Goal: Task Accomplishment & Management: Manage account settings

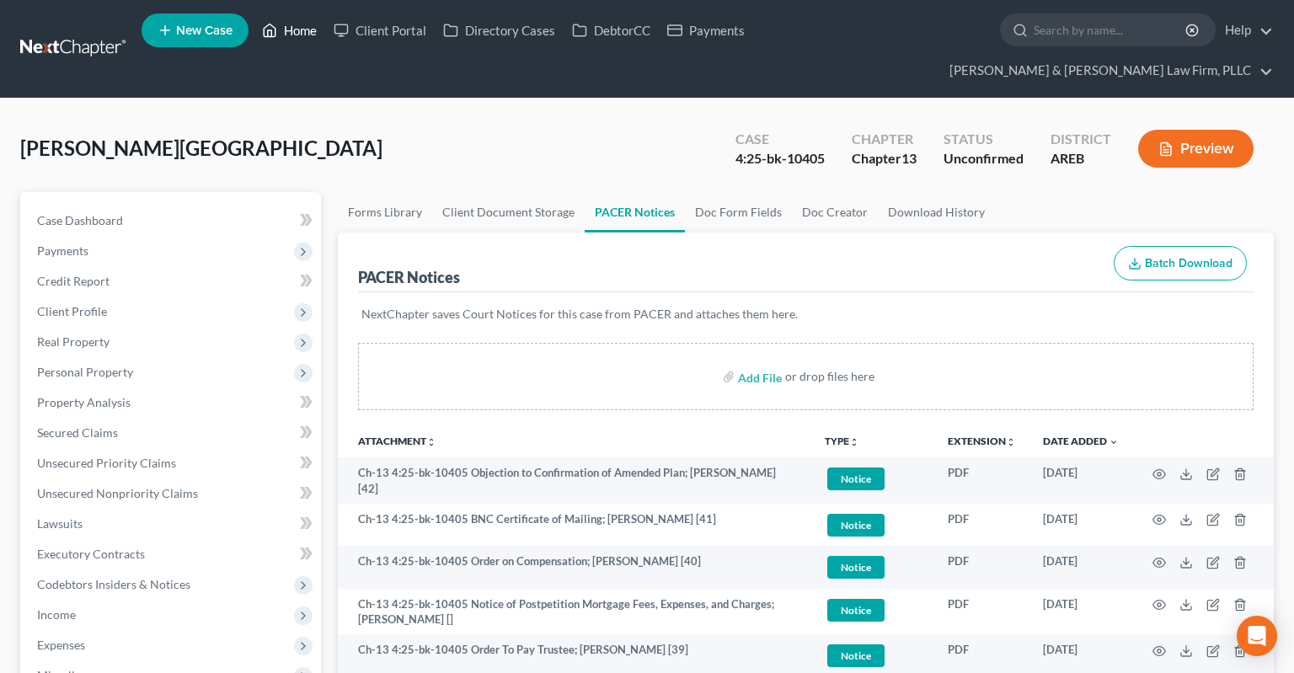
click at [311, 26] on link "Home" at bounding box center [290, 30] width 72 height 30
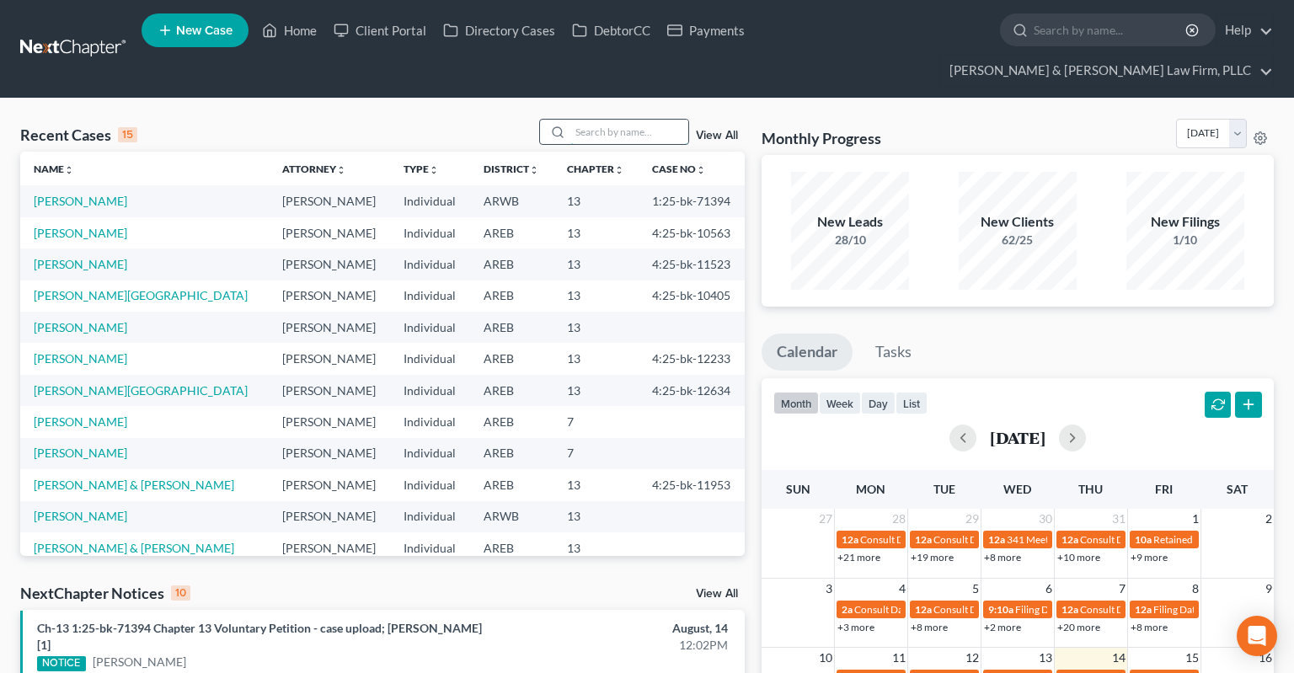
click at [600, 120] on input "search" at bounding box center [629, 132] width 118 height 24
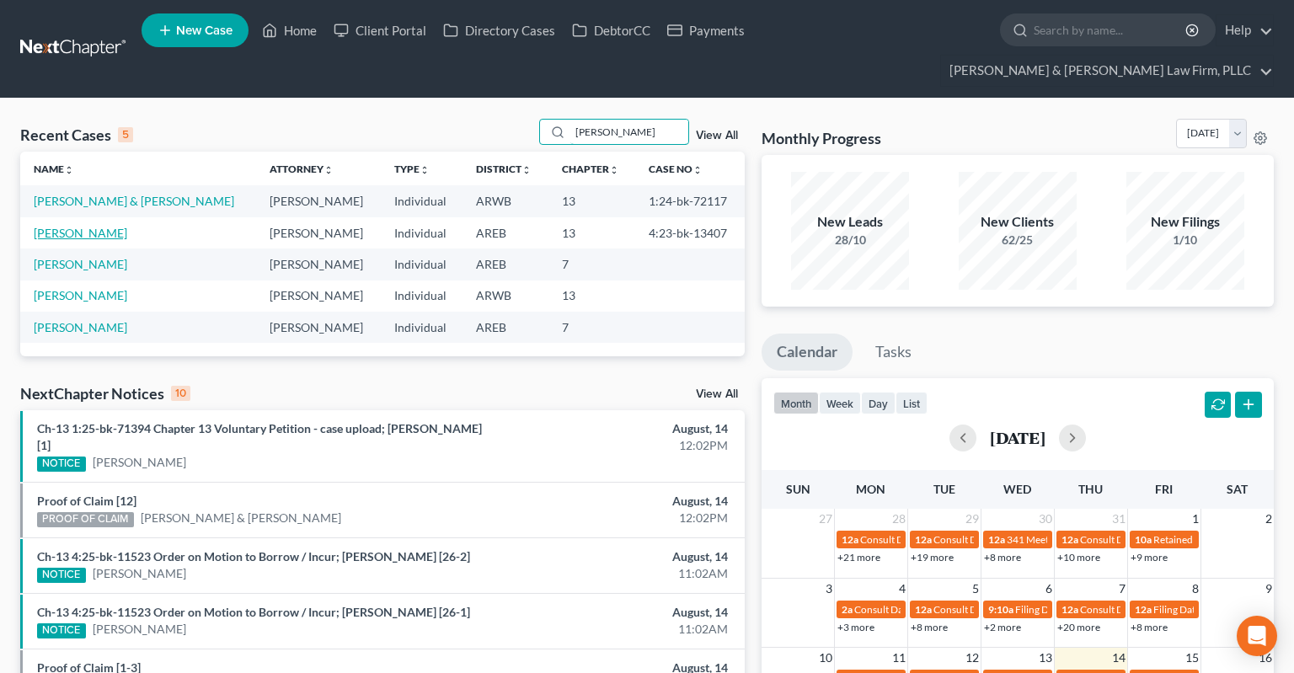
type input "[PERSON_NAME]"
click at [87, 226] on link "[PERSON_NAME]" at bounding box center [81, 233] width 94 height 14
select select "6"
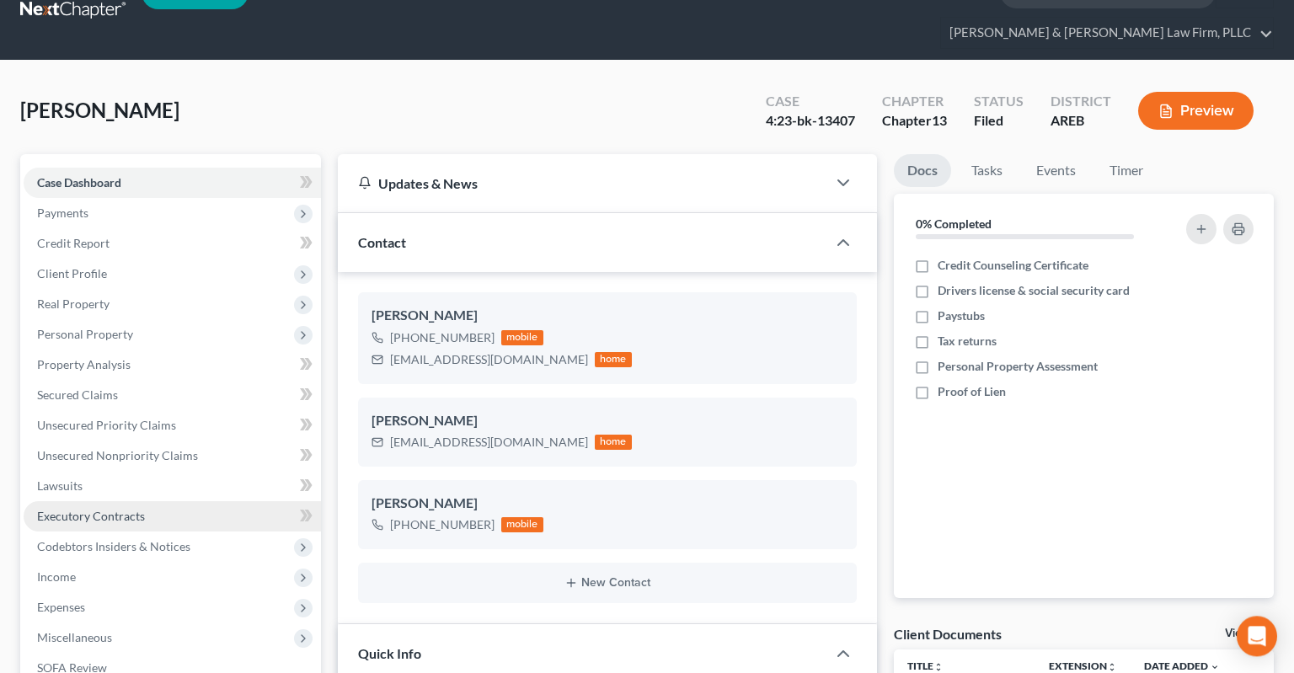
scroll to position [178, 0]
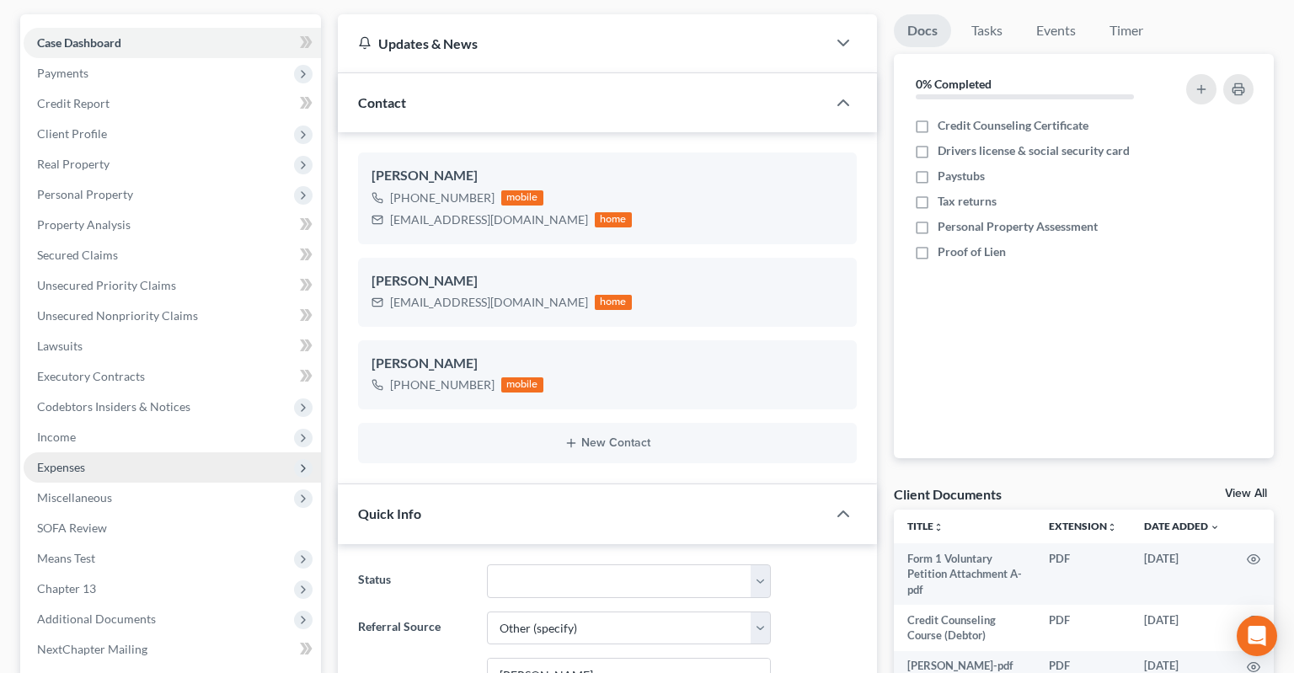
click at [112, 452] on span "Expenses" at bounding box center [172, 467] width 297 height 30
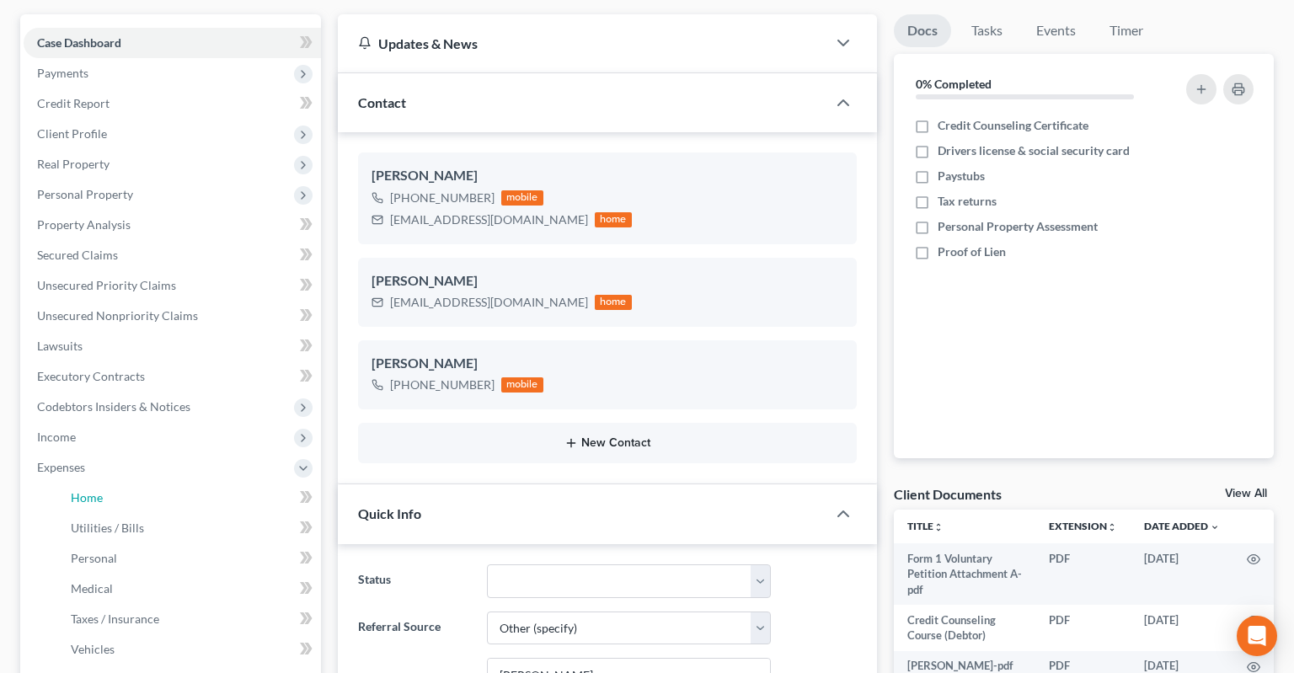
click at [136, 483] on link "Home" at bounding box center [189, 498] width 264 height 30
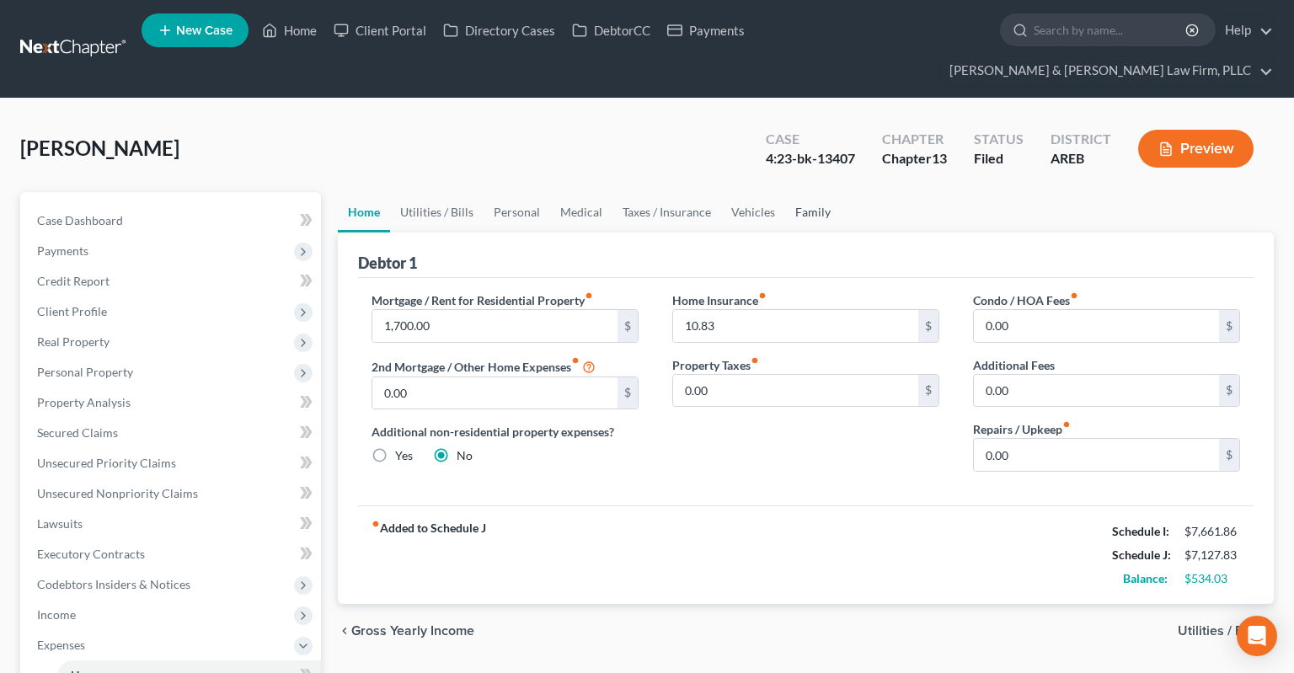
click at [822, 192] on link "Family" at bounding box center [813, 212] width 56 height 40
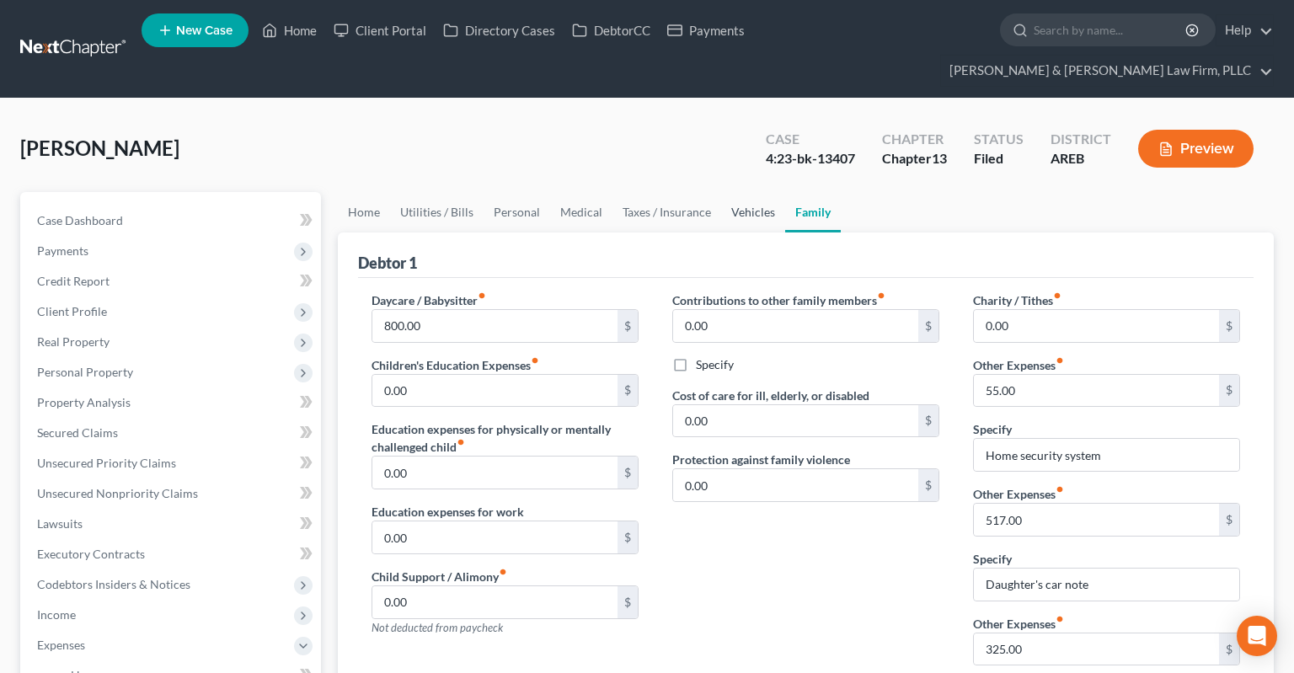
click at [754, 192] on link "Vehicles" at bounding box center [753, 212] width 64 height 40
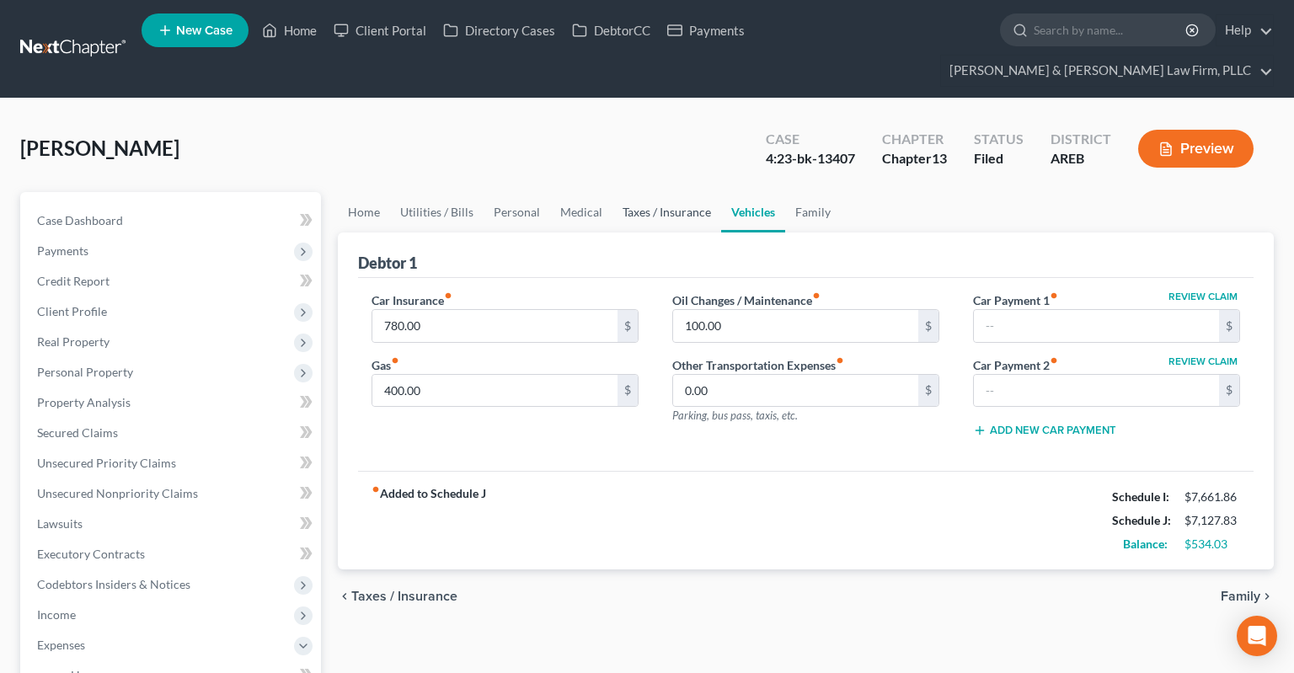
click at [699, 192] on link "Taxes / Insurance" at bounding box center [666, 212] width 109 height 40
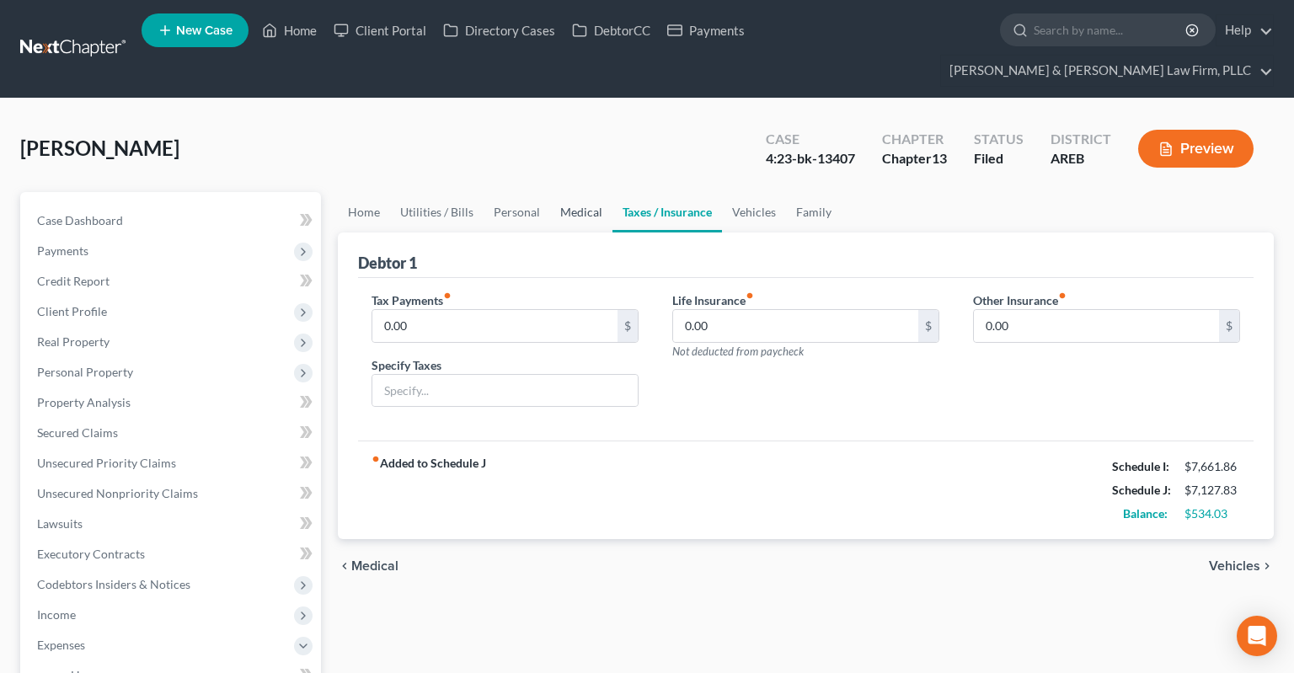
click at [581, 192] on link "Medical" at bounding box center [581, 212] width 62 height 40
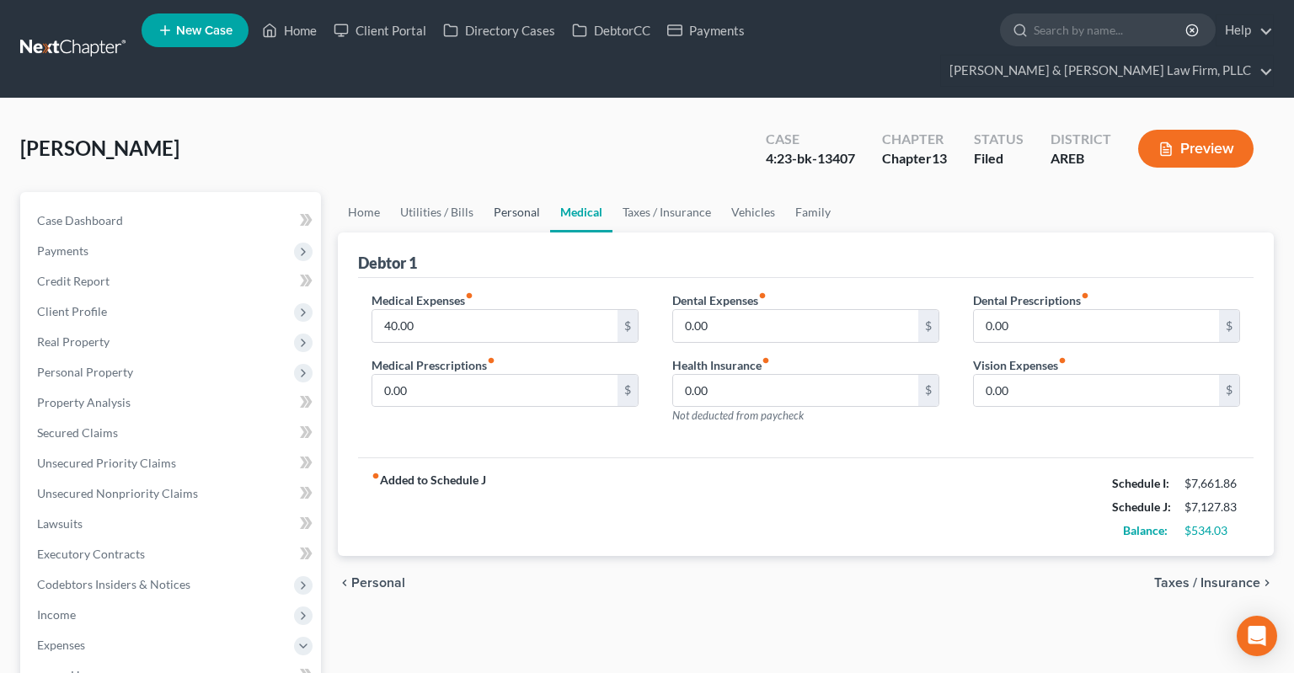
click at [487, 192] on link "Personal" at bounding box center [517, 212] width 67 height 40
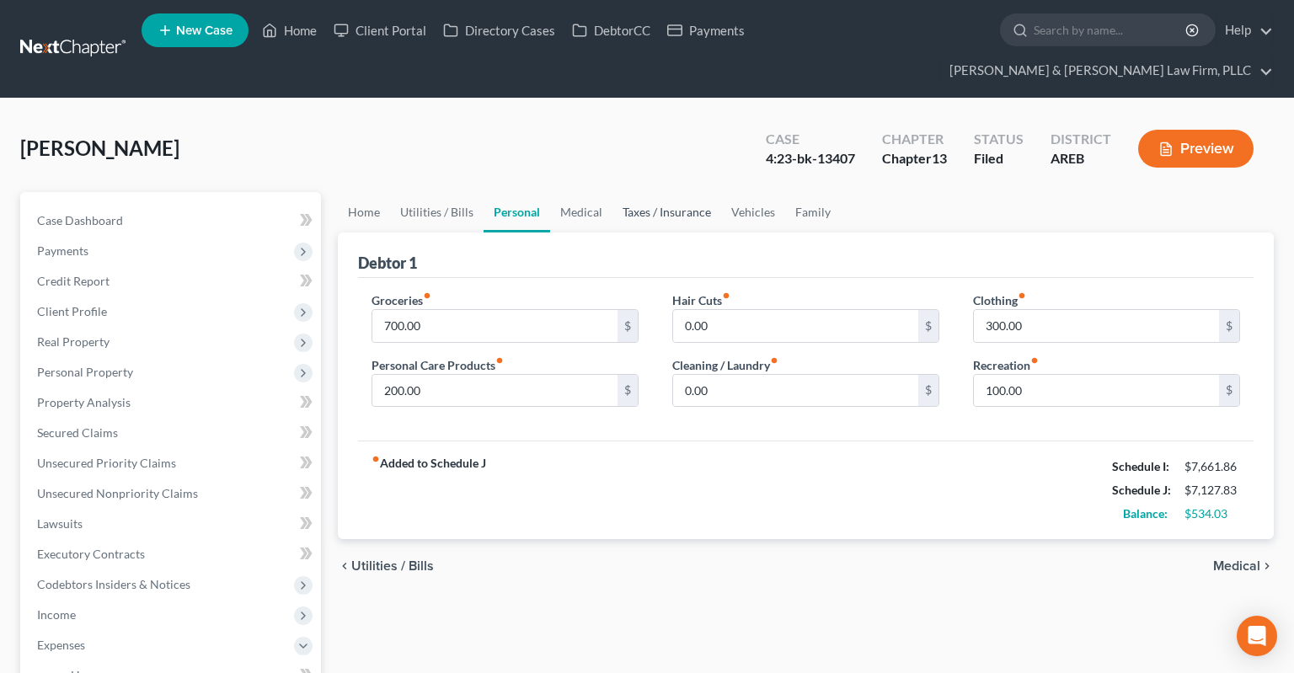
click at [633, 192] on link "Taxes / Insurance" at bounding box center [666, 212] width 109 height 40
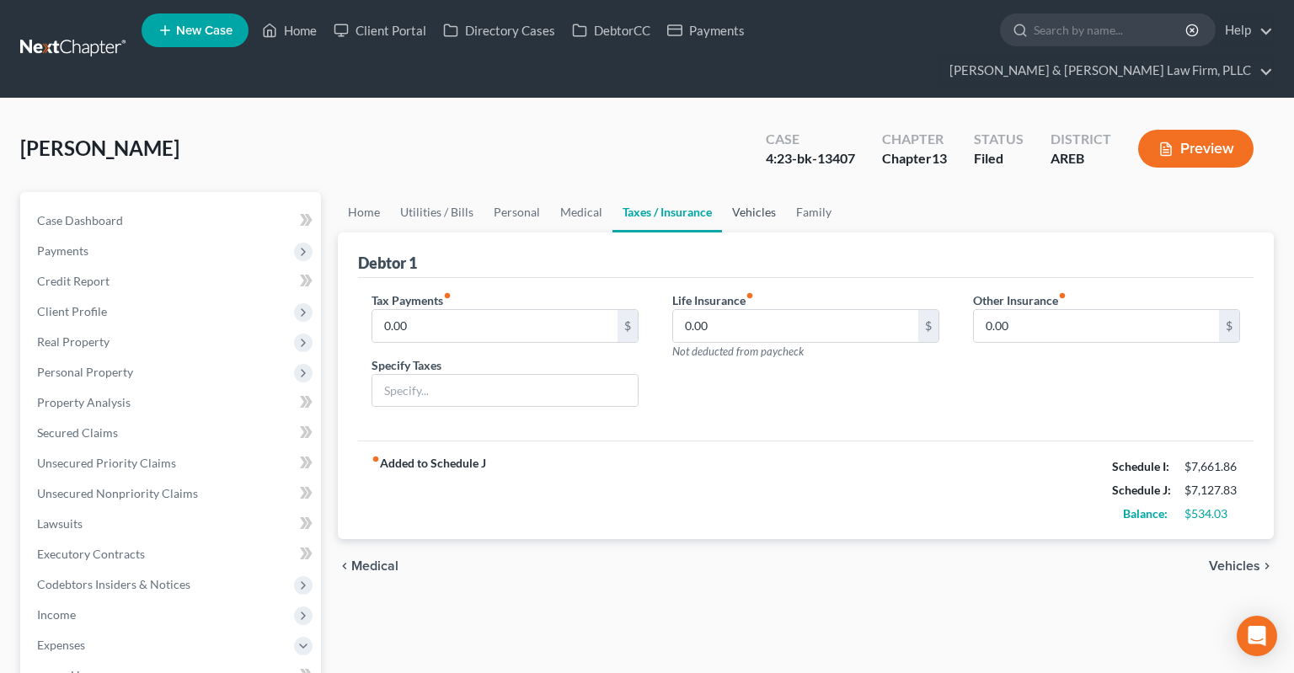
click at [751, 192] on link "Vehicles" at bounding box center [754, 212] width 64 height 40
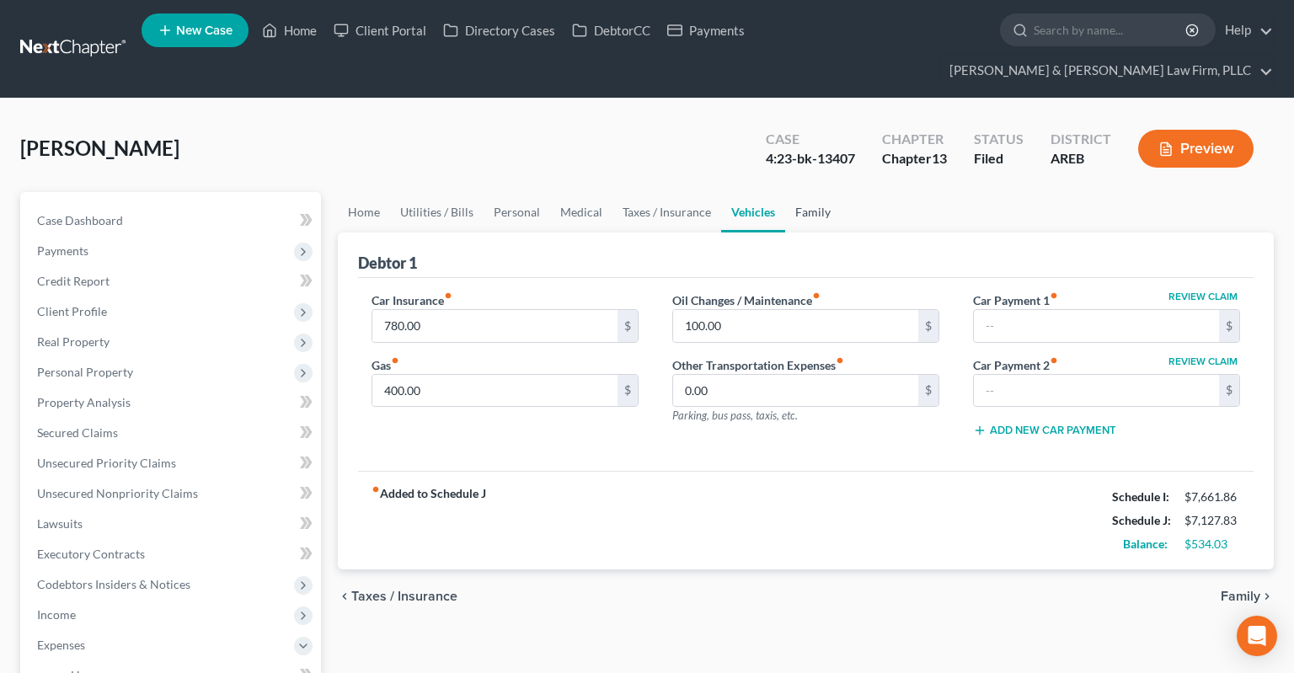
click at [821, 192] on link "Family" at bounding box center [813, 212] width 56 height 40
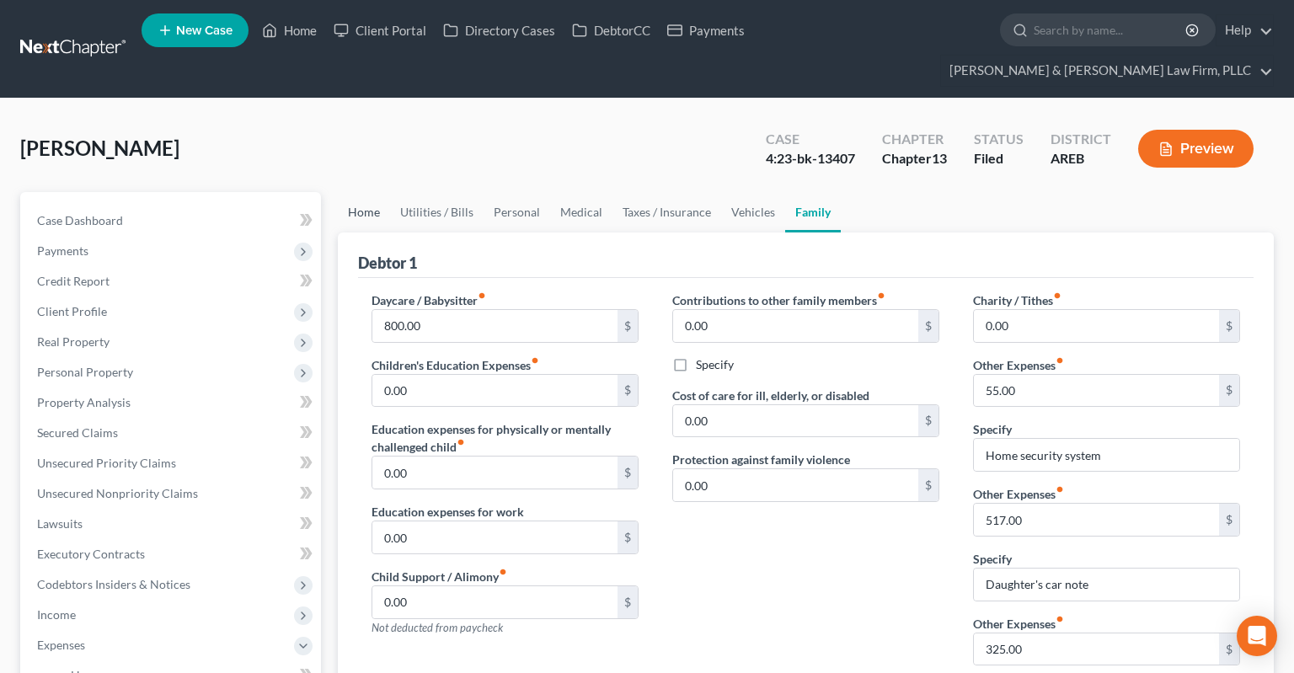
click at [368, 192] on link "Home" at bounding box center [364, 212] width 52 height 40
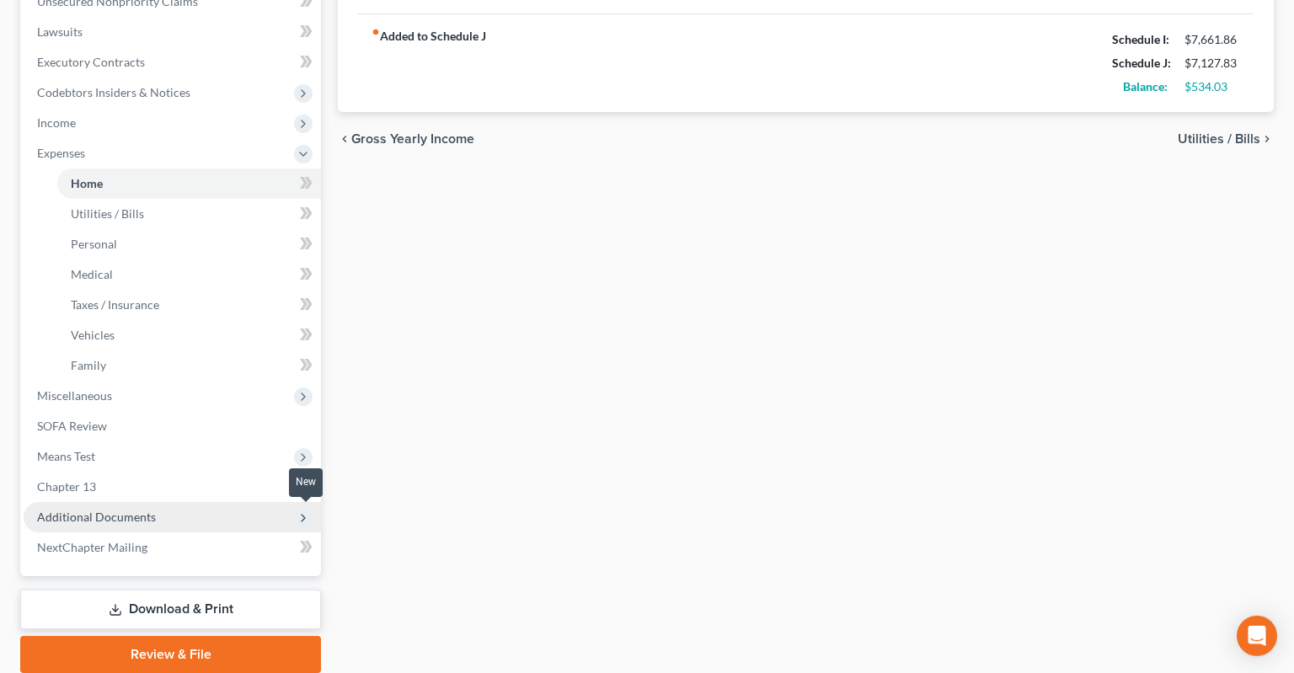
scroll to position [523, 0]
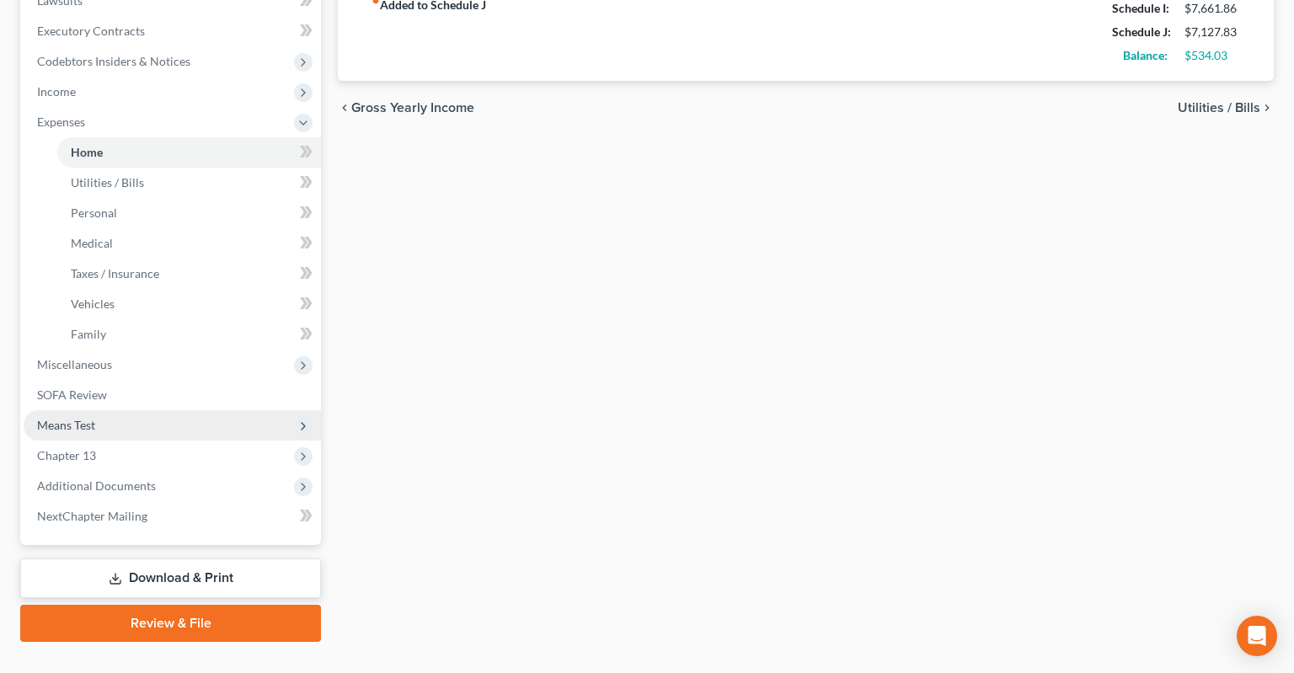
click at [180, 410] on span "Means Test" at bounding box center [172, 425] width 297 height 30
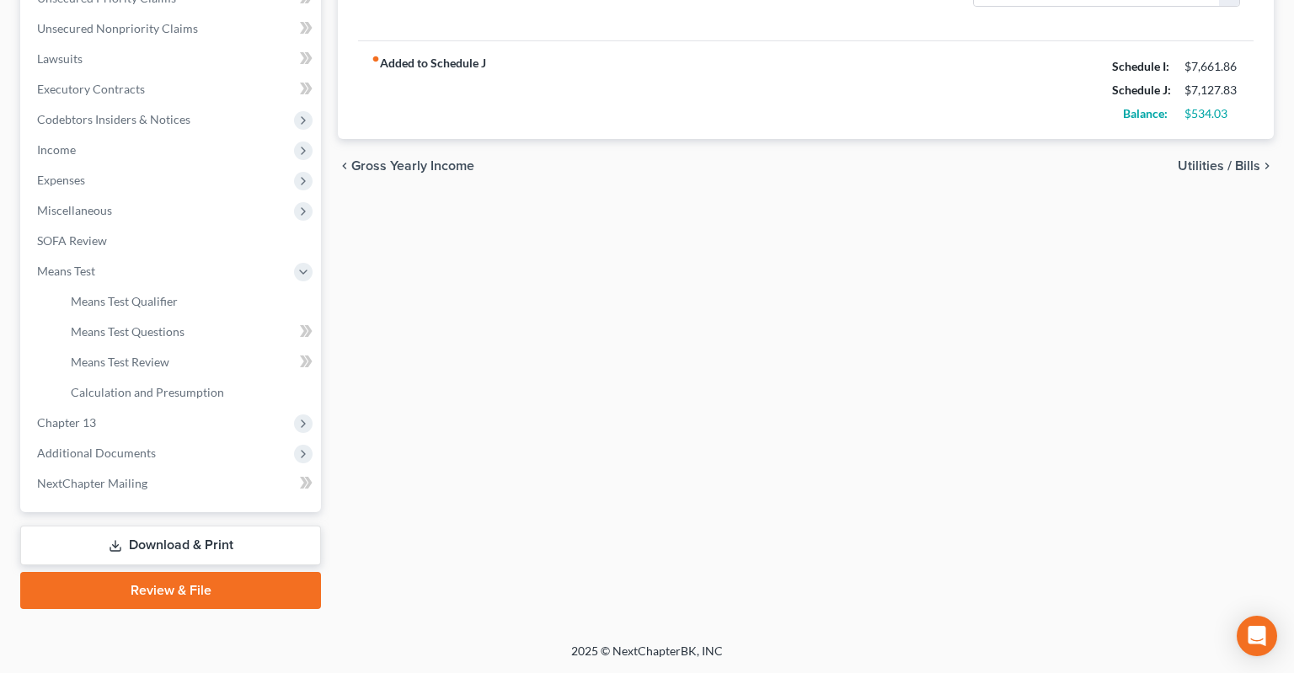
scroll to position [432, 0]
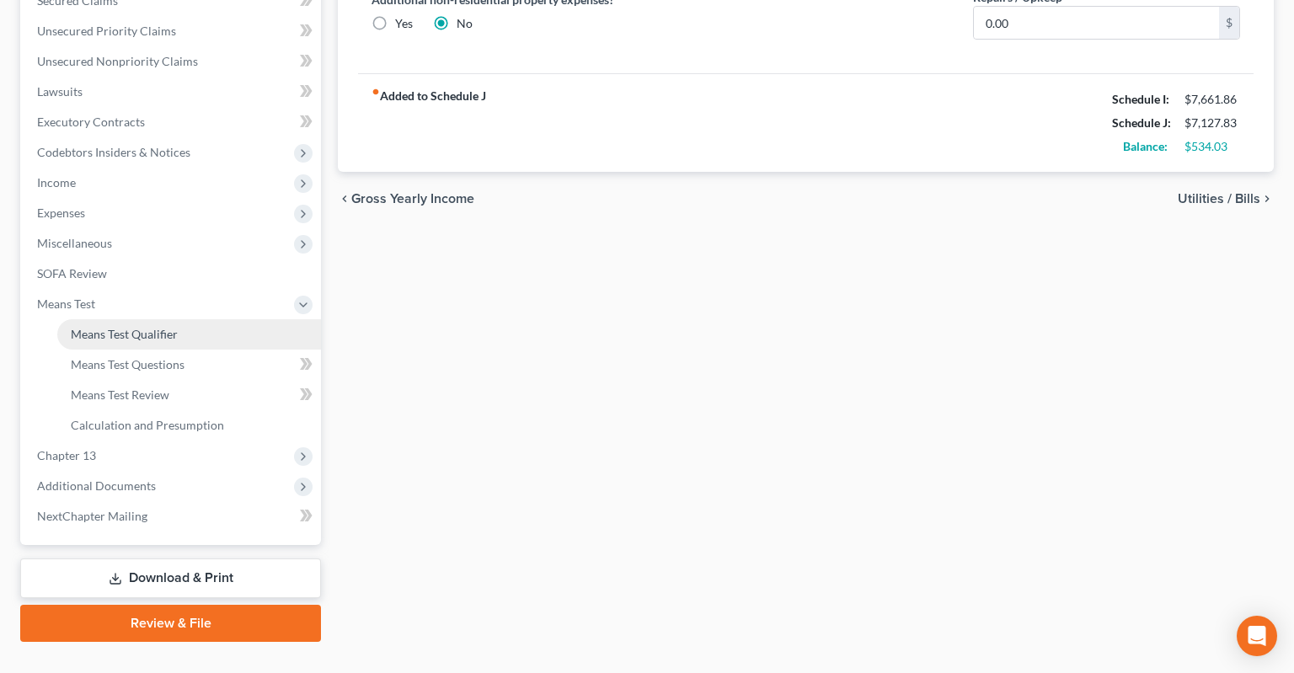
click at [182, 319] on link "Means Test Qualifier" at bounding box center [189, 334] width 264 height 30
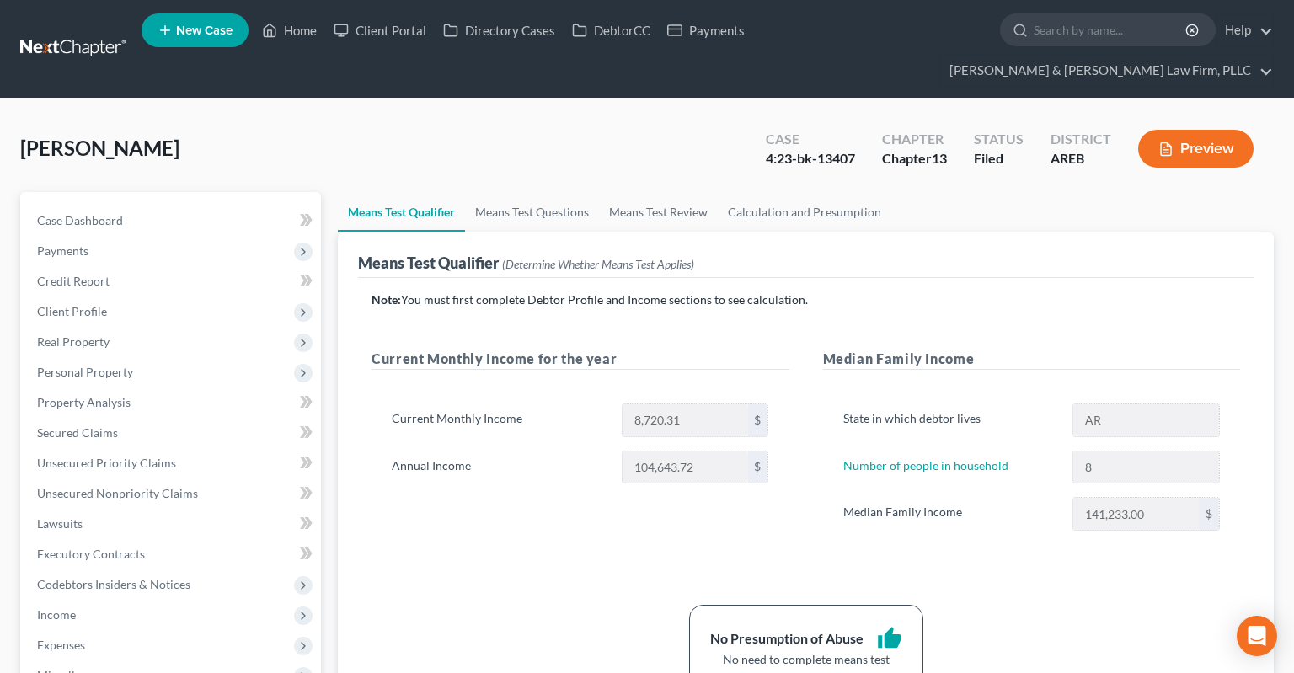
scroll to position [356, 0]
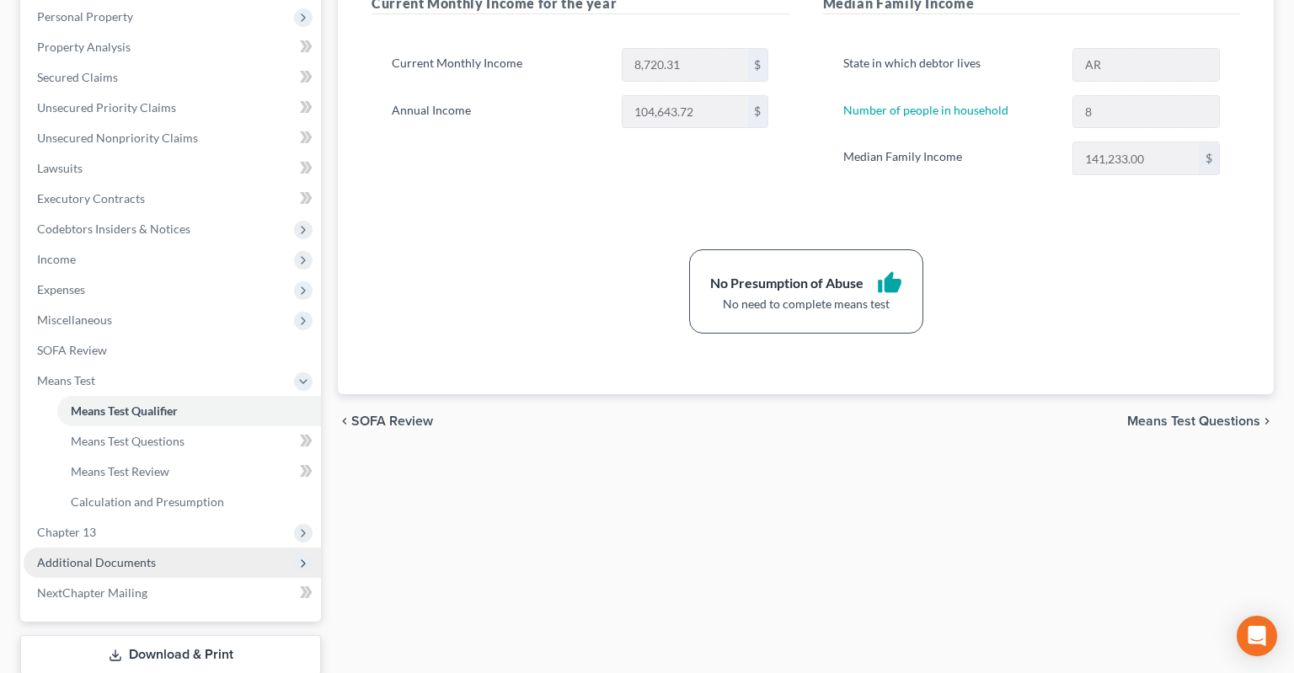
click at [193, 548] on span "Additional Documents" at bounding box center [172, 563] width 297 height 30
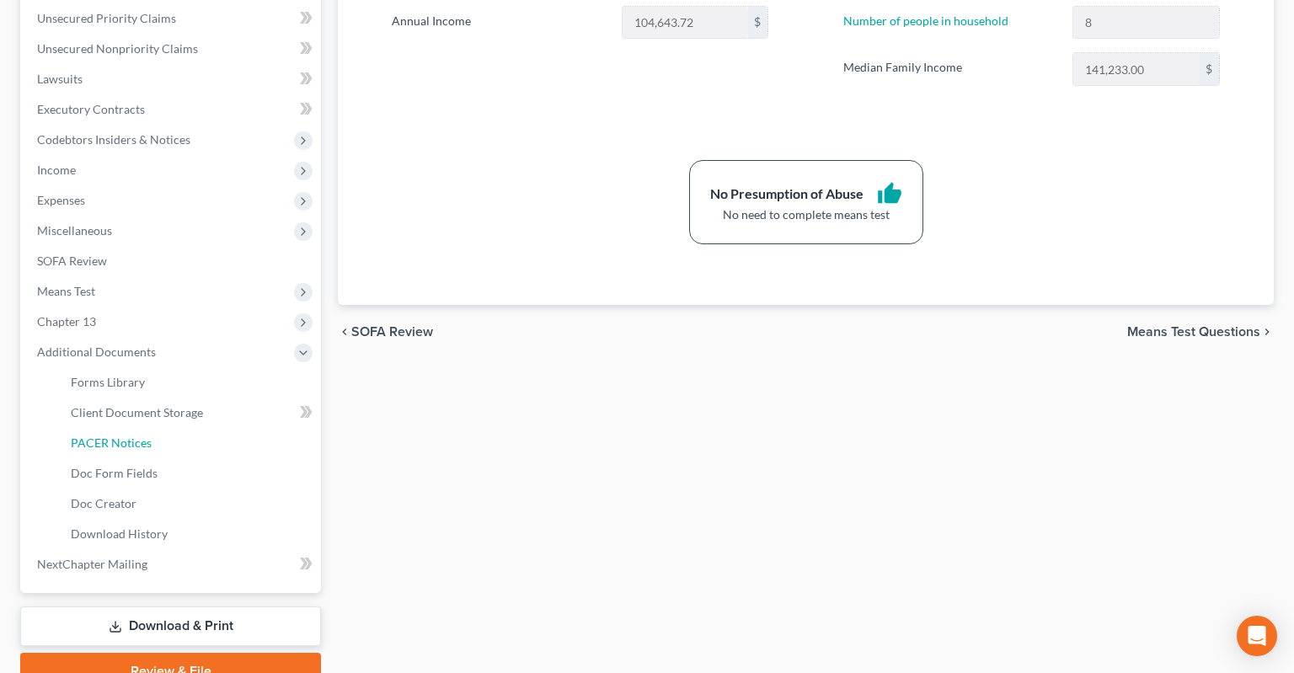
click at [226, 428] on link "PACER Notices" at bounding box center [189, 443] width 264 height 30
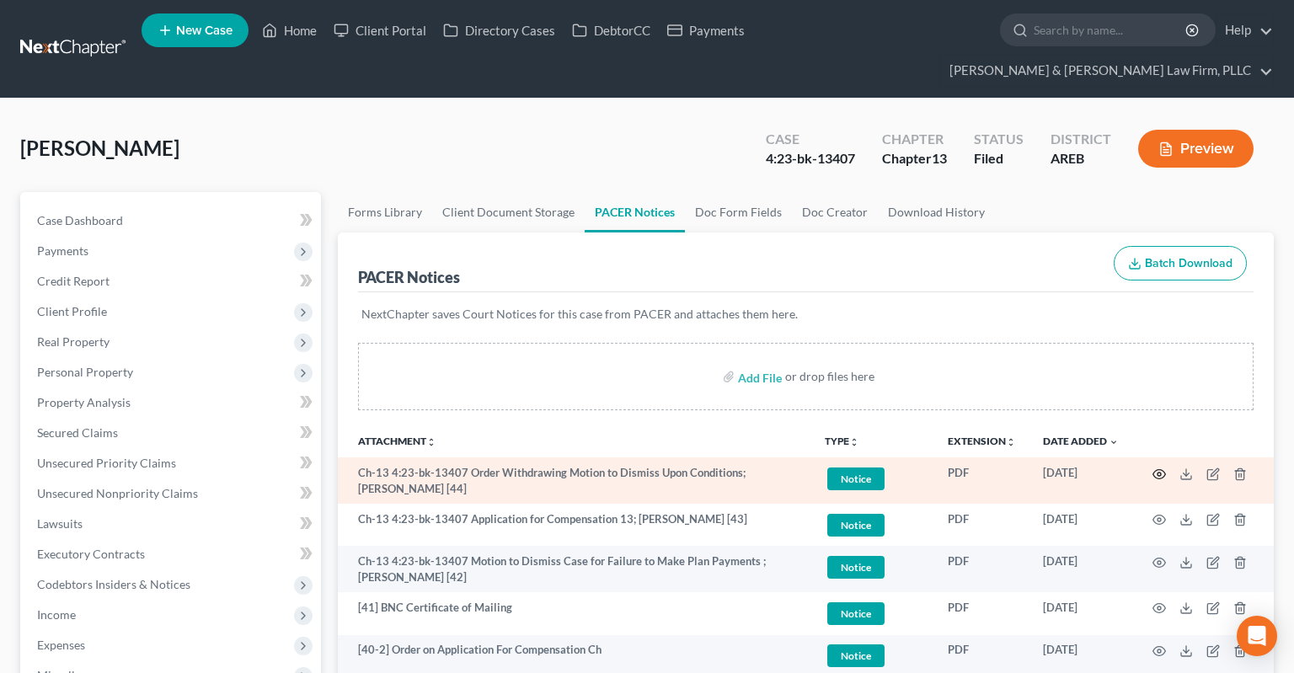
click at [1157, 468] on icon "button" at bounding box center [1159, 474] width 13 height 13
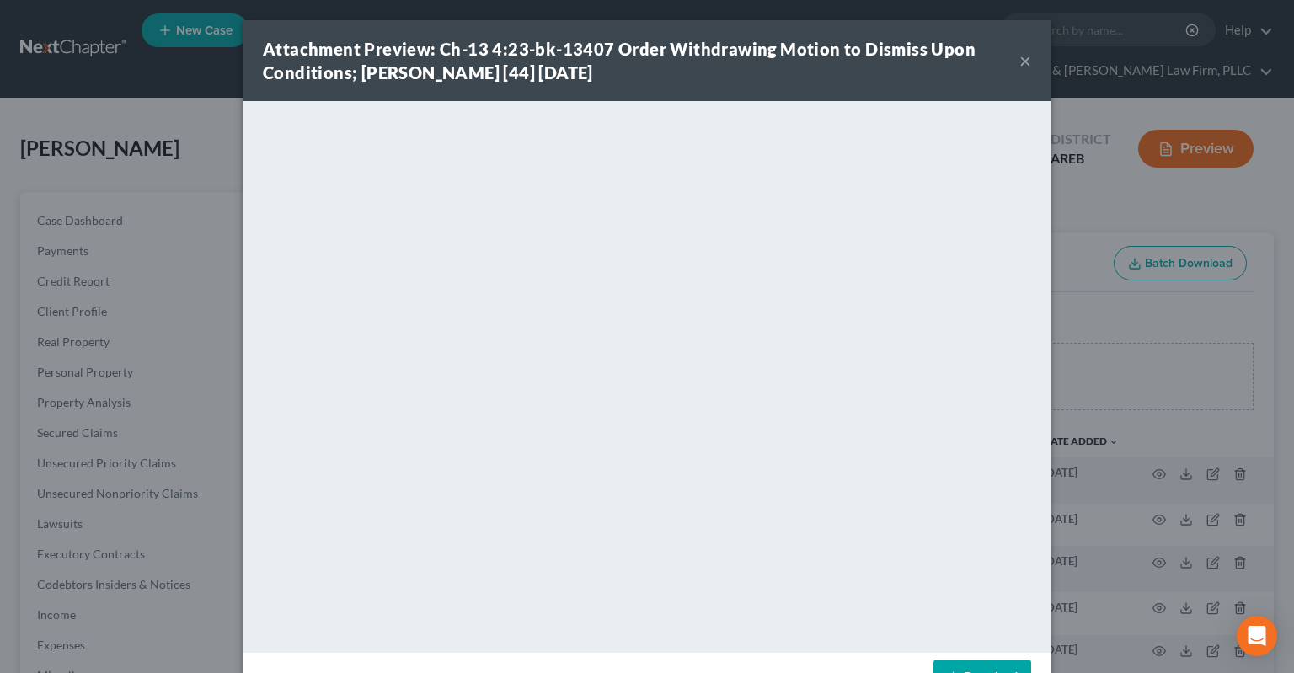
click at [1029, 58] on button "×" at bounding box center [1025, 61] width 12 height 20
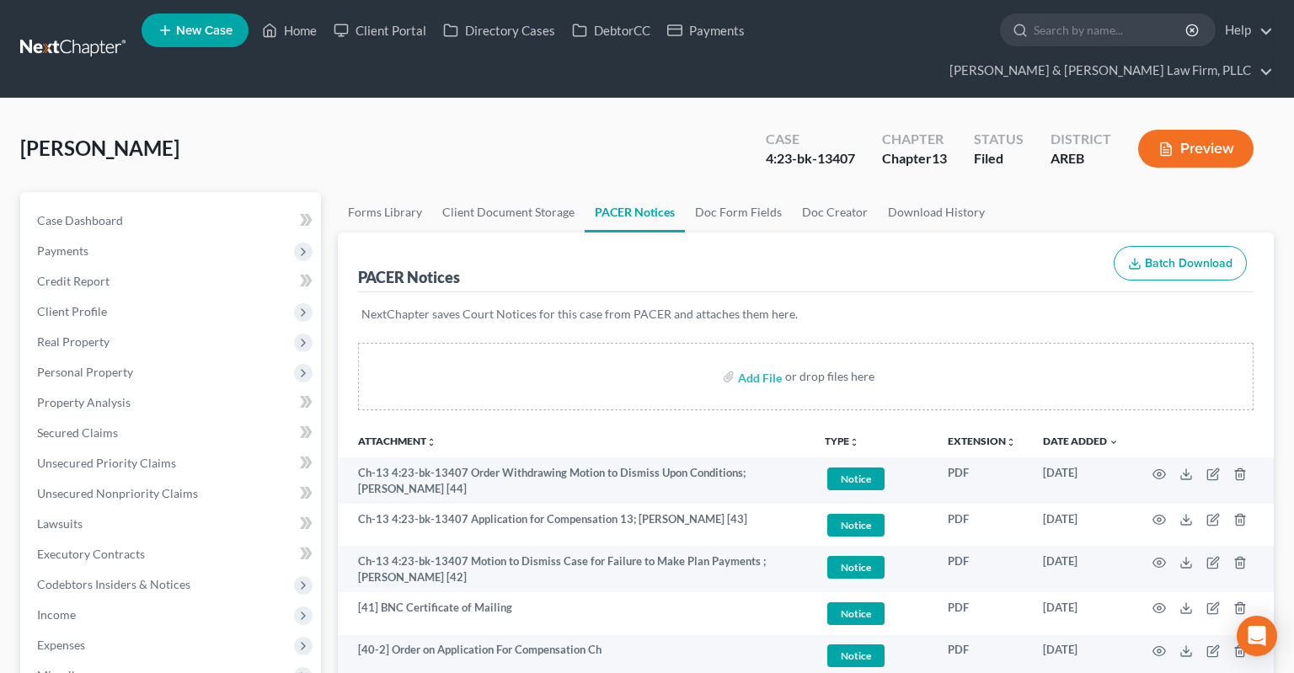
click at [511, 136] on div "[PERSON_NAME] Upgraded Case 4:23-bk-13407 Chapter Chapter 13 Status Filed Distr…" at bounding box center [647, 155] width 1254 height 73
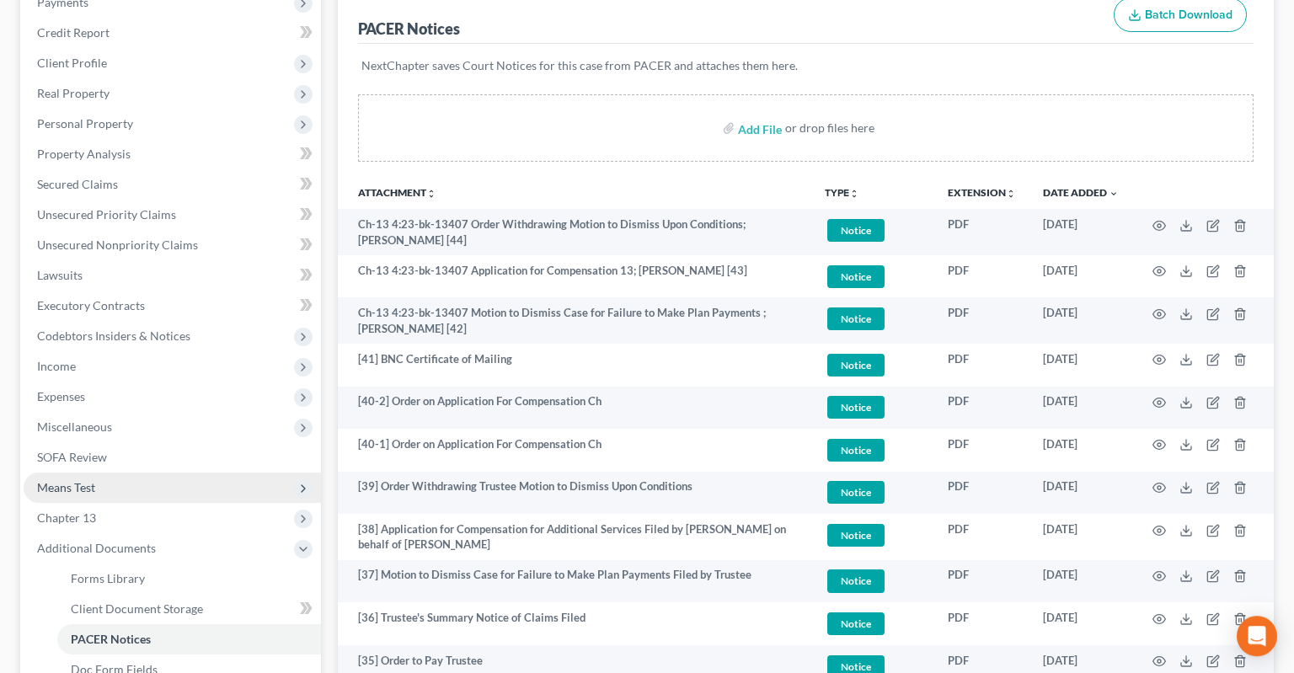
scroll to position [356, 0]
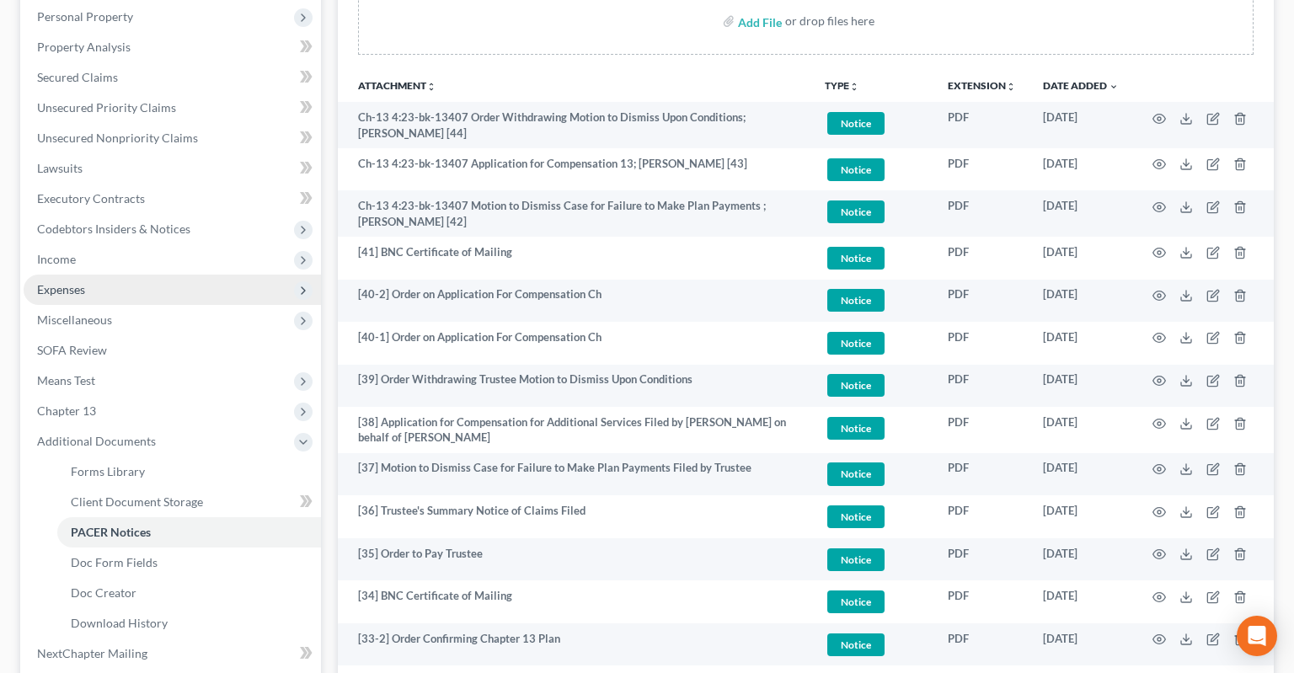
click at [125, 275] on span "Expenses" at bounding box center [172, 290] width 297 height 30
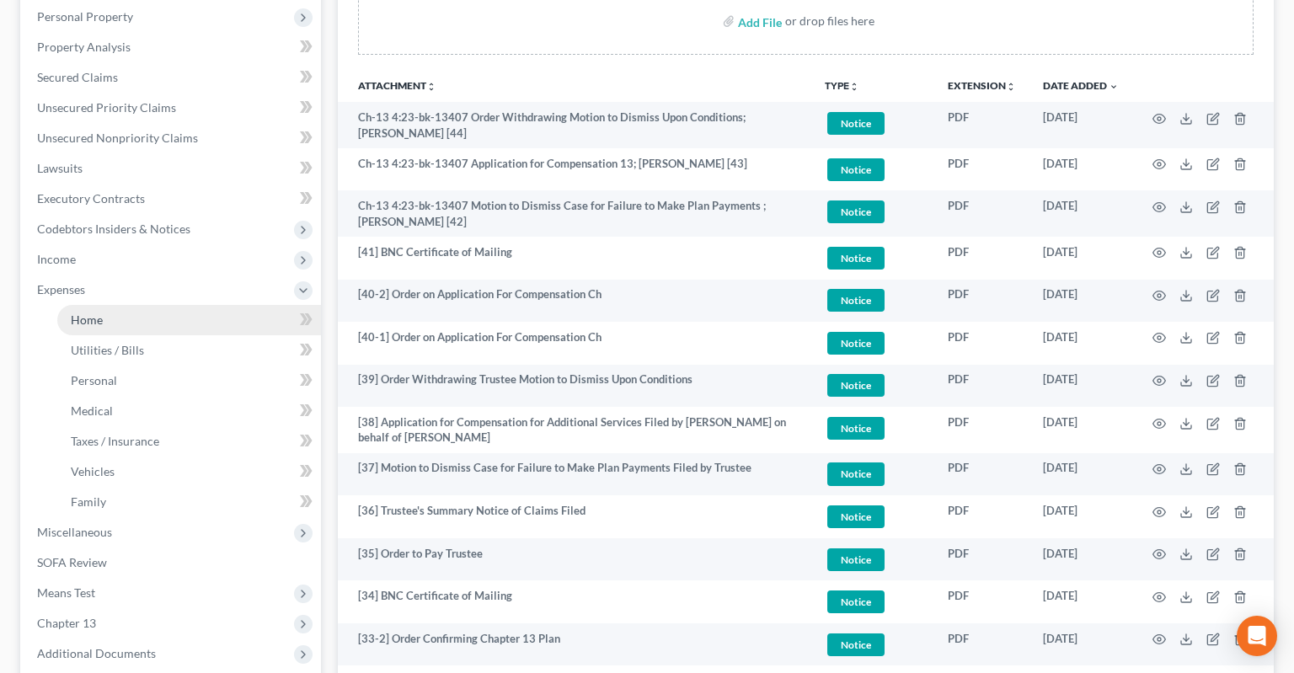
click at [167, 305] on link "Home" at bounding box center [189, 320] width 264 height 30
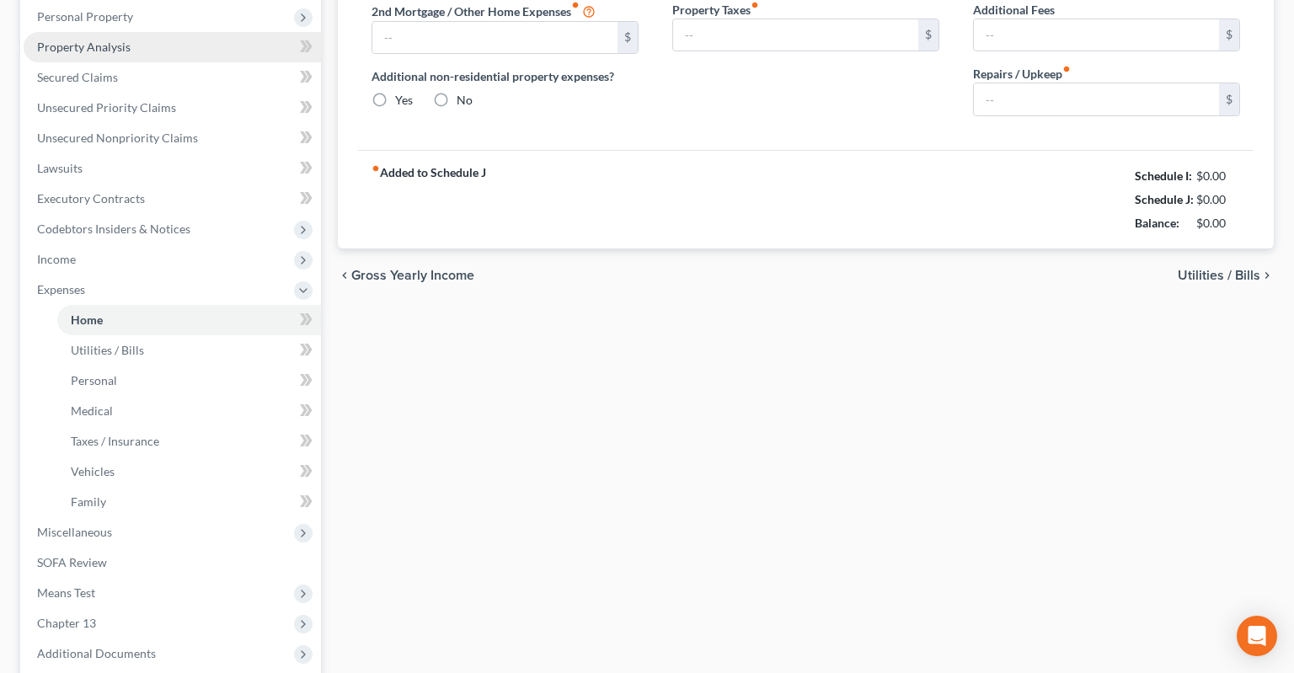
type input "1,700.00"
type input "0.00"
radio input "true"
type input "10.83"
type input "0.00"
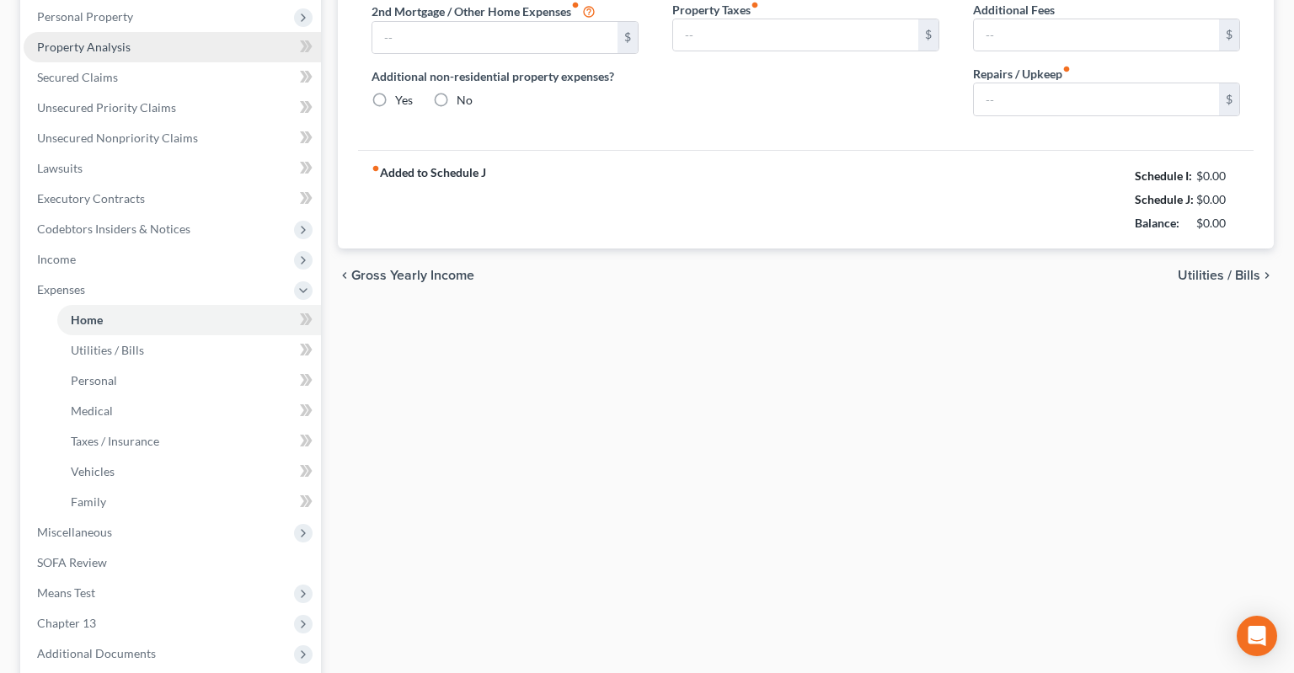
type input "0.00"
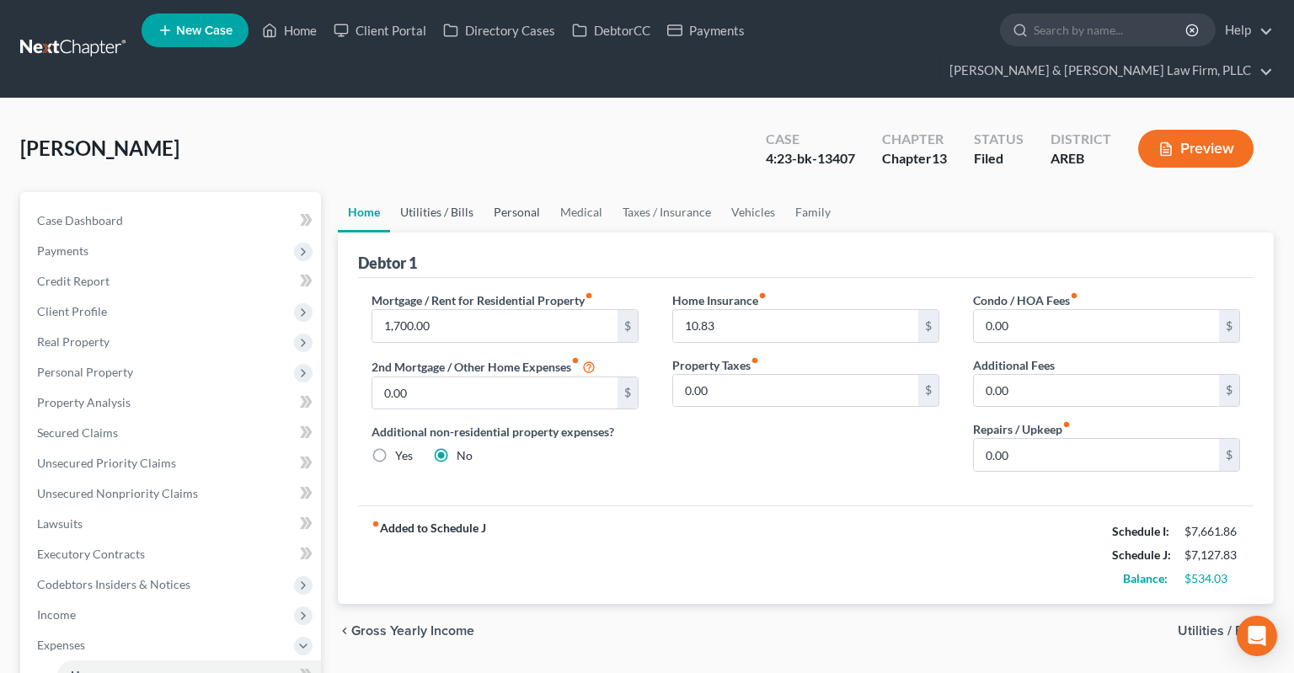
click at [431, 192] on link "Utilities / Bills" at bounding box center [437, 212] width 94 height 40
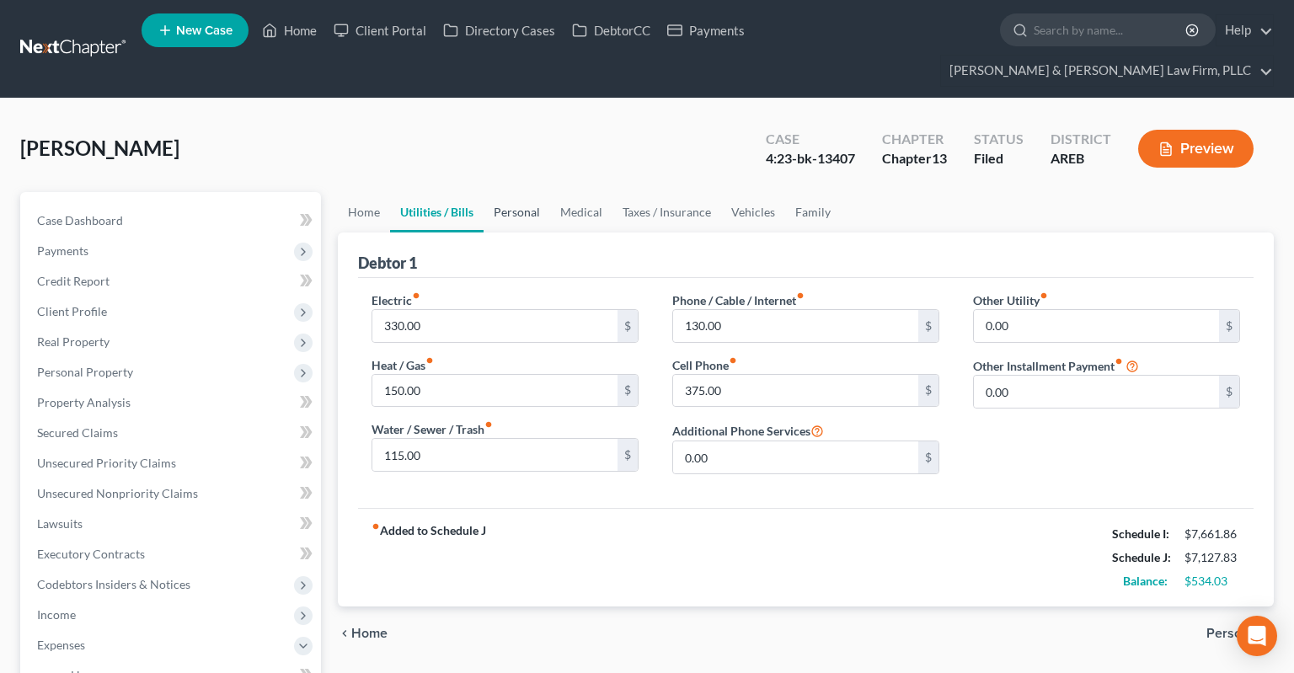
click at [505, 192] on link "Personal" at bounding box center [517, 212] width 67 height 40
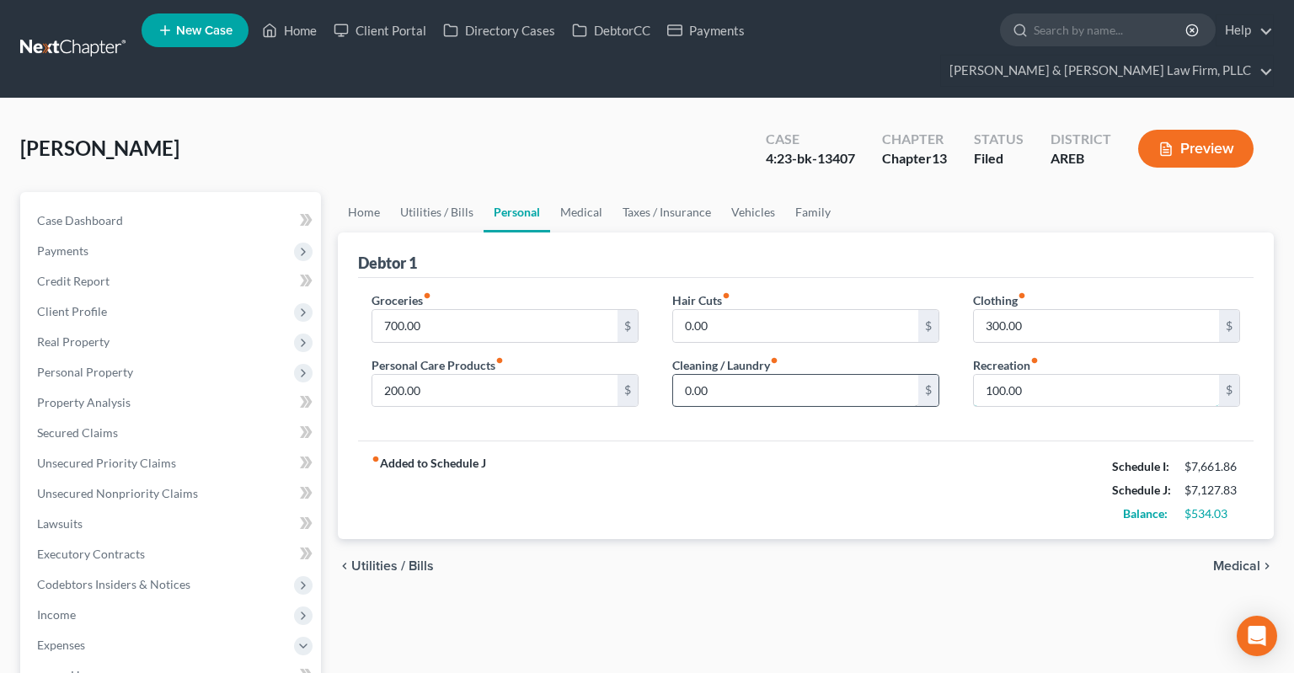
click at [974, 375] on input "100.00" at bounding box center [1096, 391] width 245 height 32
drag, startPoint x: 930, startPoint y: 361, endPoint x: 855, endPoint y: 361, distance: 75.0
click at [974, 375] on input "100.00" at bounding box center [1096, 391] width 245 height 32
type input "0"
drag, startPoint x: 1034, startPoint y: 297, endPoint x: 921, endPoint y: 302, distance: 113.0
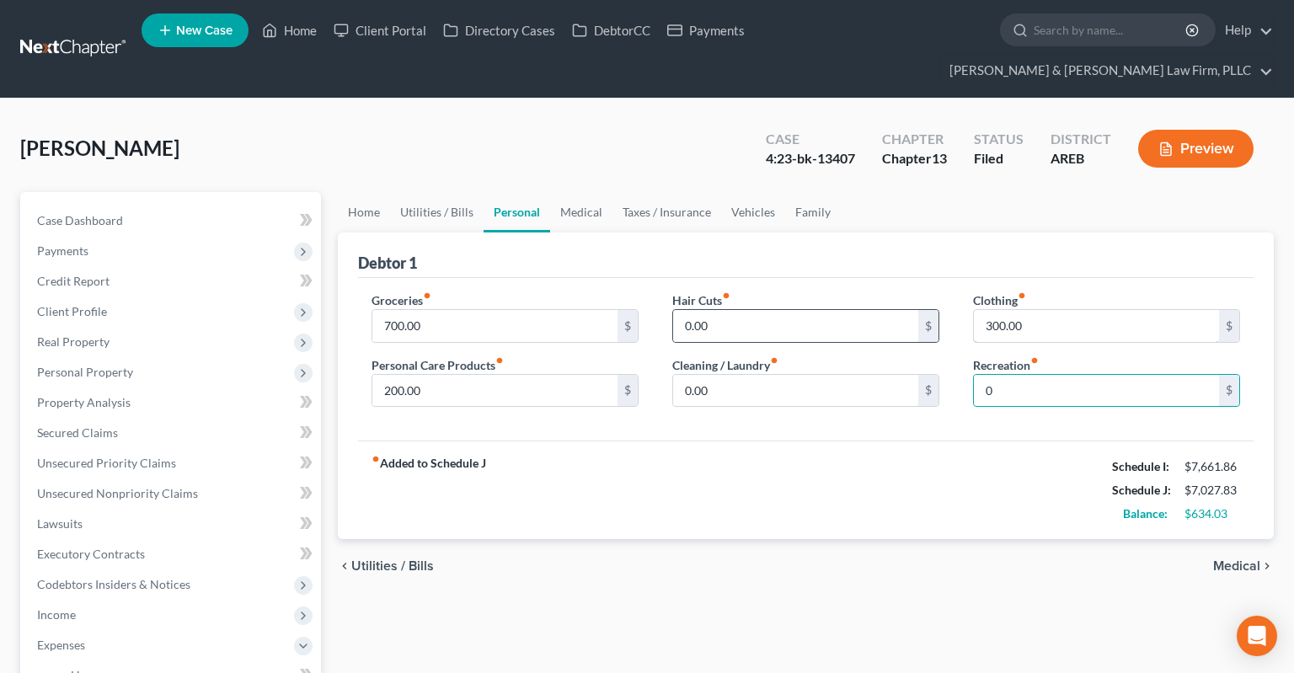
click at [974, 310] on input "300.00" at bounding box center [1096, 326] width 245 height 32
drag, startPoint x: 1051, startPoint y: 297, endPoint x: 869, endPoint y: 310, distance: 182.5
click at [974, 310] on input "300.00" at bounding box center [1096, 326] width 245 height 32
type input "100"
drag, startPoint x: 372, startPoint y: 365, endPoint x: 314, endPoint y: 372, distance: 58.6
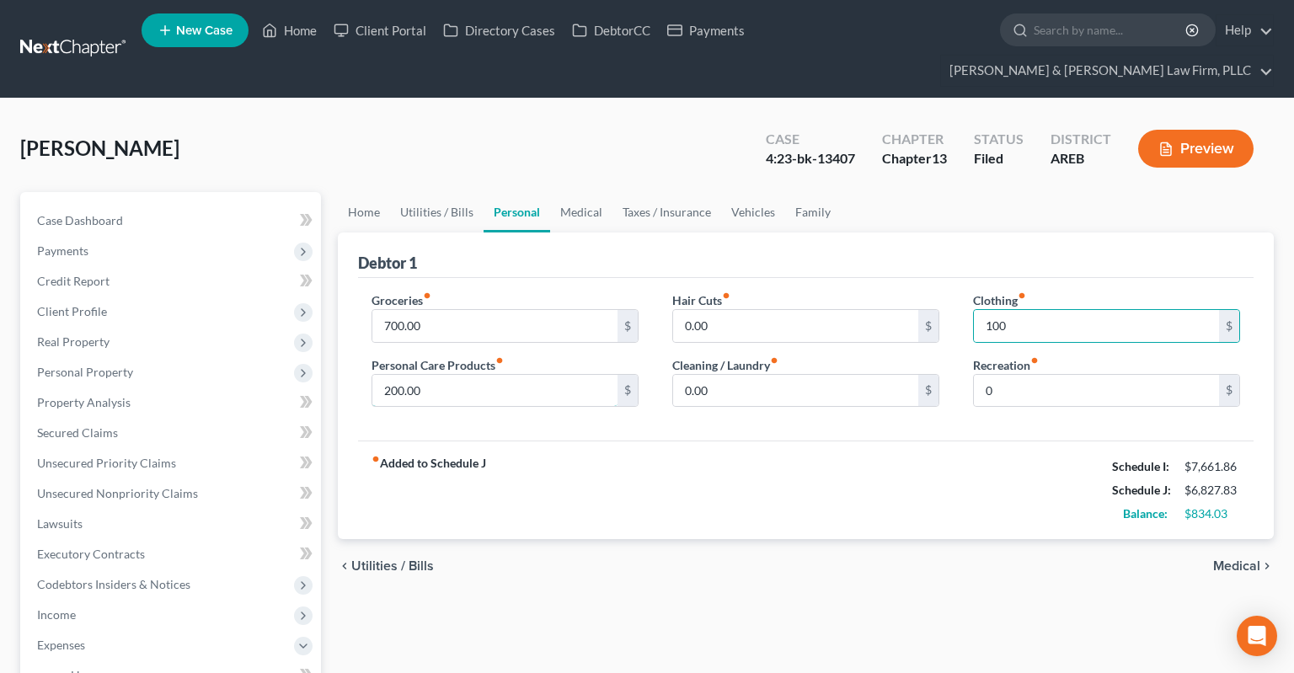
click at [372, 375] on input "200.00" at bounding box center [494, 391] width 245 height 32
drag, startPoint x: 496, startPoint y: 361, endPoint x: 479, endPoint y: 356, distance: 17.6
click at [331, 365] on div "Home Utilities / Bills Personal Medical Taxes / Insurance Vehicles Family Debto…" at bounding box center [805, 678] width 953 height 973
drag, startPoint x: 447, startPoint y: 356, endPoint x: 365, endPoint y: 364, distance: 82.1
click at [372, 375] on input "200.00" at bounding box center [494, 391] width 245 height 32
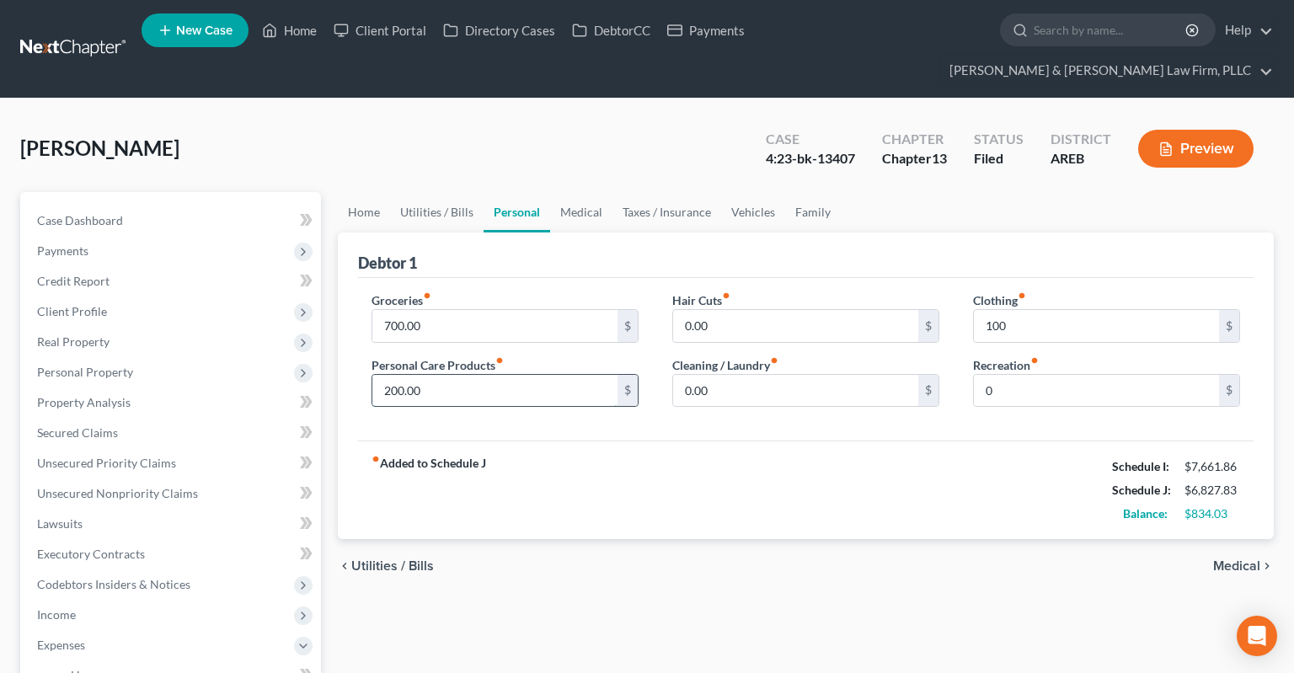
drag, startPoint x: 504, startPoint y: 367, endPoint x: 388, endPoint y: 366, distance: 115.4
click at [377, 375] on input "200.00" at bounding box center [494, 391] width 245 height 32
type input "50"
click at [436, 310] on input "700.00" at bounding box center [494, 326] width 245 height 32
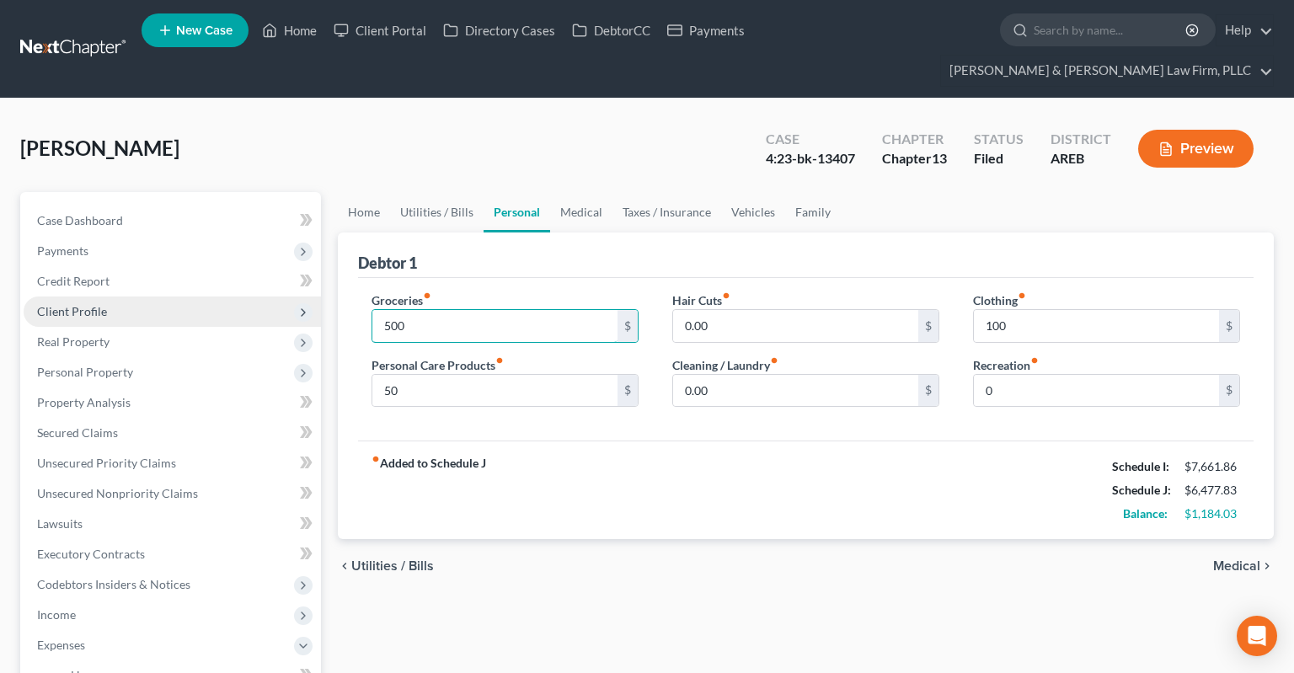
drag, startPoint x: 463, startPoint y: 288, endPoint x: 315, endPoint y: 284, distance: 148.3
click at [372, 310] on input "500" at bounding box center [494, 326] width 245 height 32
type input "530"
click at [587, 192] on link "Medical" at bounding box center [581, 212] width 62 height 40
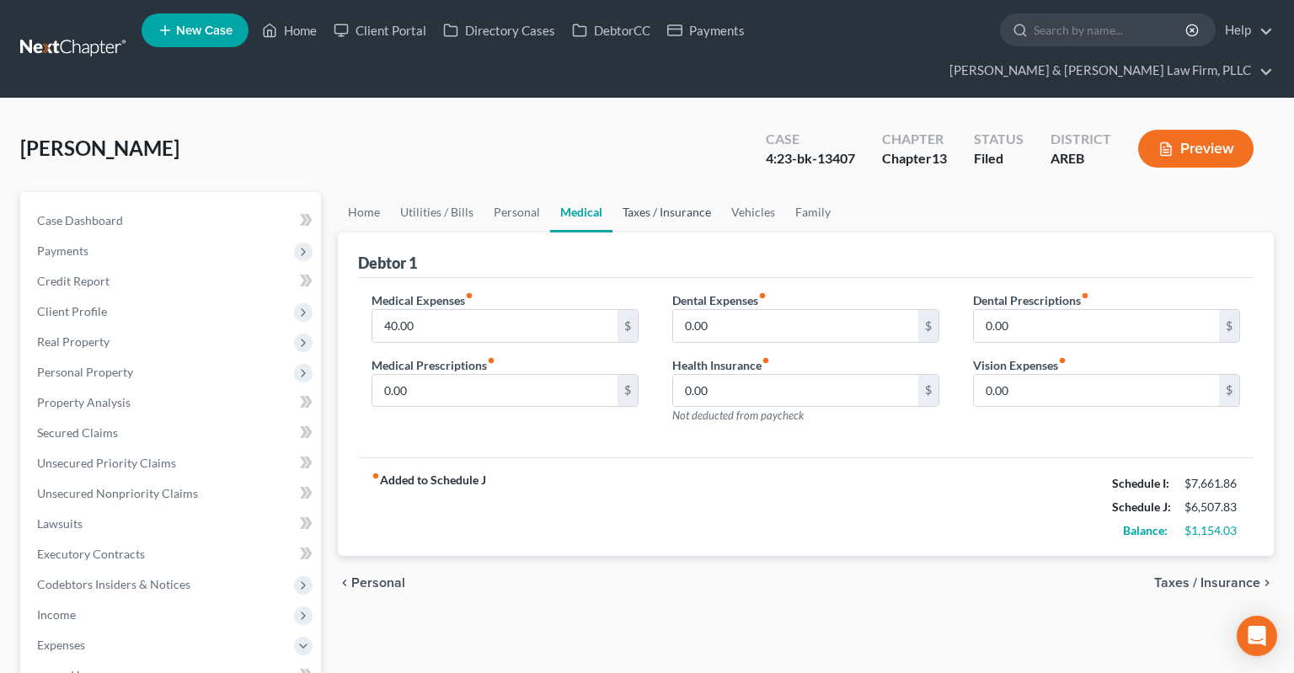
click at [645, 192] on link "Taxes / Insurance" at bounding box center [666, 212] width 109 height 40
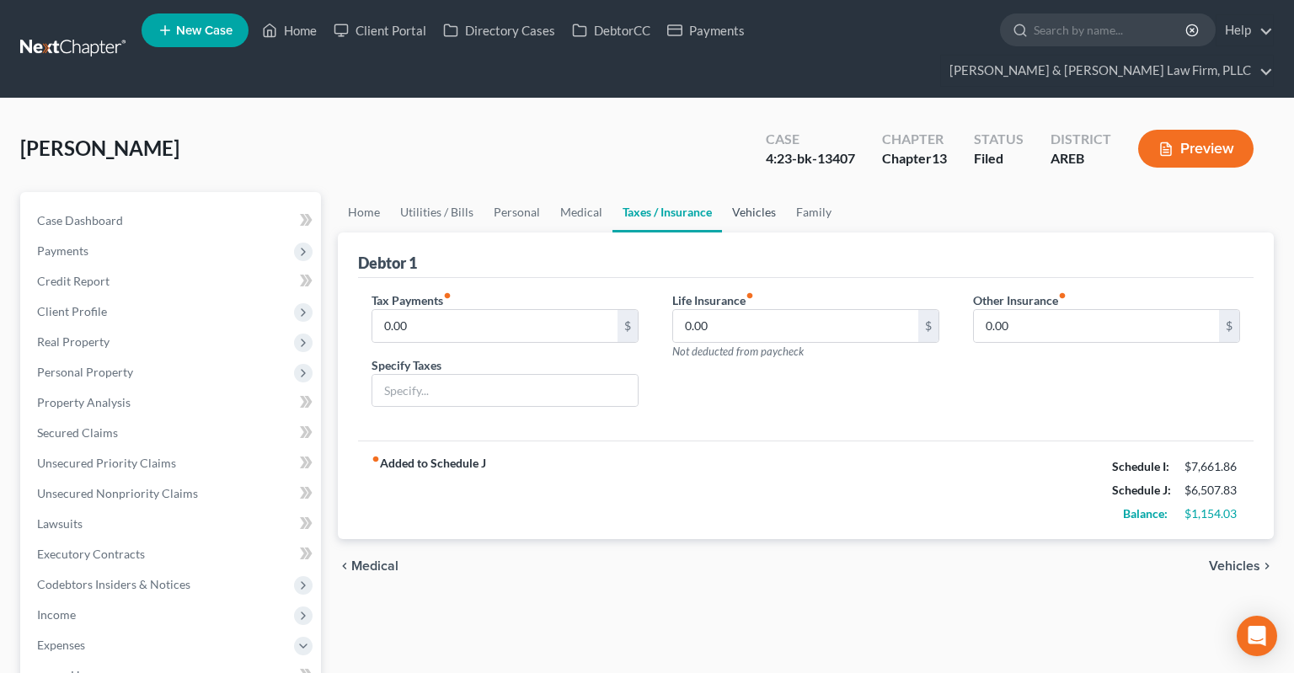
click at [743, 192] on link "Vehicles" at bounding box center [754, 212] width 64 height 40
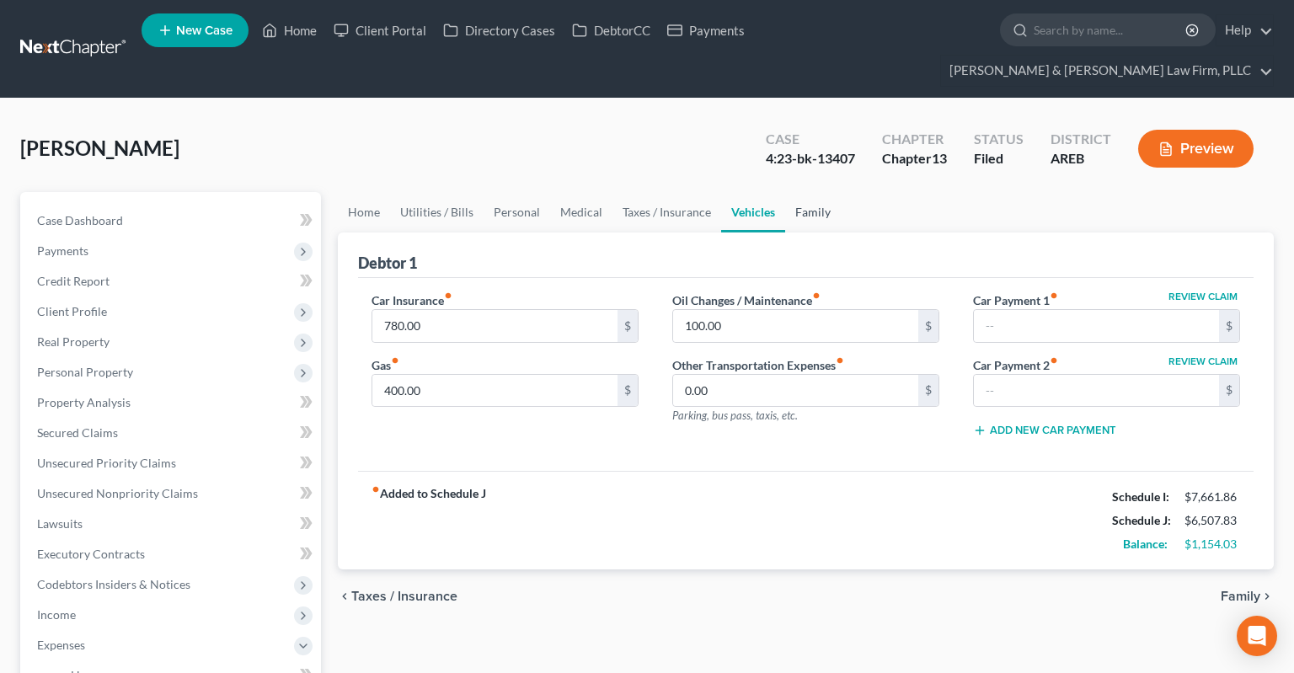
click at [805, 192] on link "Family" at bounding box center [813, 212] width 56 height 40
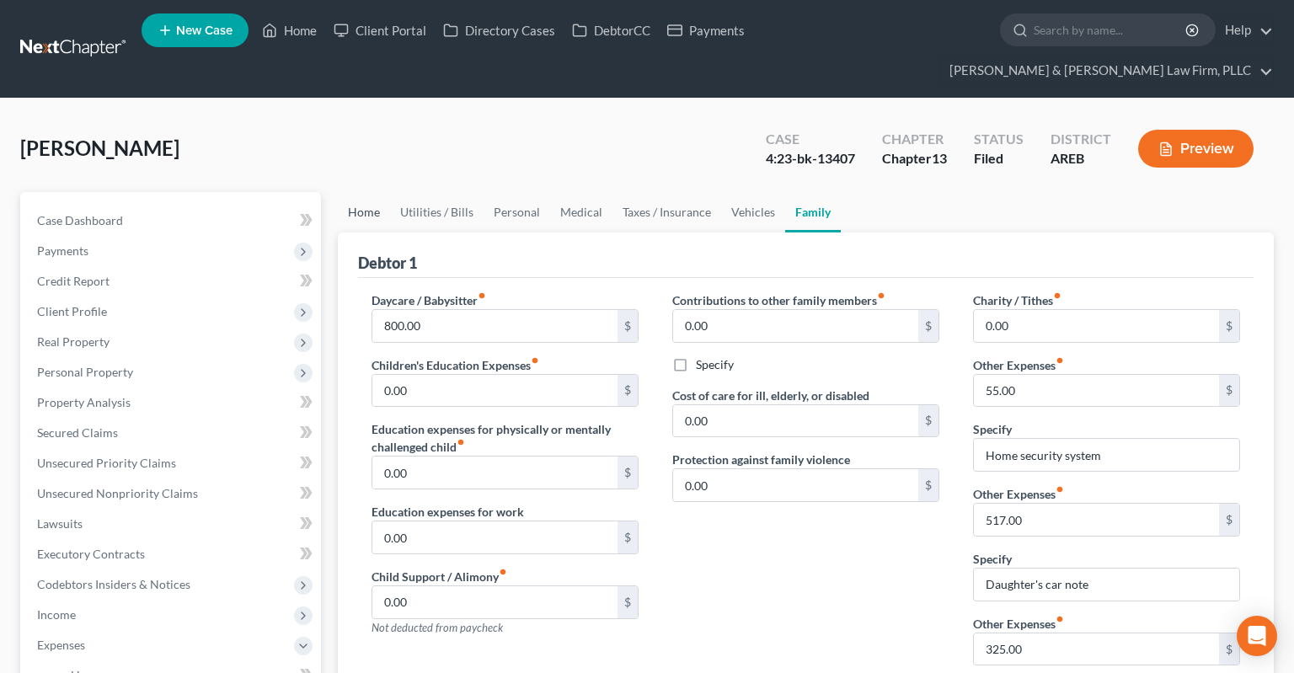
click at [366, 192] on link "Home" at bounding box center [364, 212] width 52 height 40
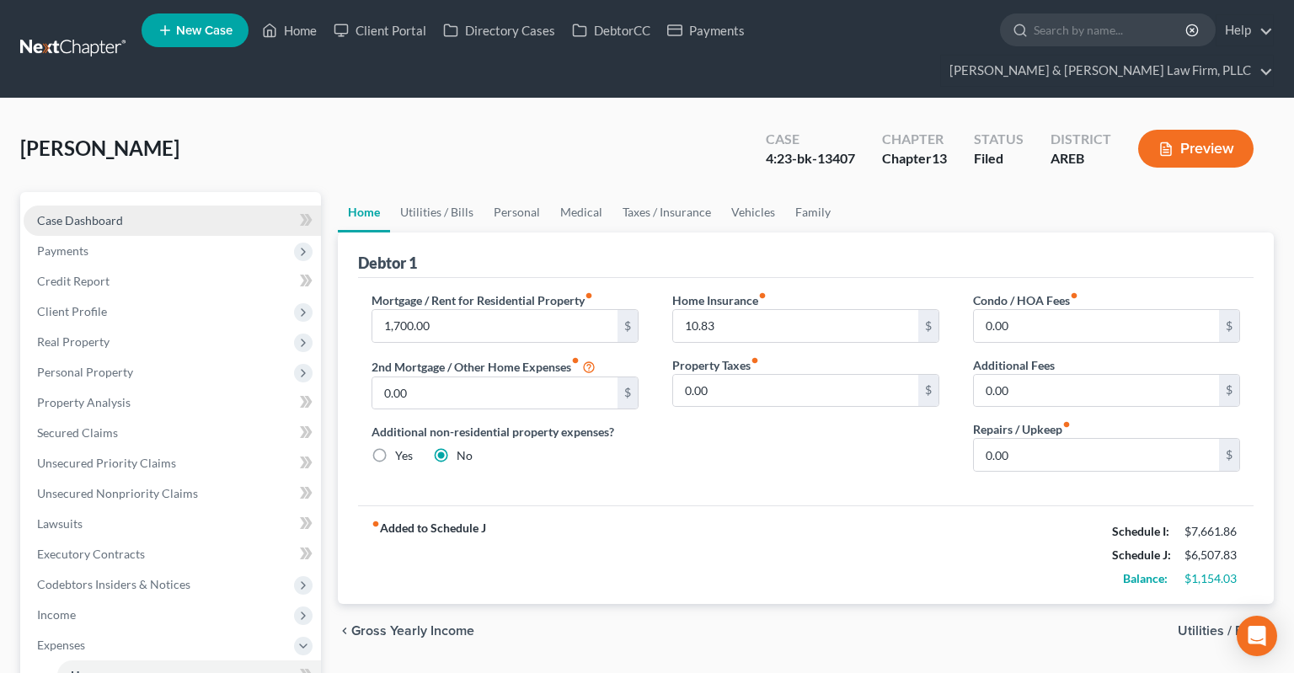
click at [136, 206] on link "Case Dashboard" at bounding box center [172, 221] width 297 height 30
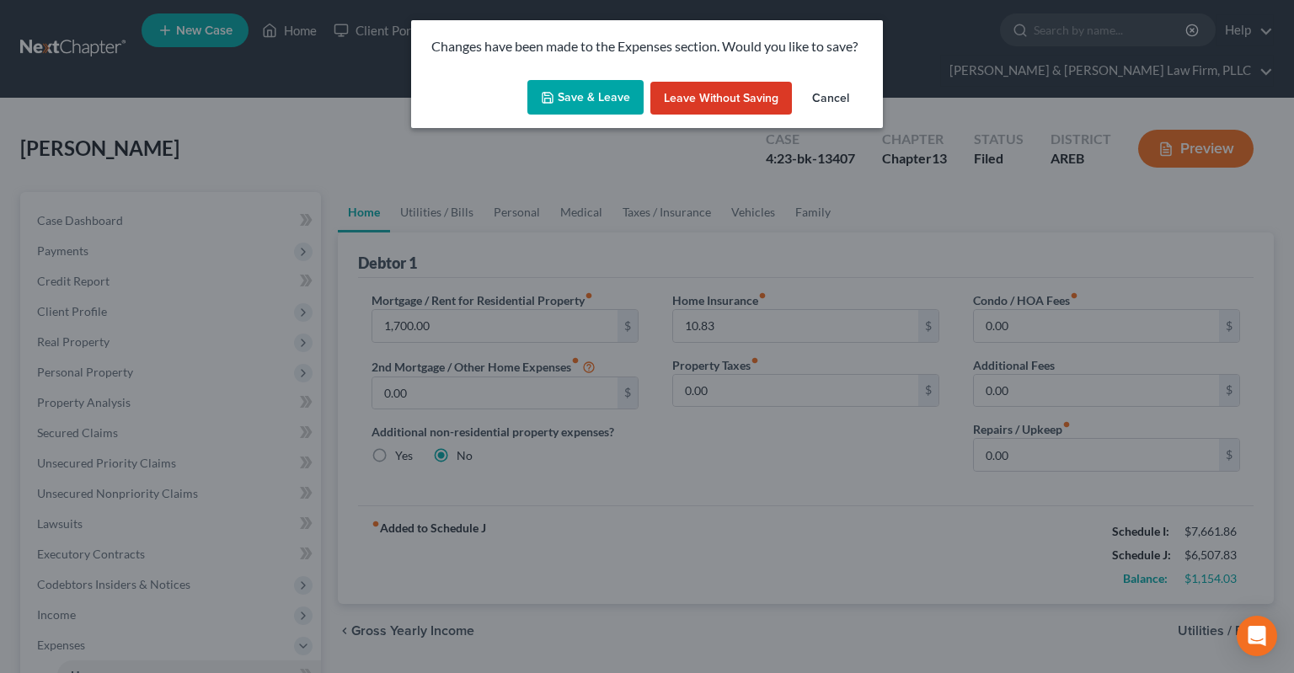
click at [577, 103] on button "Save & Leave" at bounding box center [585, 97] width 116 height 35
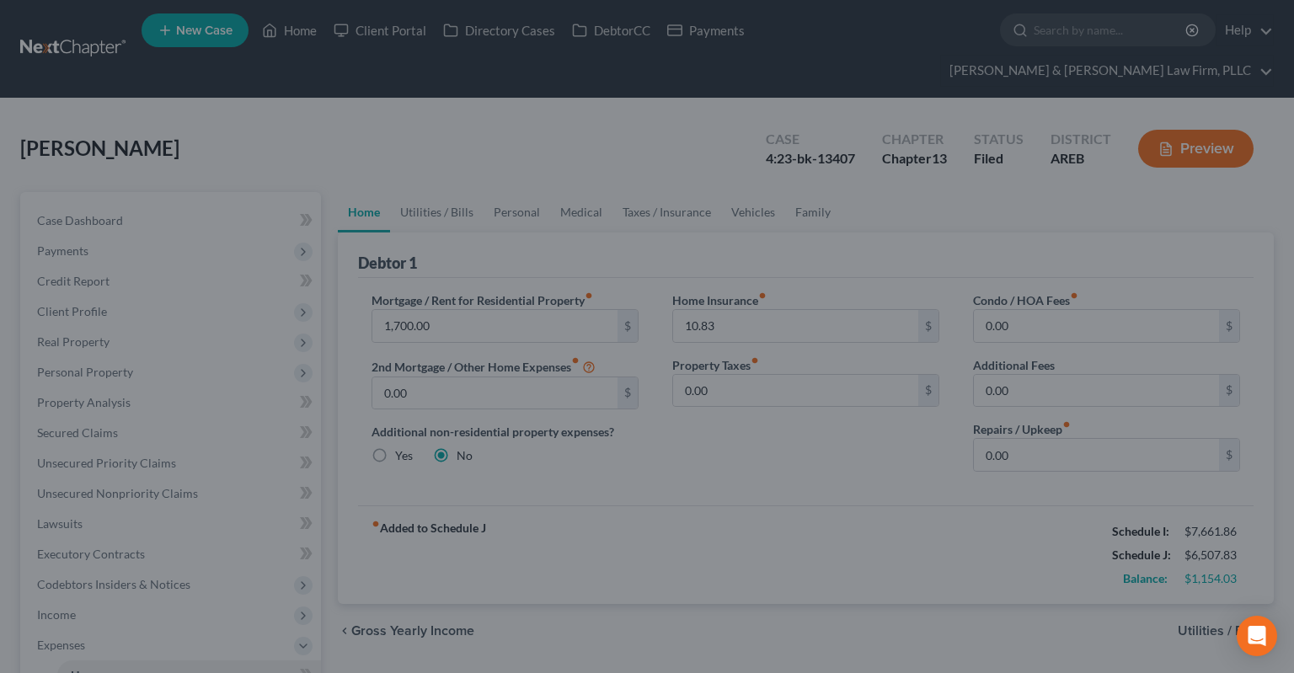
select select "6"
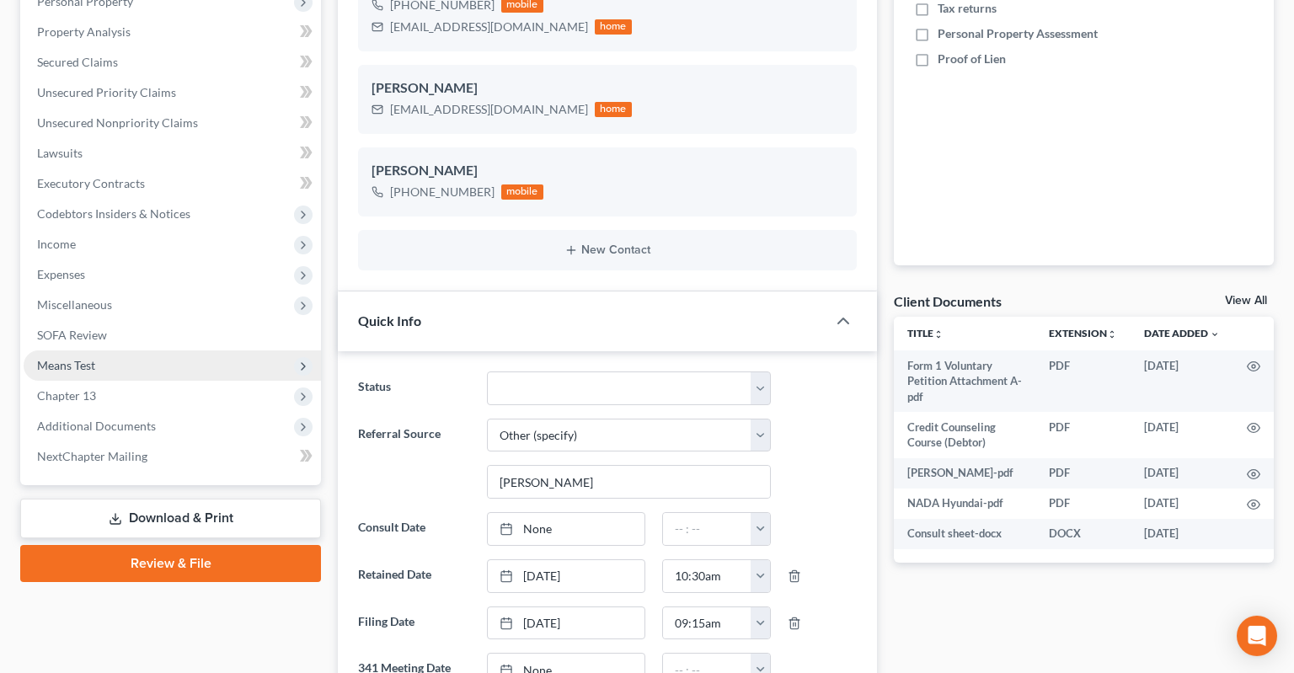
scroll to position [445, 0]
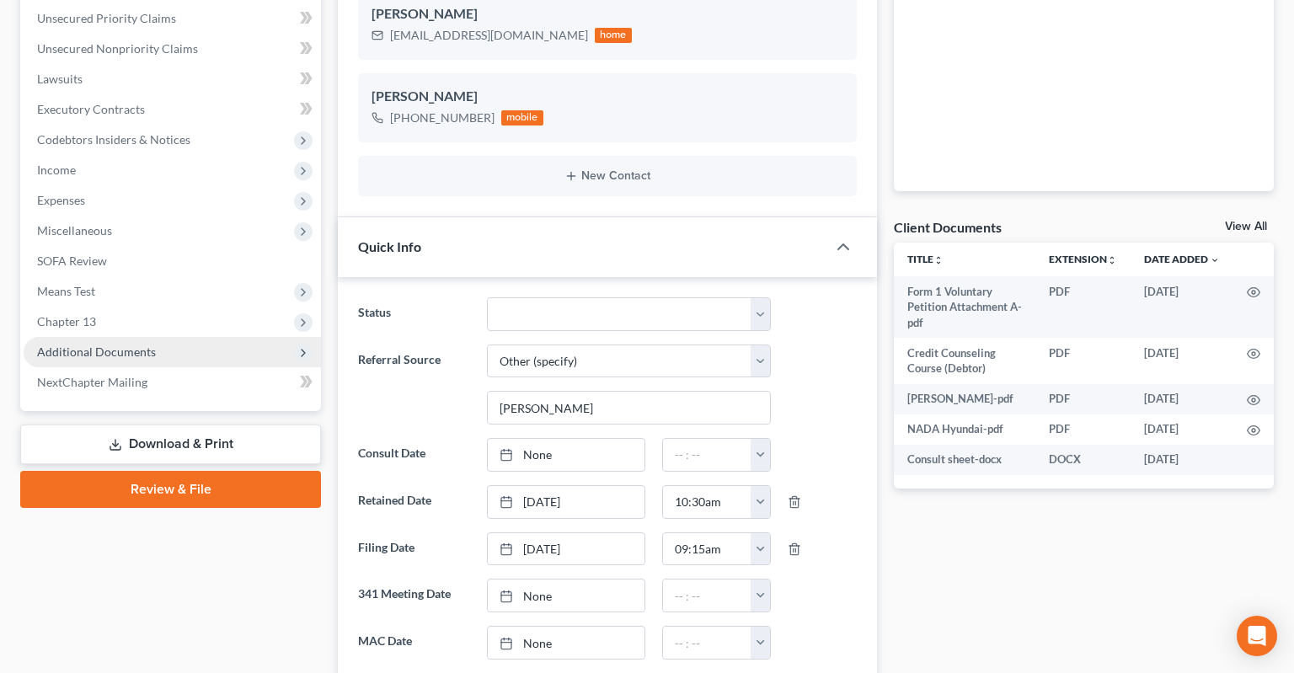
click at [133, 345] on span "Additional Documents" at bounding box center [96, 352] width 119 height 14
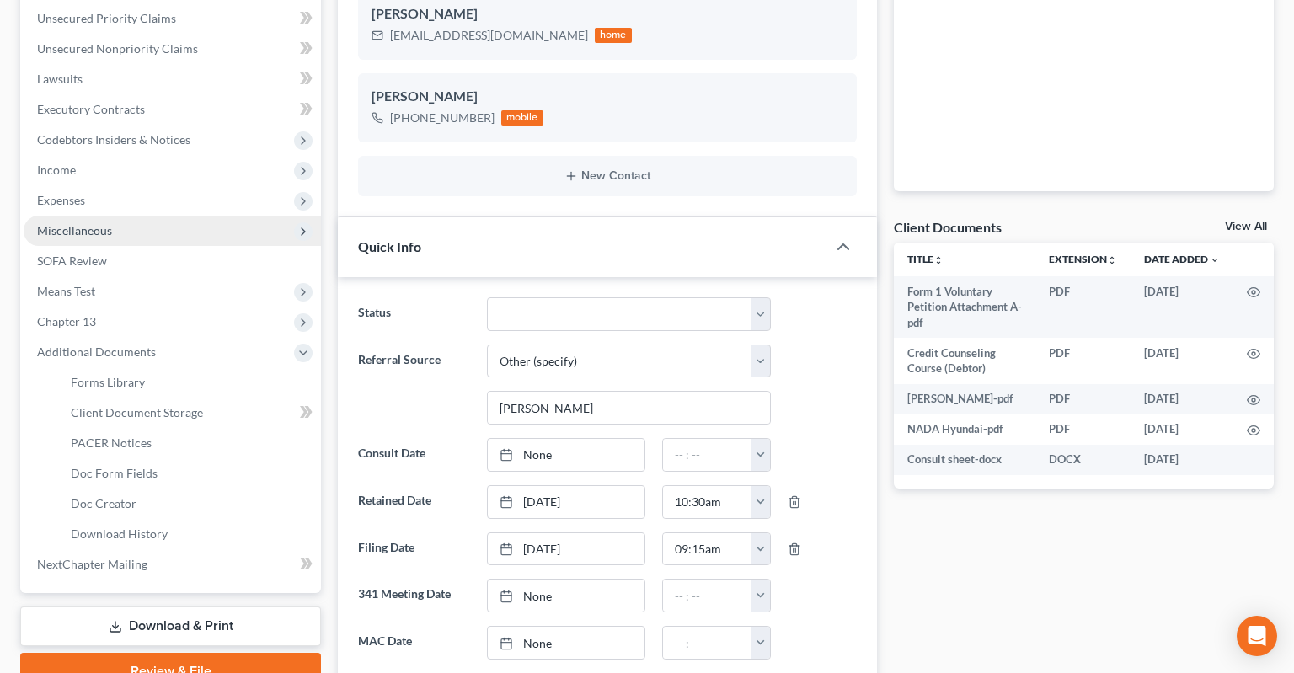
click at [152, 216] on span "Miscellaneous" at bounding box center [172, 231] width 297 height 30
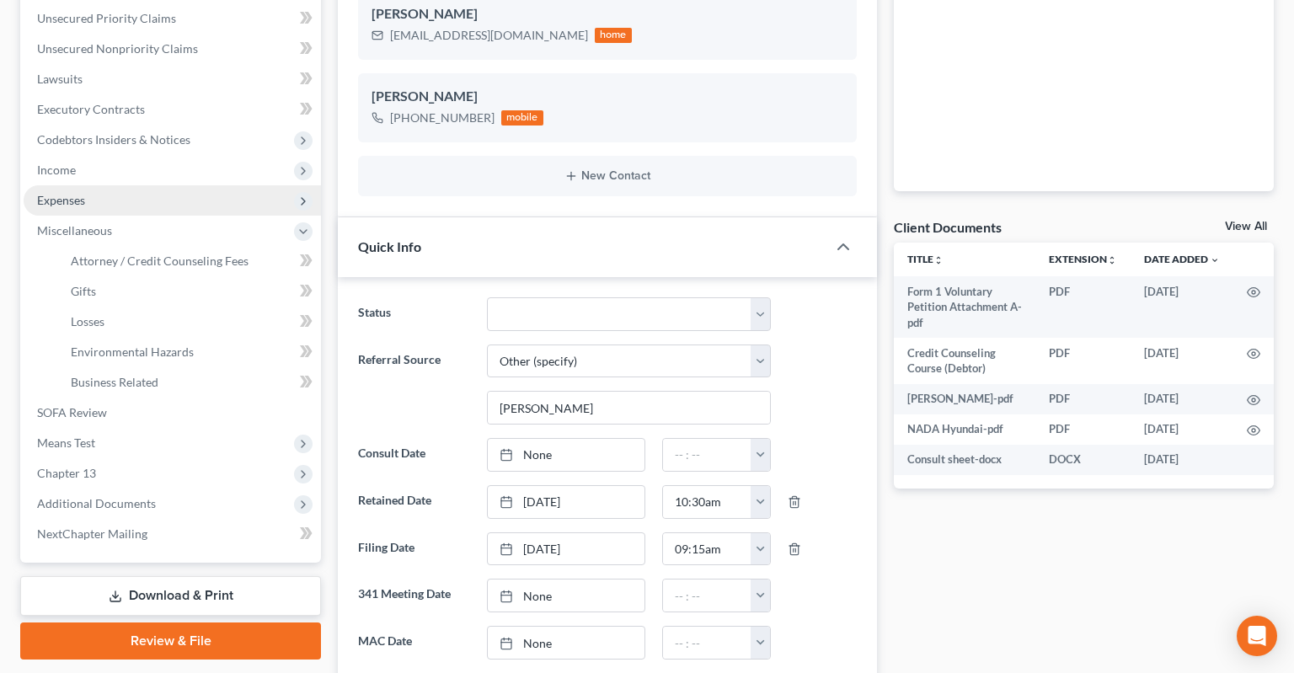
click at [145, 185] on span "Expenses" at bounding box center [172, 200] width 297 height 30
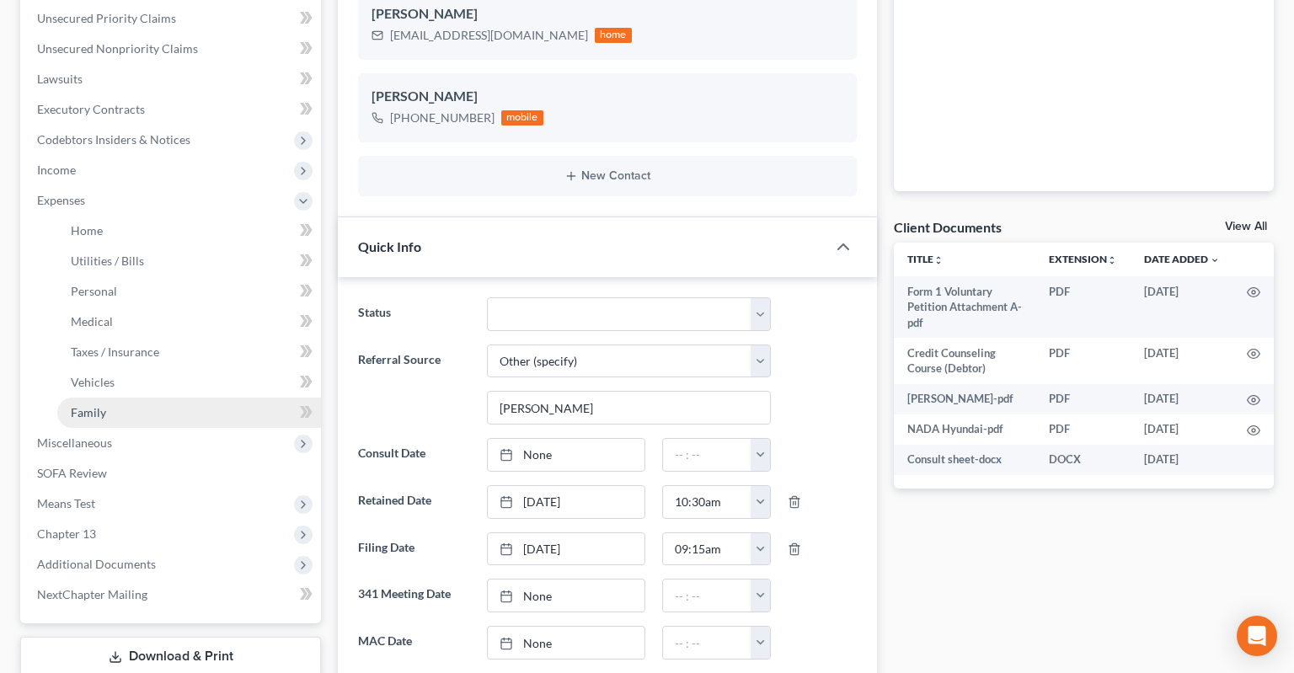
click at [161, 398] on link "Family" at bounding box center [189, 413] width 264 height 30
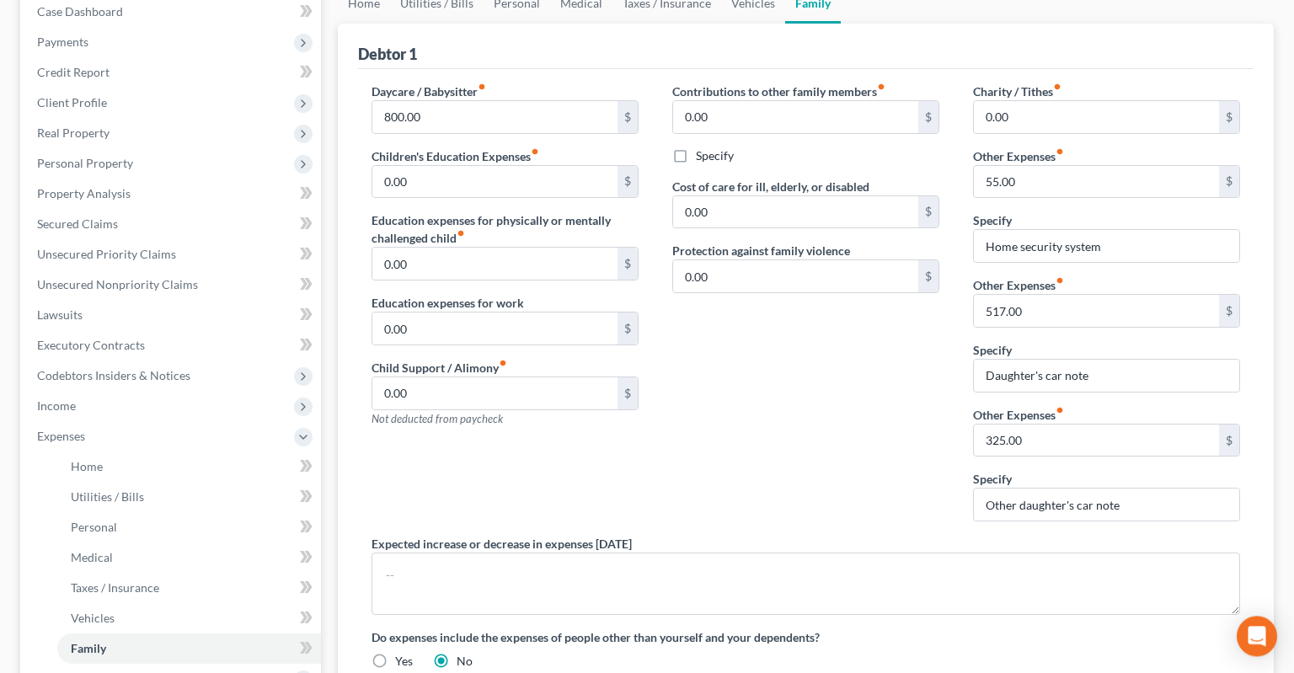
scroll to position [178, 0]
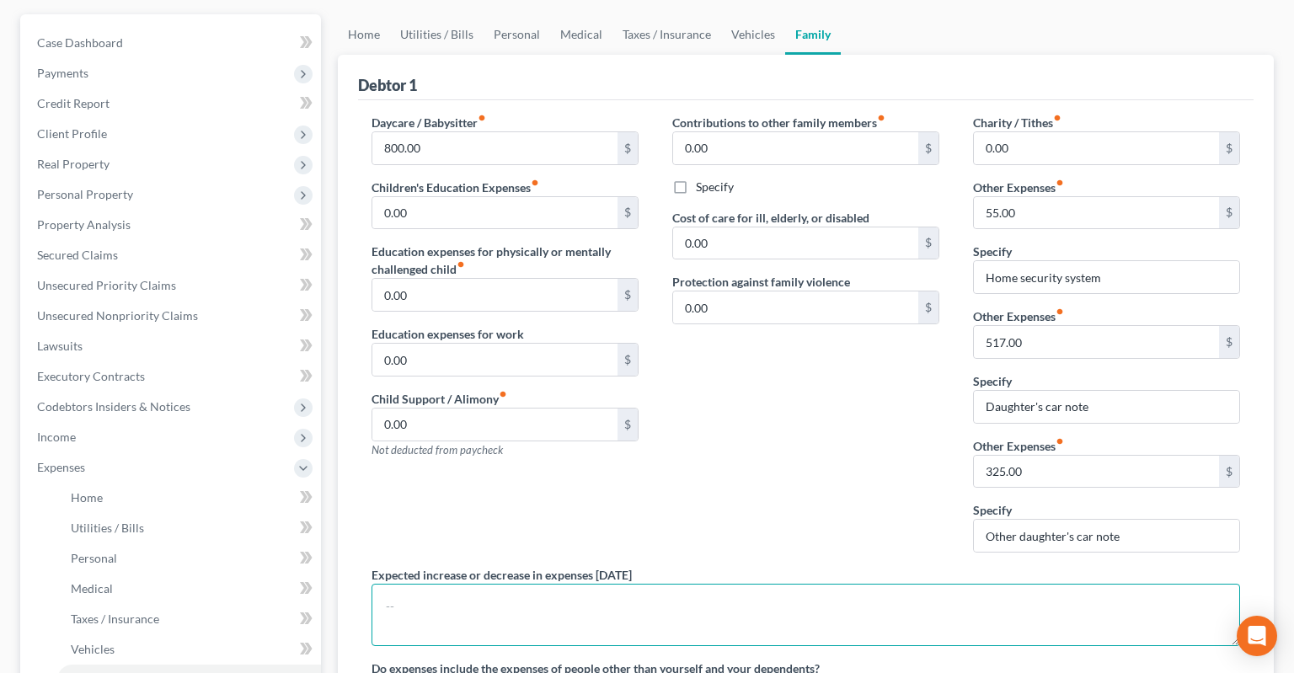
click at [602, 584] on textarea at bounding box center [806, 615] width 869 height 62
click at [666, 584] on textarea "Daughter's car payment $517 completes [DATE] Daughter's car payment $325 comple…" at bounding box center [806, 615] width 869 height 62
type textarea "Daughter's car payment $517 completes [DATE]. Daughter's car payment $325 compl…"
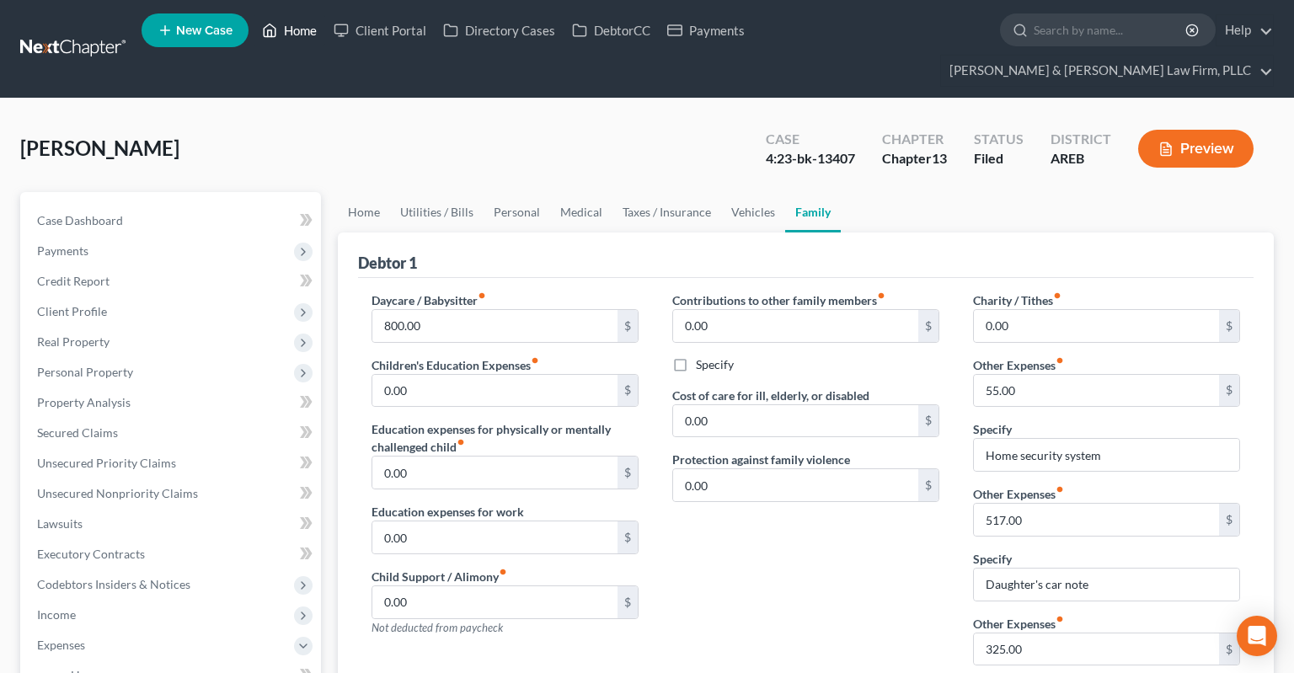
click at [286, 28] on link "Home" at bounding box center [290, 30] width 72 height 30
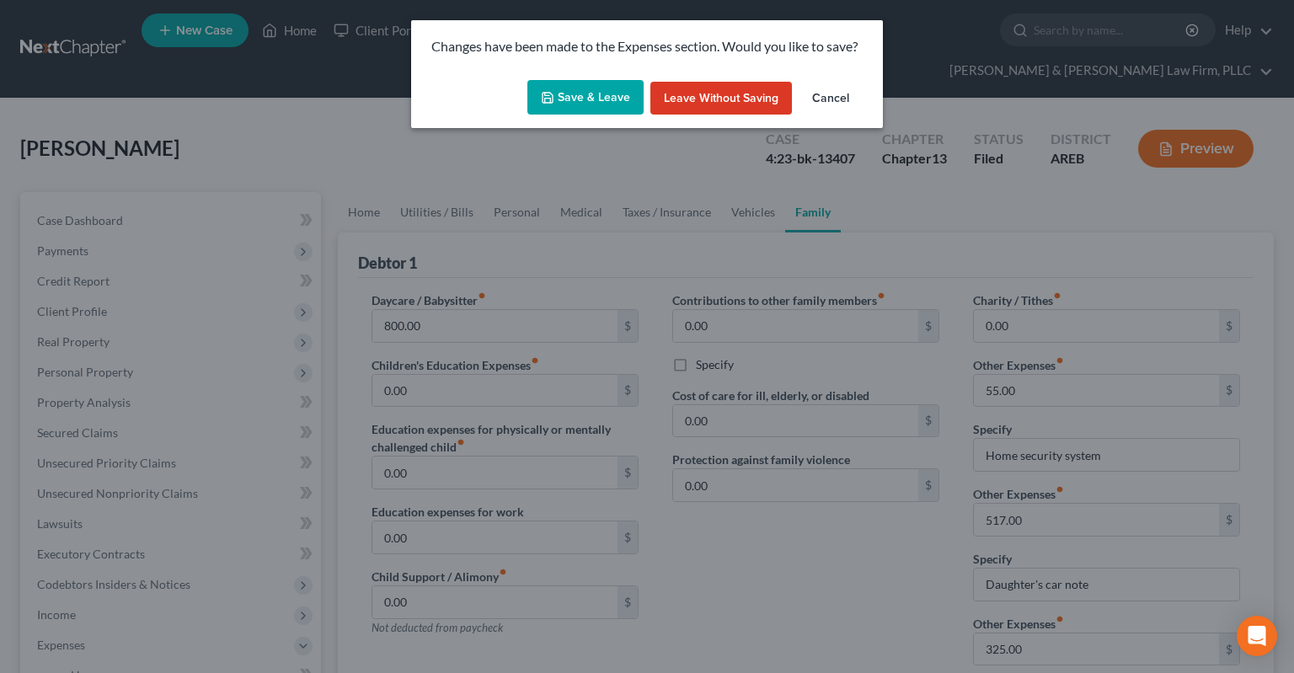
click at [593, 90] on button "Save & Leave" at bounding box center [585, 97] width 116 height 35
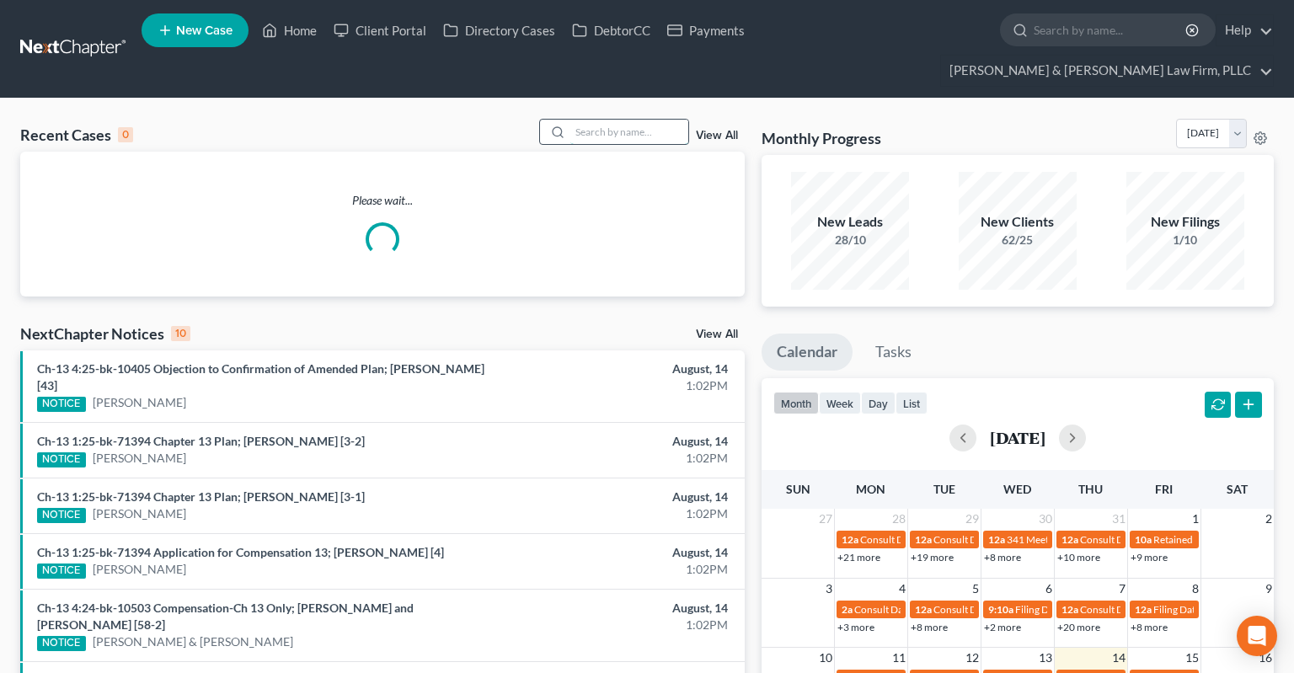
click at [628, 120] on input "search" at bounding box center [629, 132] width 118 height 24
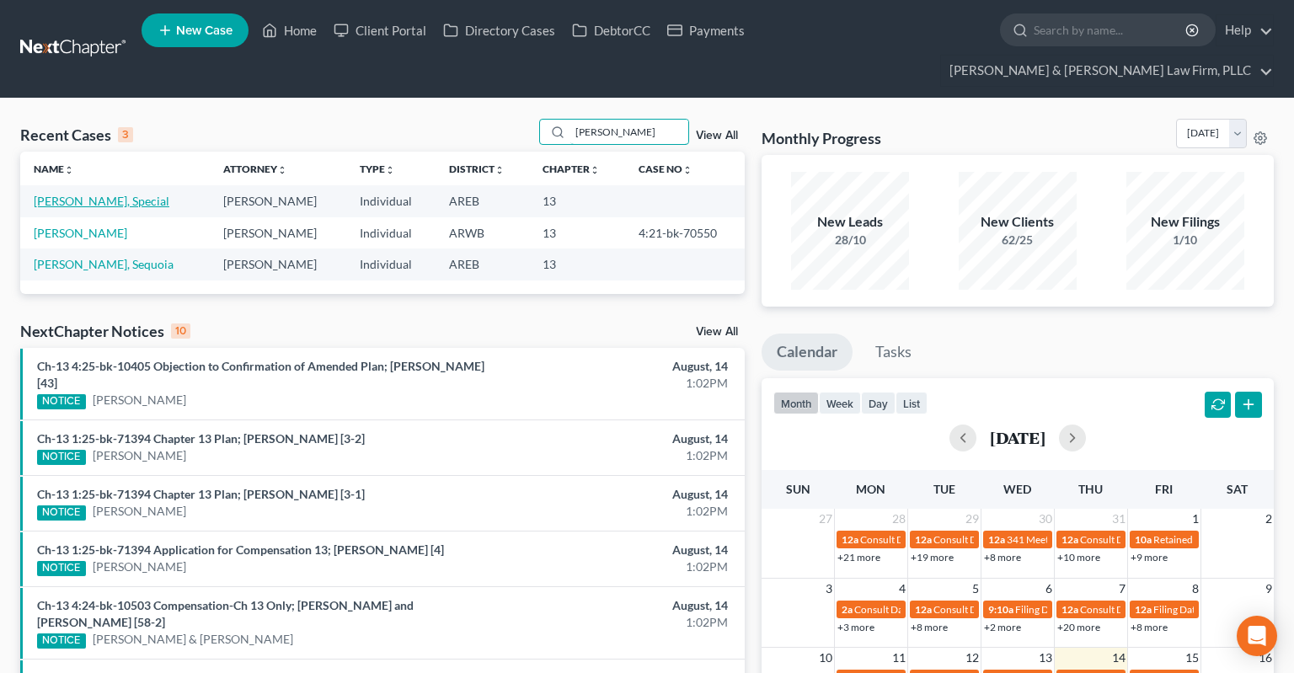
type input "[PERSON_NAME]"
click at [85, 194] on link "[PERSON_NAME], Special" at bounding box center [102, 201] width 136 height 14
select select "0"
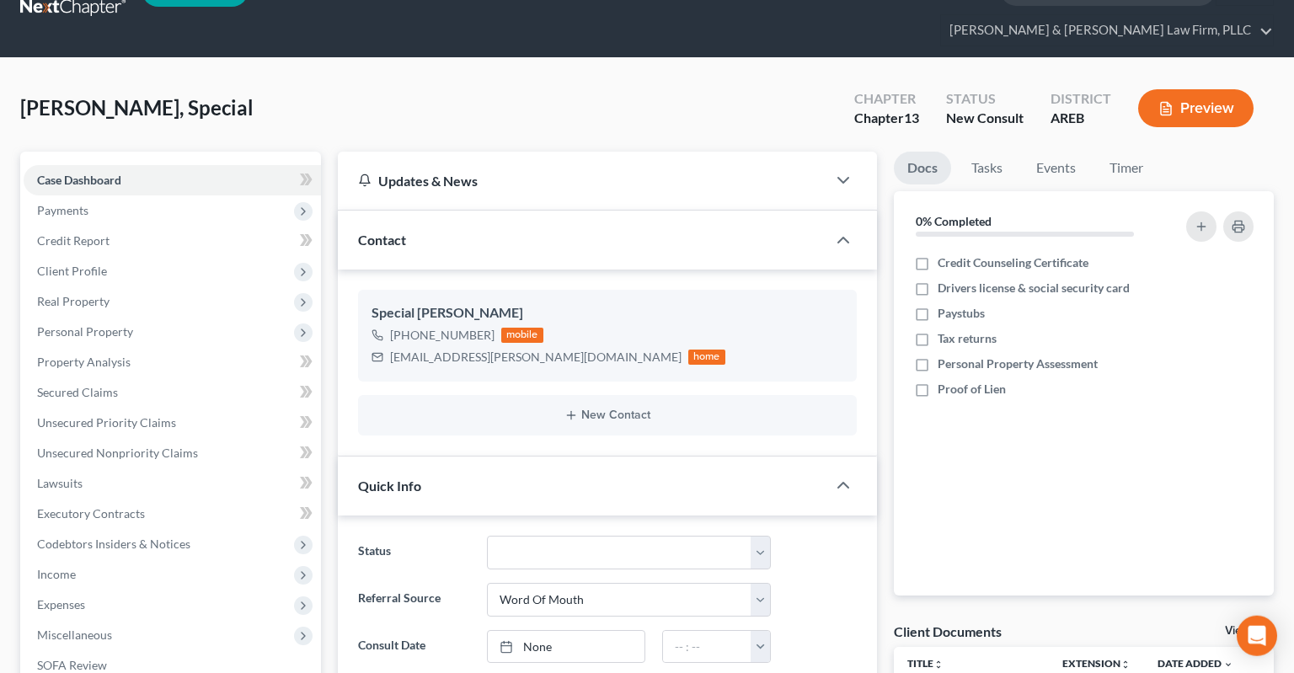
scroll to position [356, 0]
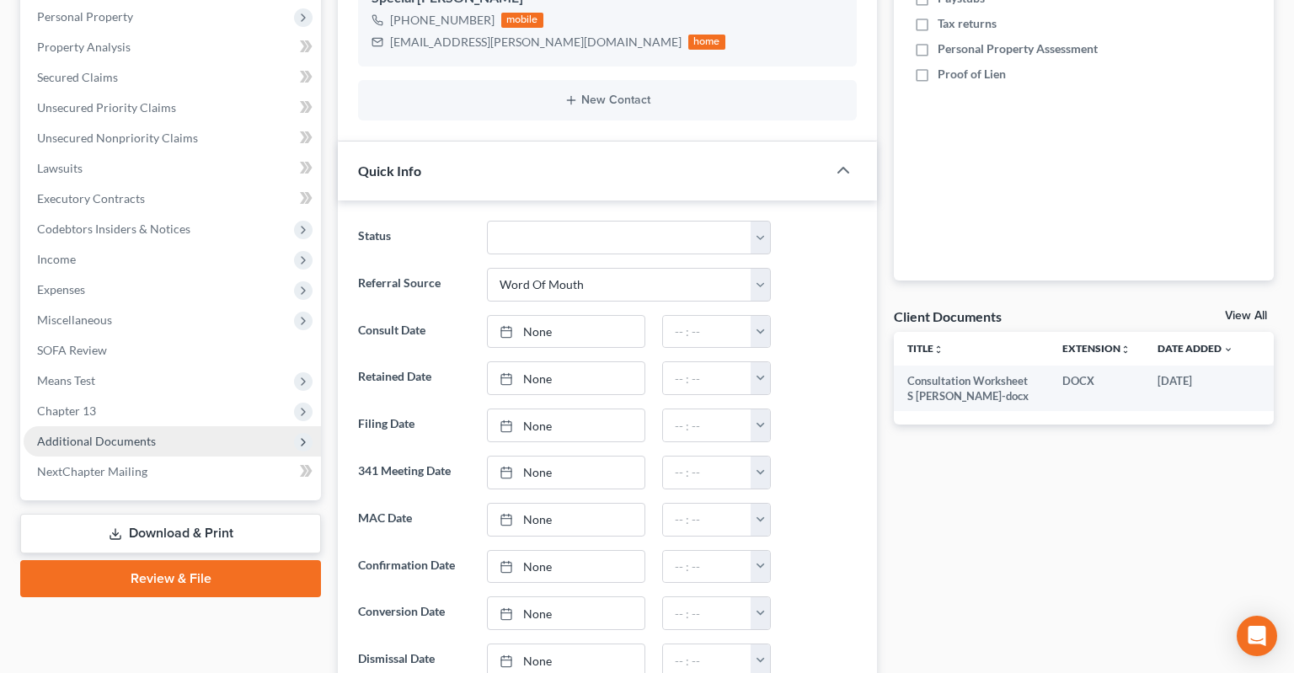
click at [182, 426] on span "Additional Documents" at bounding box center [172, 441] width 297 height 30
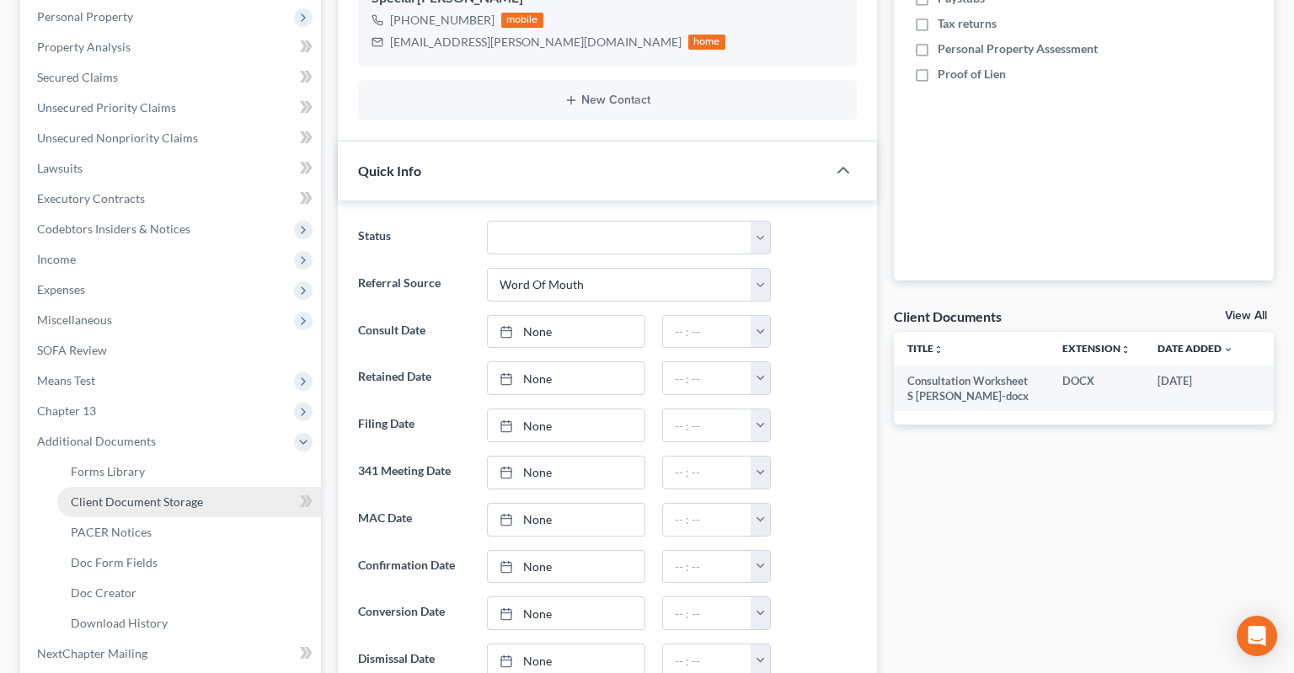
click at [254, 487] on link "Client Document Storage" at bounding box center [189, 502] width 264 height 30
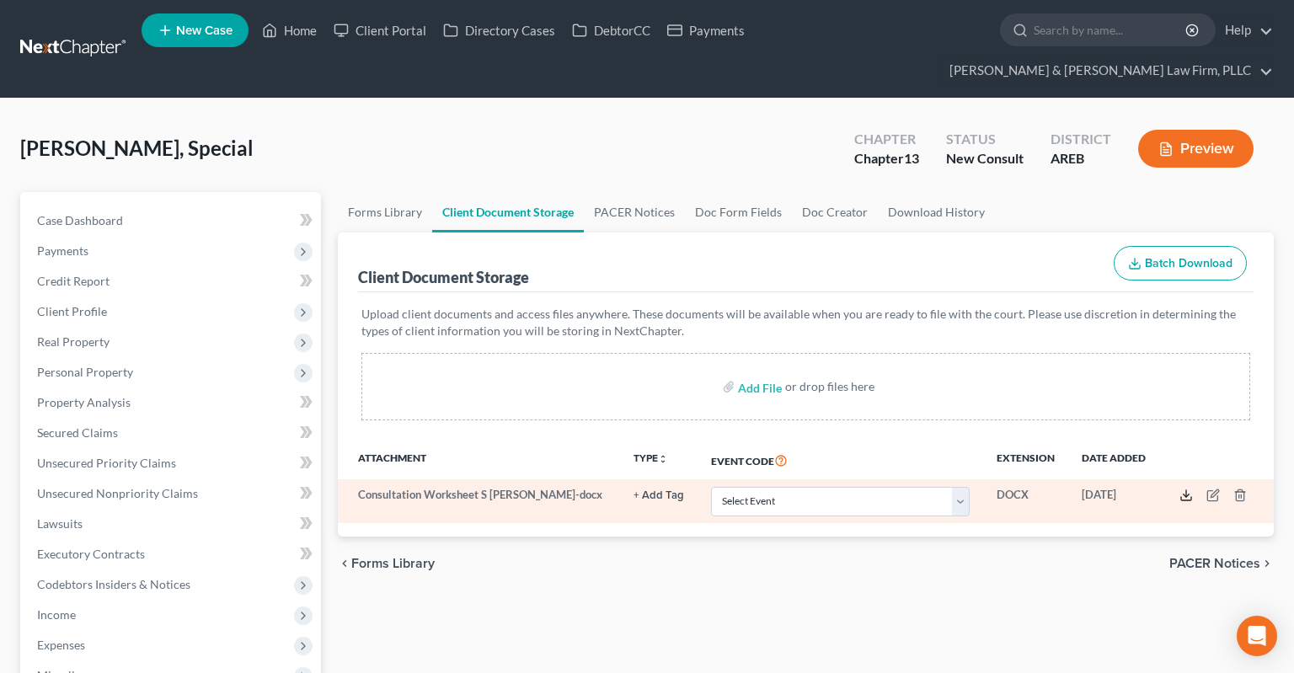
click at [1185, 489] on icon at bounding box center [1185, 495] width 13 height 13
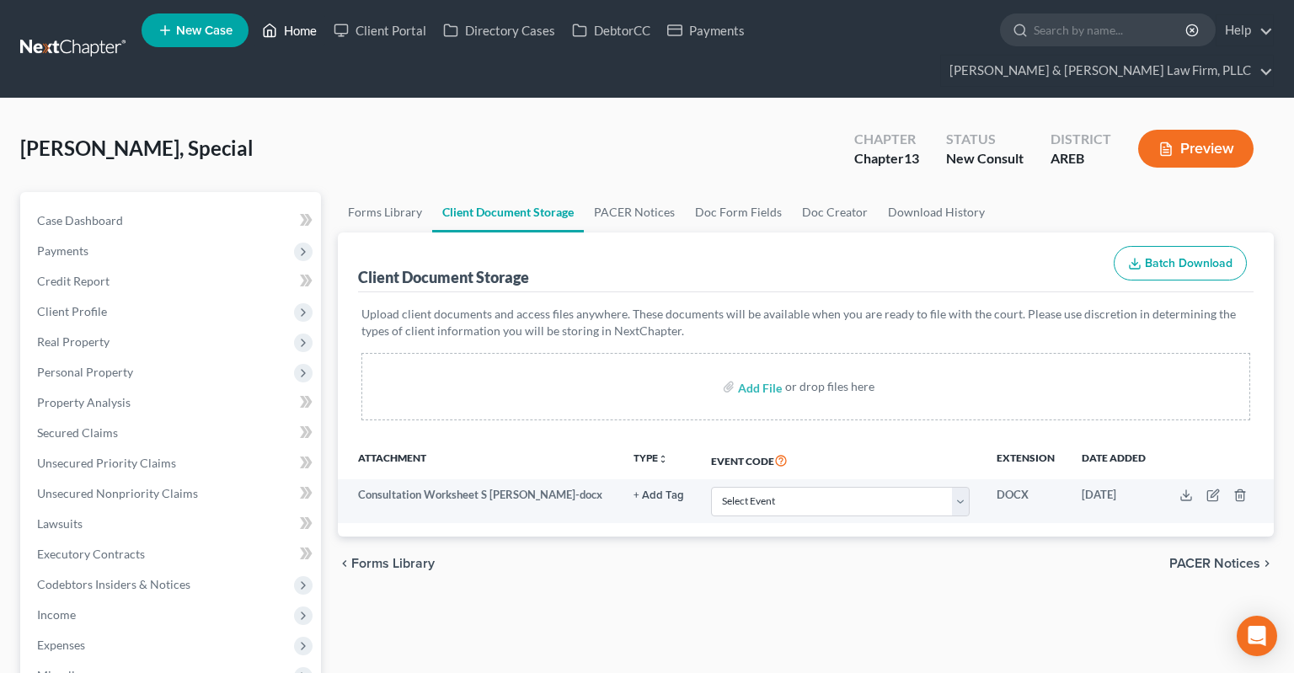
click at [296, 40] on link "Home" at bounding box center [290, 30] width 72 height 30
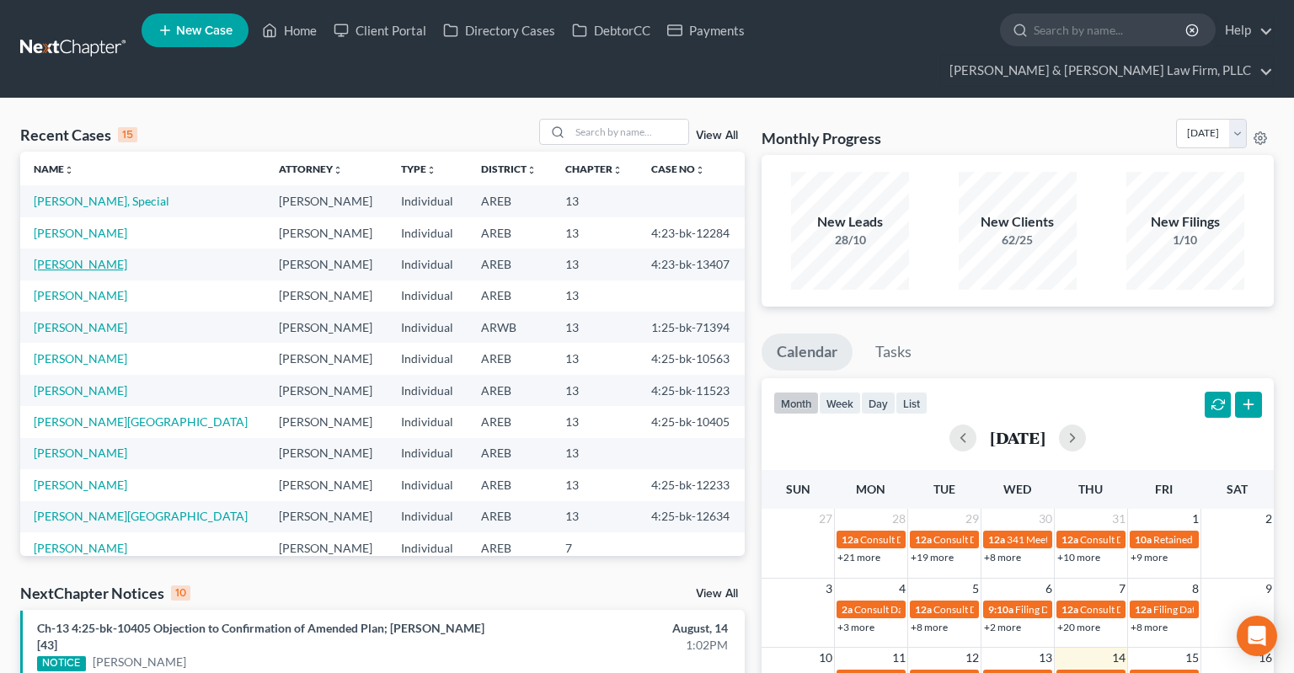
click at [69, 257] on link "[PERSON_NAME]" at bounding box center [81, 264] width 94 height 14
select select "6"
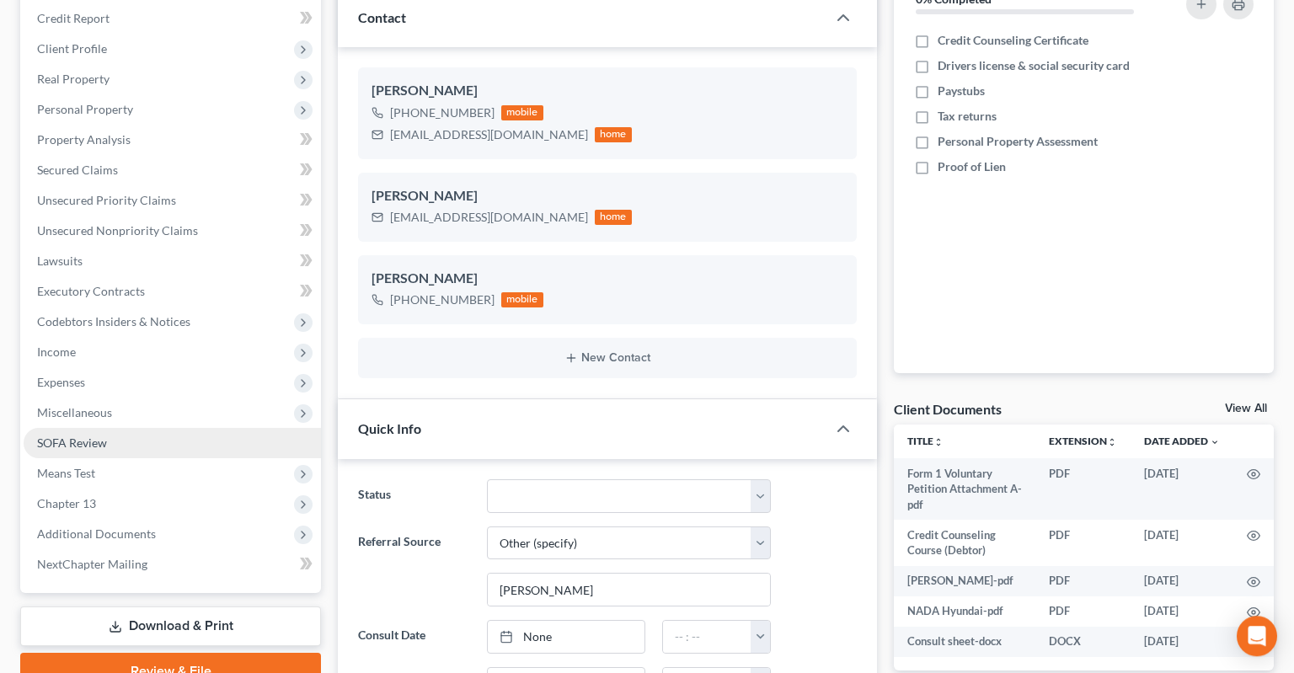
scroll to position [266, 0]
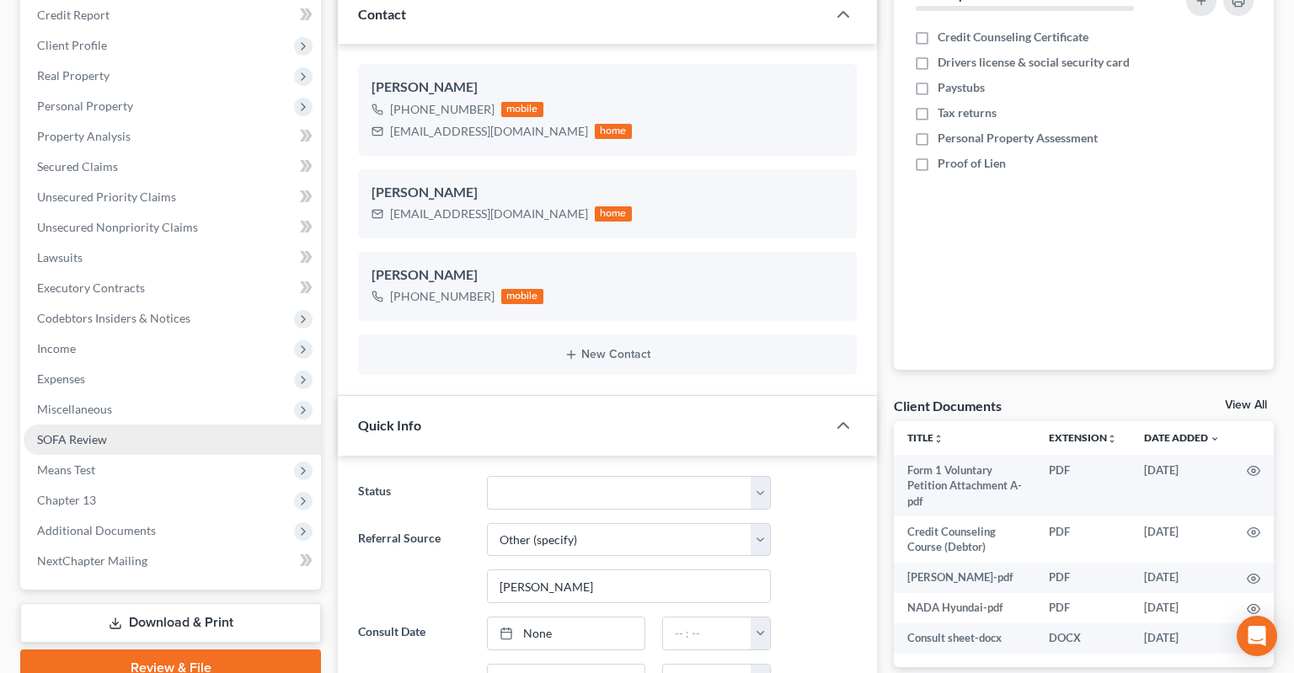
drag, startPoint x: 153, startPoint y: 360, endPoint x: 197, endPoint y: 393, distance: 54.8
click at [153, 364] on span "Expenses" at bounding box center [172, 379] width 297 height 30
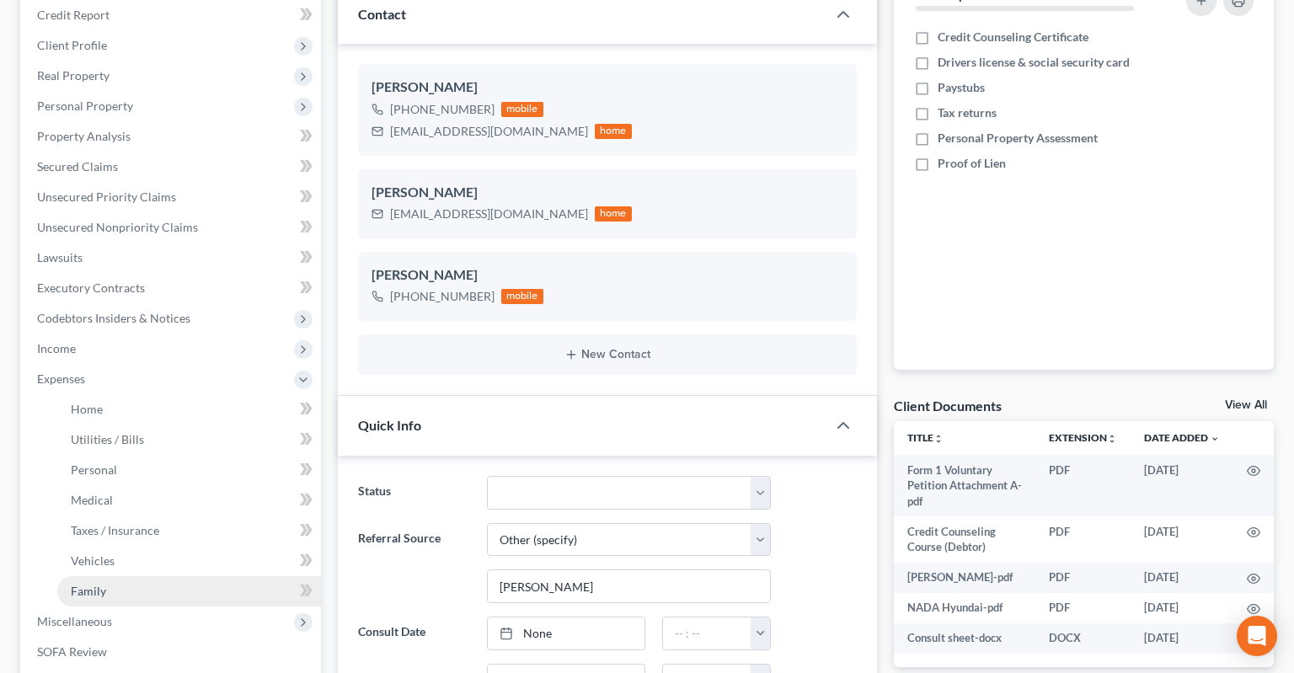
click at [144, 576] on link "Family" at bounding box center [189, 591] width 264 height 30
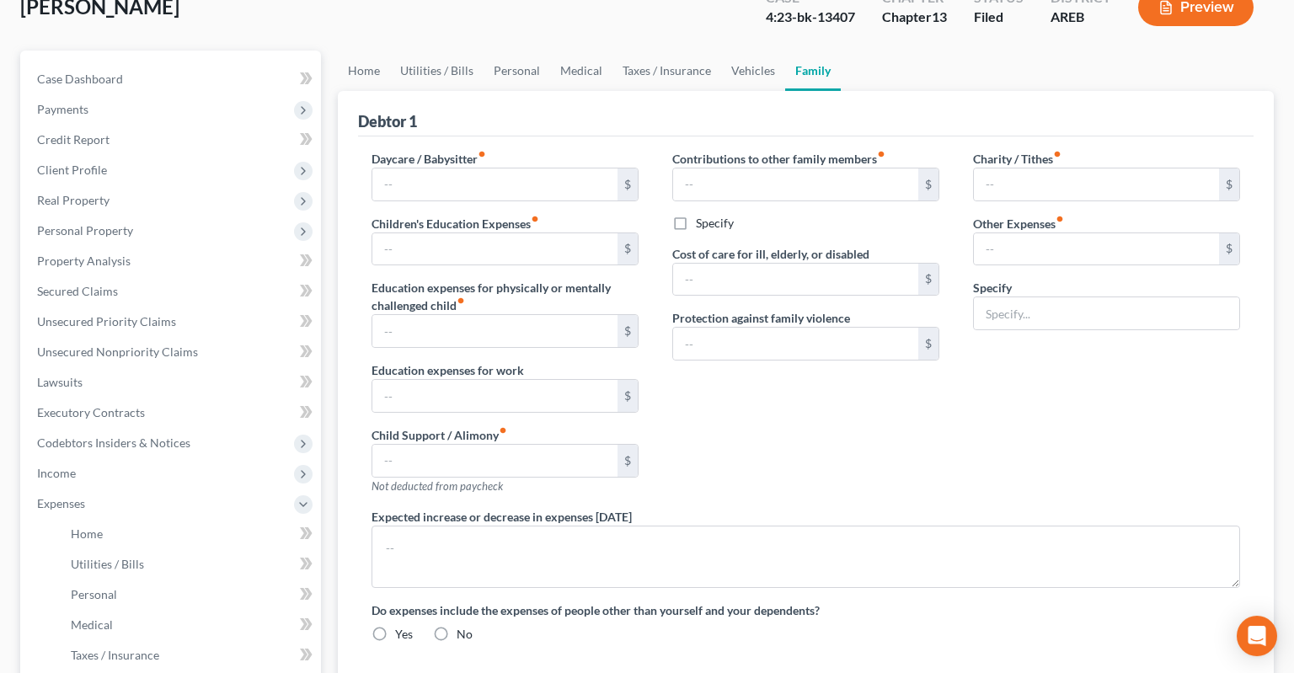
type input "800.00"
type input "0.00"
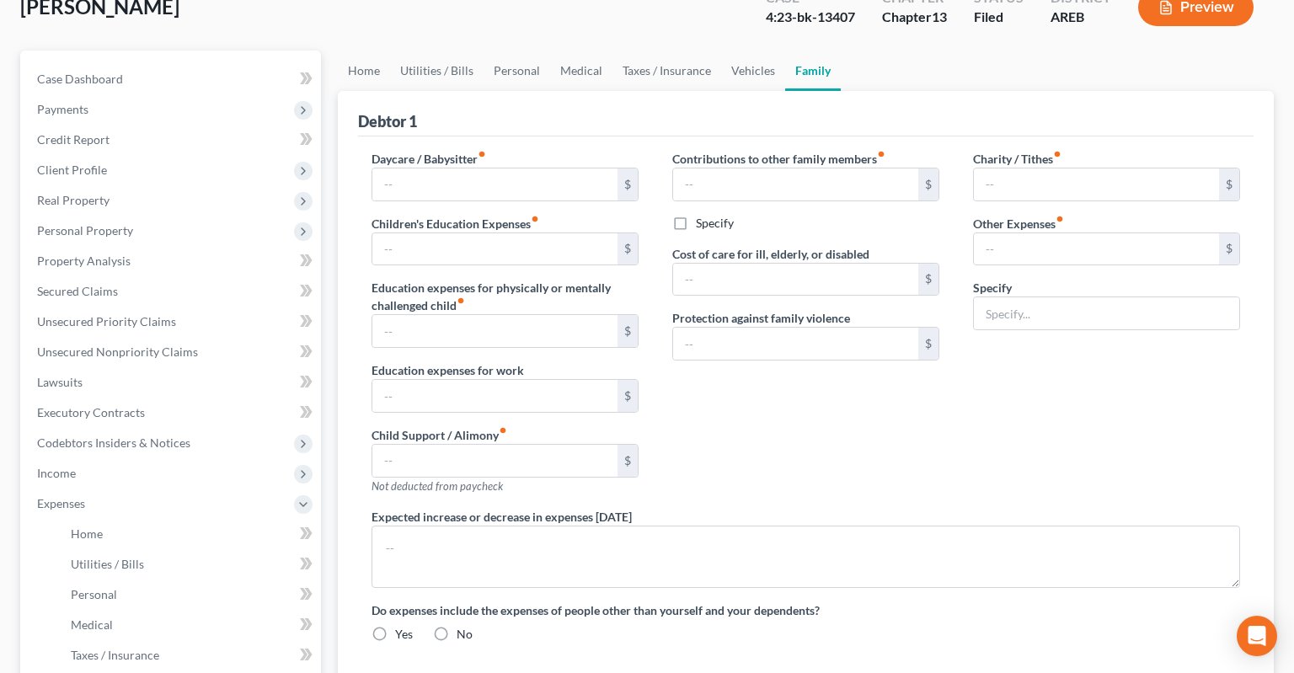
type input "0.00"
type input "55.00"
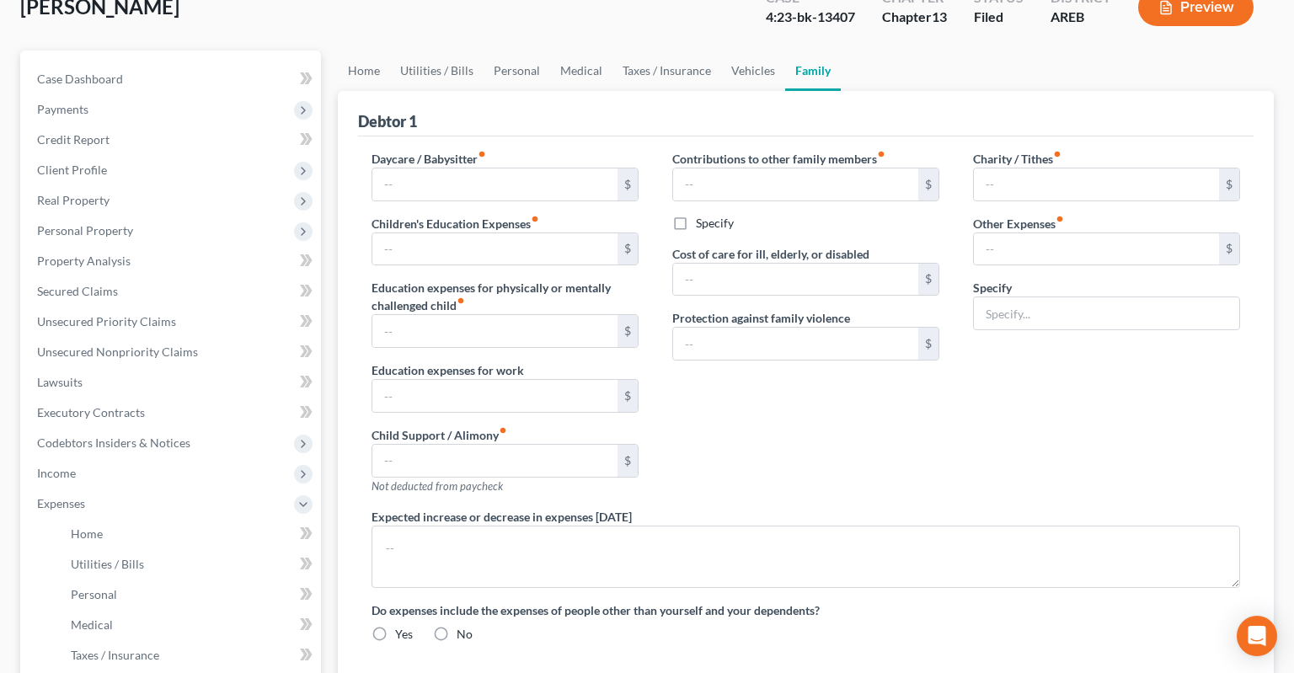
type input "Home security system"
type textarea "Daughter's car payment $517 completes [DATE]. Daughter's car payment $325 compl…"
radio input "true"
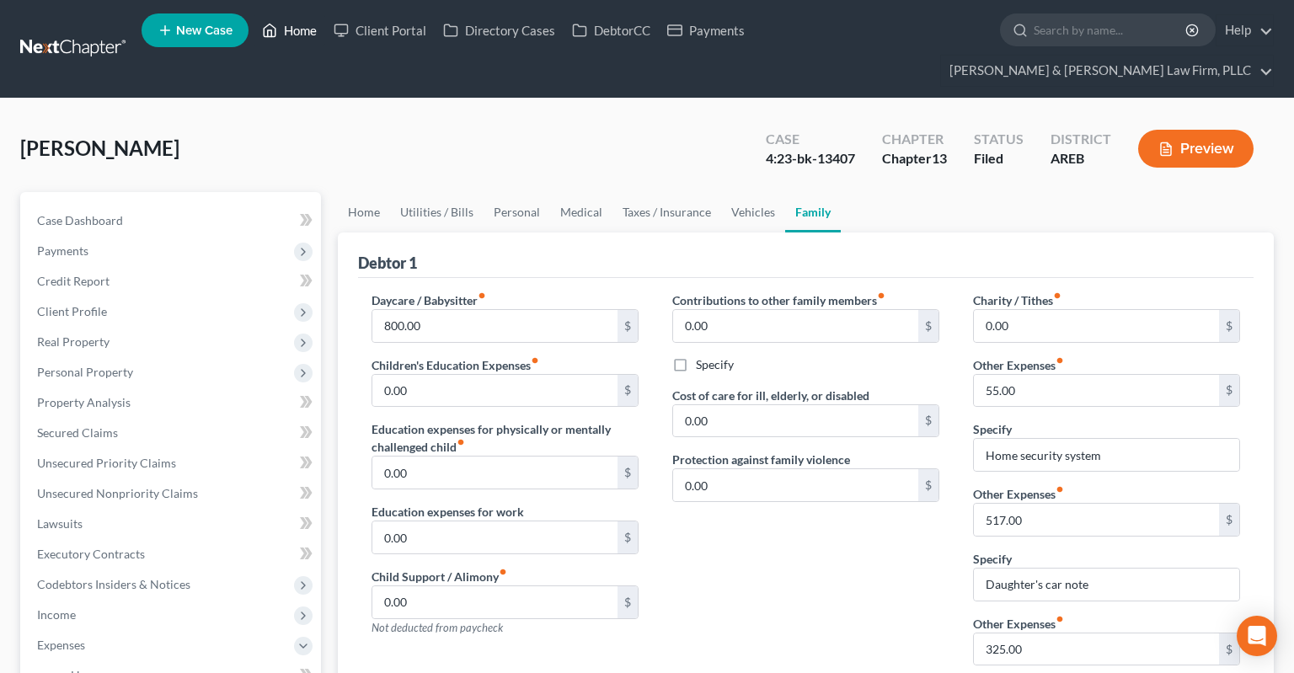
click at [302, 37] on link "Home" at bounding box center [290, 30] width 72 height 30
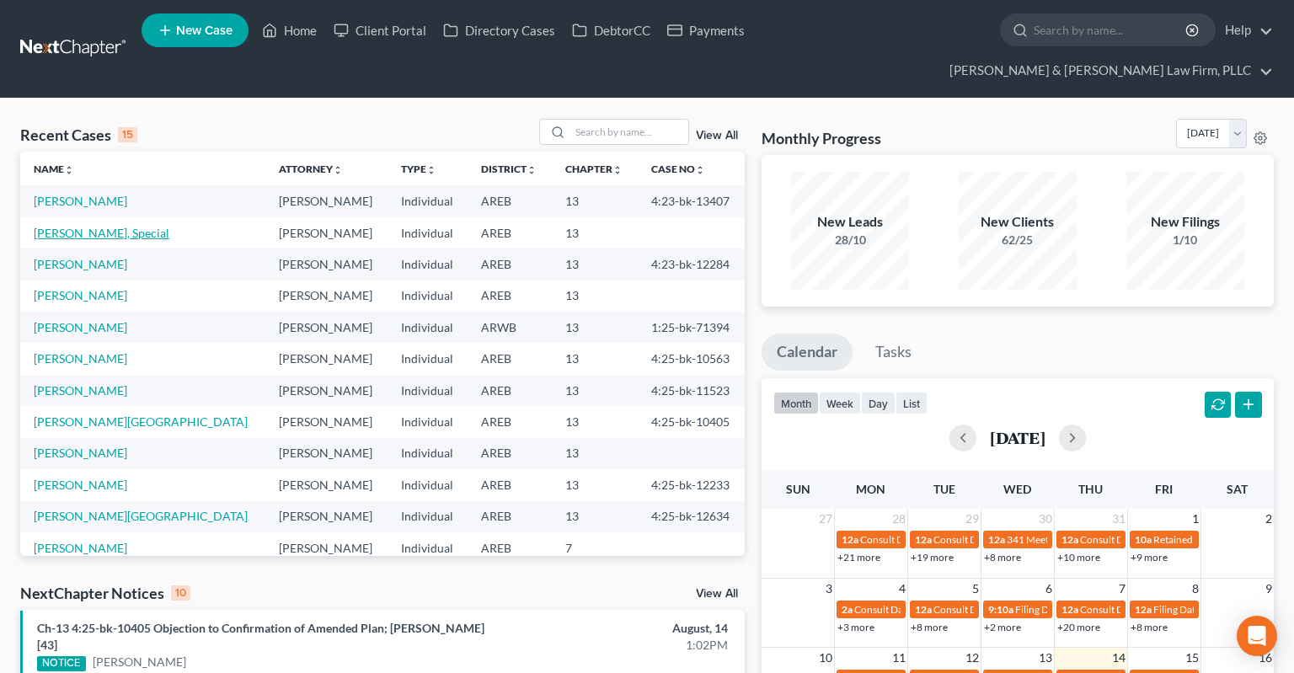
click at [77, 226] on link "[PERSON_NAME], Special" at bounding box center [102, 233] width 136 height 14
select select "0"
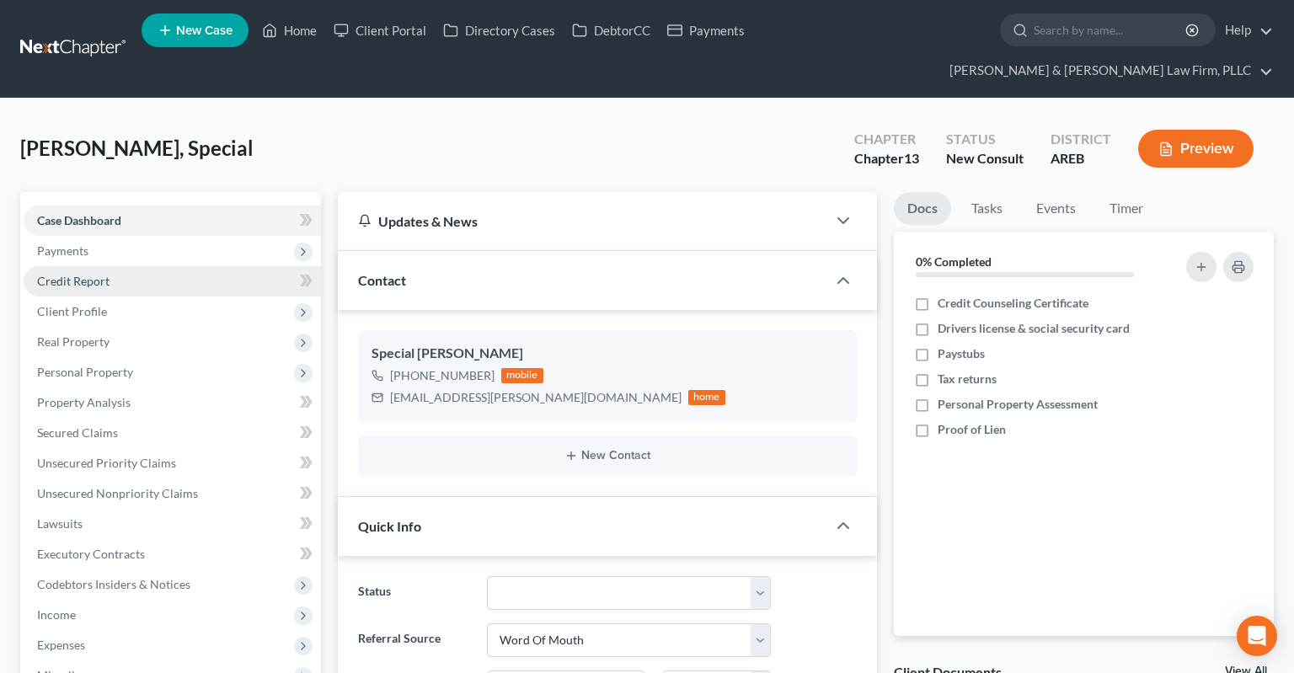
drag, startPoint x: 124, startPoint y: 218, endPoint x: 147, endPoint y: 247, distance: 36.6
click at [120, 236] on span "Payments" at bounding box center [172, 251] width 297 height 30
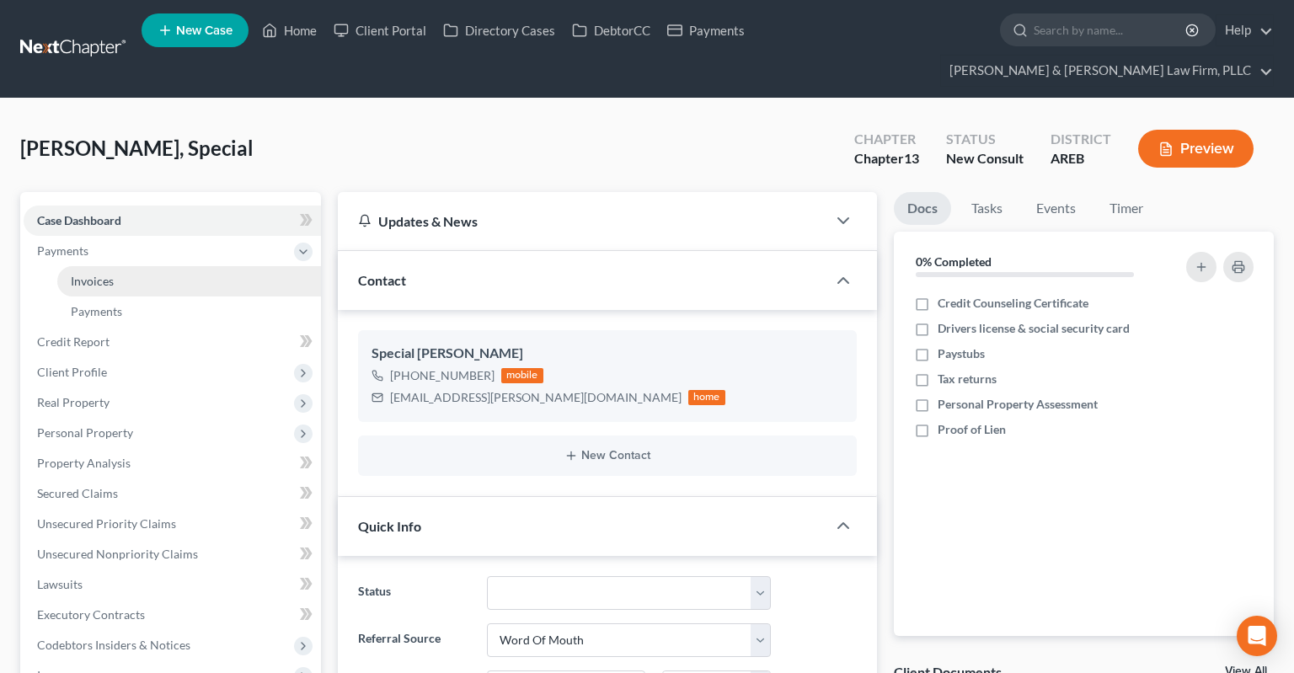
click at [163, 266] on link "Invoices" at bounding box center [189, 281] width 264 height 30
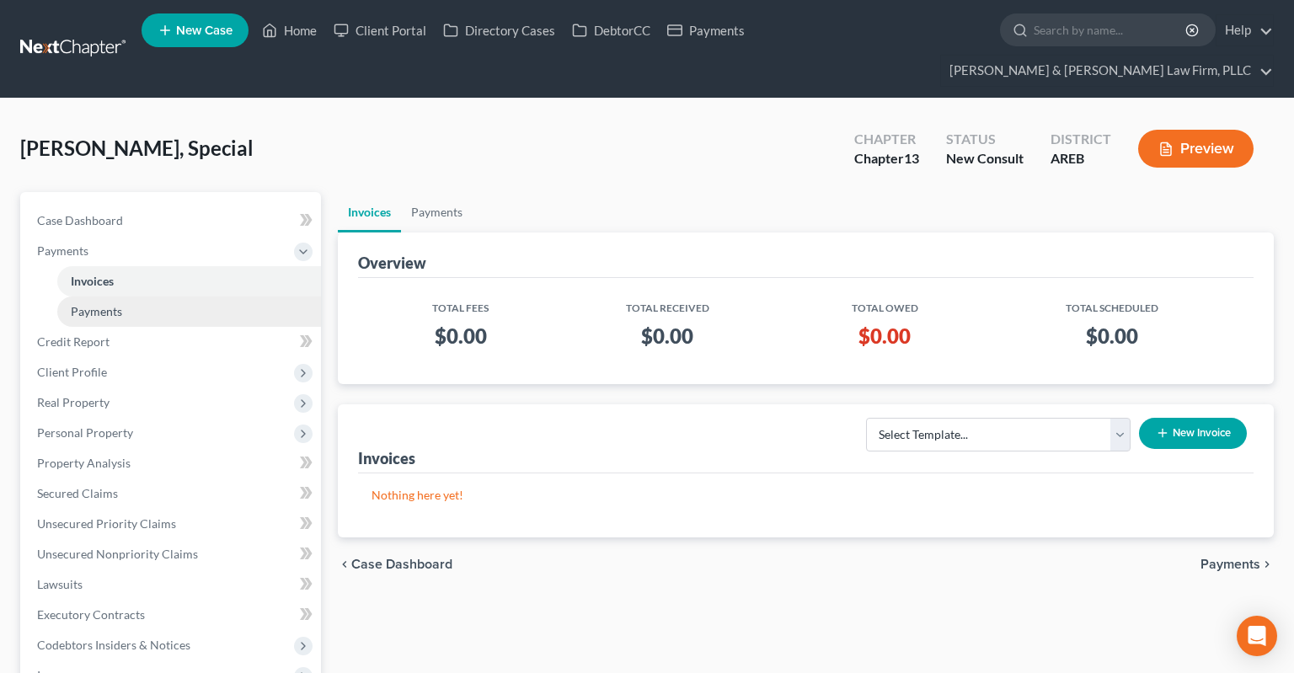
click at [181, 297] on link "Payments" at bounding box center [189, 312] width 264 height 30
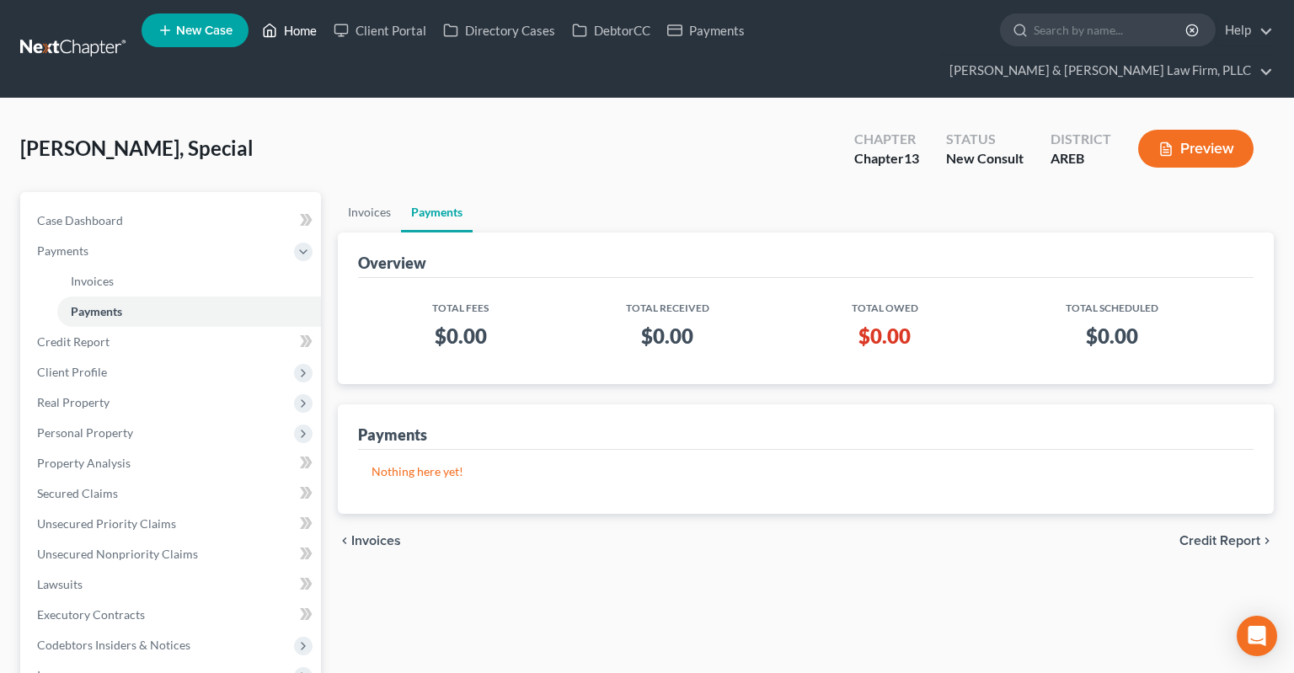
click at [300, 21] on link "Home" at bounding box center [290, 30] width 72 height 30
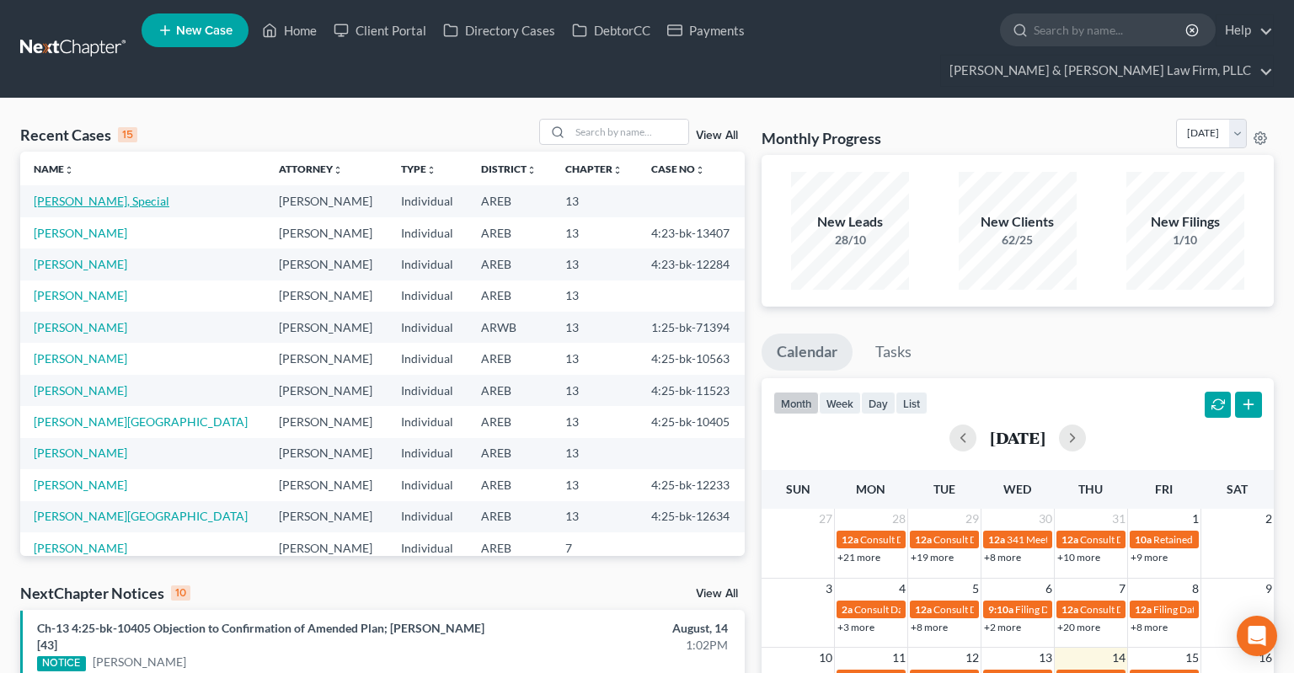
click at [94, 194] on link "[PERSON_NAME], Special" at bounding box center [102, 201] width 136 height 14
select select "0"
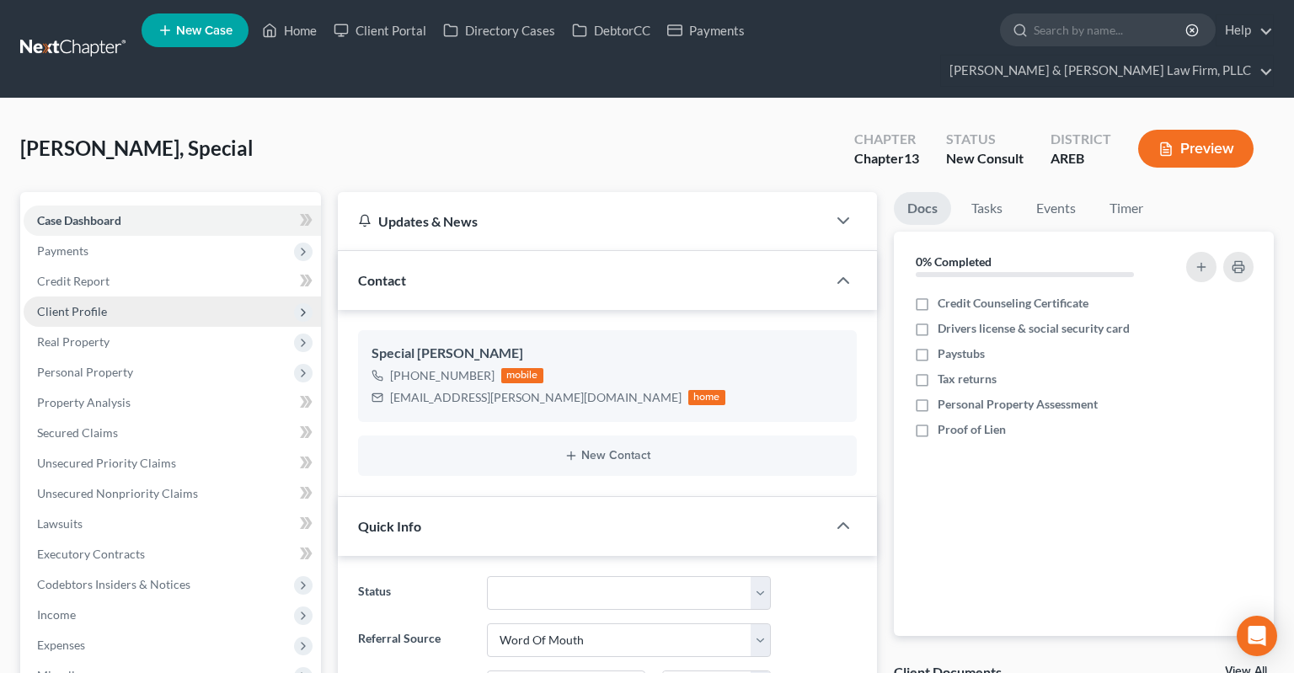
click at [106, 297] on span "Client Profile" at bounding box center [172, 312] width 297 height 30
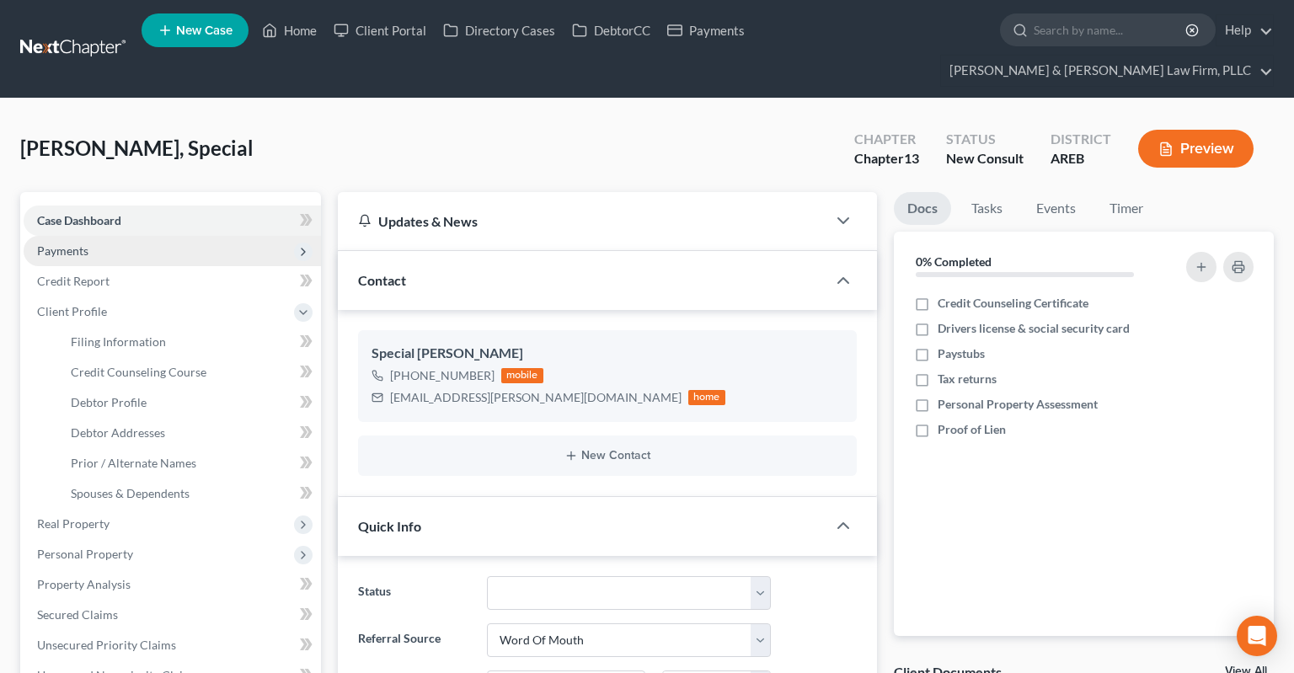
click at [155, 236] on span "Payments" at bounding box center [172, 251] width 297 height 30
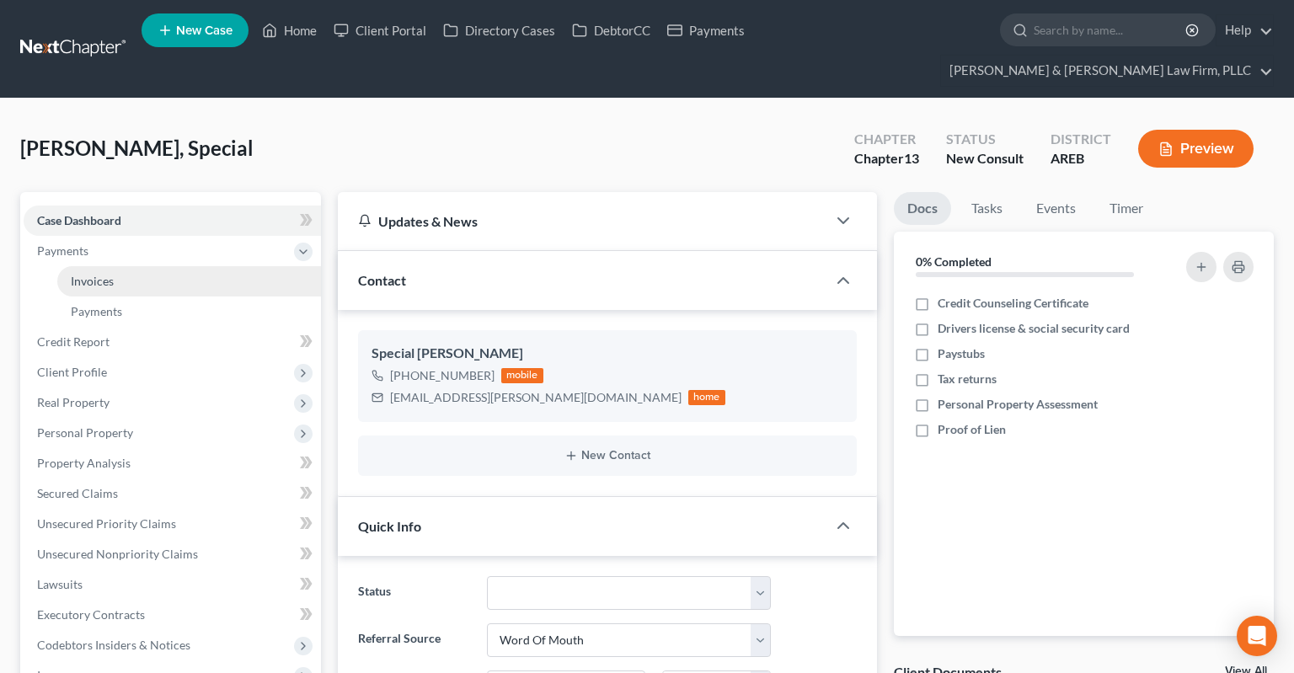
click at [186, 266] on link "Invoices" at bounding box center [189, 281] width 264 height 30
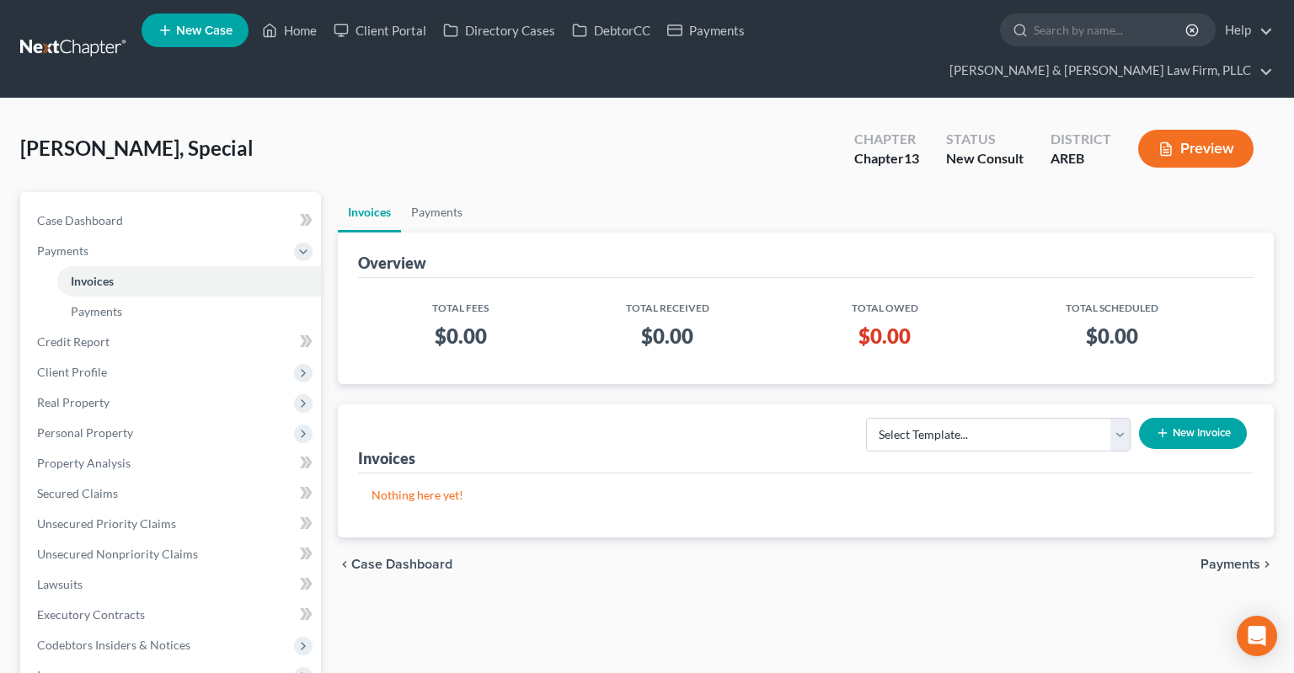
click at [1163, 430] on line "button" at bounding box center [1163, 434] width 0 height 8
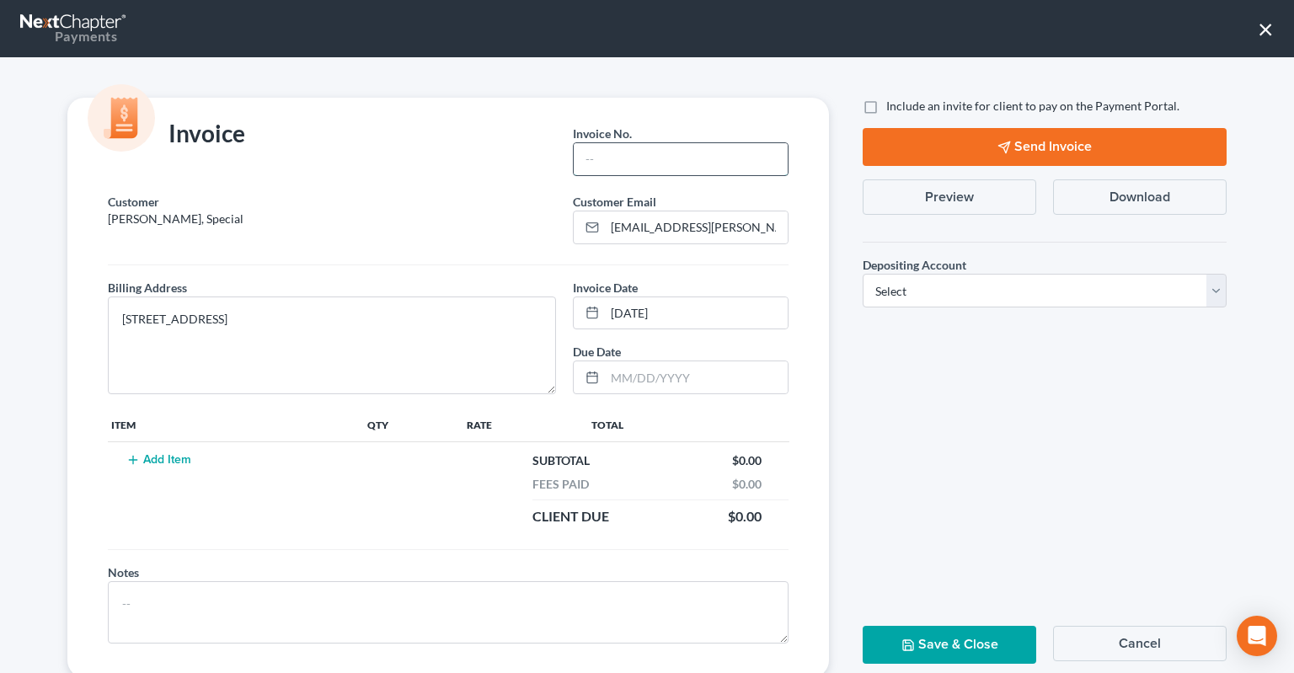
click at [682, 174] on input "text" at bounding box center [681, 159] width 214 height 32
type input "Chapter 13"
select select "1"
click option "Trust" at bounding box center [0, 0] width 0 height 0
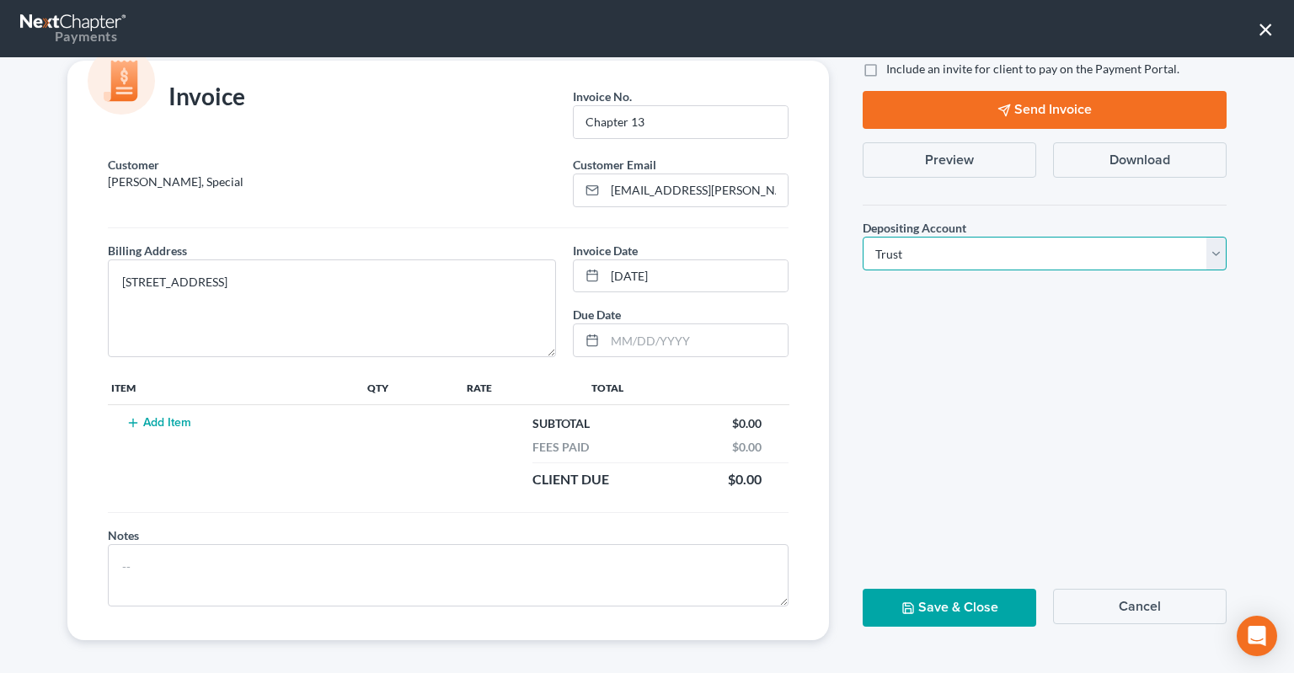
scroll to position [41, 0]
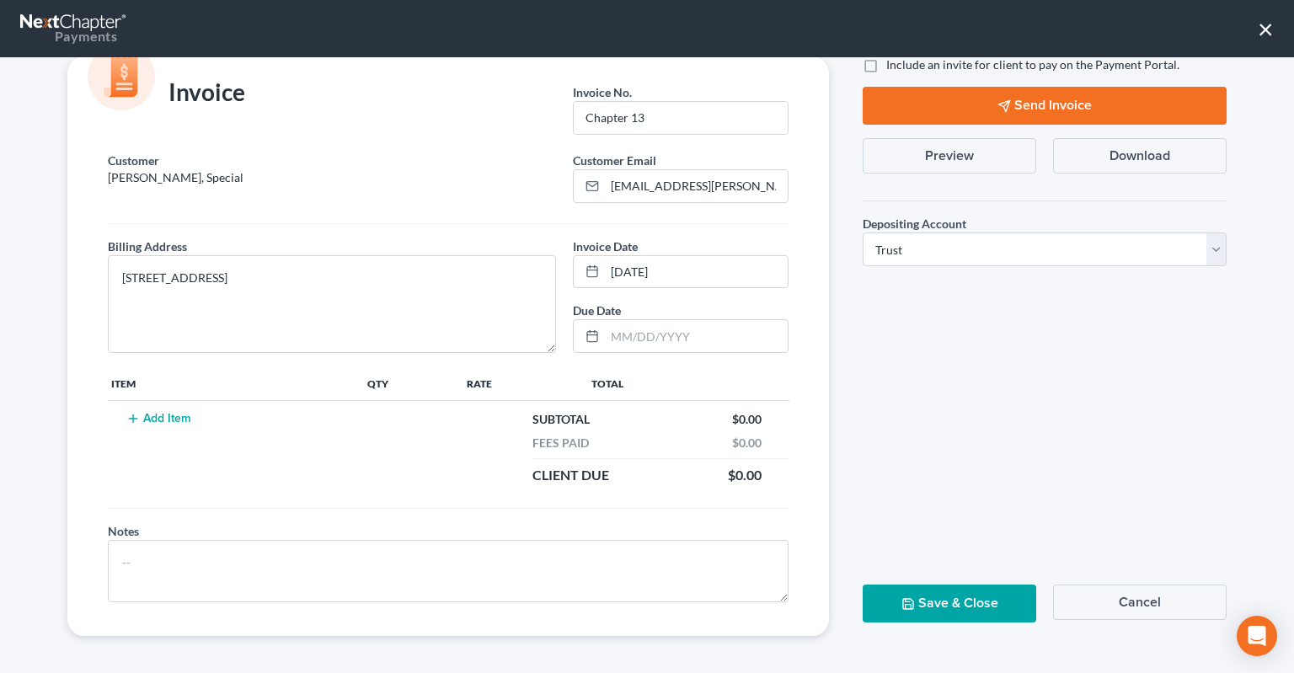
click at [1137, 602] on button "Cancel" at bounding box center [1140, 602] width 174 height 35
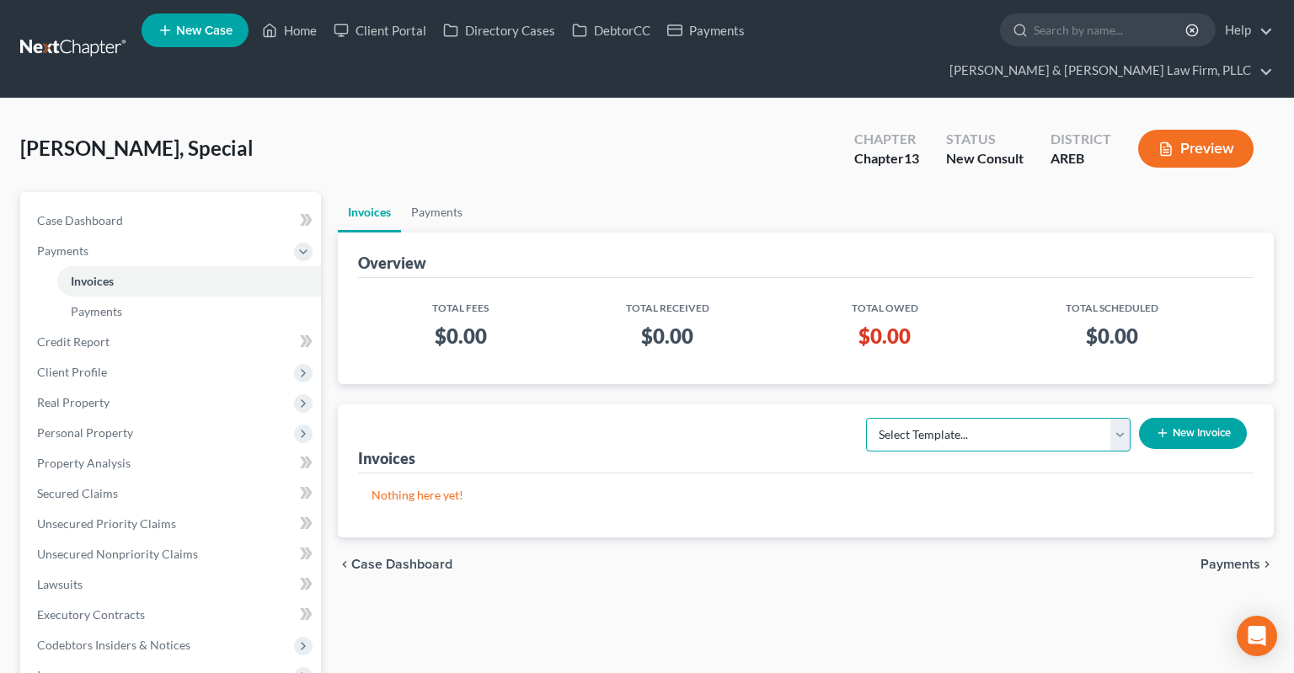
click at [866, 418] on select "Select Template... Chapter 13 Bankruptcy - Individual Chapter 13 Bankruptcy - J…" at bounding box center [998, 435] width 265 height 34
select select "0"
click option "Chapter 13 Bankruptcy - Individual" at bounding box center [0, 0] width 0 height 0
click at [1156, 426] on icon "button" at bounding box center [1162, 432] width 13 height 13
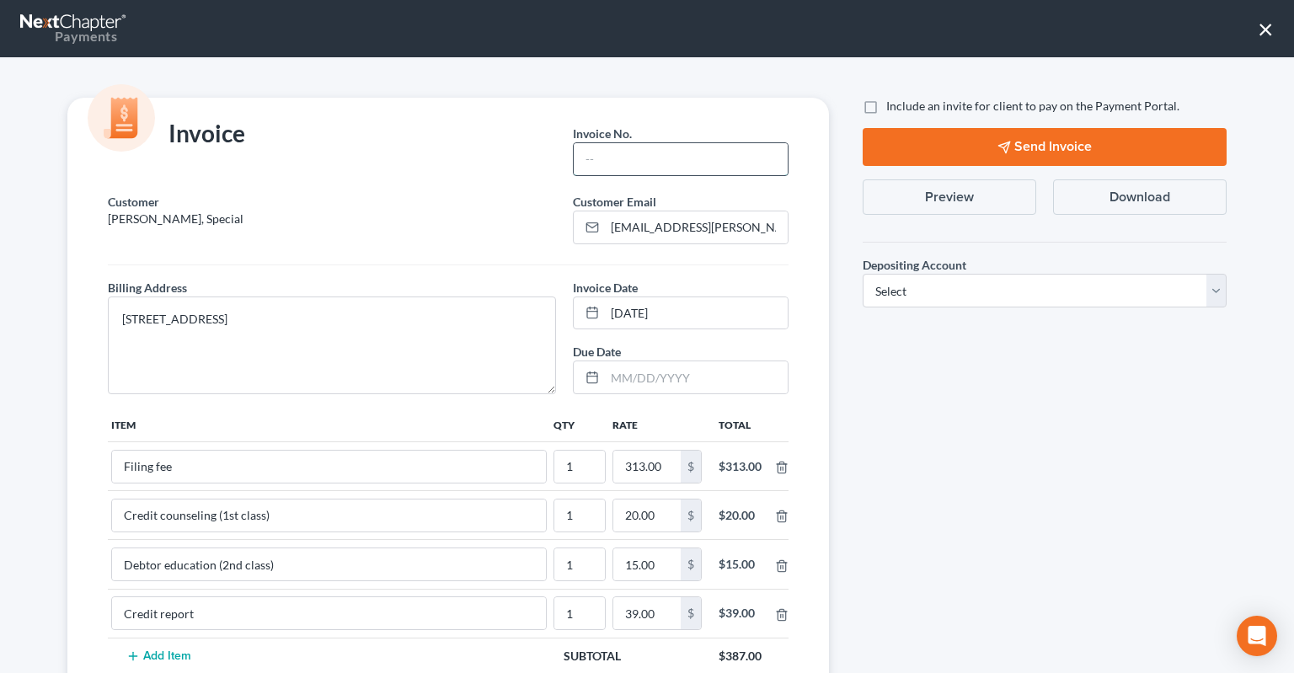
click at [601, 161] on input "text" at bounding box center [681, 159] width 214 height 32
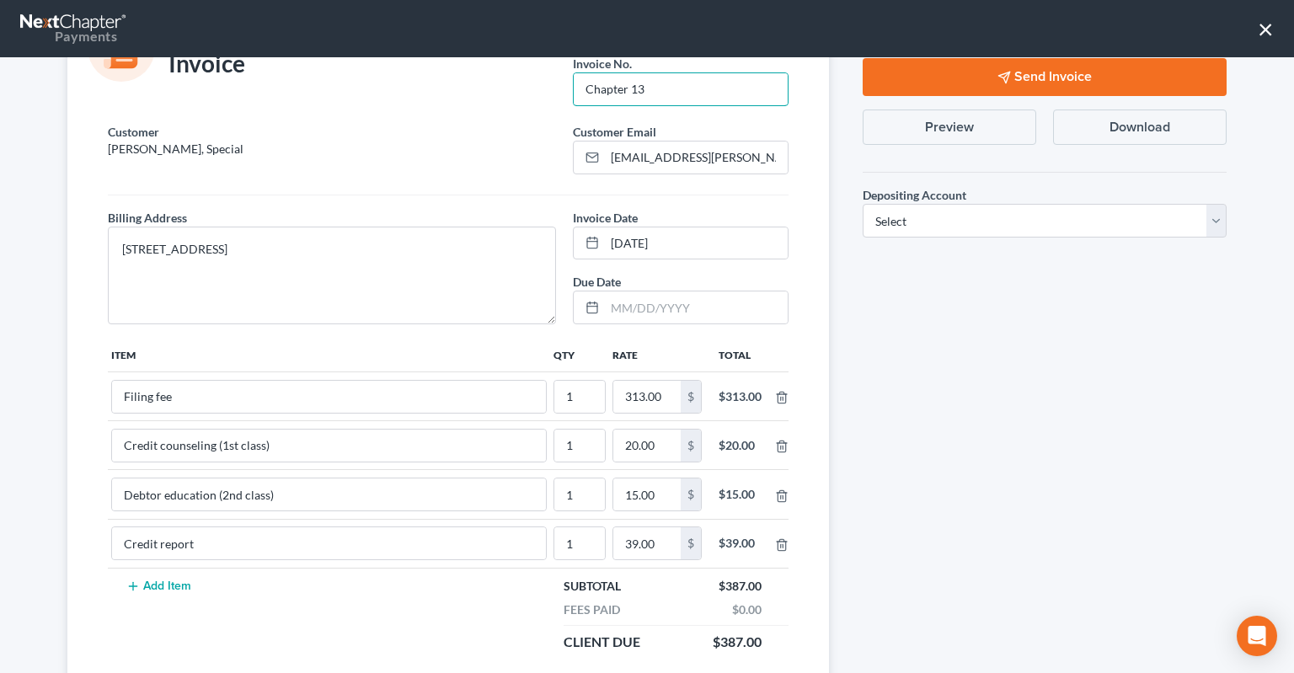
scroll to position [169, 0]
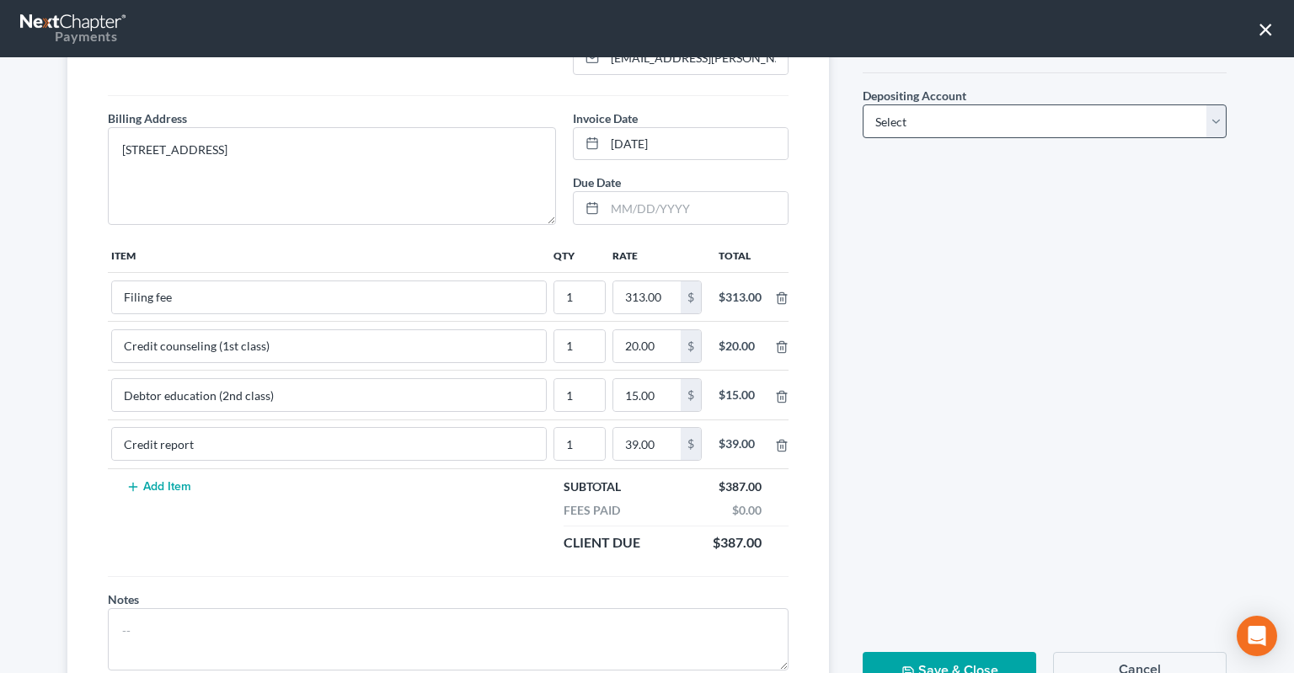
type input "Chapter 13"
click at [863, 104] on select "Select Operation Trust" at bounding box center [1045, 121] width 364 height 34
select select "1"
click option "Trust" at bounding box center [0, 0] width 0 height 0
click at [901, 660] on button "Save & Close" at bounding box center [950, 671] width 174 height 38
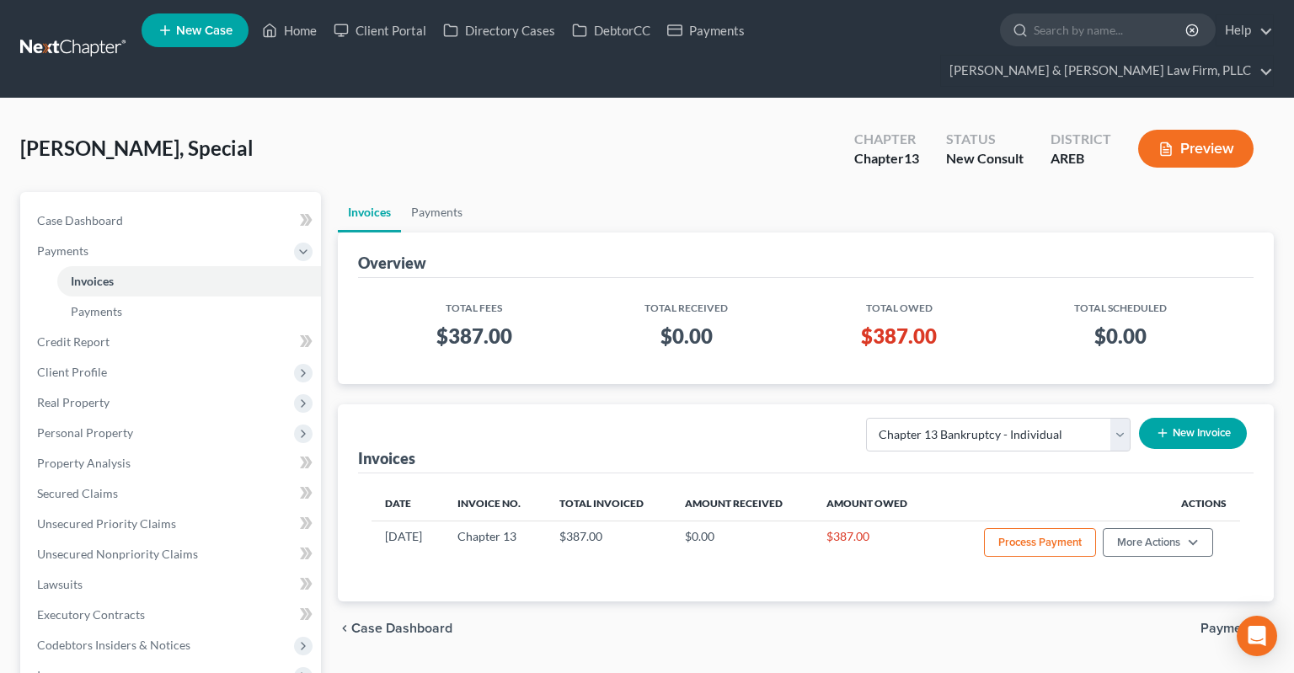
click at [665, 192] on ul "Invoices Payments" at bounding box center [806, 212] width 936 height 40
click at [449, 192] on link "Payments" at bounding box center [437, 212] width 72 height 40
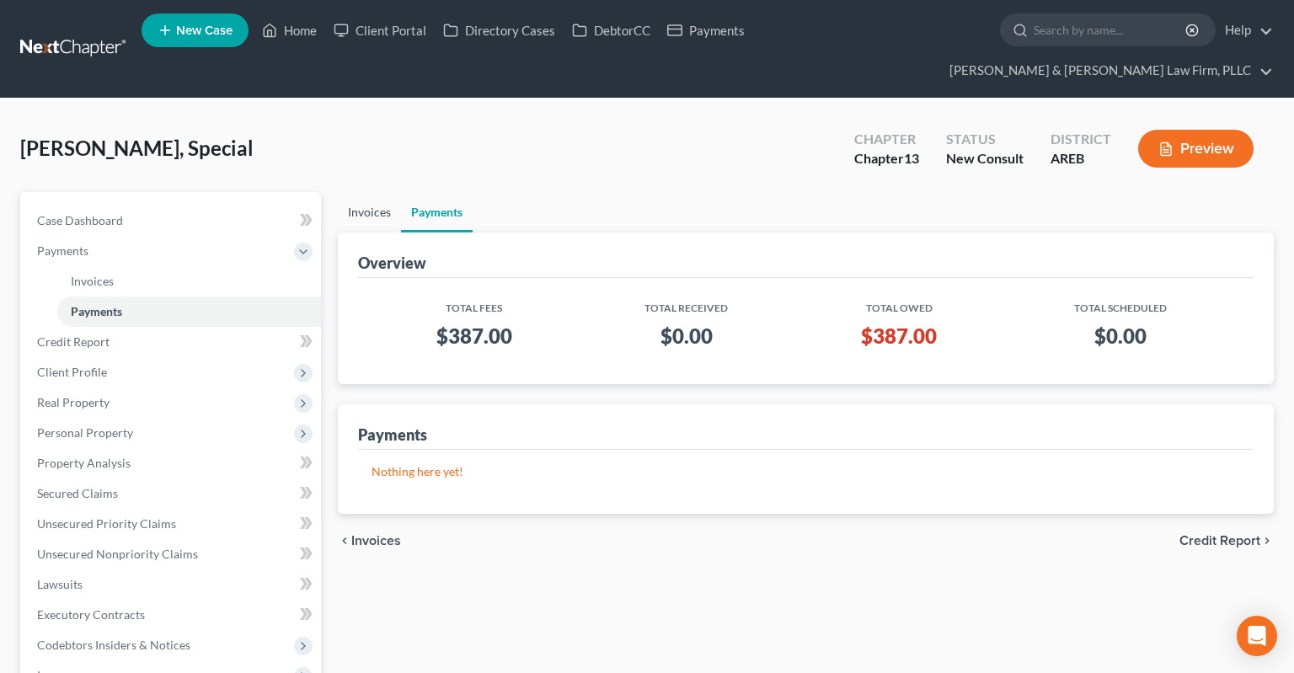
click at [376, 192] on link "Invoices" at bounding box center [369, 212] width 63 height 40
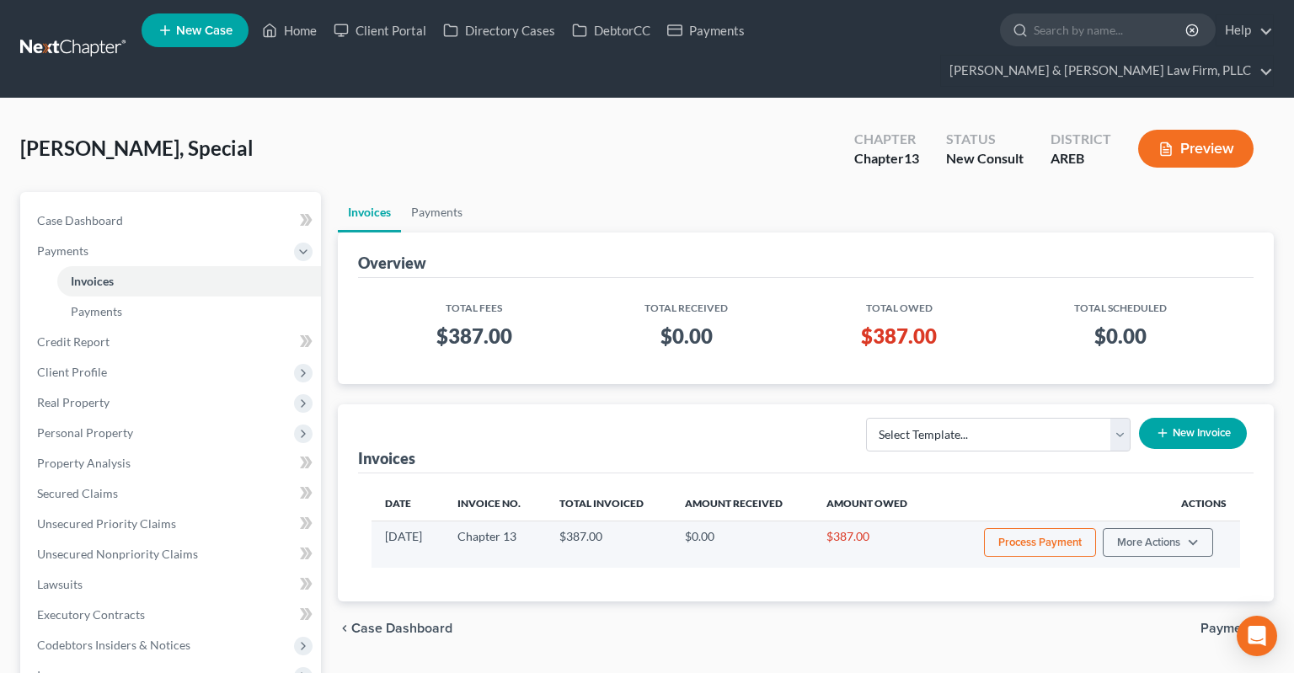
click at [1048, 528] on button "Process Payment" at bounding box center [1040, 542] width 112 height 29
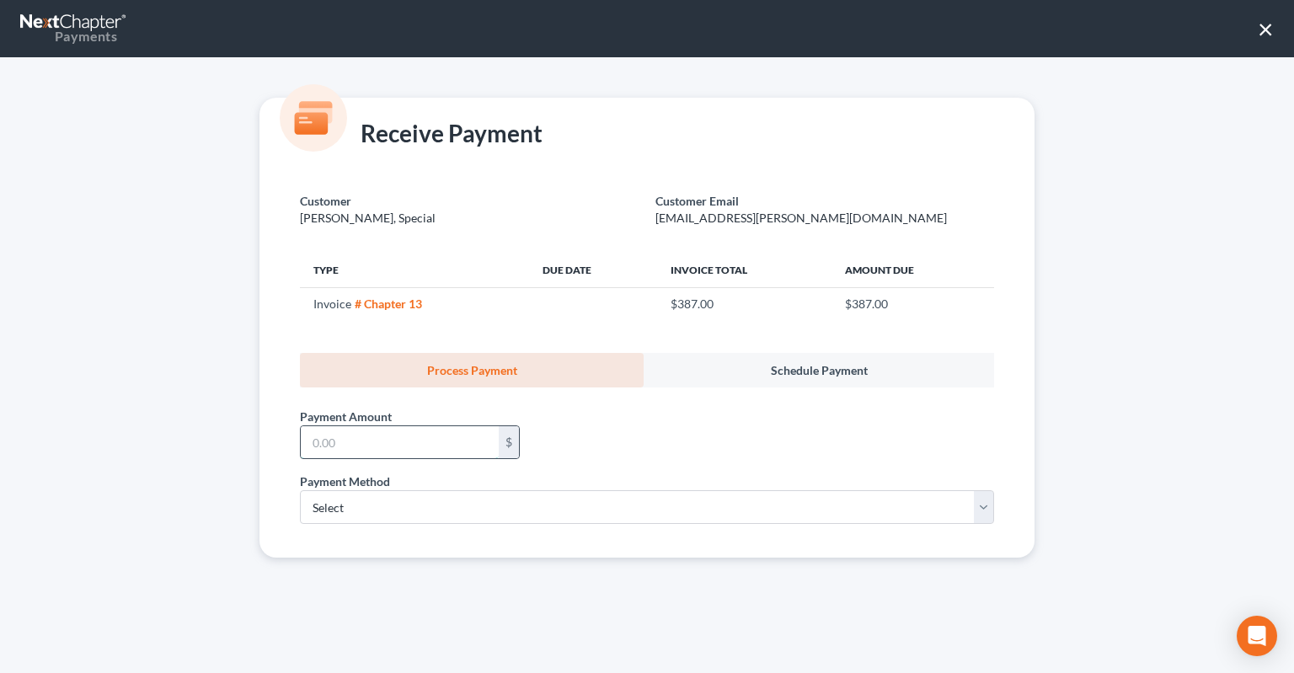
click at [431, 454] on input "text" at bounding box center [400, 442] width 198 height 32
type input "100"
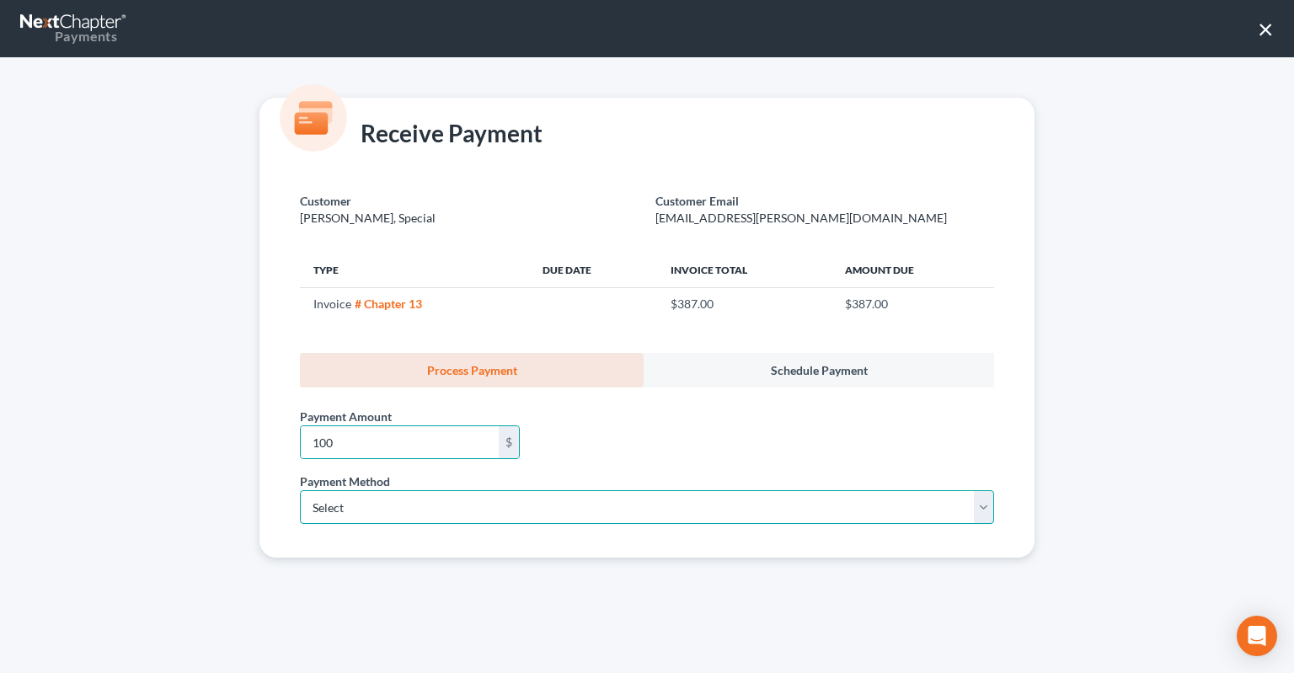
click at [300, 490] on select "Select ACH Credit Card" at bounding box center [647, 507] width 694 height 34
select select "1"
click option "Credit Card" at bounding box center [0, 0] width 0 height 0
select select "2"
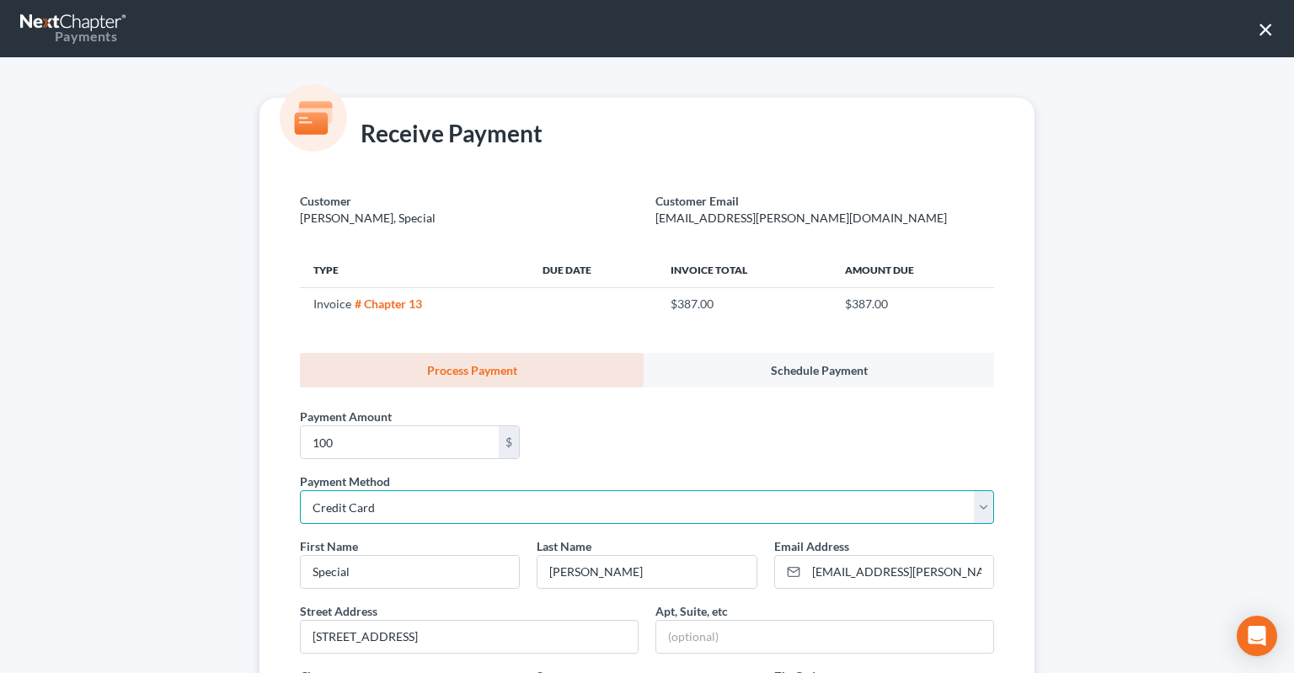
click at [300, 490] on select "Select ACH Credit Card" at bounding box center [647, 507] width 694 height 34
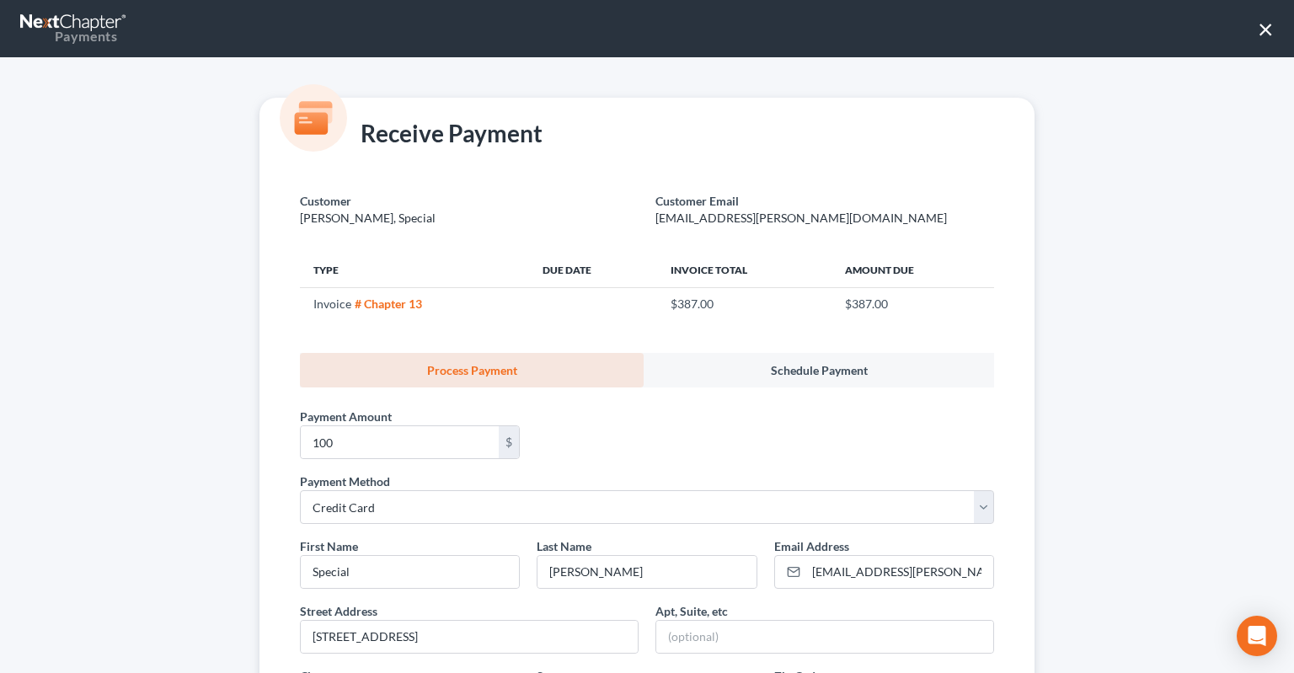
drag, startPoint x: 424, startPoint y: 507, endPoint x: 662, endPoint y: 444, distance: 246.6
click at [662, 444] on div "Payment Amount * 100 $" at bounding box center [646, 430] width 711 height 85
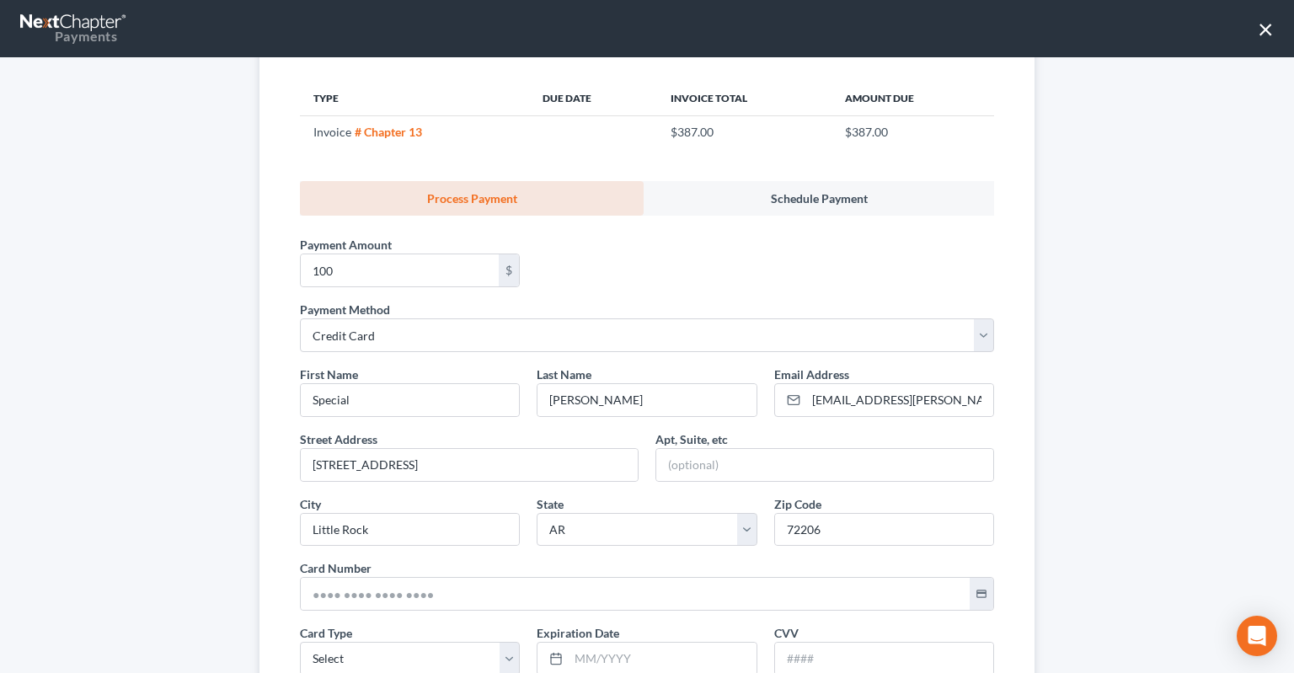
scroll to position [340, 0]
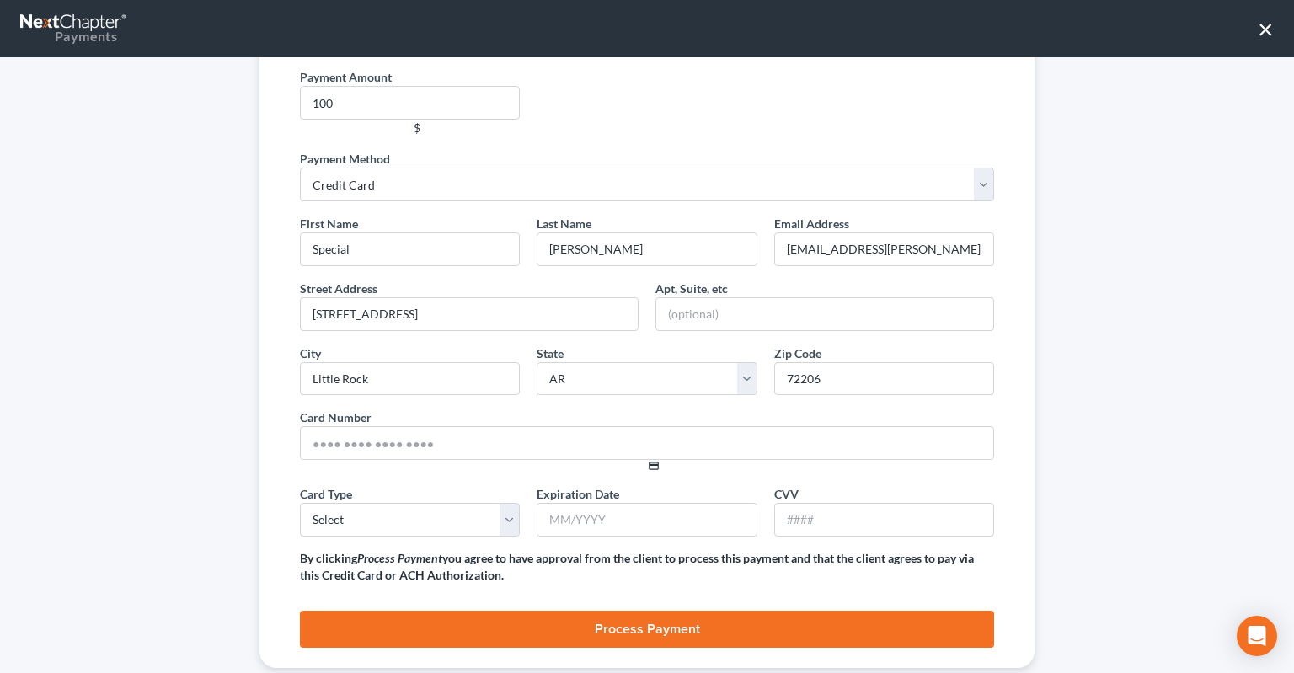
click at [1266, 35] on button "×" at bounding box center [1266, 28] width 16 height 27
click at [1265, 29] on button "×" at bounding box center [1266, 28] width 16 height 27
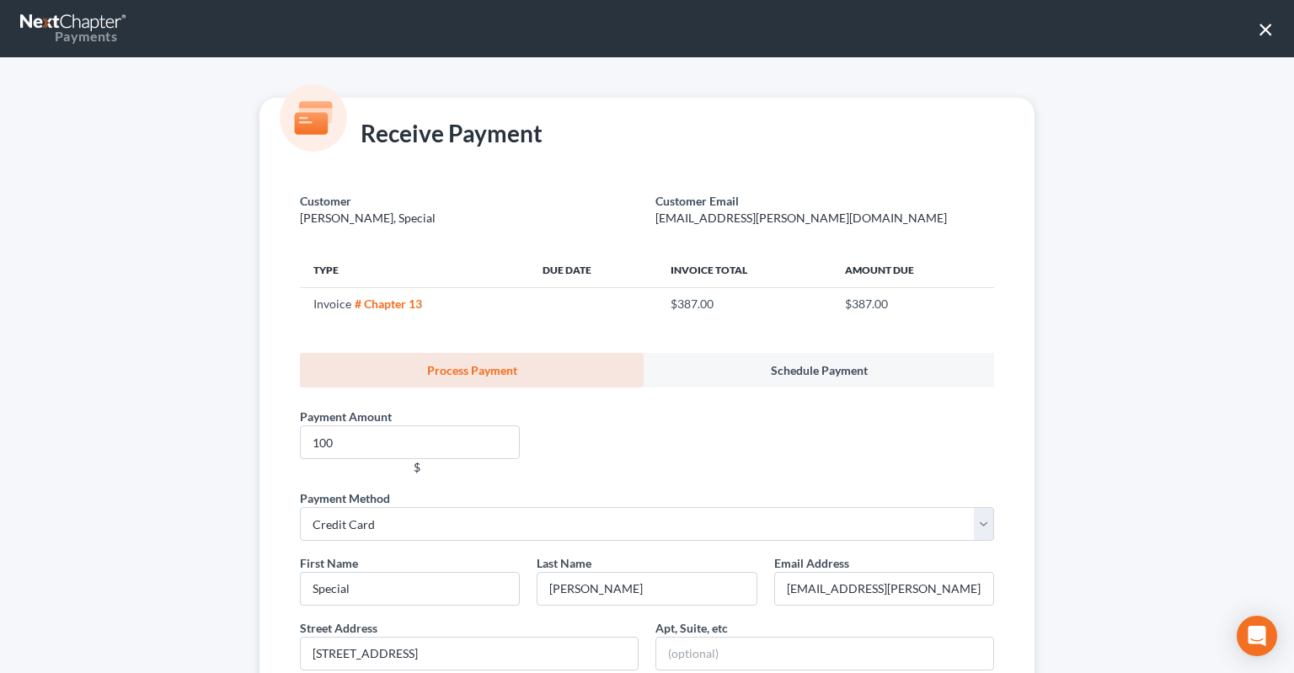
click at [1259, 42] on button "×" at bounding box center [1266, 28] width 16 height 27
click at [1259, 41] on button "×" at bounding box center [1266, 28] width 16 height 27
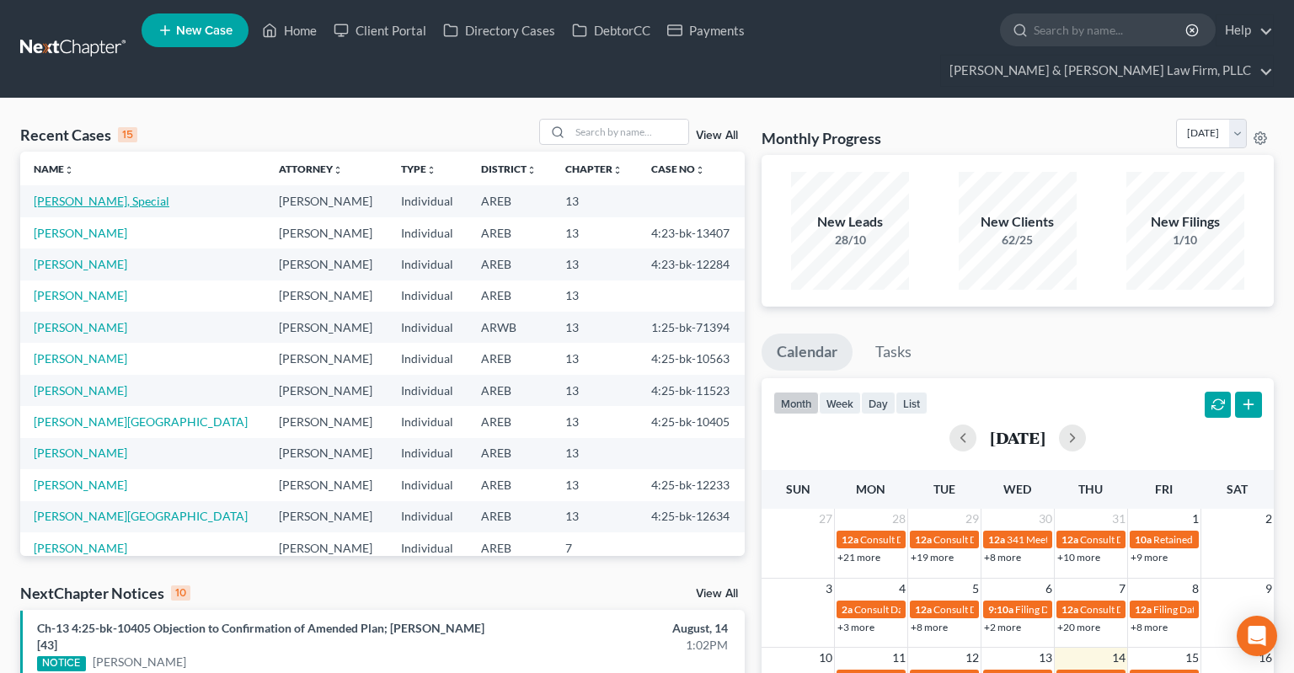
click at [91, 194] on link "[PERSON_NAME], Special" at bounding box center [102, 201] width 136 height 14
select select "0"
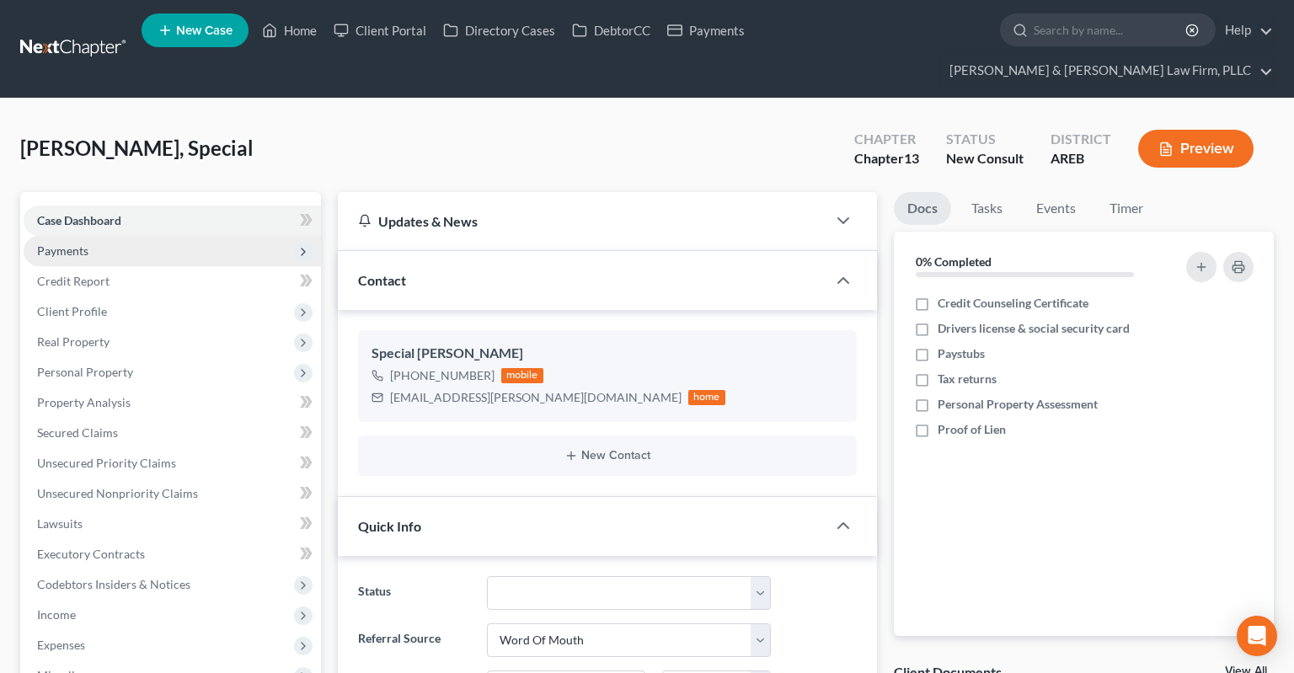
click at [100, 236] on span "Payments" at bounding box center [172, 251] width 297 height 30
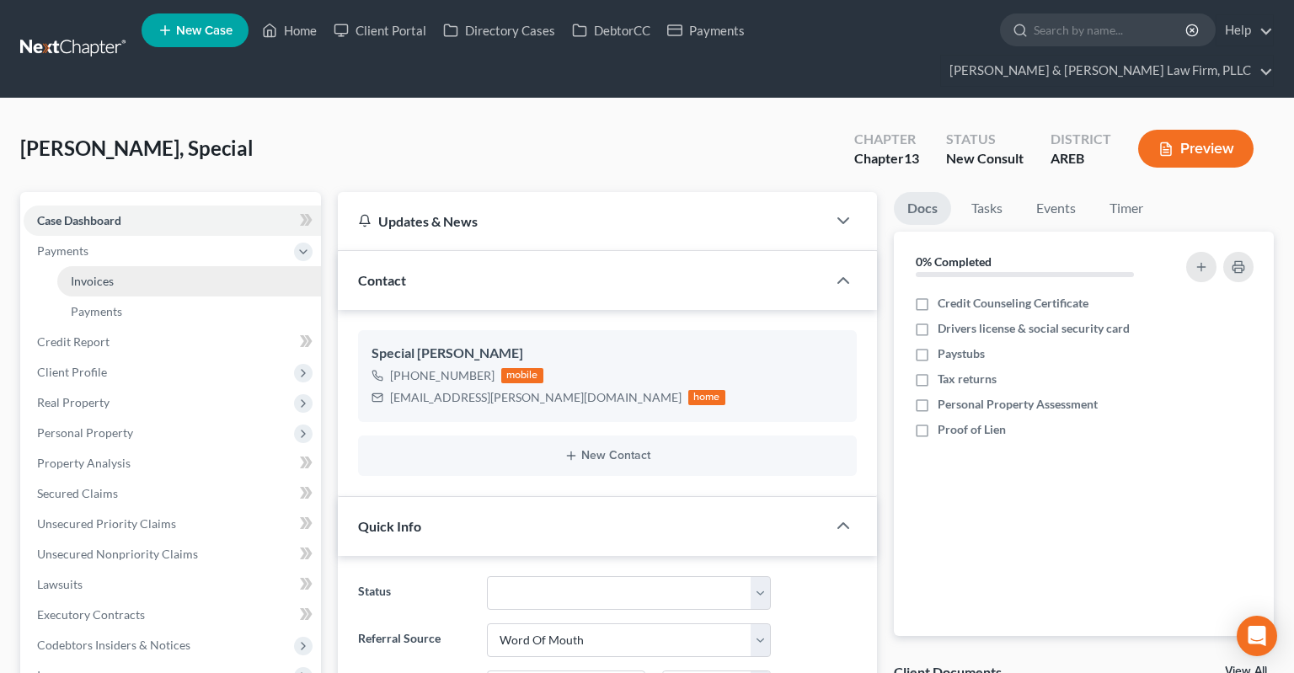
click at [223, 266] on link "Invoices" at bounding box center [189, 281] width 264 height 30
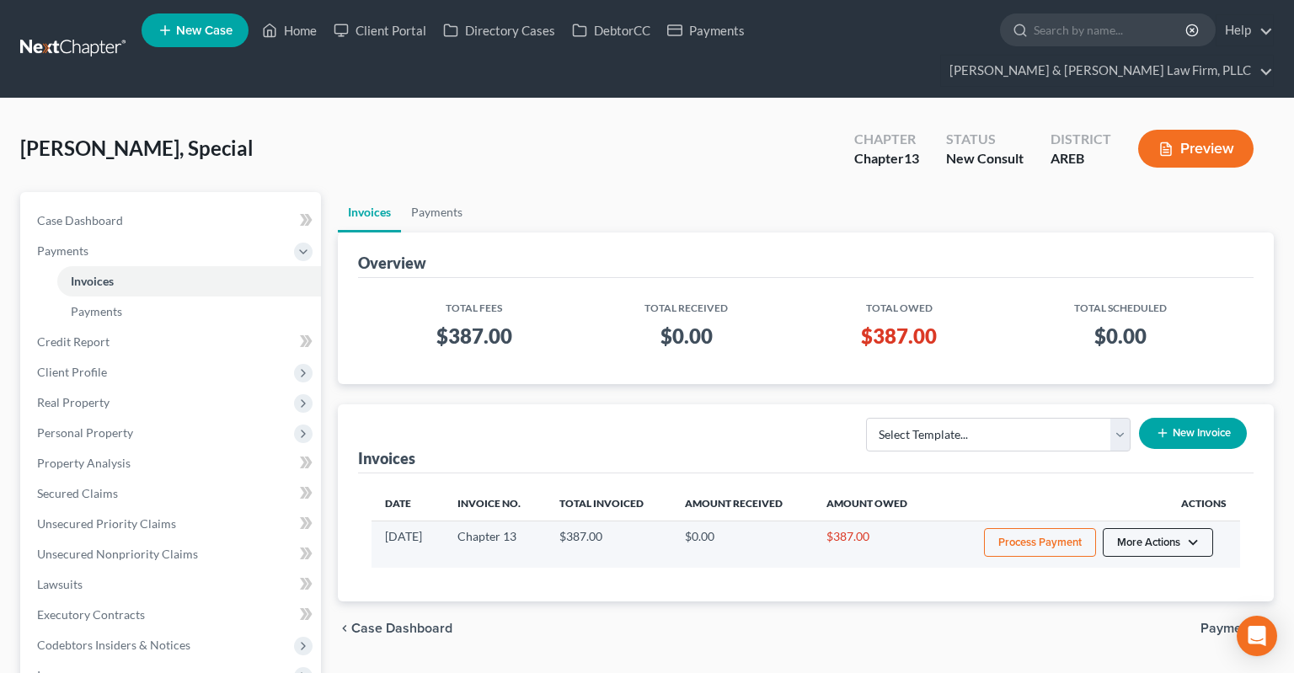
click at [1190, 528] on button "More Actions" at bounding box center [1158, 542] width 110 height 29
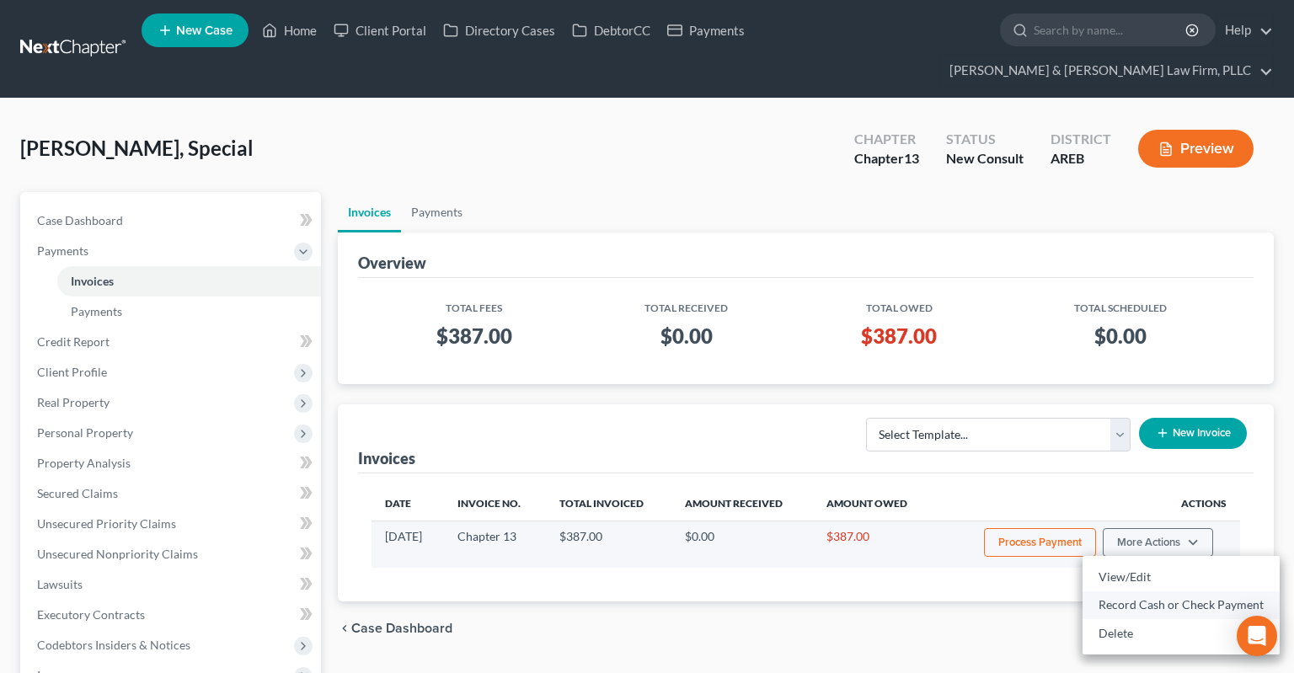
click at [1172, 591] on link "Record Cash or Check Payment" at bounding box center [1181, 605] width 197 height 29
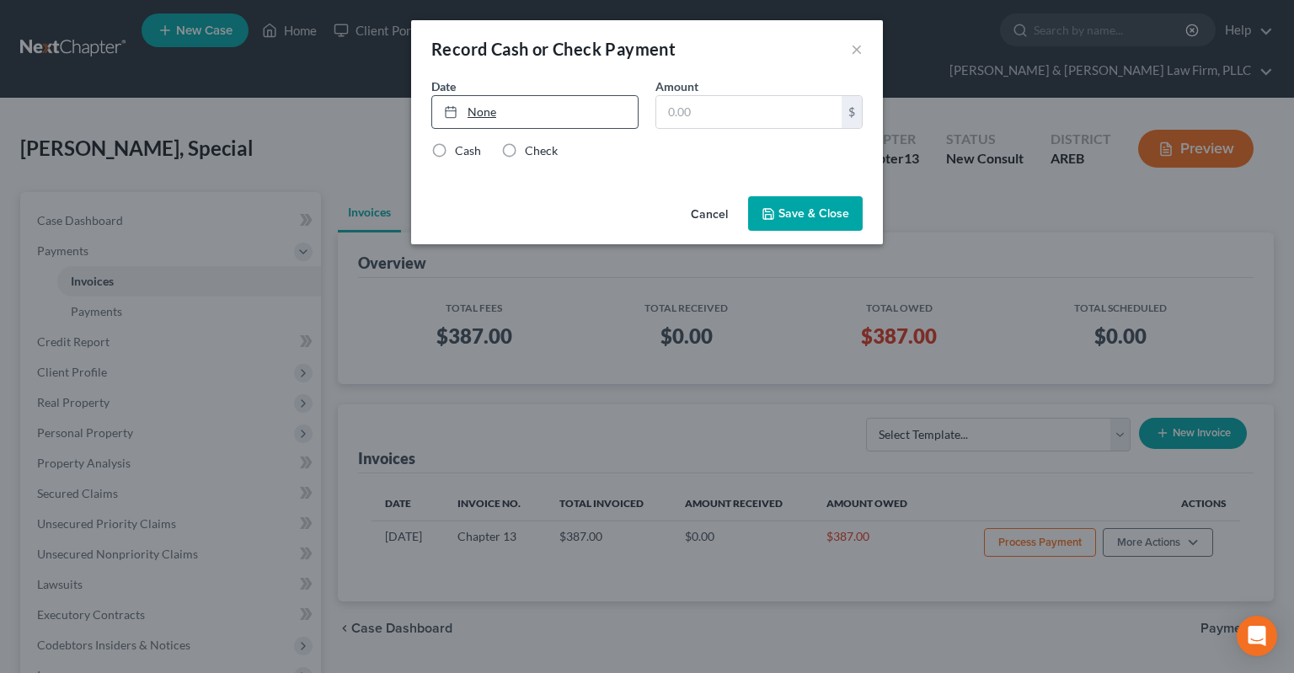
click at [544, 120] on link "None" at bounding box center [535, 112] width 206 height 32
type input "8/14/2025"
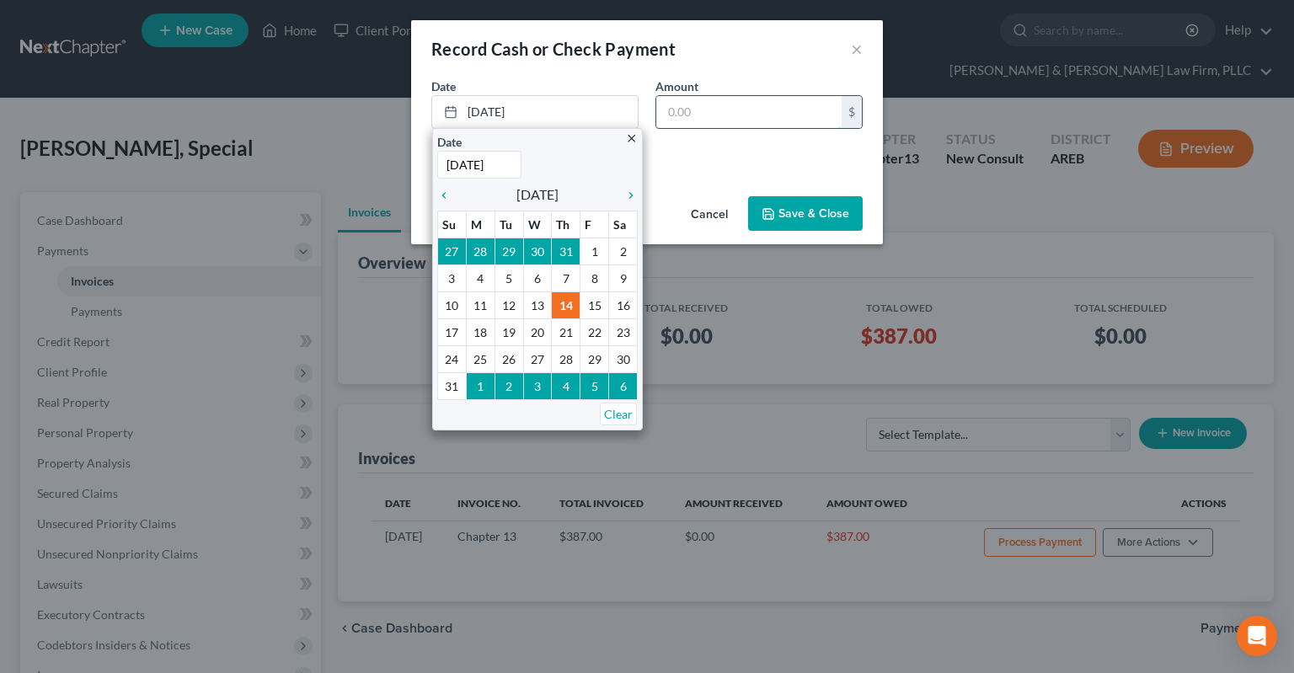
click at [743, 126] on input "text" at bounding box center [748, 112] width 185 height 32
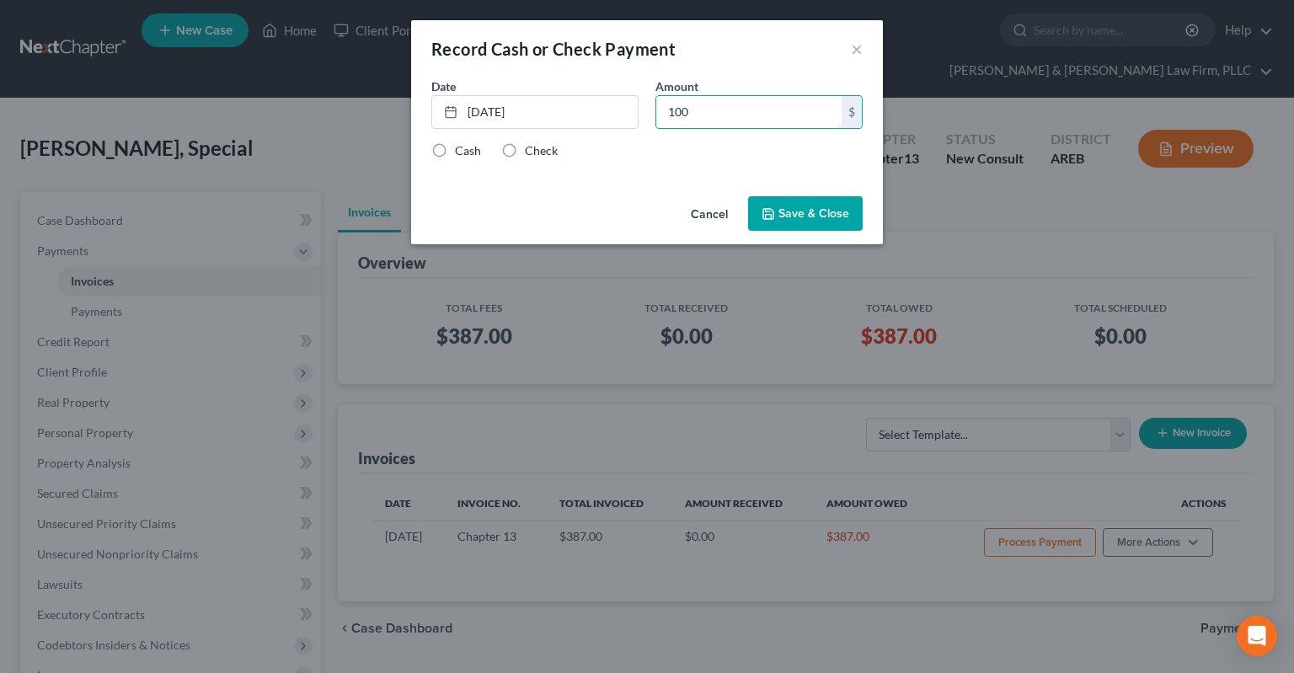
type input "100"
click at [455, 149] on label "Cash" at bounding box center [468, 150] width 26 height 17
click at [462, 149] on input "Cash" at bounding box center [467, 147] width 11 height 11
radio input "true"
click at [811, 212] on button "Save & Close" at bounding box center [805, 213] width 115 height 35
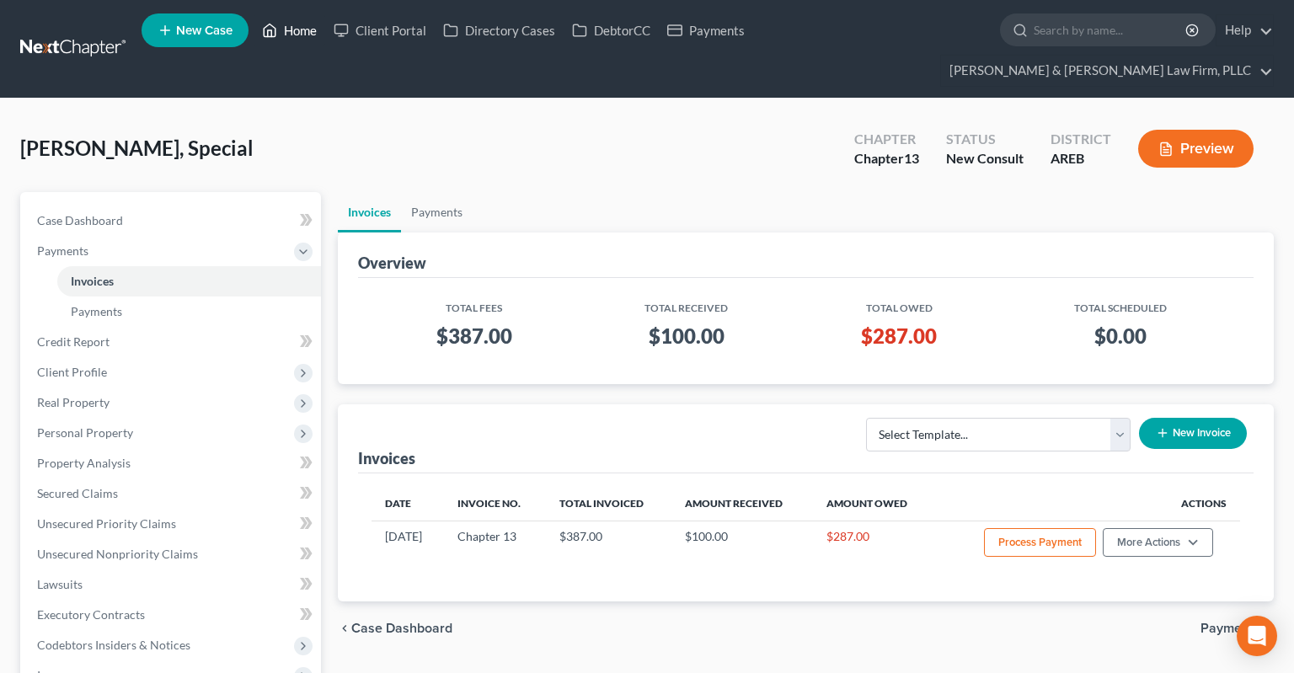
click at [290, 37] on link "Home" at bounding box center [290, 30] width 72 height 30
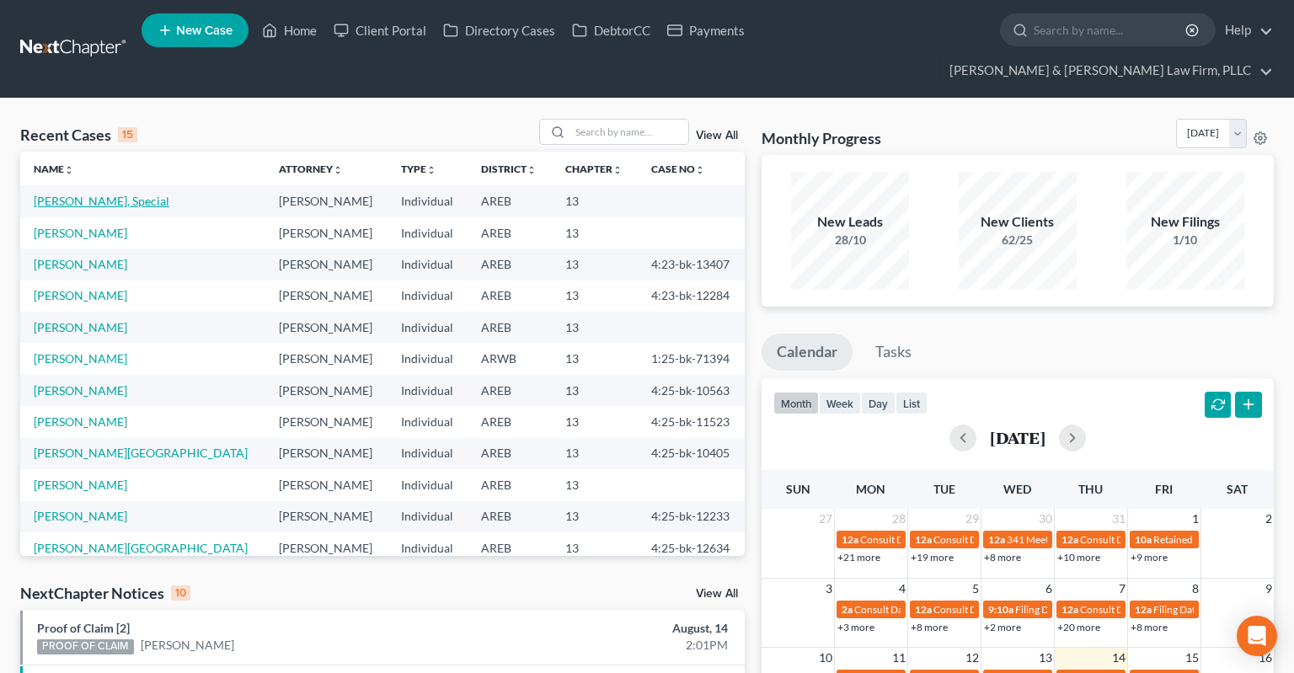
click at [99, 194] on link "[PERSON_NAME], Special" at bounding box center [102, 201] width 136 height 14
select select "0"
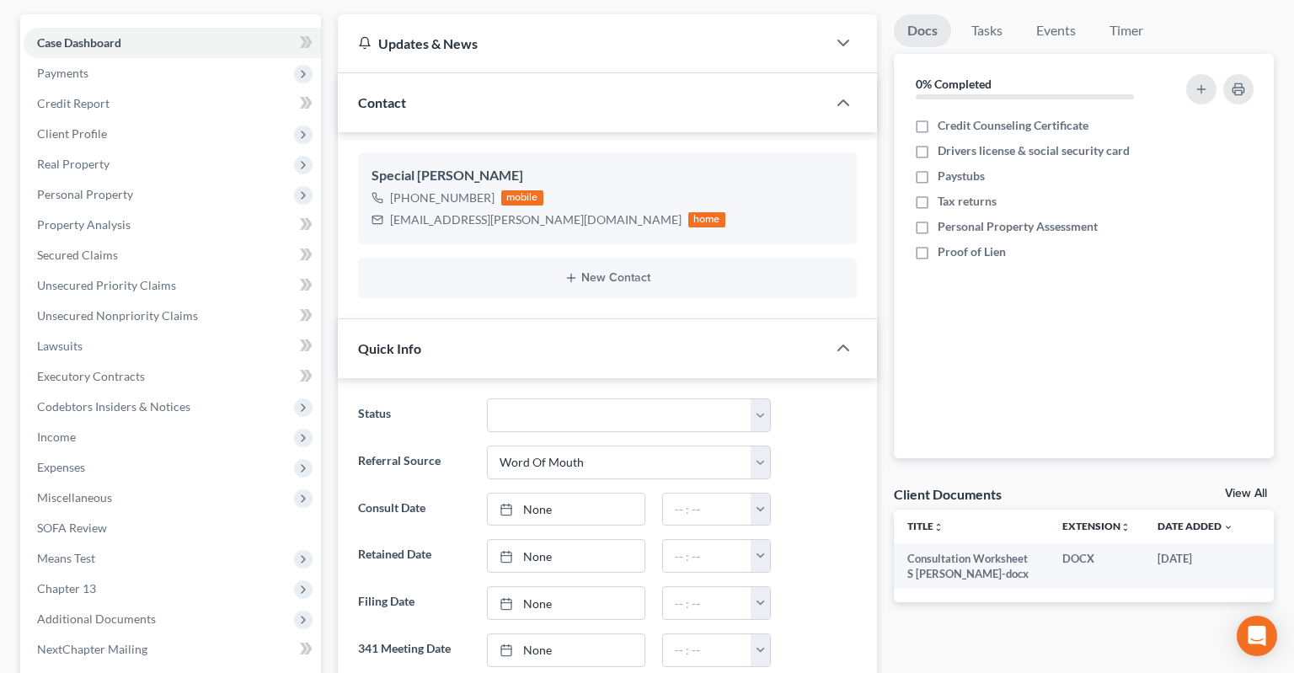
scroll to position [356, 0]
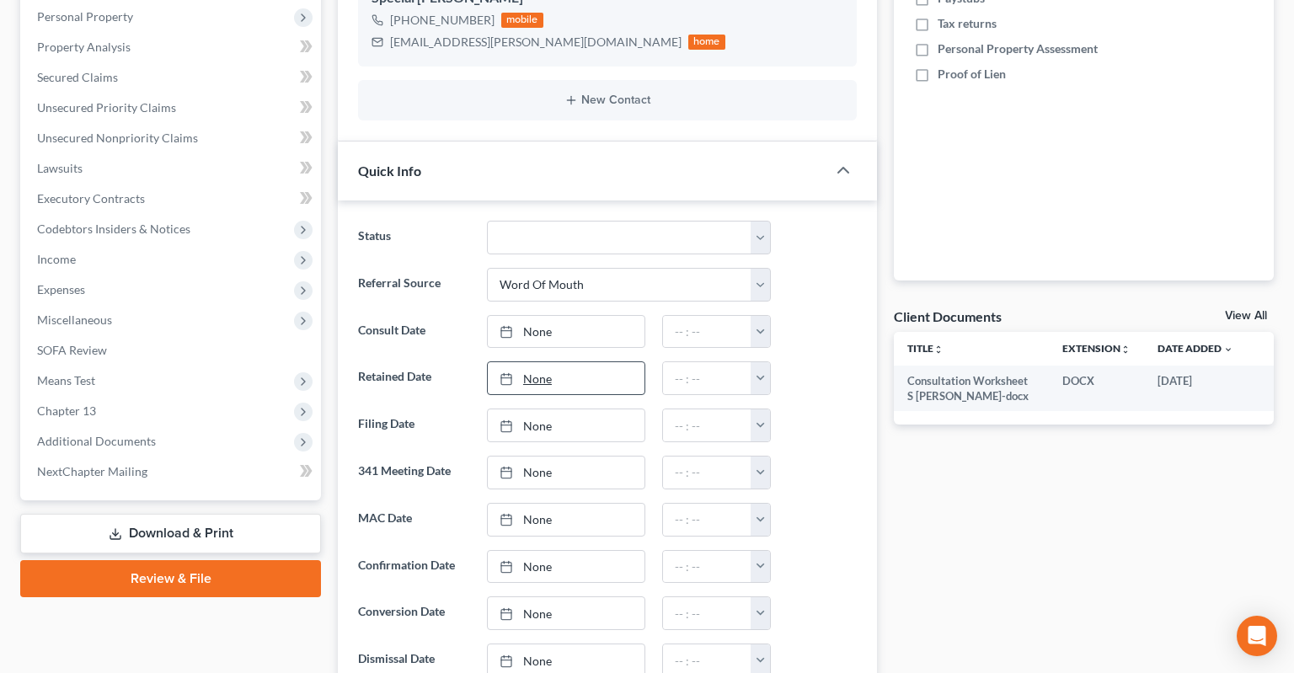
click at [588, 362] on link "None" at bounding box center [566, 378] width 157 height 32
type input "8/14/2025"
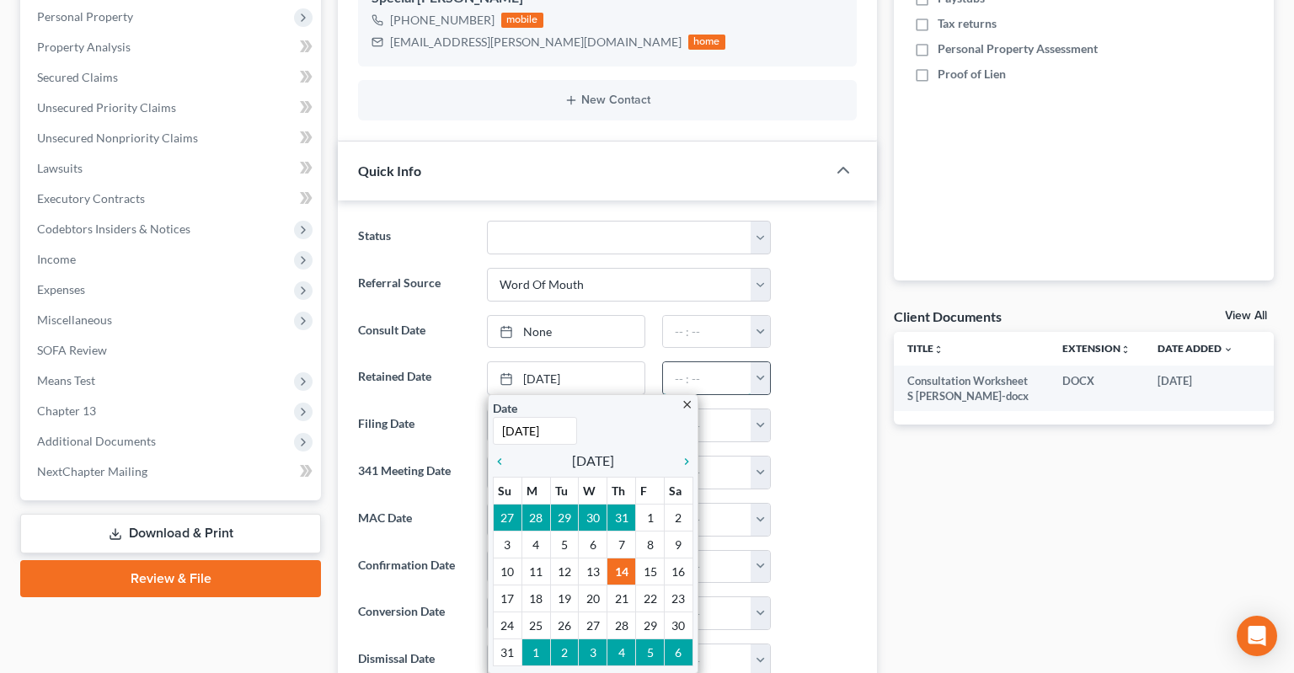
click at [735, 362] on input "text" at bounding box center [707, 378] width 88 height 32
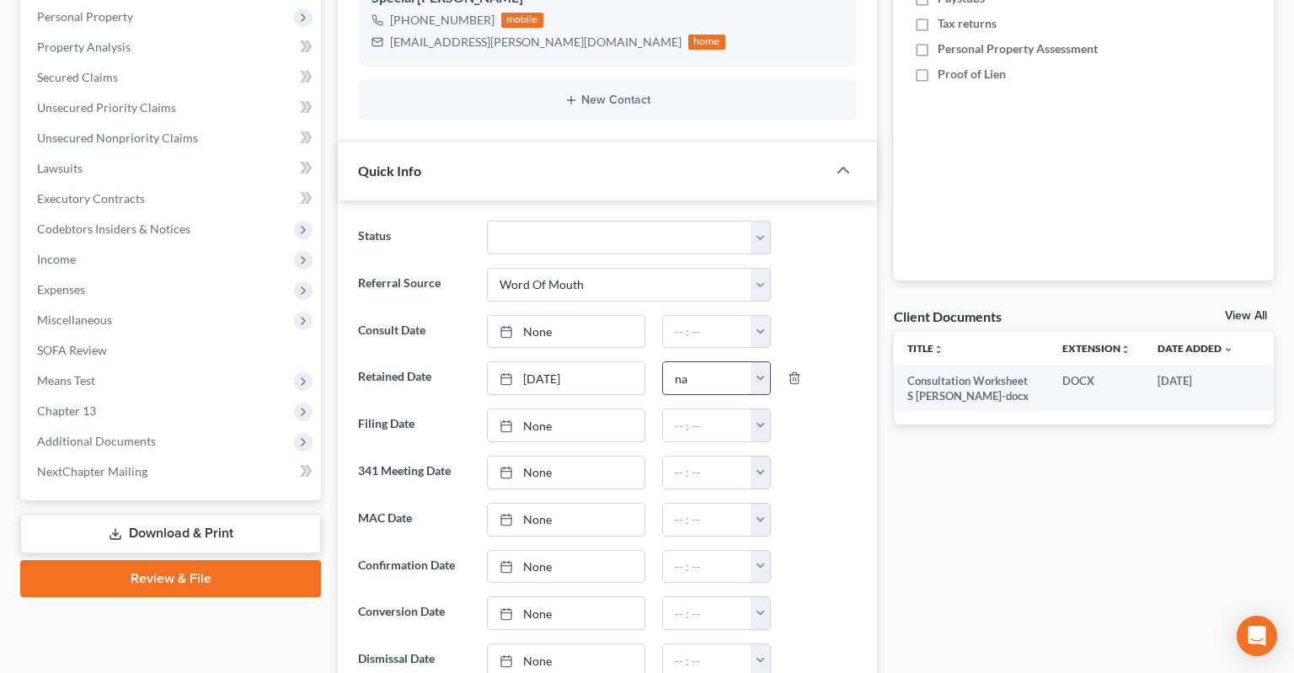
type input "na"
click at [834, 315] on div at bounding box center [822, 332] width 86 height 34
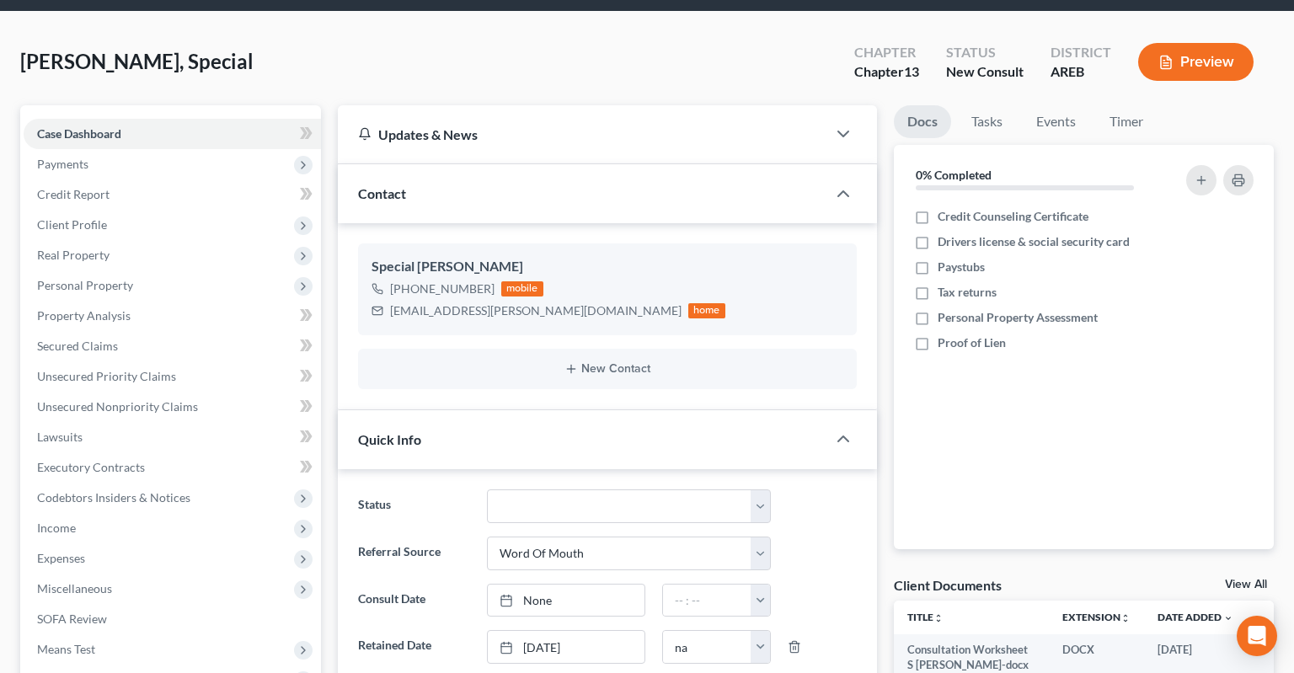
scroll to position [0, 0]
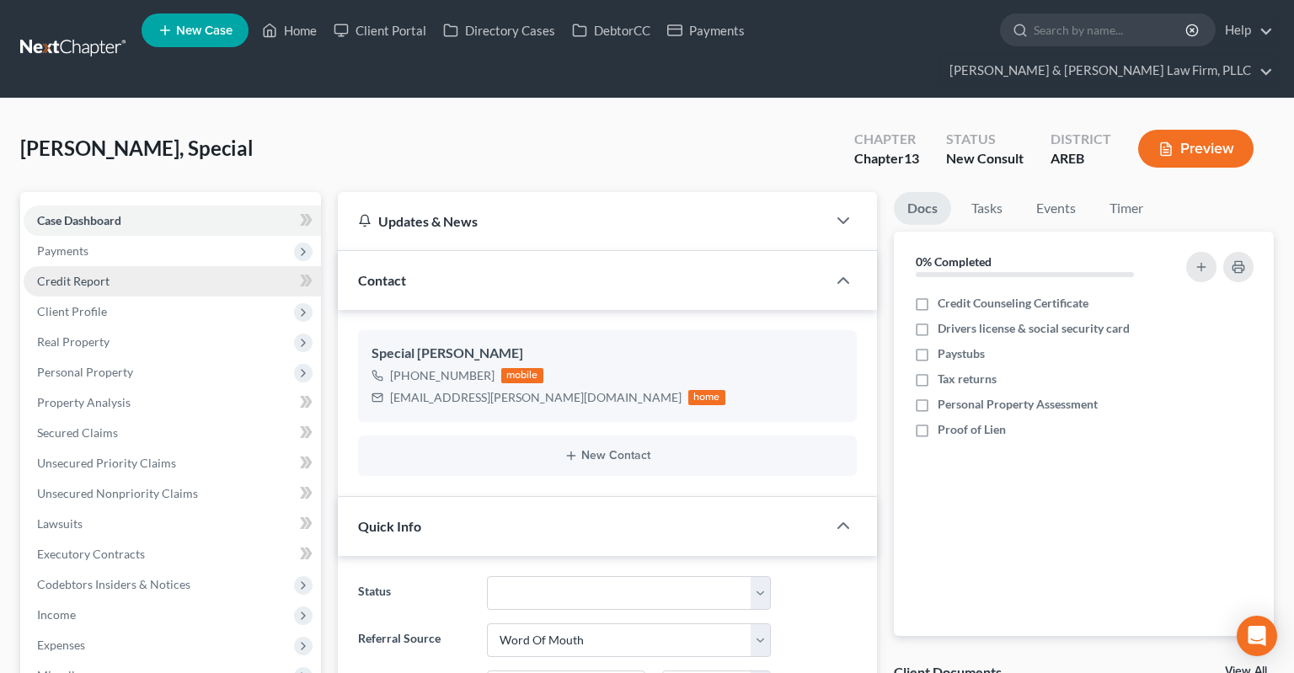
click at [119, 266] on link "Credit Report" at bounding box center [172, 281] width 297 height 30
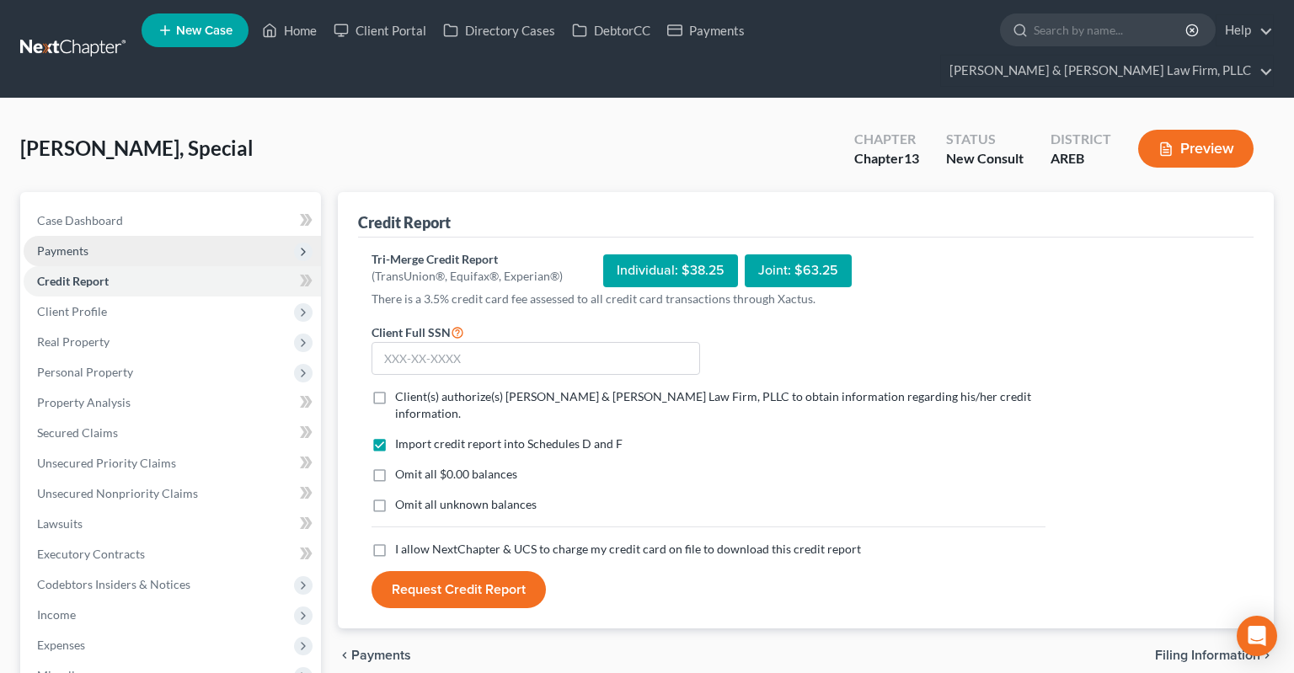
click at [116, 236] on span "Payments" at bounding box center [172, 251] width 297 height 30
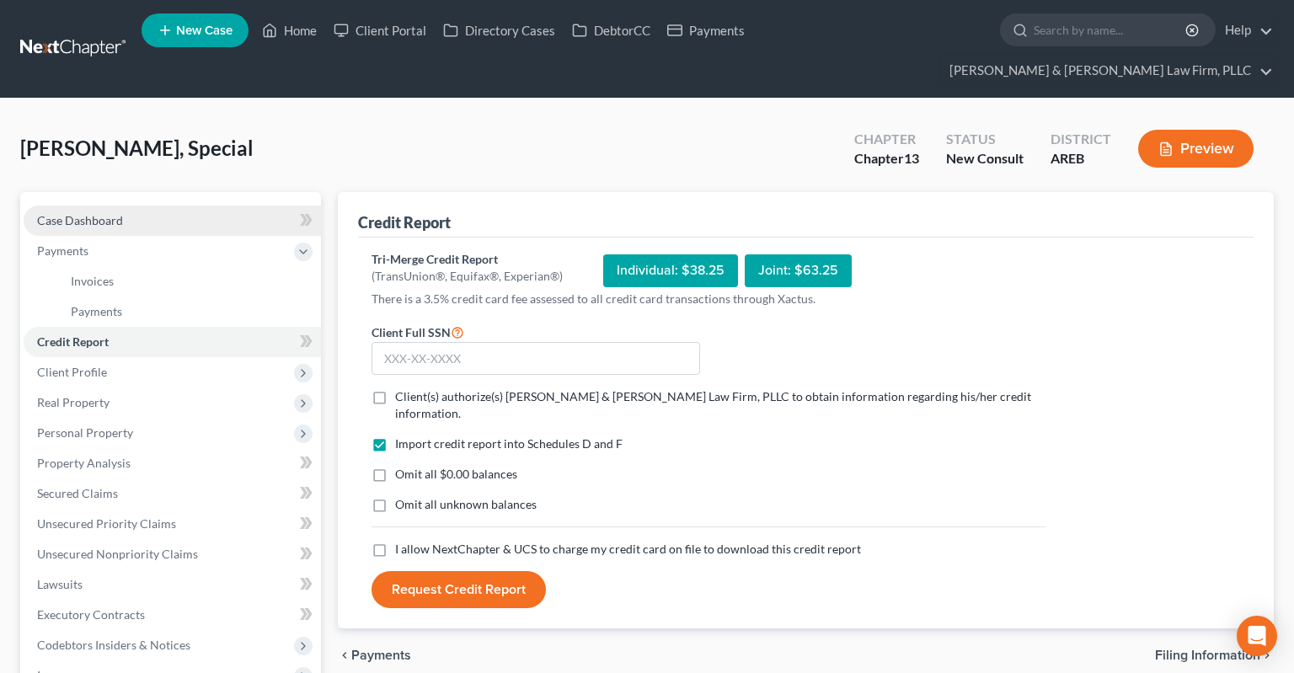
click at [134, 206] on link "Case Dashboard" at bounding box center [172, 221] width 297 height 30
select select "0"
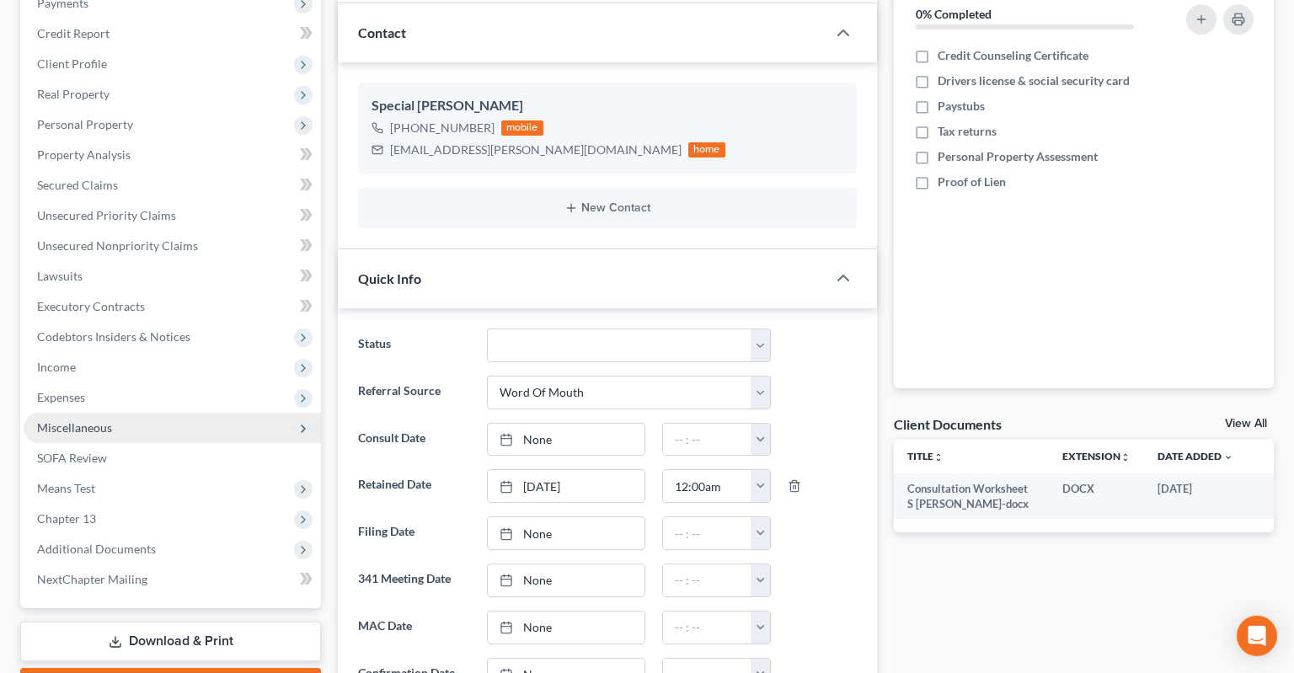
scroll to position [266, 0]
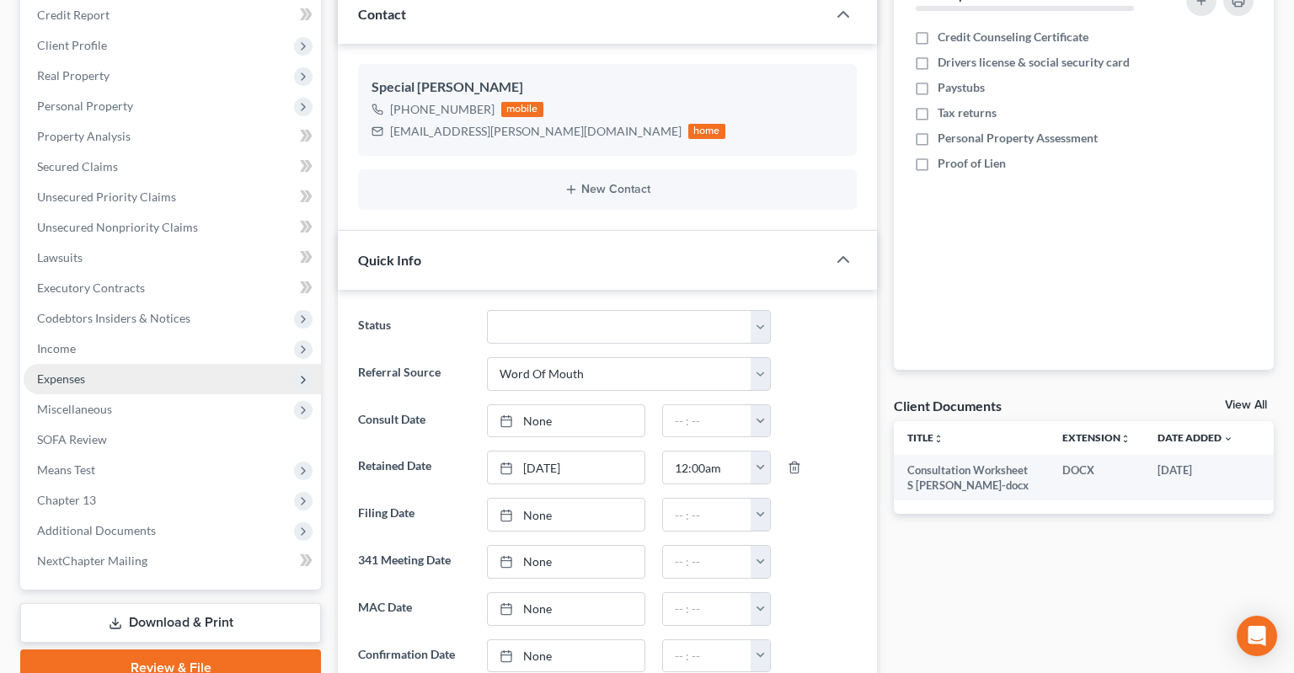
click at [126, 364] on span "Expenses" at bounding box center [172, 379] width 297 height 30
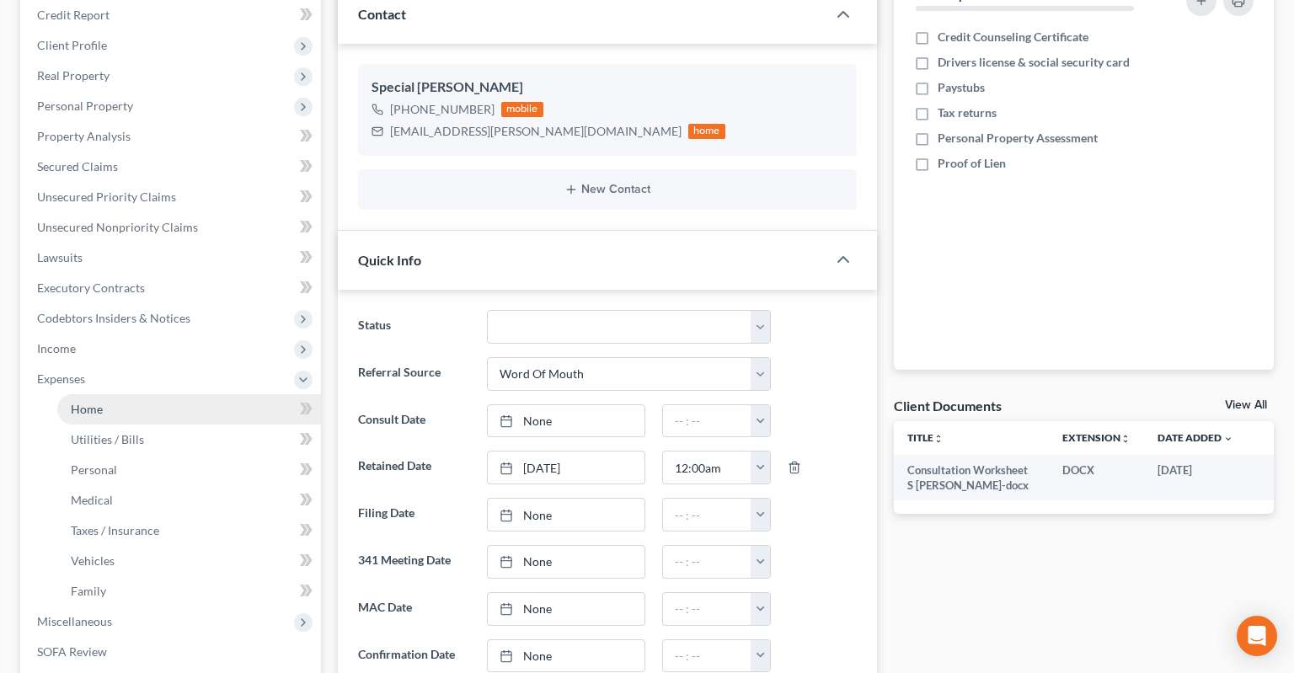
click at [181, 394] on link "Home" at bounding box center [189, 409] width 264 height 30
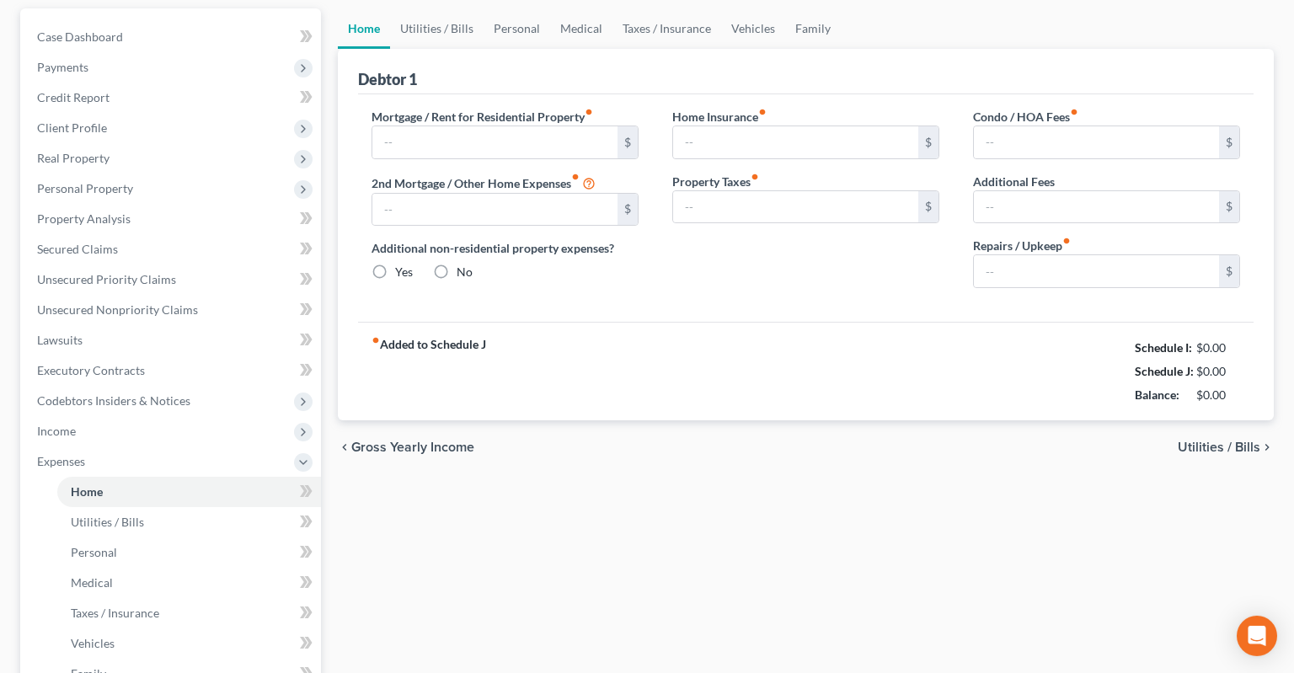
type input "800.00"
type input "0.00"
radio input "true"
type input "0.00"
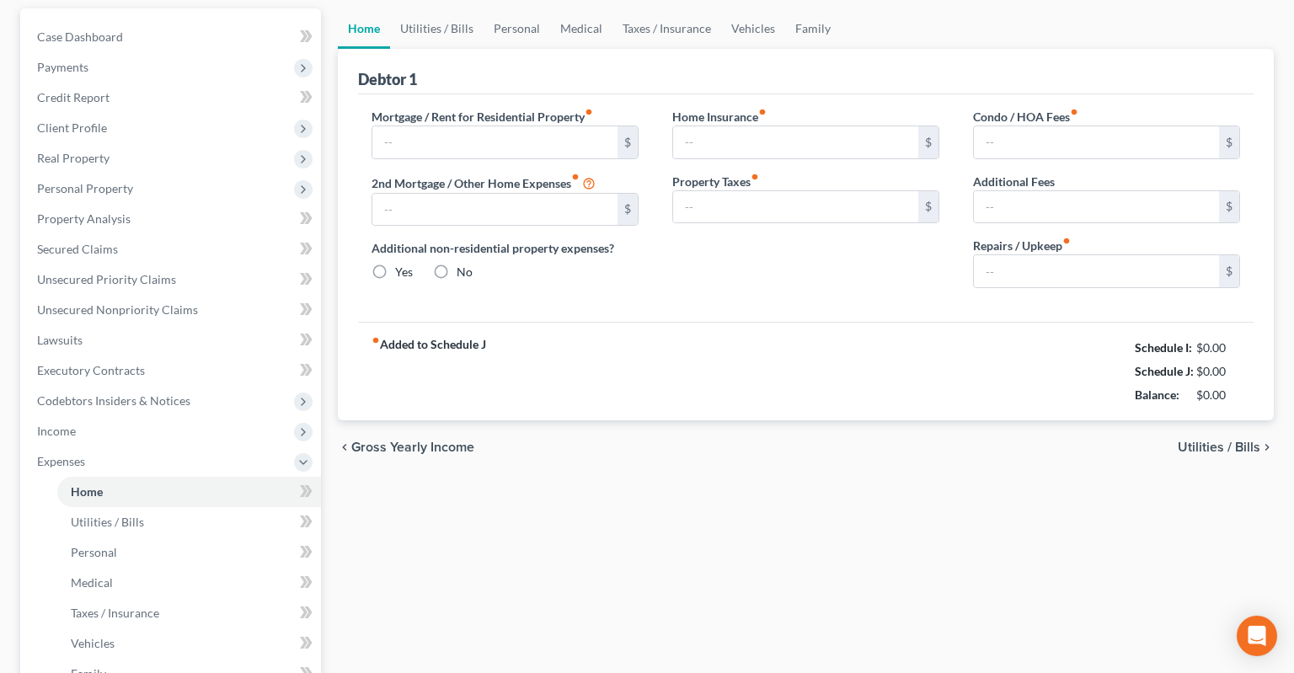
type input "0.00"
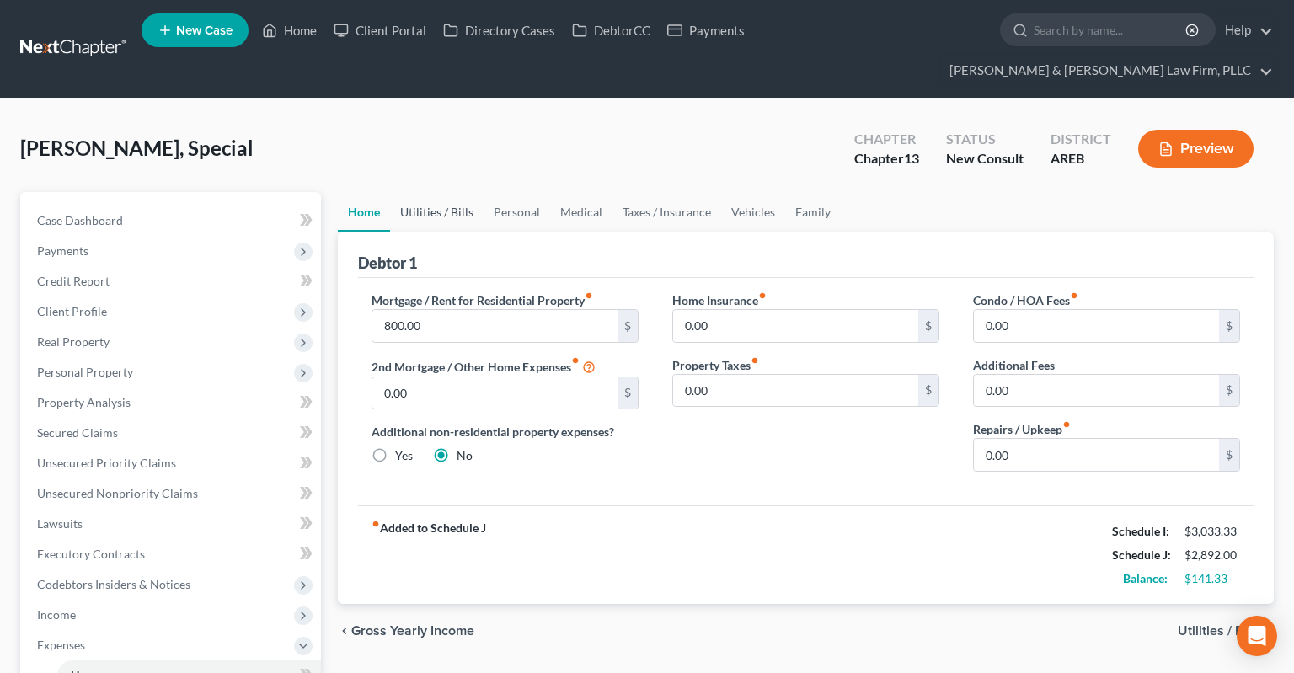
click at [458, 192] on link "Utilities / Bills" at bounding box center [437, 212] width 94 height 40
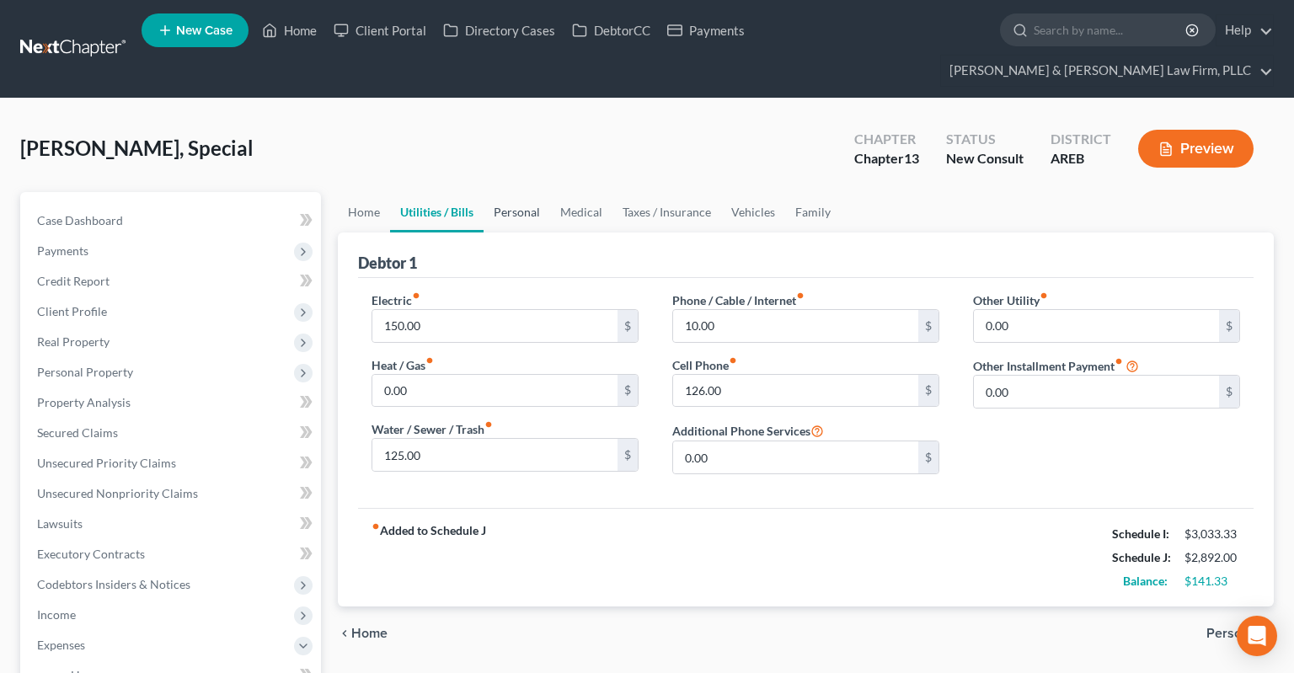
click at [538, 192] on link "Personal" at bounding box center [517, 212] width 67 height 40
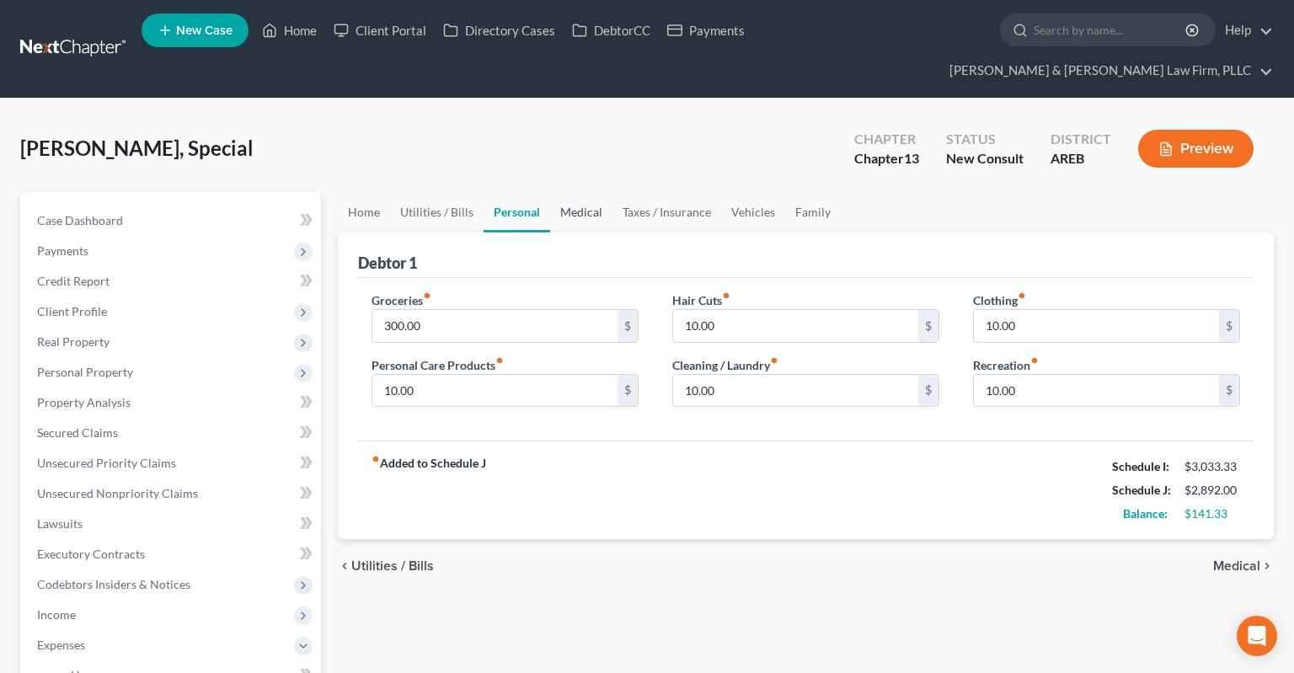
click at [590, 192] on link "Medical" at bounding box center [581, 212] width 62 height 40
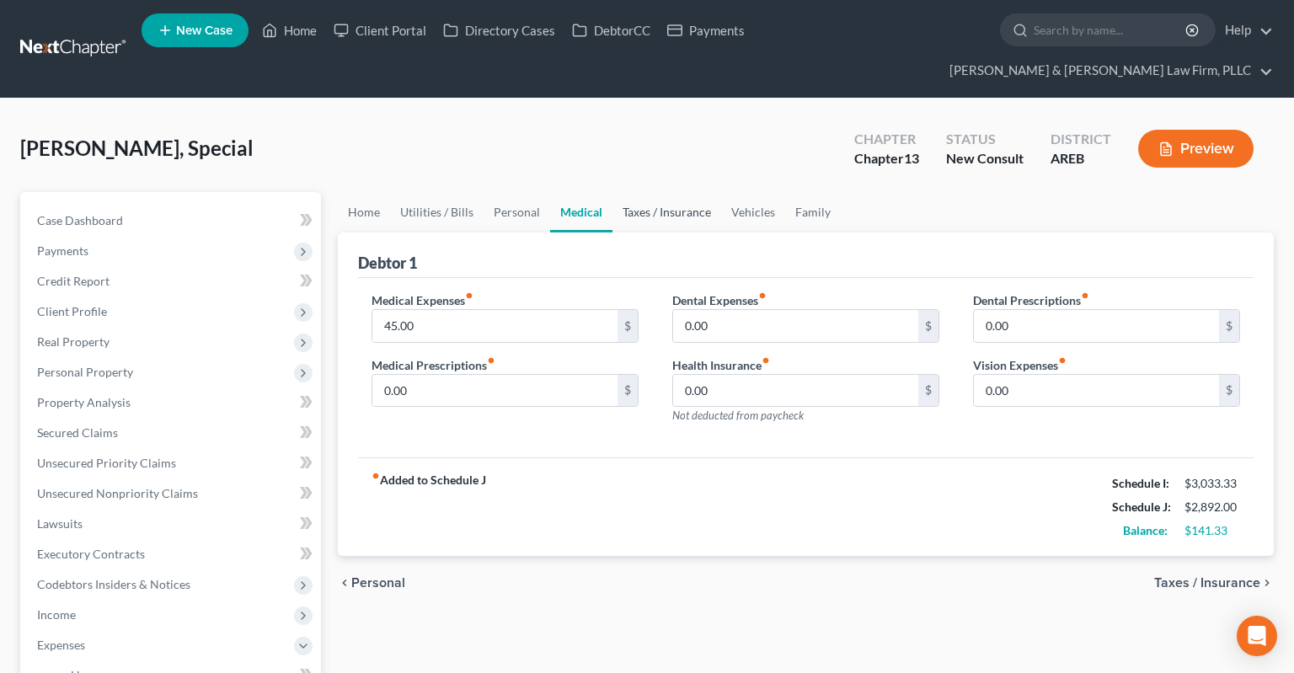
click at [661, 192] on link "Taxes / Insurance" at bounding box center [666, 212] width 109 height 40
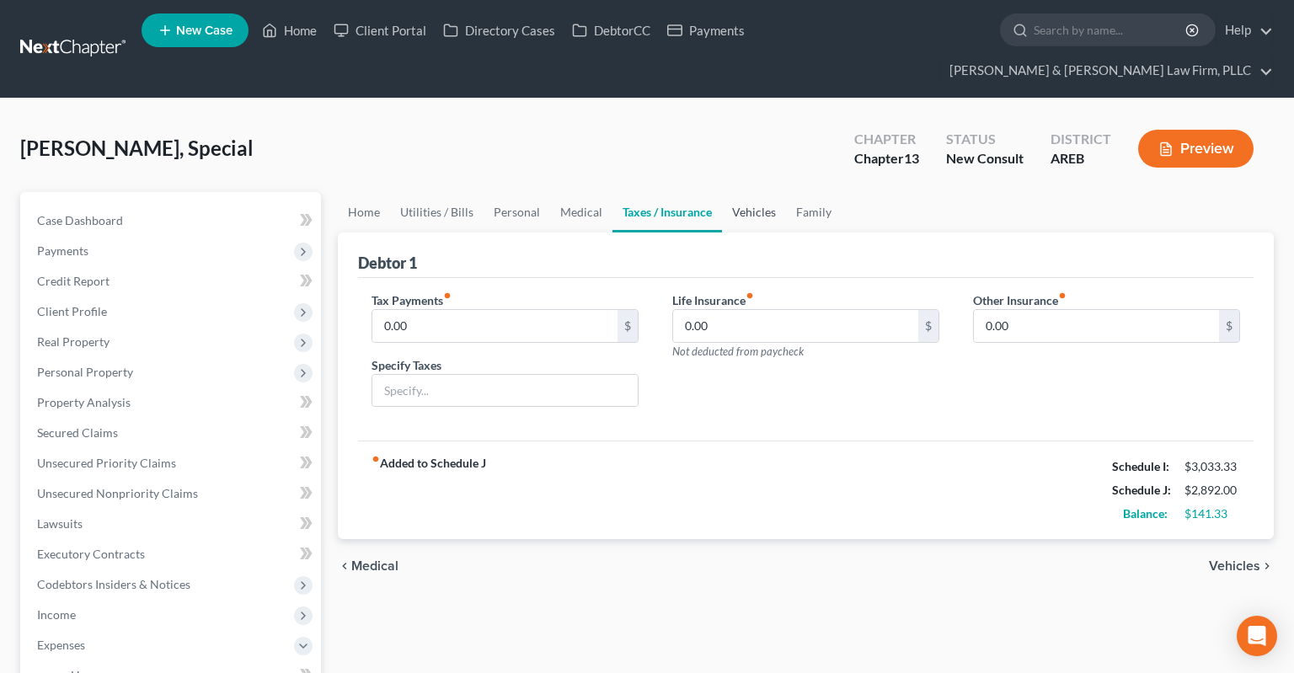
click at [733, 192] on link "Vehicles" at bounding box center [754, 212] width 64 height 40
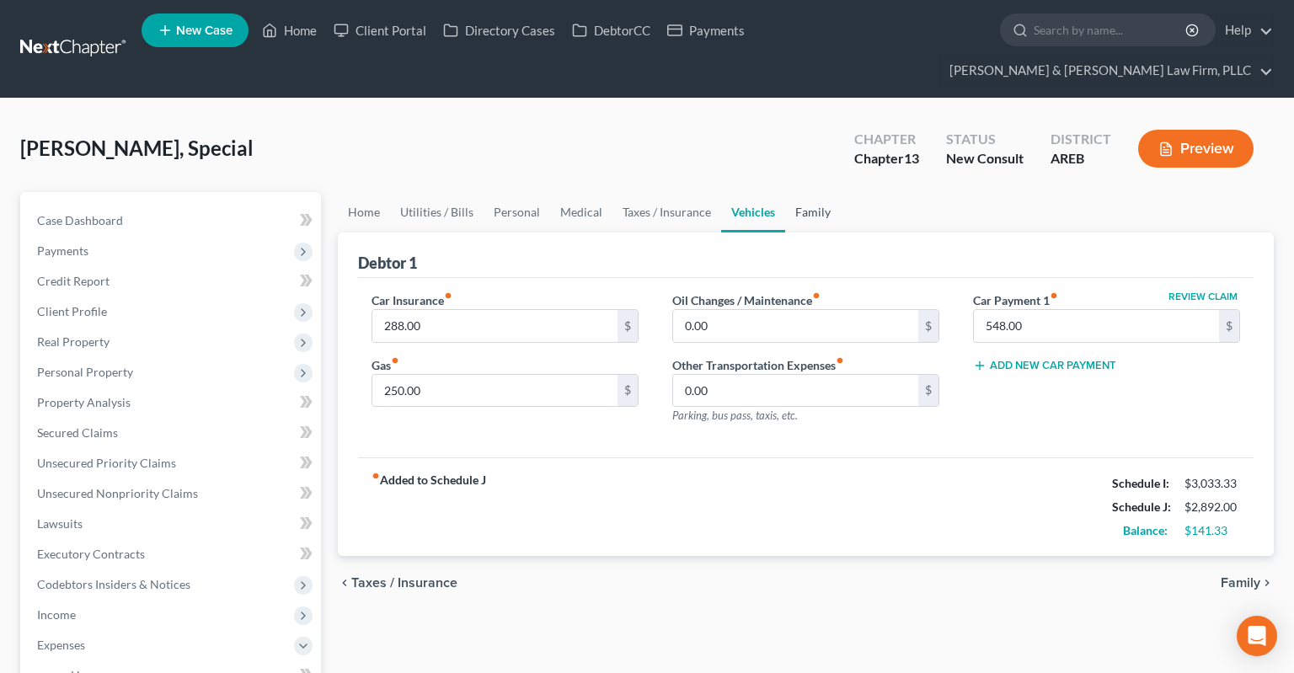
click at [834, 192] on link "Family" at bounding box center [813, 212] width 56 height 40
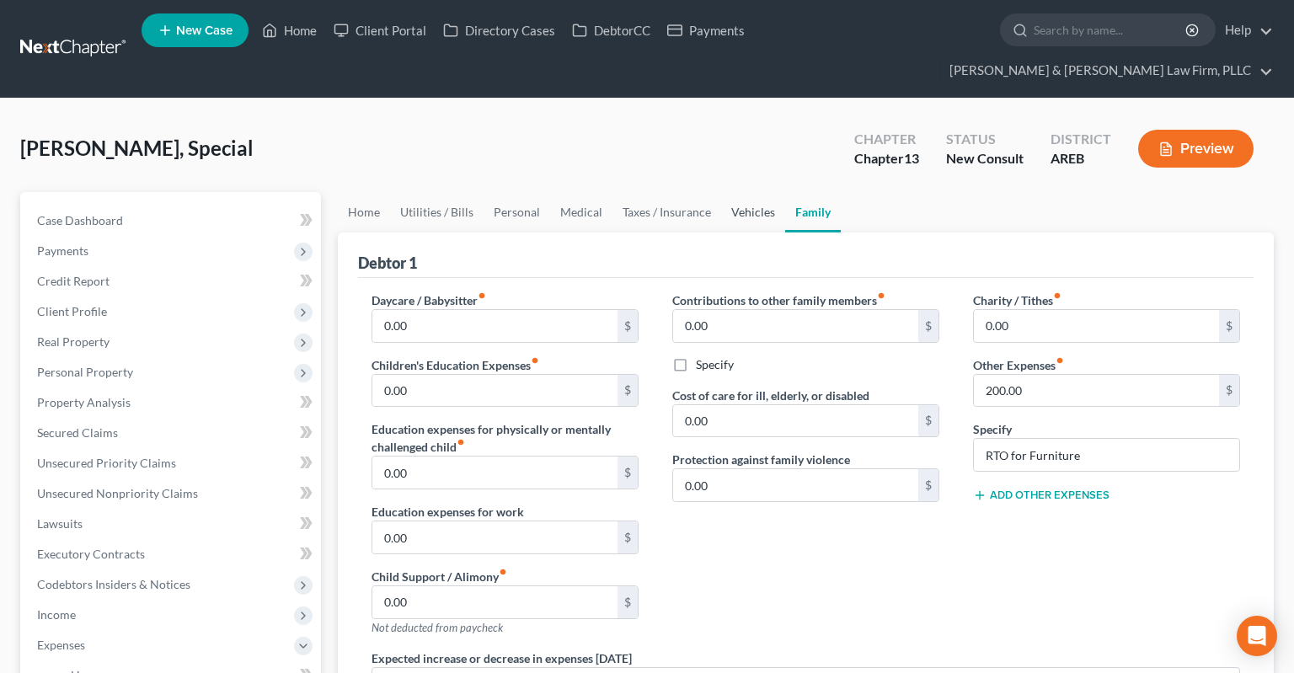
click at [735, 192] on link "Vehicles" at bounding box center [753, 212] width 64 height 40
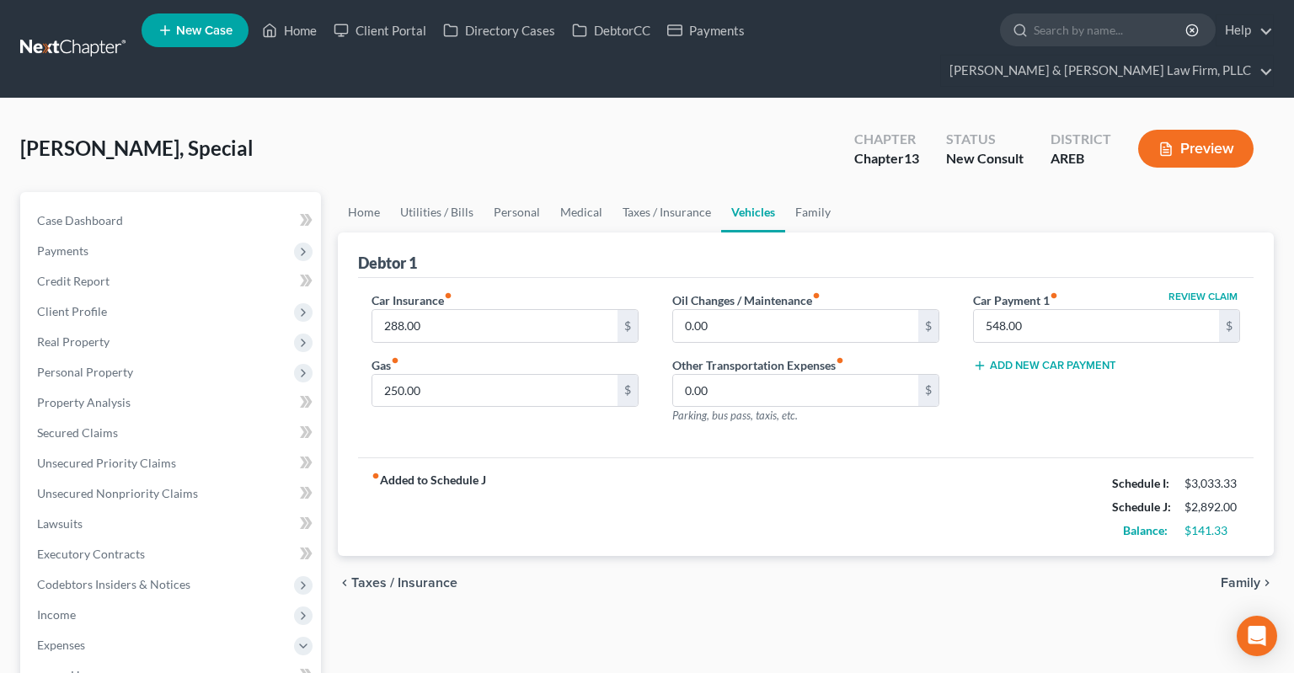
click at [838, 192] on ul "Home Utilities / Bills Personal Medical Taxes / Insurance Vehicles Family" at bounding box center [806, 212] width 936 height 40
click at [821, 192] on link "Family" at bounding box center [813, 212] width 56 height 40
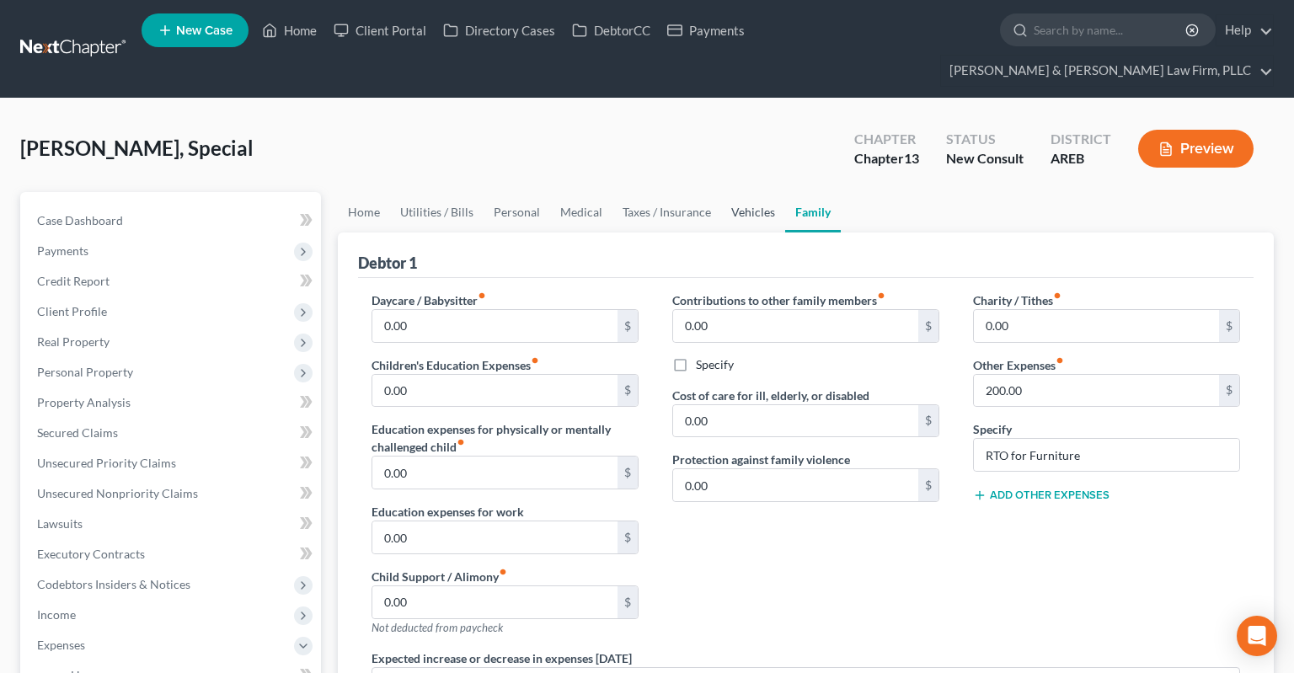
click at [735, 192] on link "Vehicles" at bounding box center [753, 212] width 64 height 40
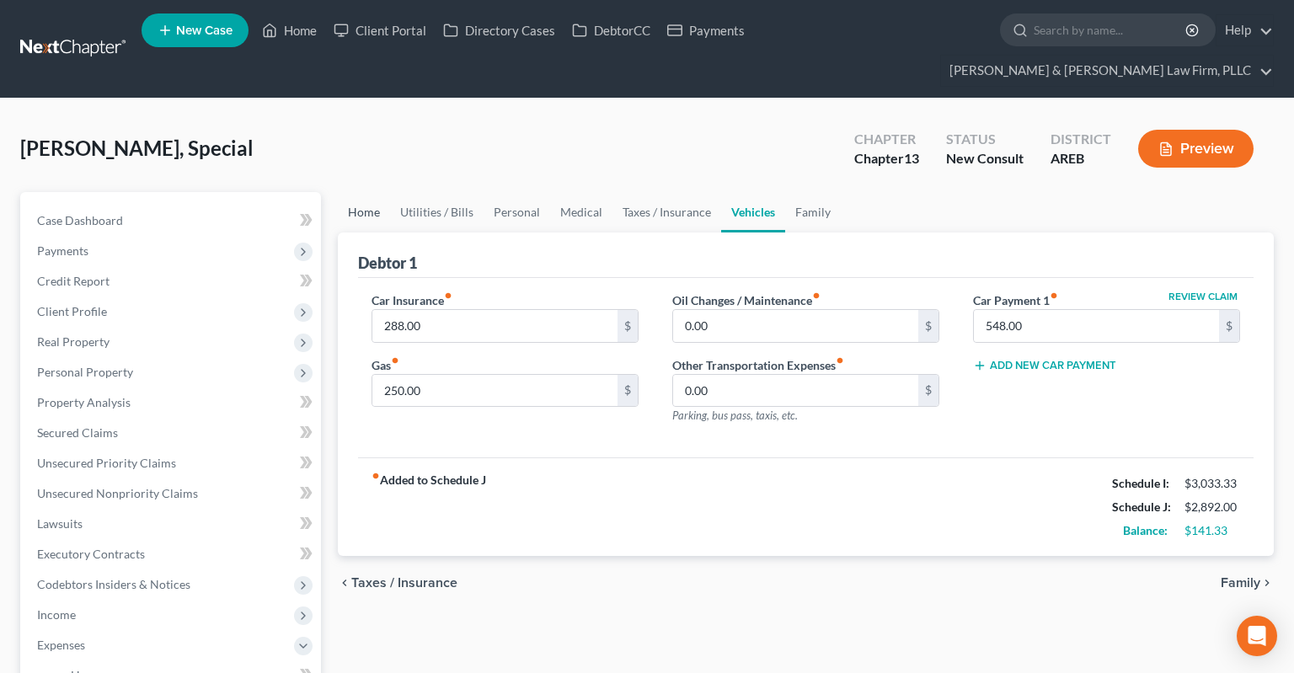
click at [351, 192] on link "Home" at bounding box center [364, 212] width 52 height 40
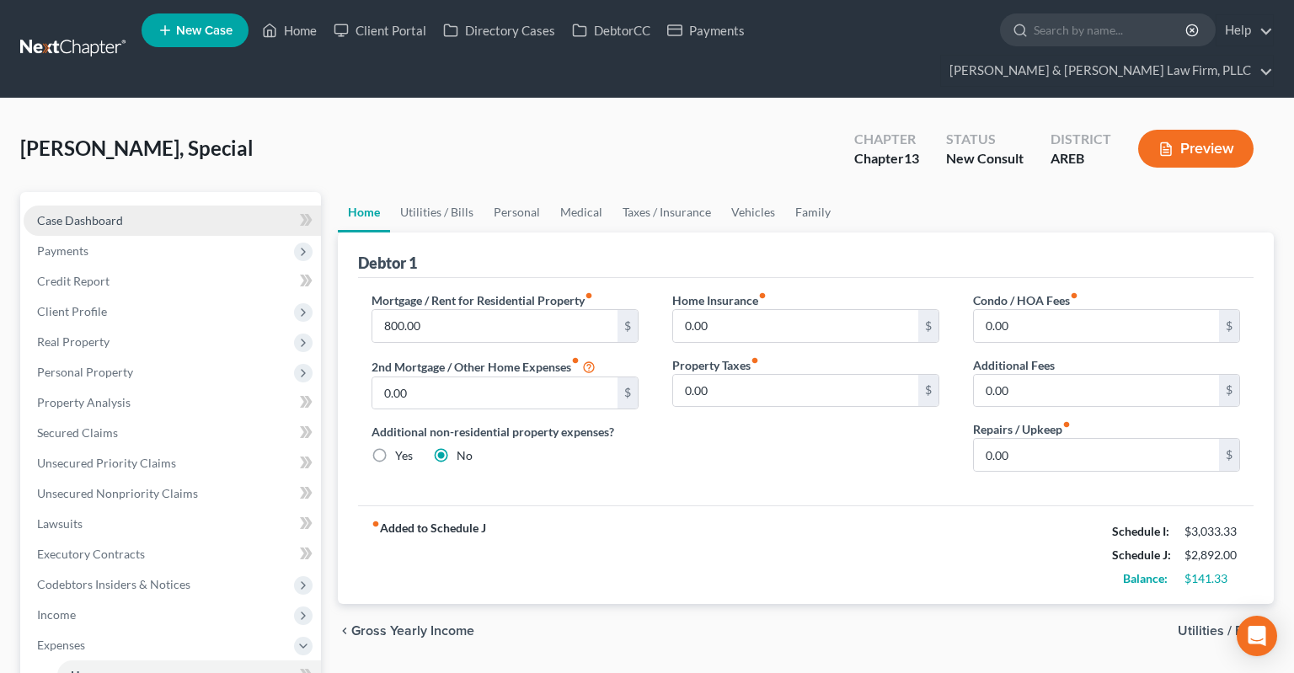
click at [106, 206] on link "Case Dashboard" at bounding box center [172, 221] width 297 height 30
select select "0"
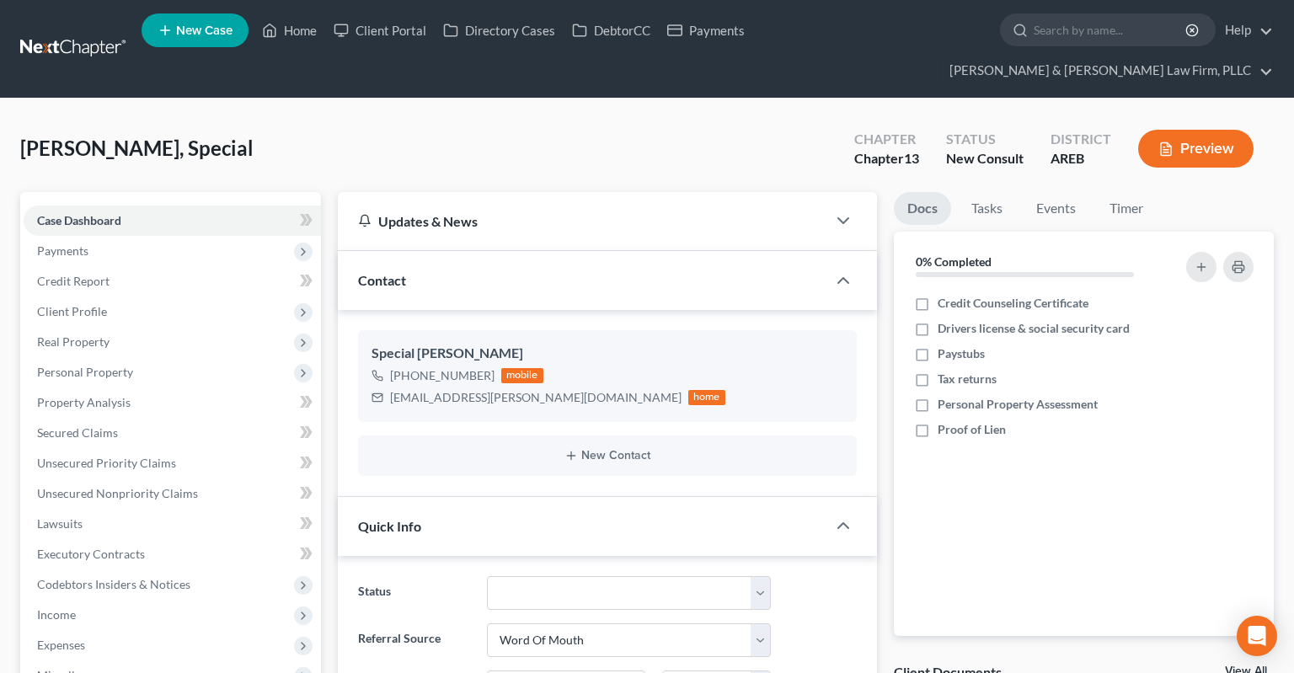
click at [332, 123] on div "Turner, Special Upgraded Chapter Chapter 13 Status New Consult District AREB Pr…" at bounding box center [647, 155] width 1254 height 73
click at [318, 36] on link "Home" at bounding box center [290, 30] width 72 height 30
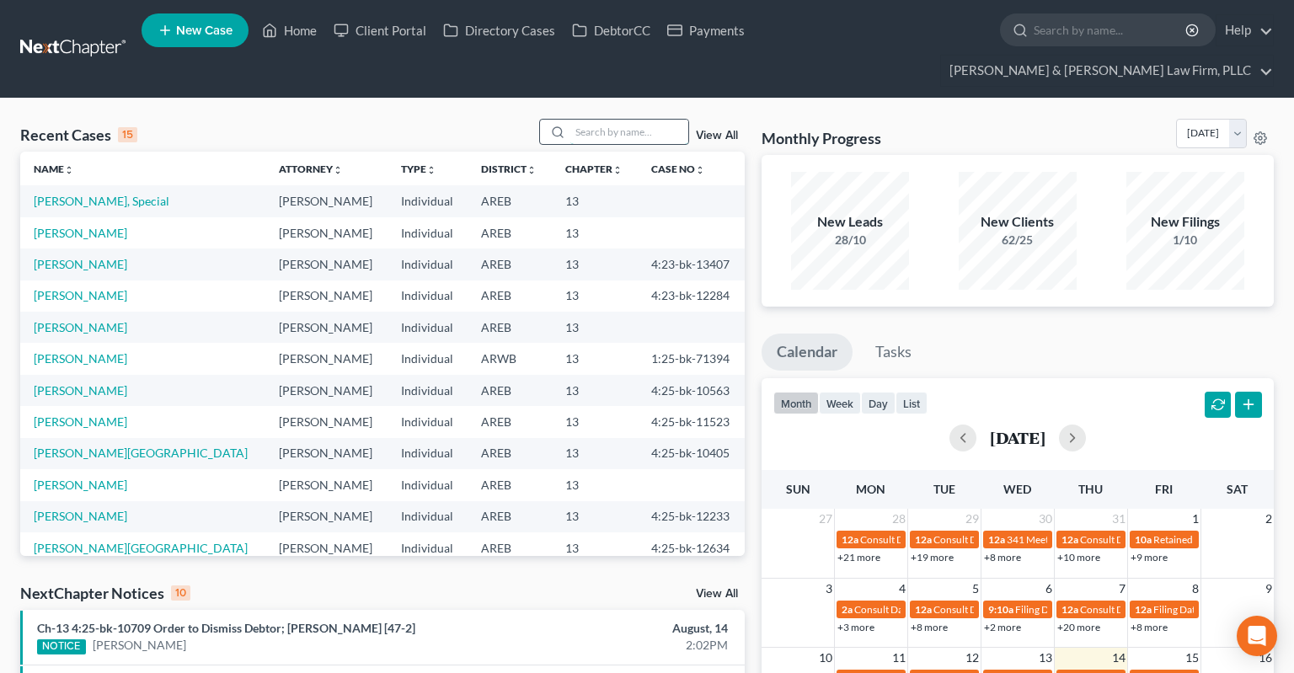
click at [591, 120] on input "search" at bounding box center [629, 132] width 118 height 24
click at [611, 120] on input "search" at bounding box center [629, 132] width 118 height 24
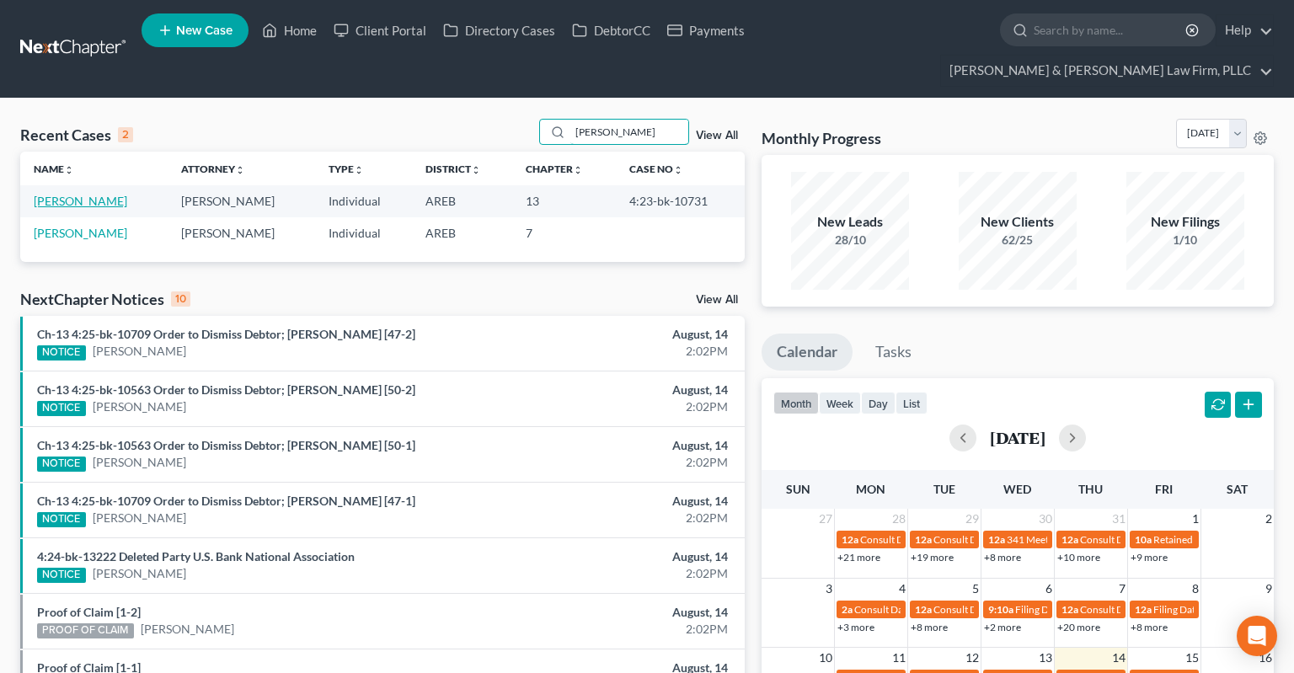
type input "malcom"
click at [86, 194] on link "Malcom, Autra" at bounding box center [81, 201] width 94 height 14
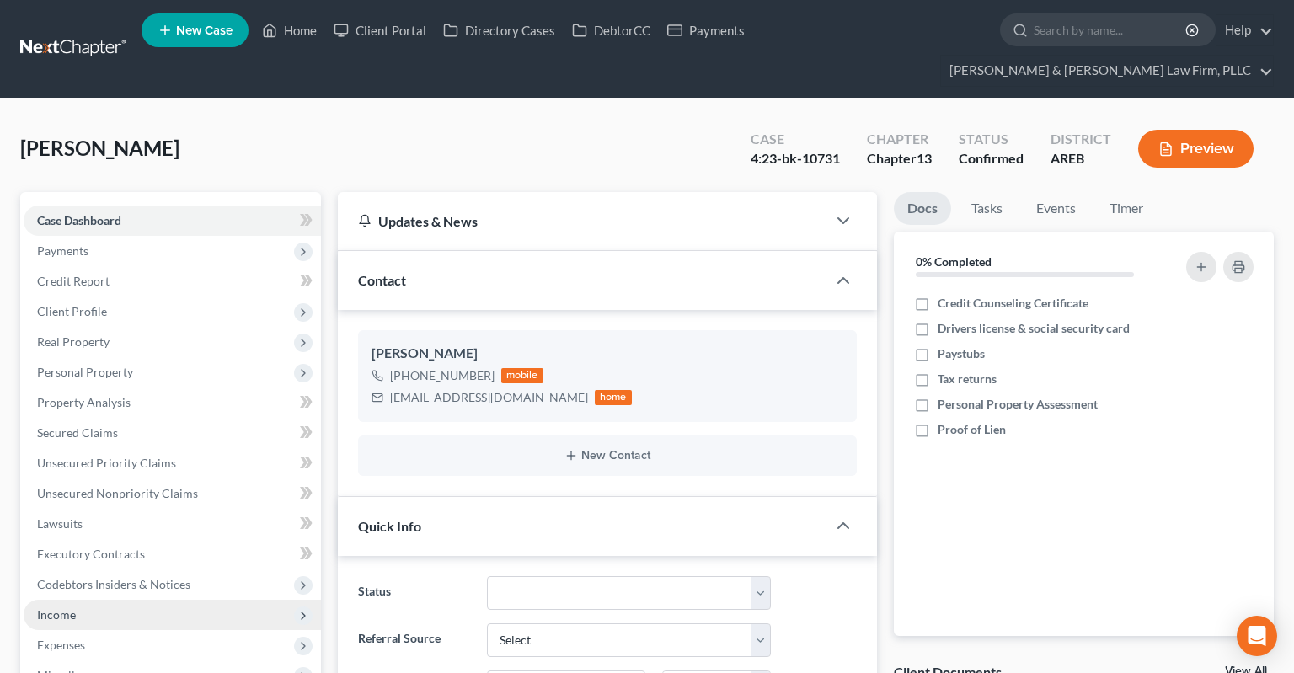
click at [130, 600] on span "Income" at bounding box center [172, 615] width 297 height 30
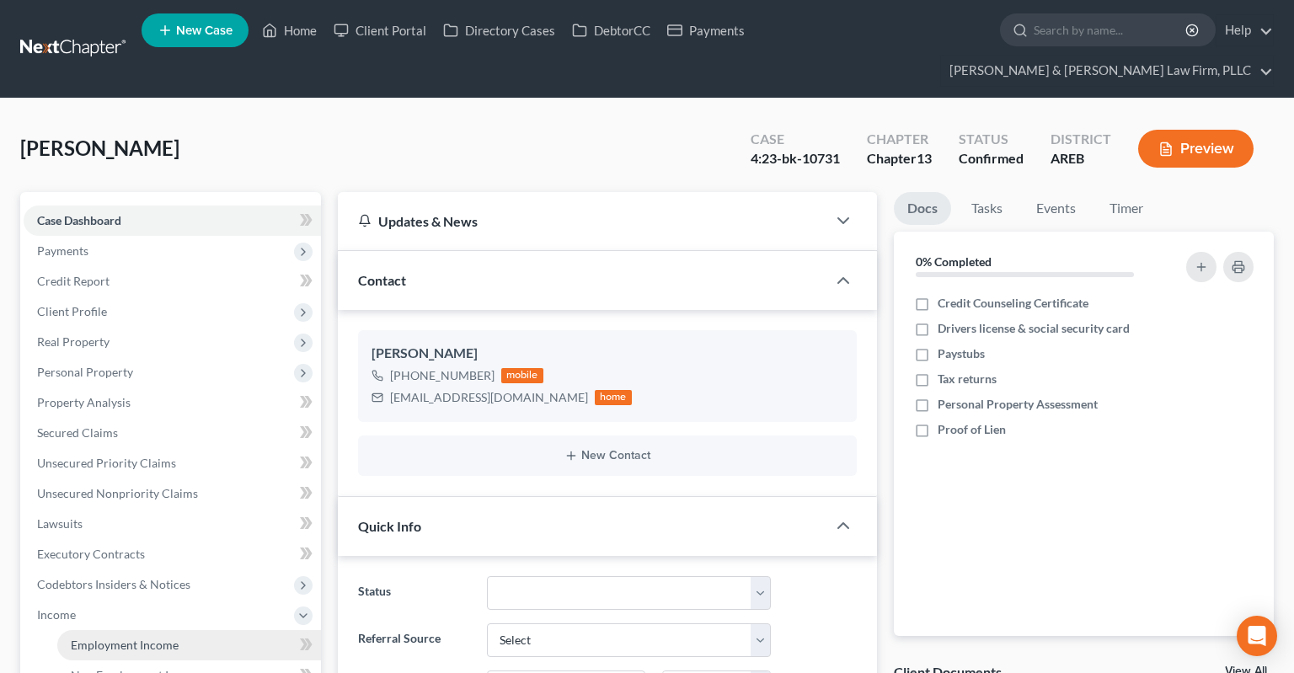
click at [136, 638] on span "Employment Income" at bounding box center [125, 645] width 108 height 14
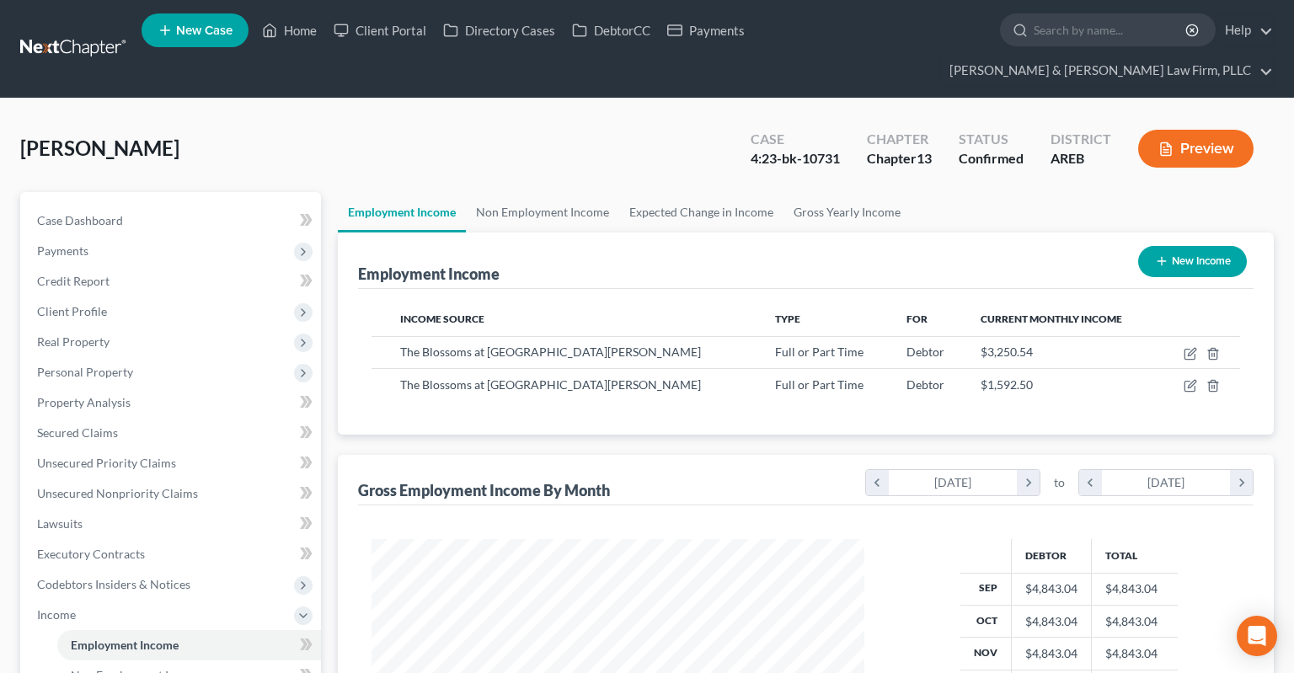
scroll to position [301, 526]
click at [1190, 379] on icon "button" at bounding box center [1190, 385] width 13 height 13
select select "0"
select select "2"
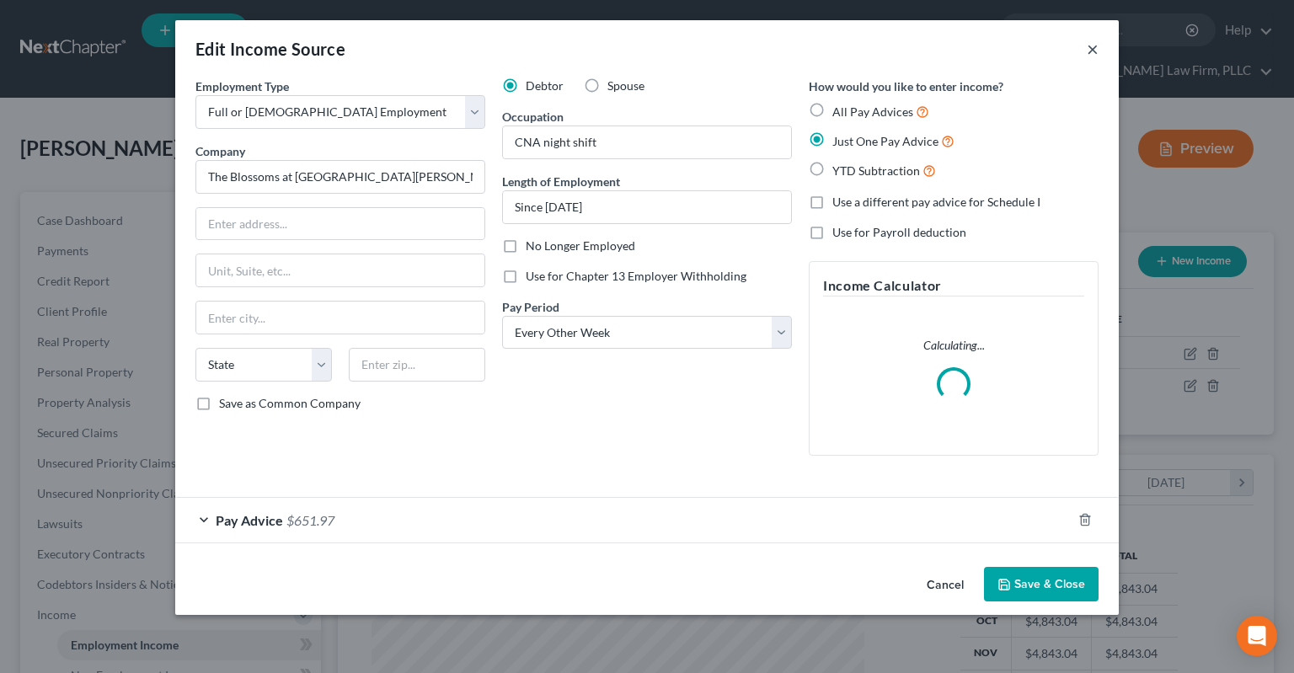
click at [1090, 50] on button "×" at bounding box center [1093, 49] width 12 height 20
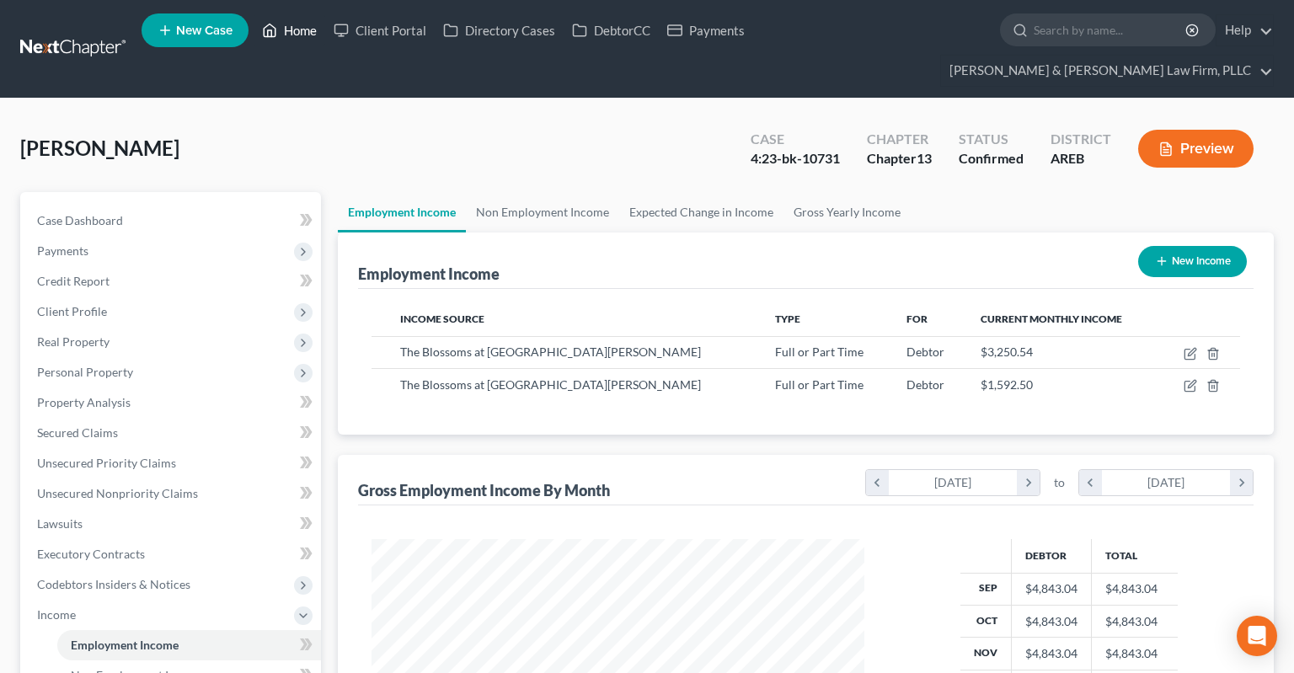
click at [293, 31] on link "Home" at bounding box center [290, 30] width 72 height 30
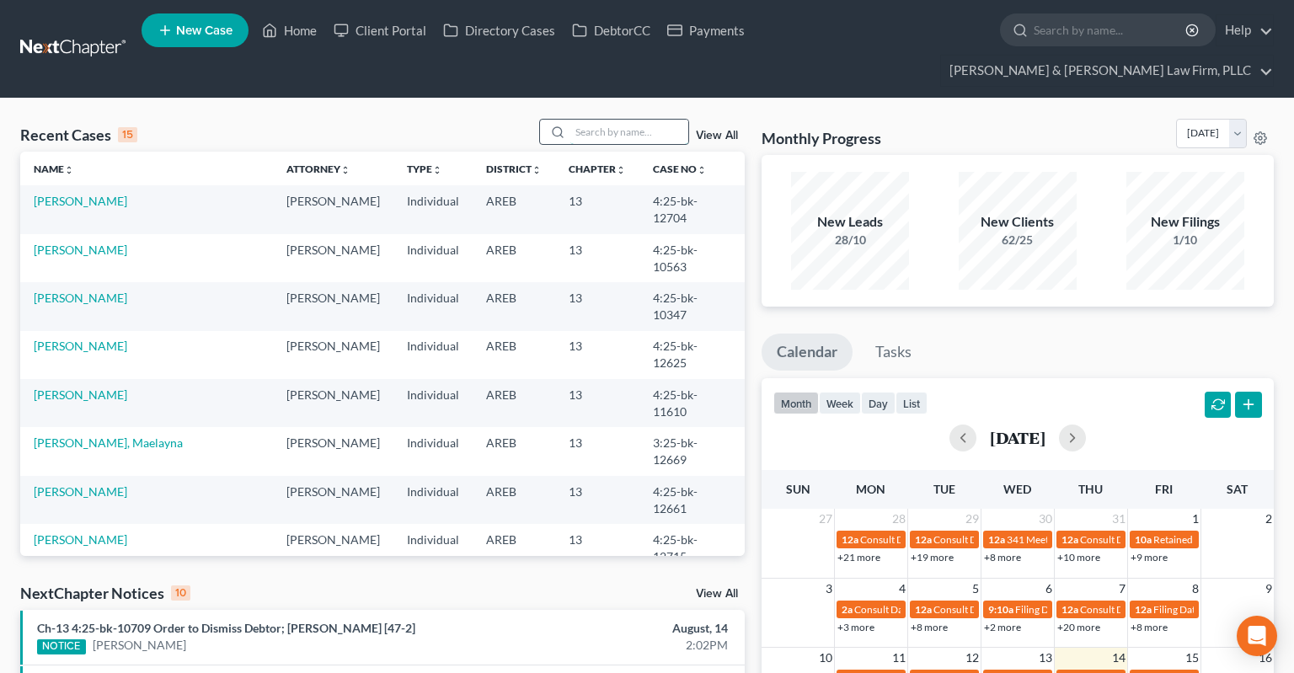
click at [595, 120] on input "search" at bounding box center [629, 132] width 118 height 24
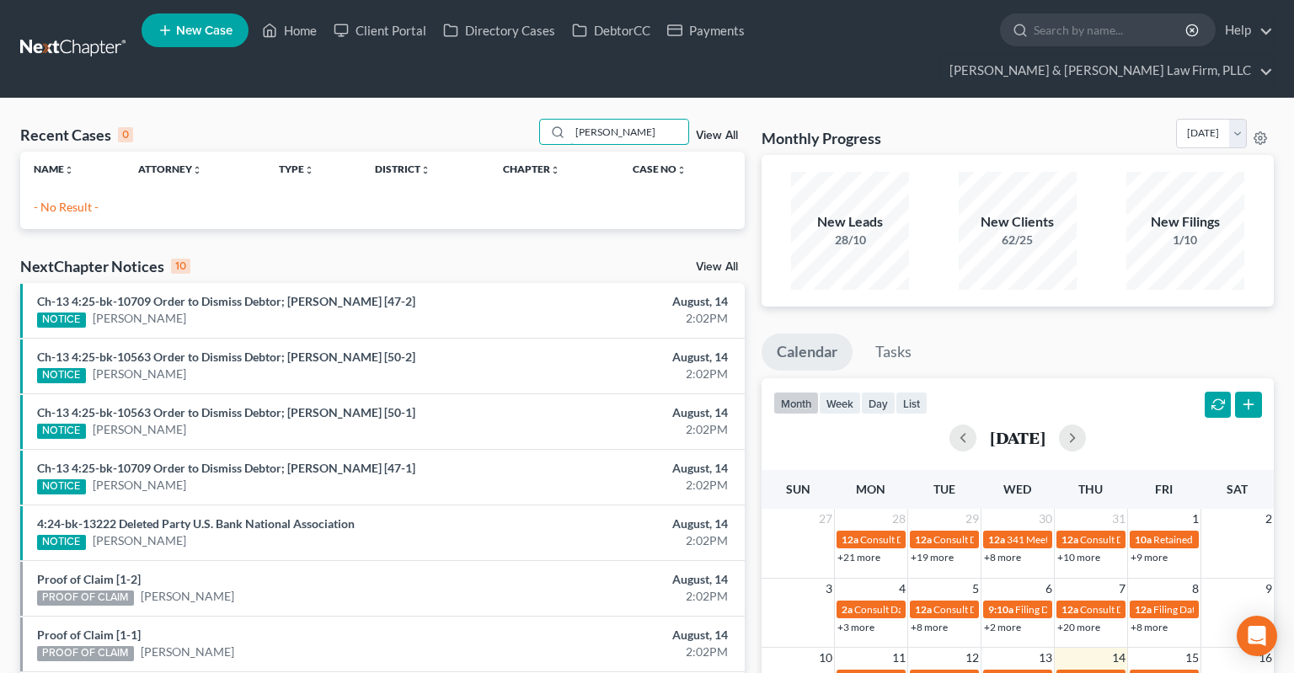
type input "woods, john"
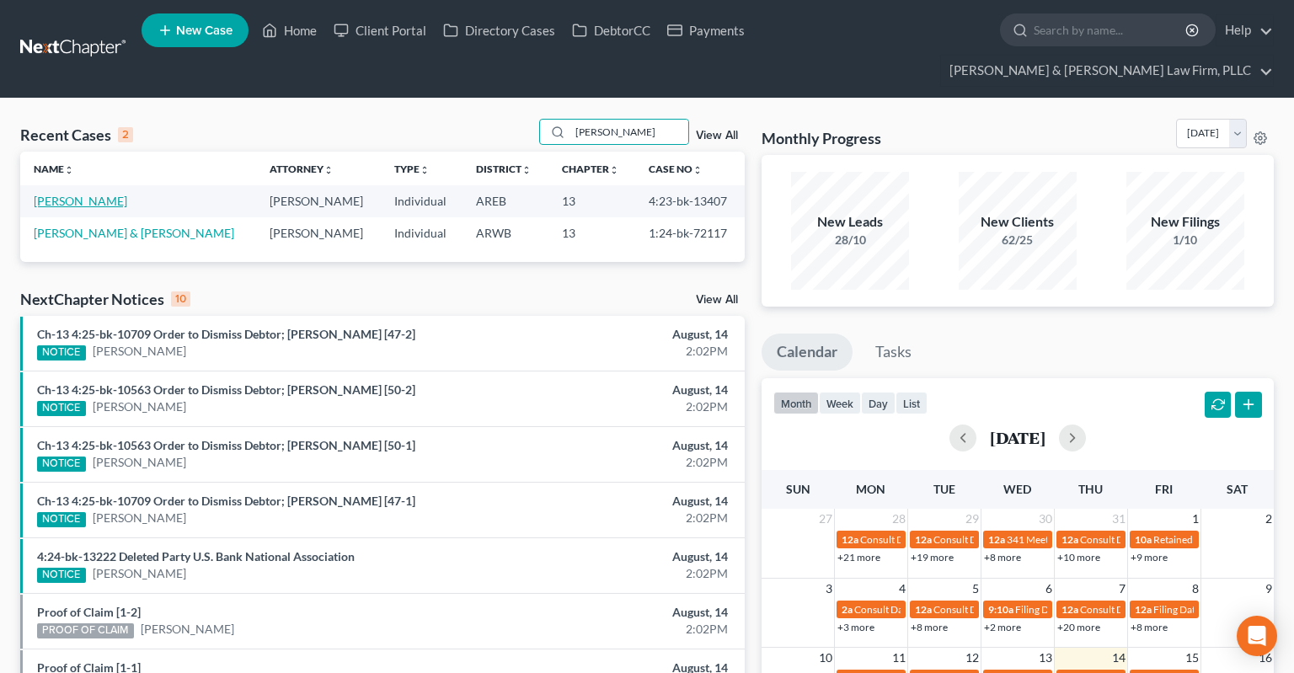
click at [69, 194] on link "[PERSON_NAME]" at bounding box center [81, 201] width 94 height 14
select select "6"
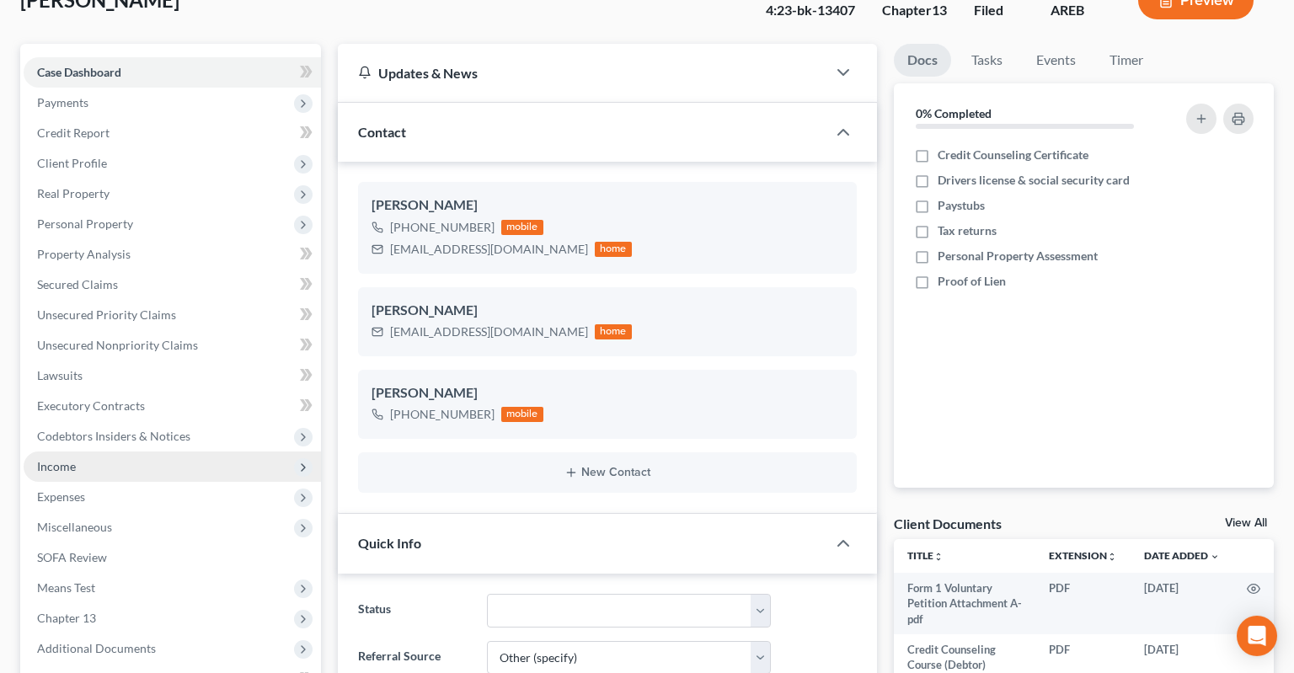
scroll to position [266, 0]
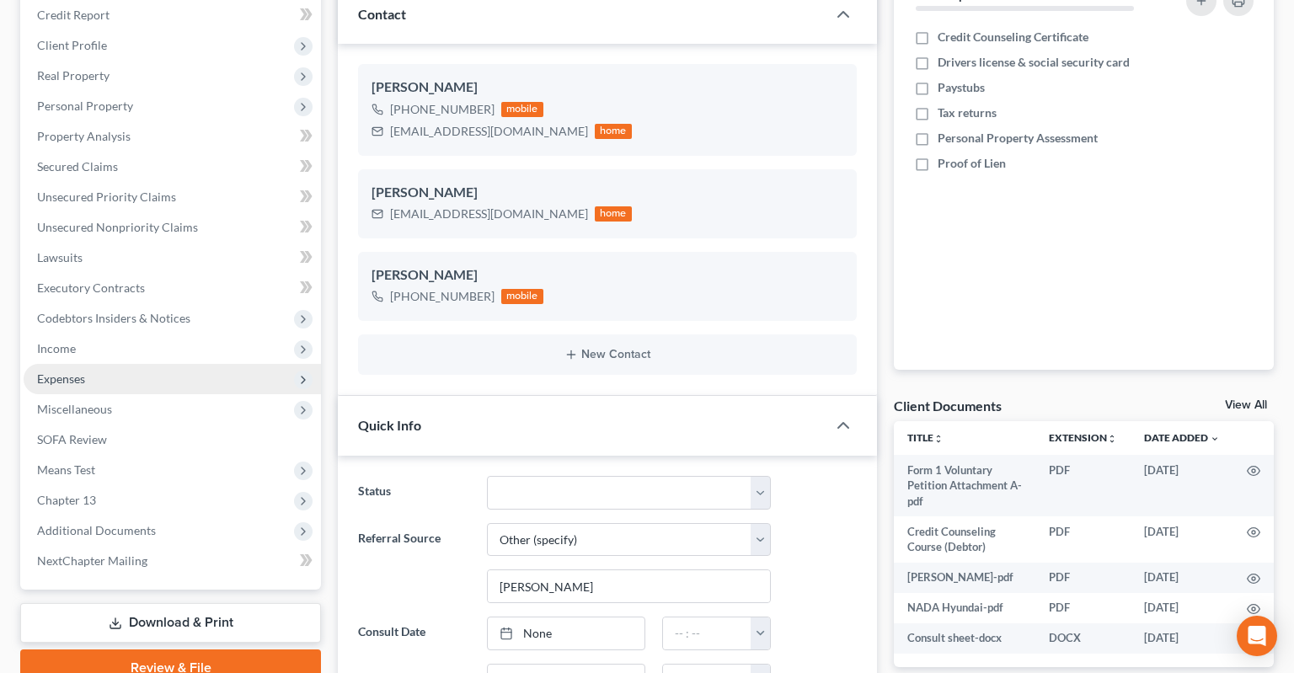
click at [129, 364] on span "Expenses" at bounding box center [172, 379] width 297 height 30
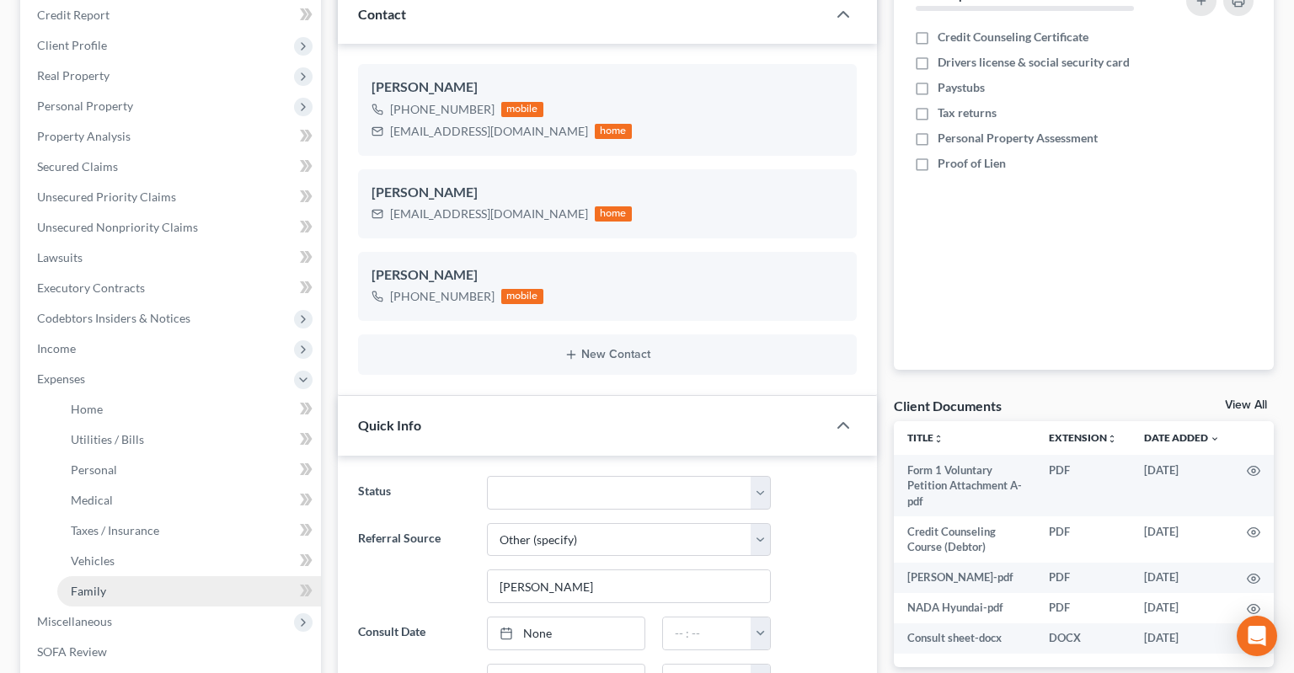
click at [154, 576] on link "Family" at bounding box center [189, 591] width 264 height 30
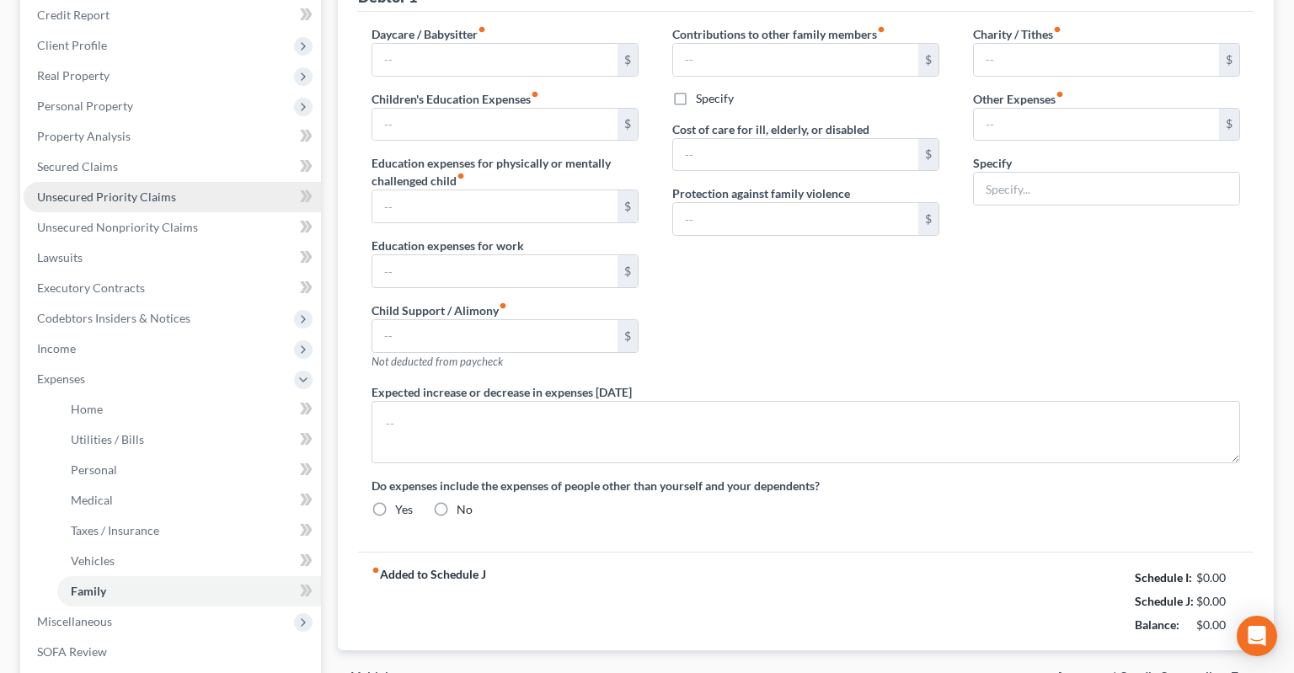
type input "800.00"
type input "0.00"
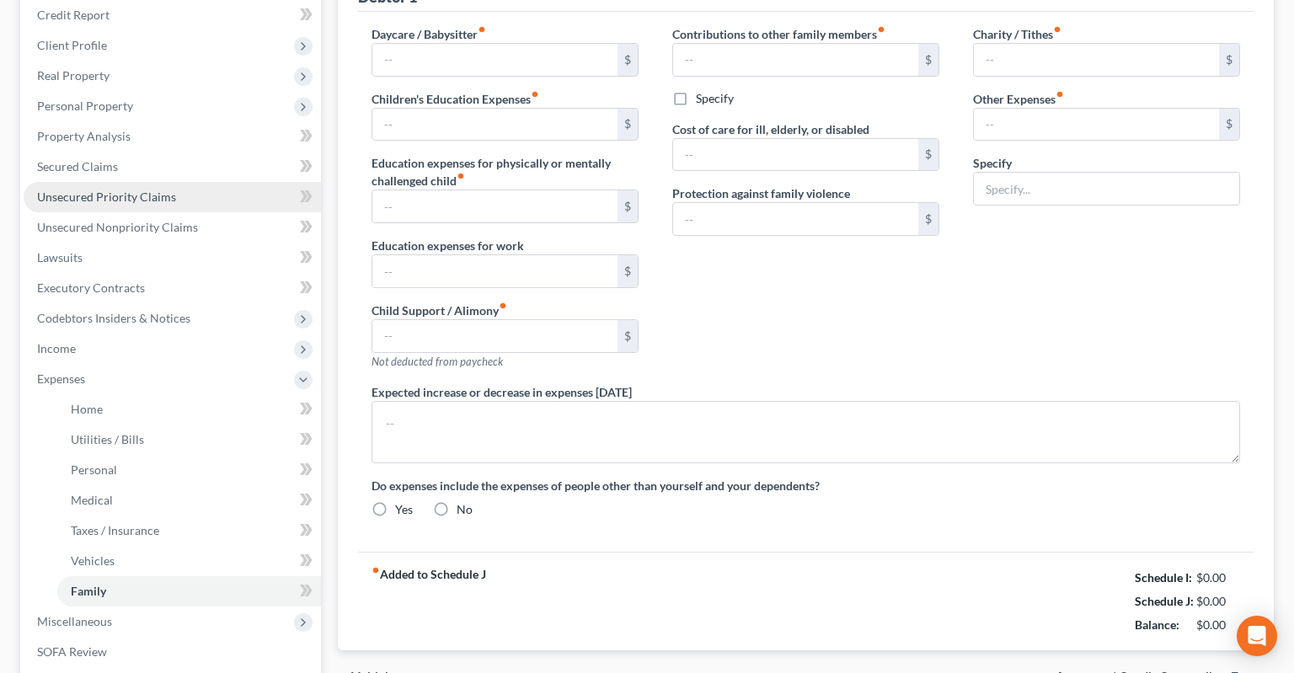
type input "0.00"
type input "55.00"
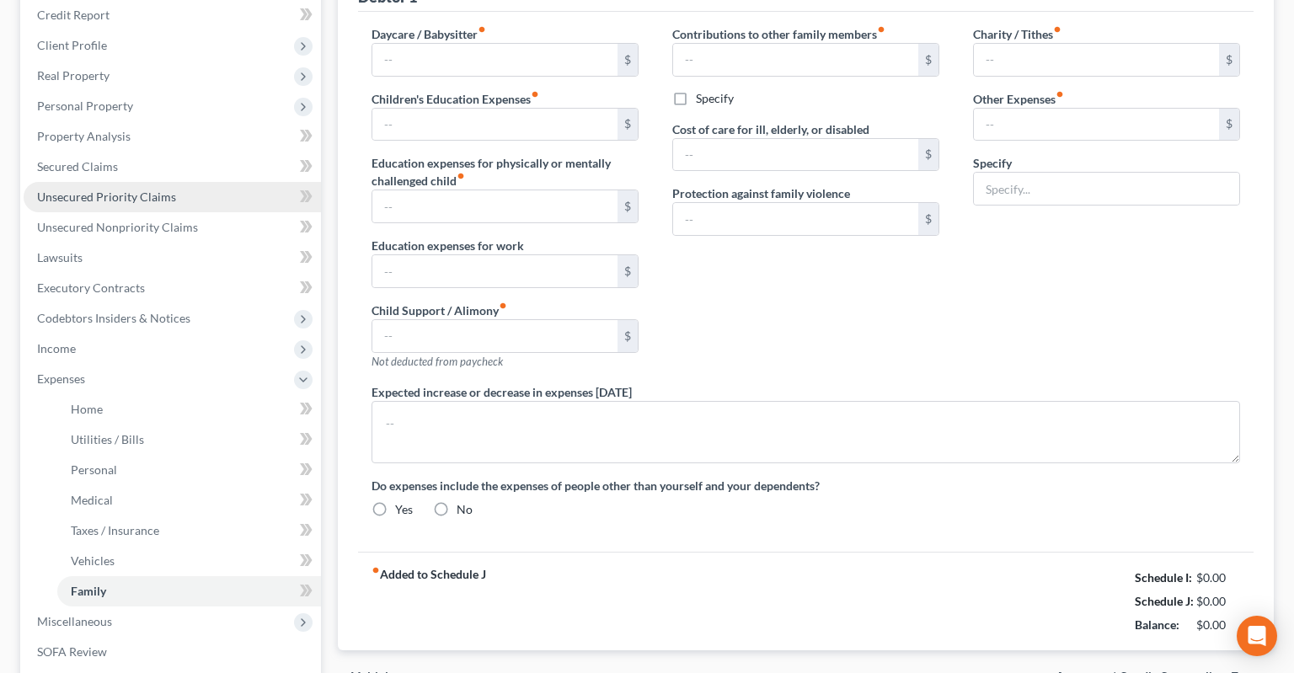
type input "Home security system"
type textarea "Daughter's car payment $517 completes [DATE]. Daughter's car payment $325 compl…"
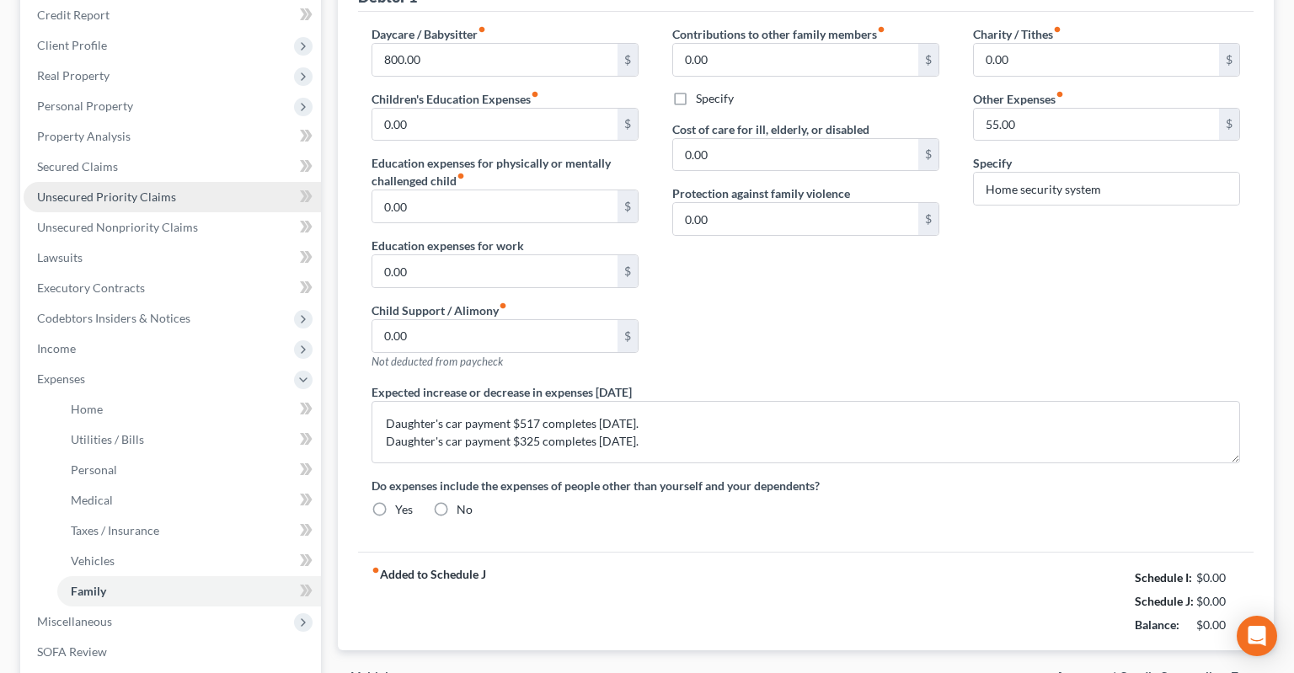
radio input "true"
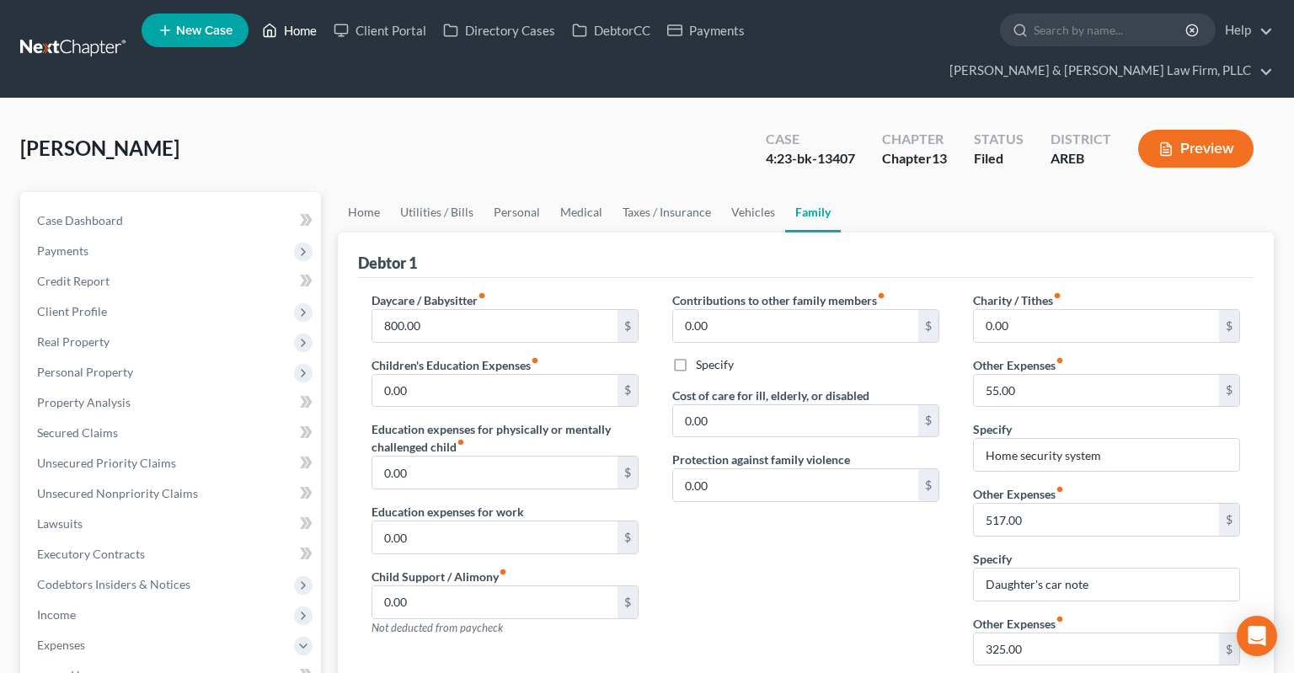
click at [273, 38] on icon at bounding box center [269, 30] width 15 height 20
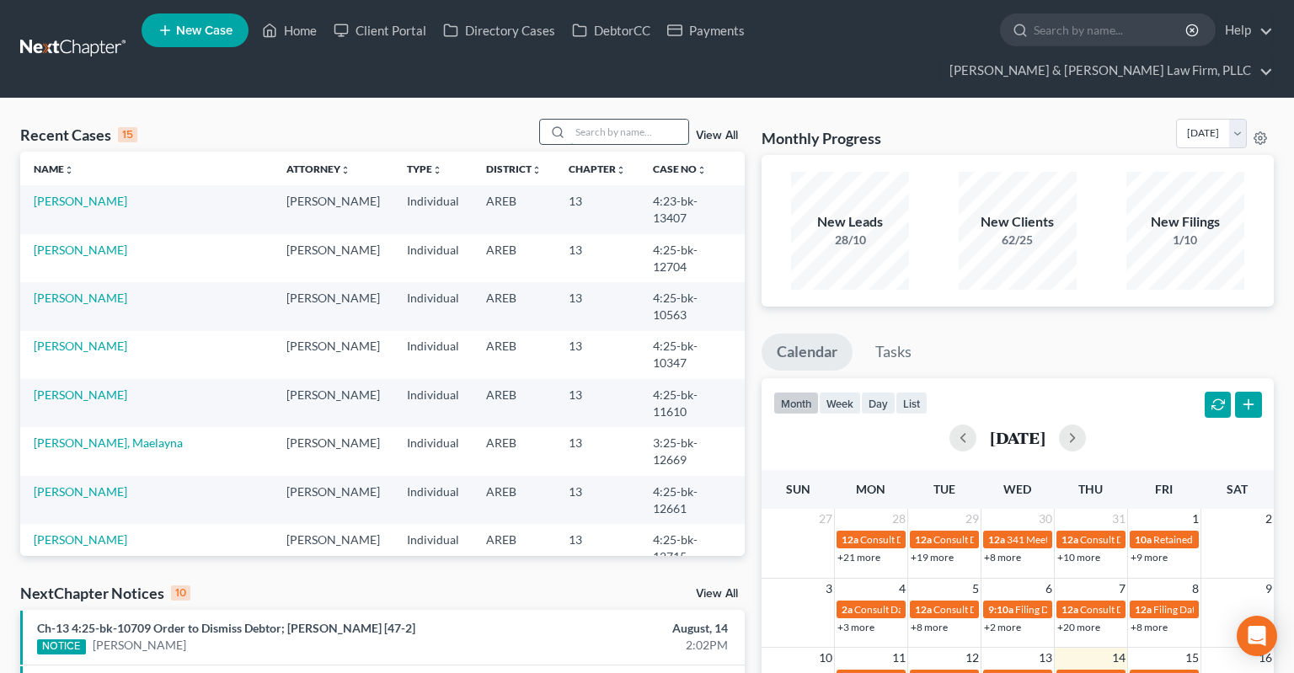
click at [608, 120] on input "search" at bounding box center [629, 132] width 118 height 24
type input "mansfield"
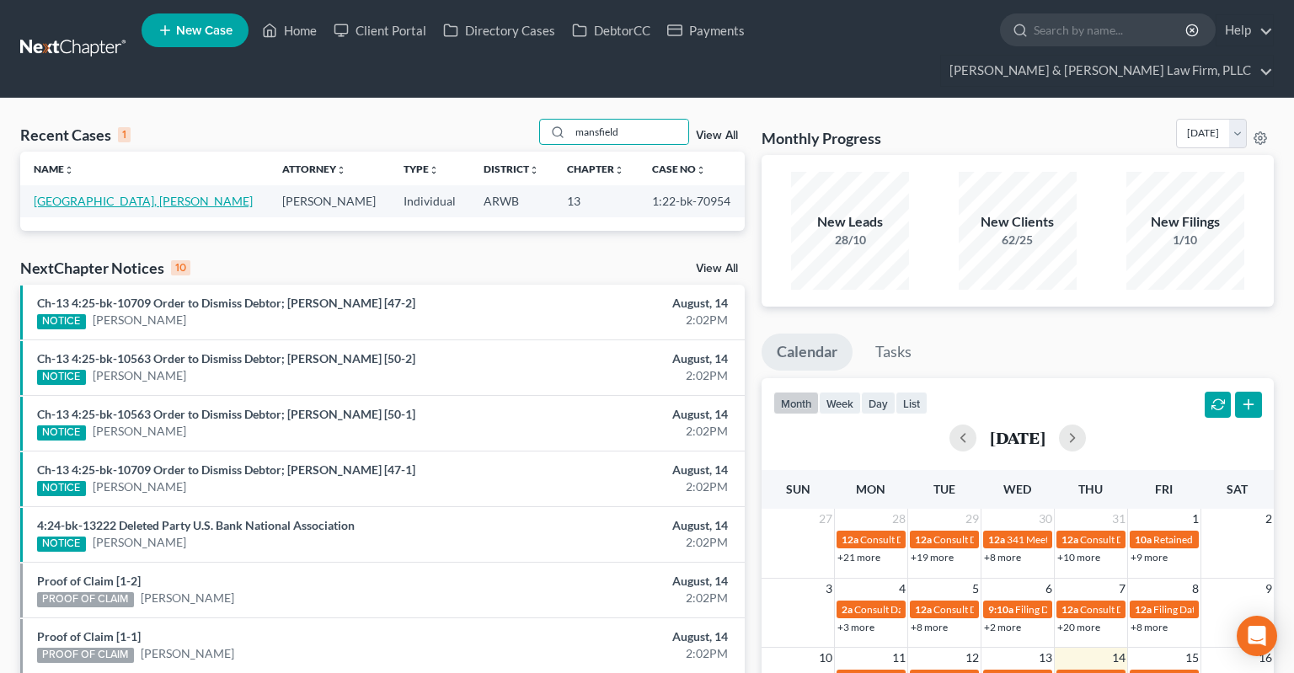
click at [93, 194] on link "[GEOGRAPHIC_DATA], [PERSON_NAME]" at bounding box center [143, 201] width 219 height 14
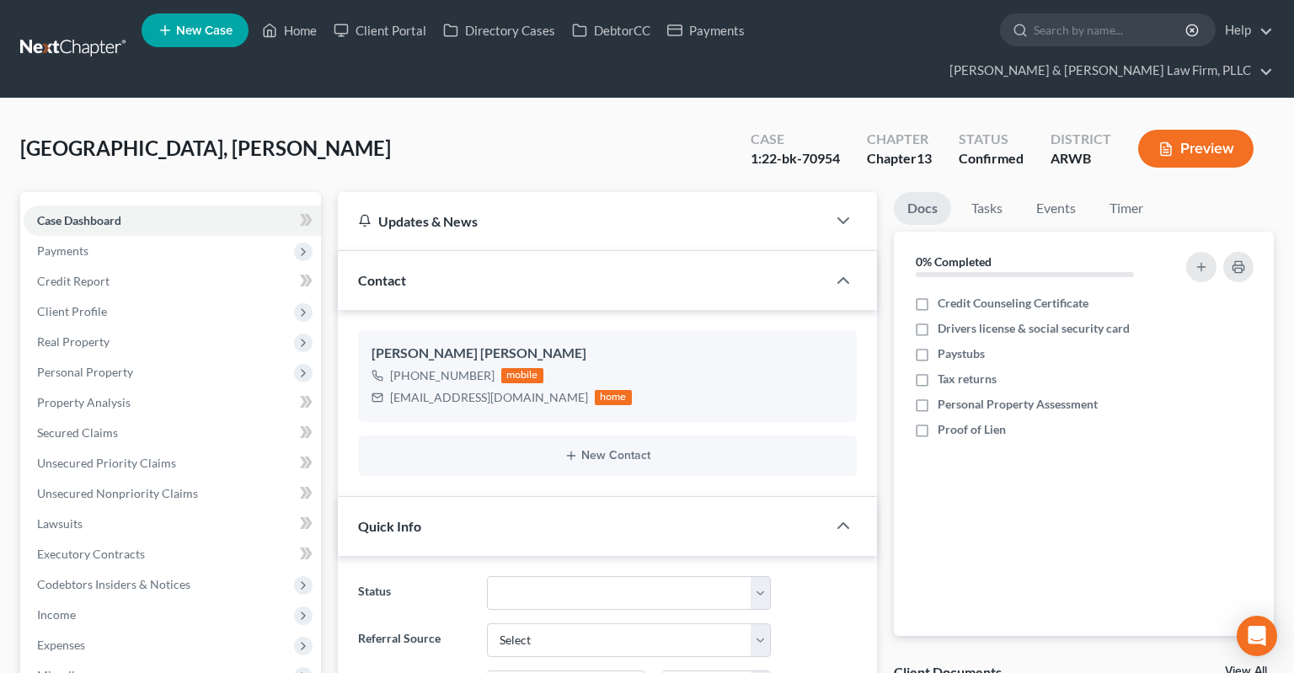
click at [457, 119] on div "Mansfield, Casten Upgraded Case 1:22-bk-70954 Chapter Chapter 13 Status Confirm…" at bounding box center [647, 155] width 1254 height 73
click at [446, 119] on div "Mansfield, Casten Upgraded Case 1:22-bk-70954 Chapter Chapter 13 Status Confirm…" at bounding box center [647, 155] width 1254 height 73
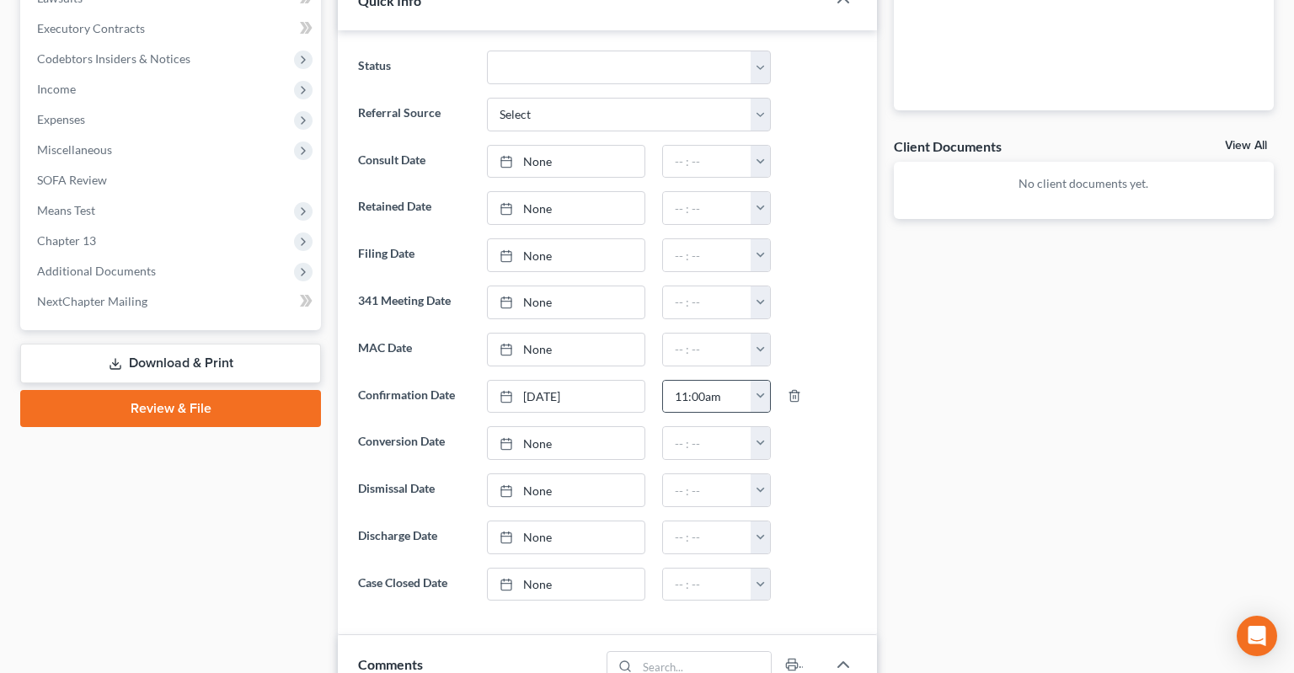
scroll to position [623, 0]
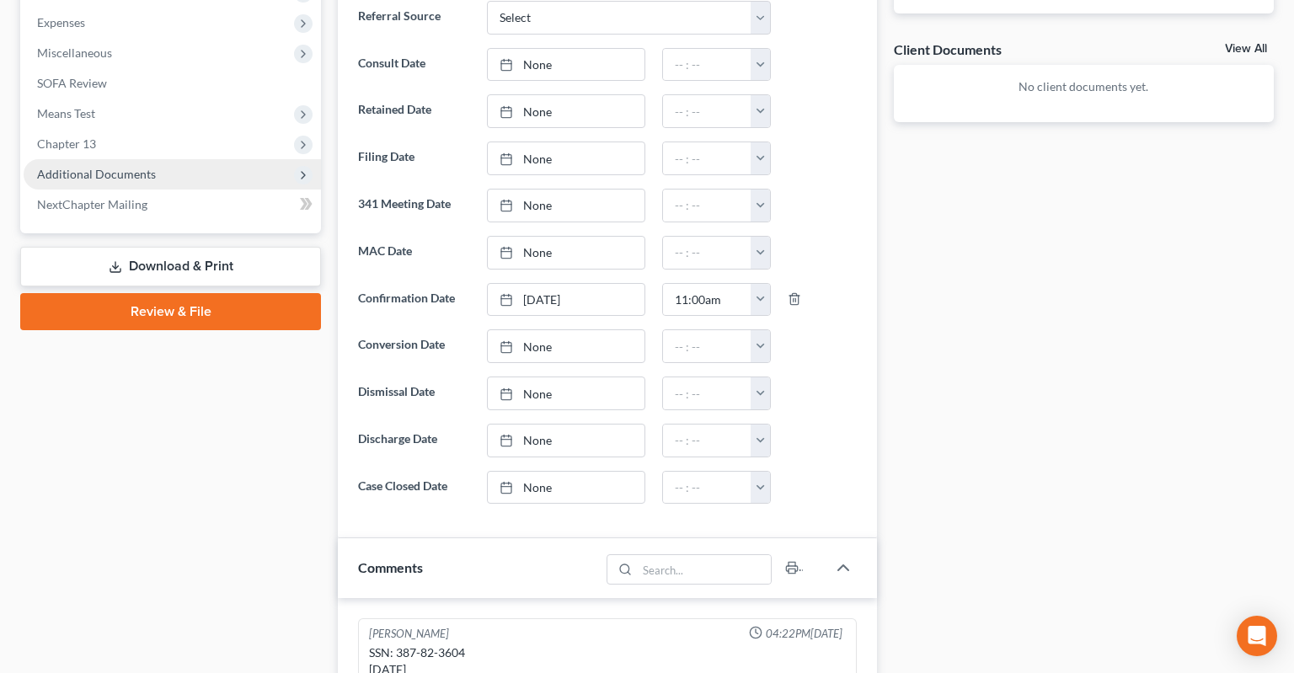
click at [85, 167] on span "Additional Documents" at bounding box center [96, 174] width 119 height 14
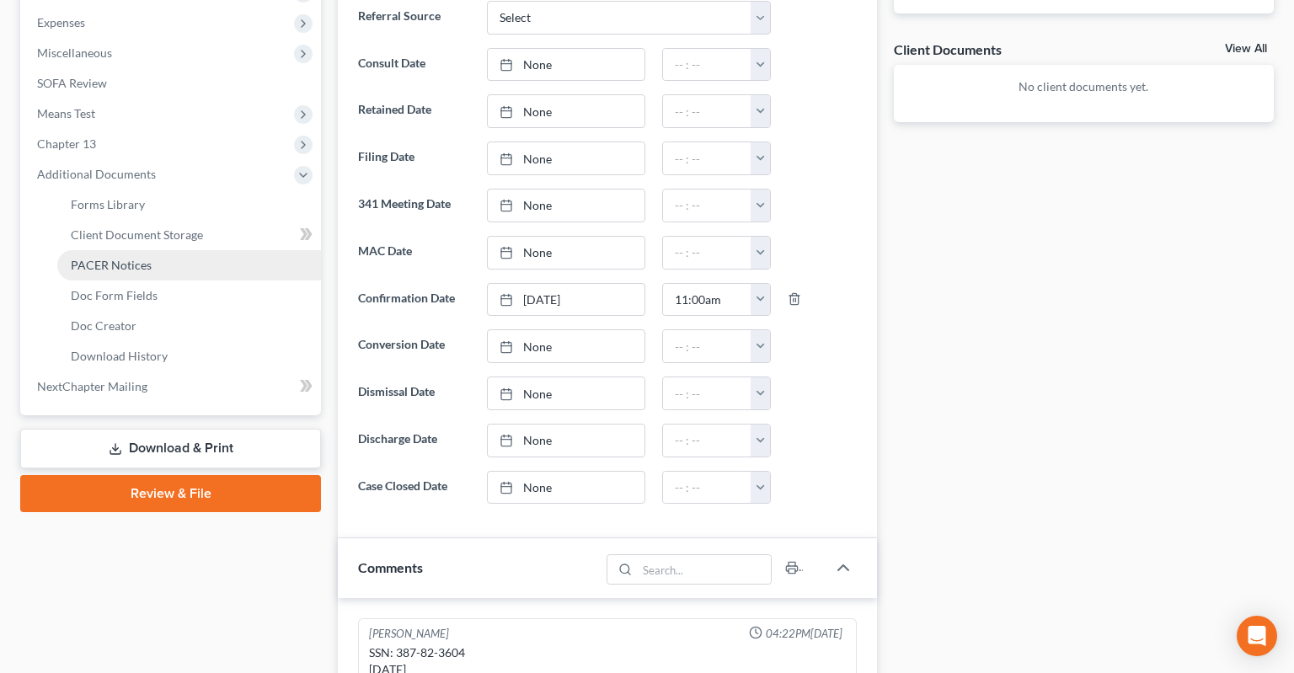
click at [115, 258] on span "PACER Notices" at bounding box center [111, 265] width 81 height 14
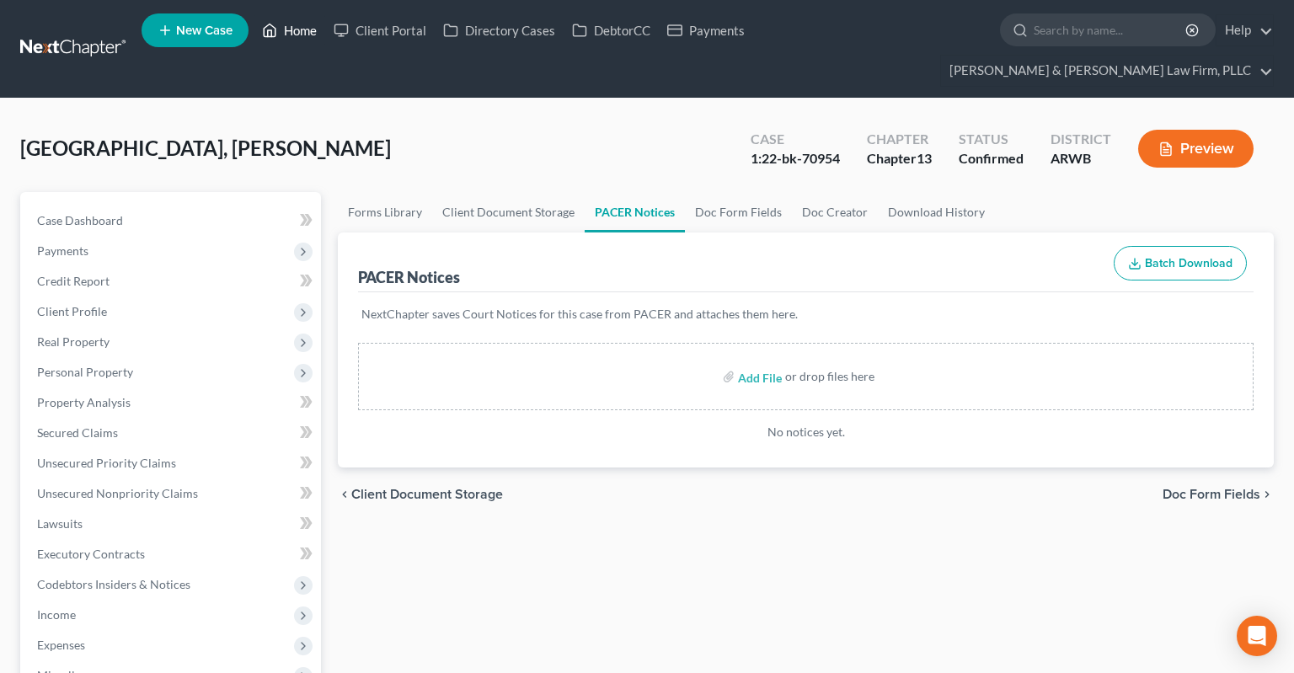
click at [285, 29] on link "Home" at bounding box center [290, 30] width 72 height 30
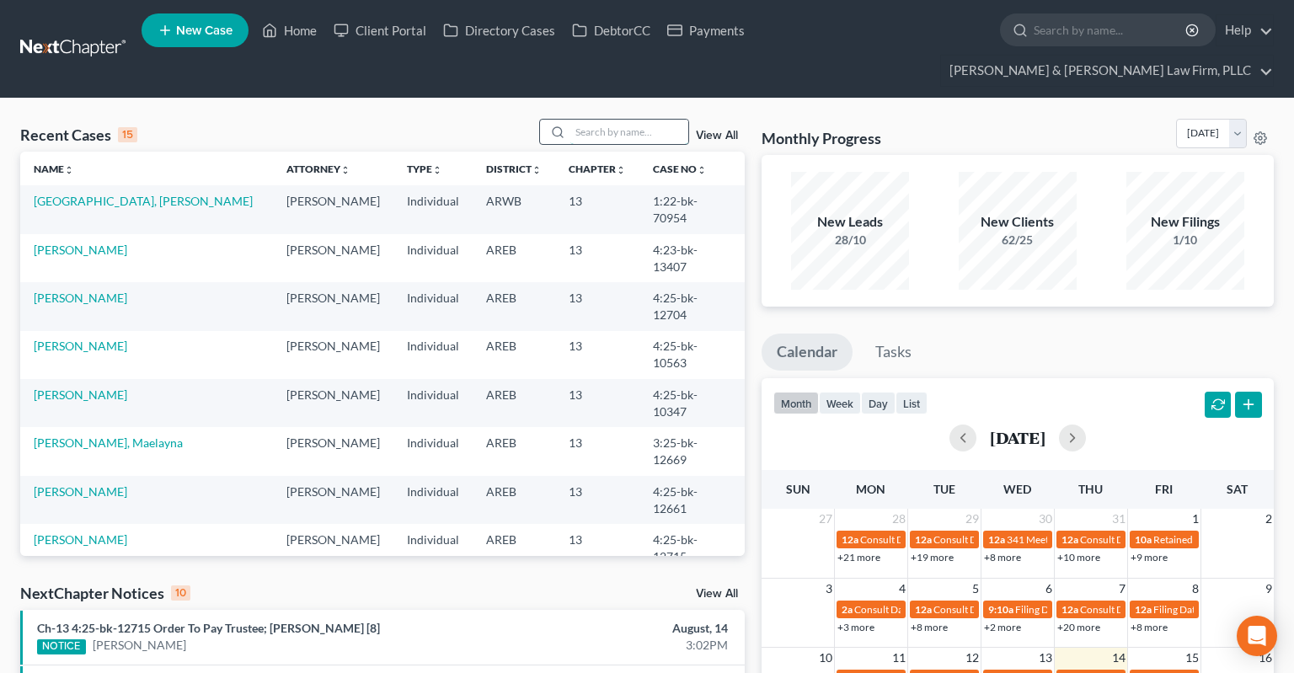
drag, startPoint x: 635, startPoint y: 101, endPoint x: 625, endPoint y: 111, distance: 14.3
click at [628, 120] on input "search" at bounding box center [629, 132] width 118 height 24
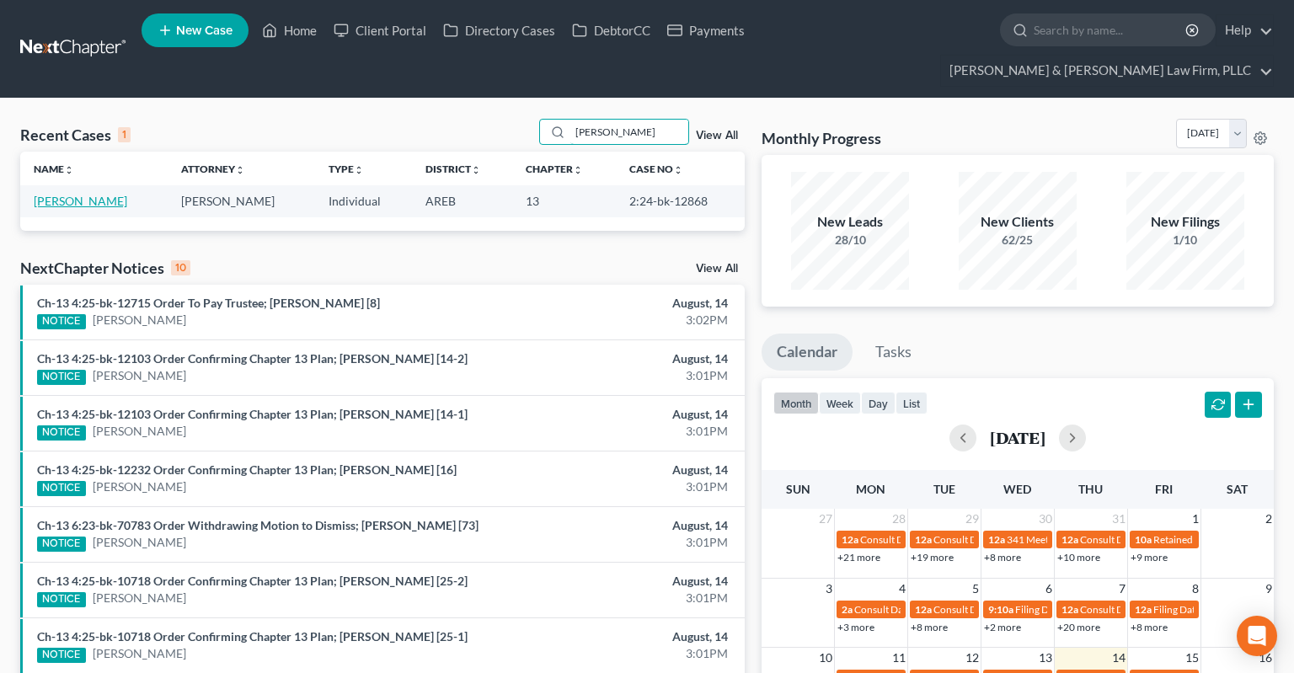
type input "burl"
click at [74, 194] on link "Burl, Latasha" at bounding box center [81, 201] width 94 height 14
select select "6"
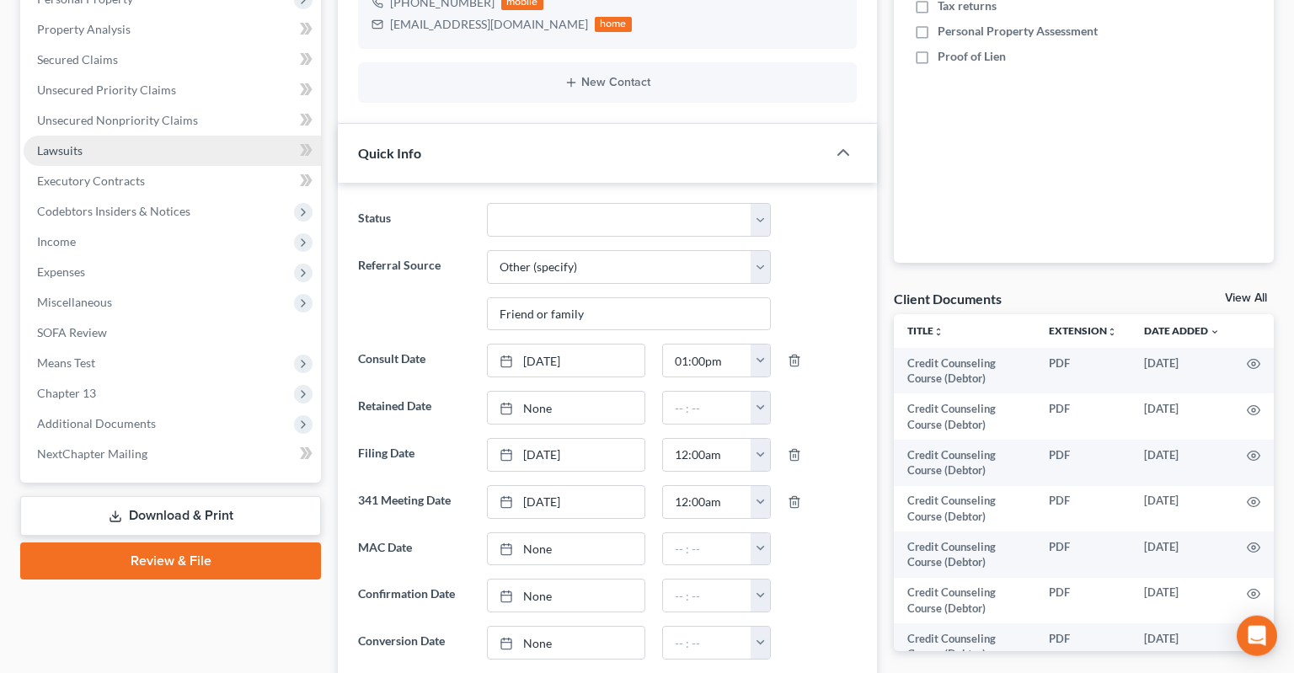
scroll to position [178, 0]
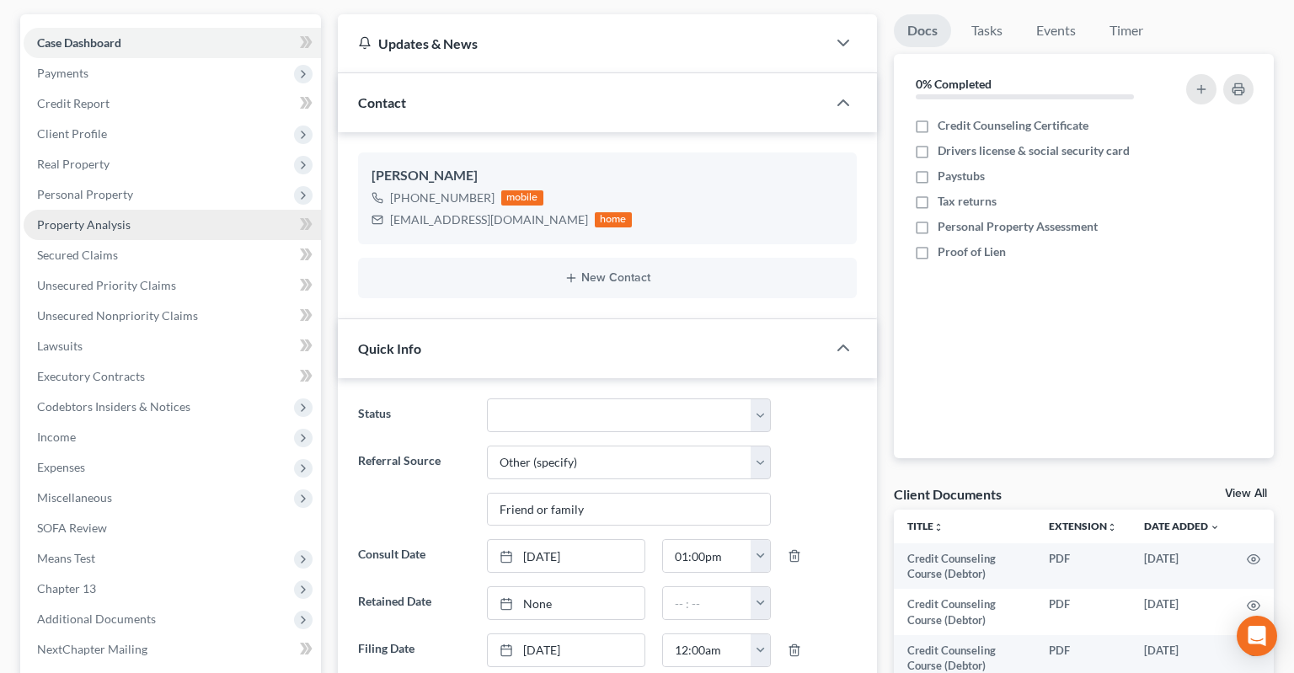
click at [155, 210] on link "Property Analysis" at bounding box center [172, 225] width 297 height 30
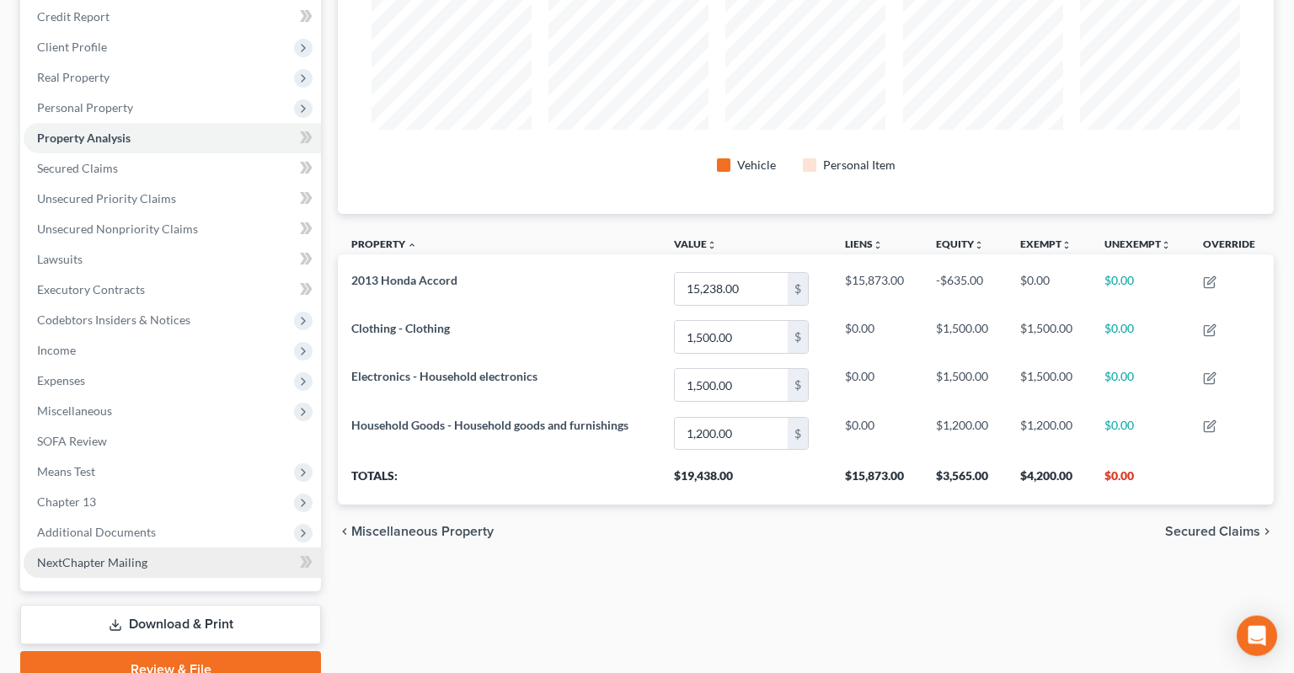
scroll to position [266, 0]
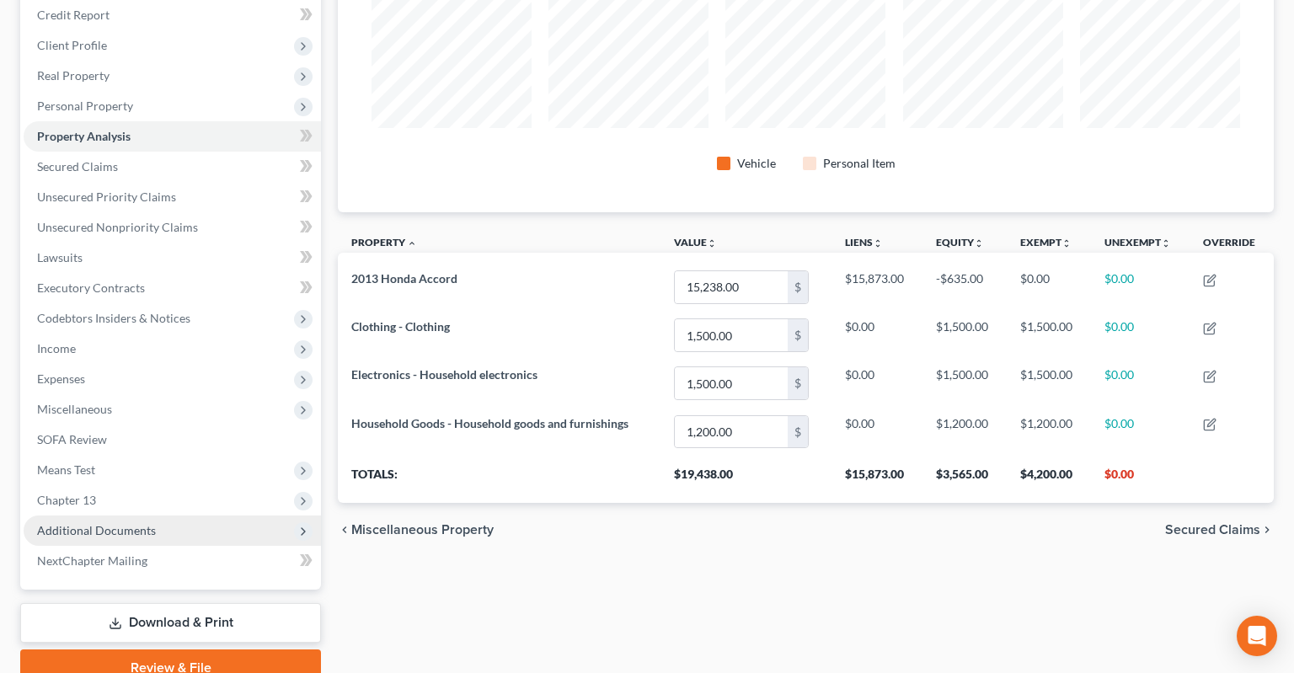
click at [218, 516] on span "Additional Documents" at bounding box center [172, 531] width 297 height 30
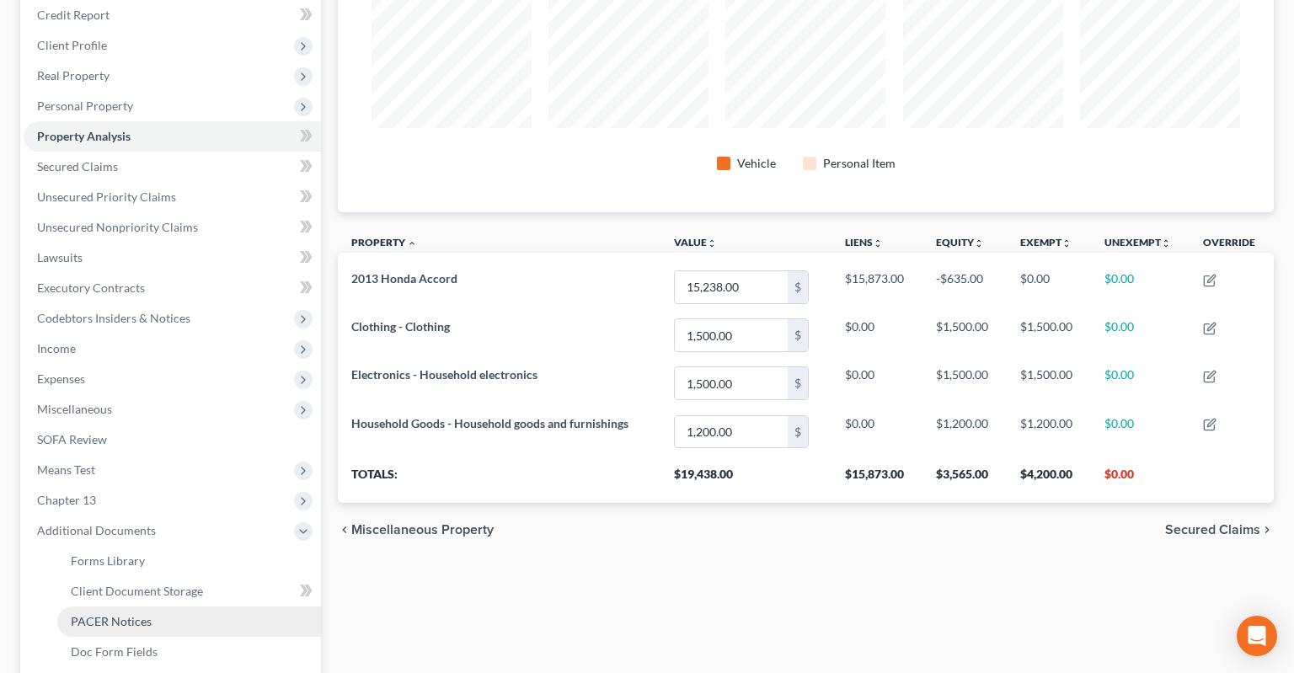
drag, startPoint x: 191, startPoint y: 600, endPoint x: 255, endPoint y: 590, distance: 64.8
click at [195, 607] on link "PACER Notices" at bounding box center [189, 622] width 264 height 30
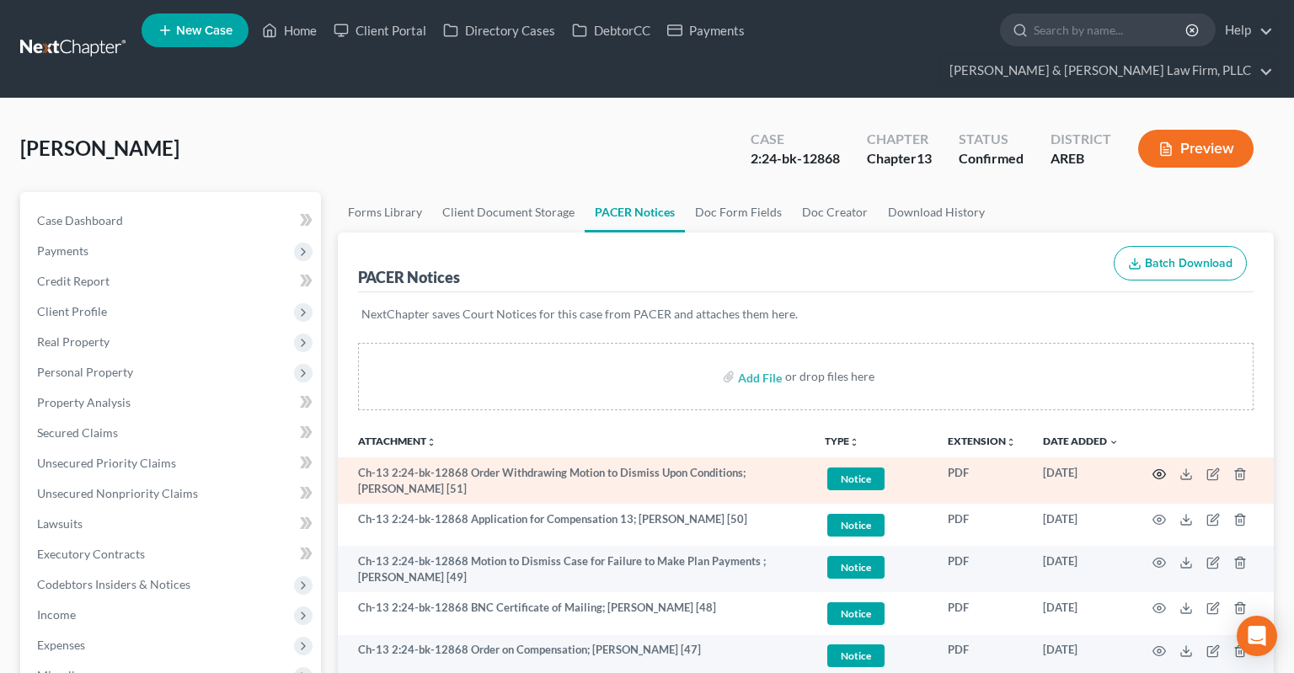
click at [1156, 468] on icon "button" at bounding box center [1159, 474] width 13 height 13
